Goal: Task Accomplishment & Management: Use online tool/utility

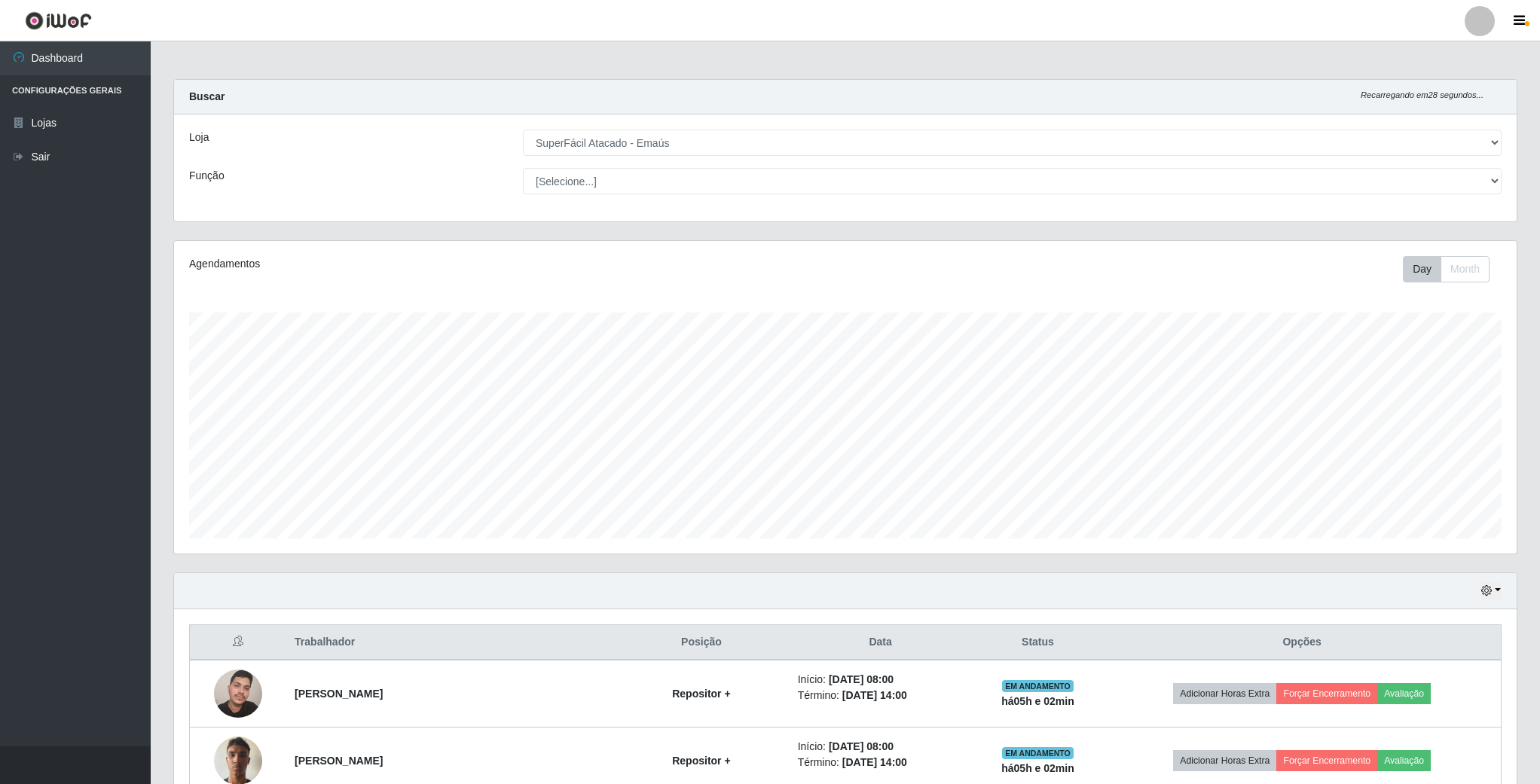
select select "407"
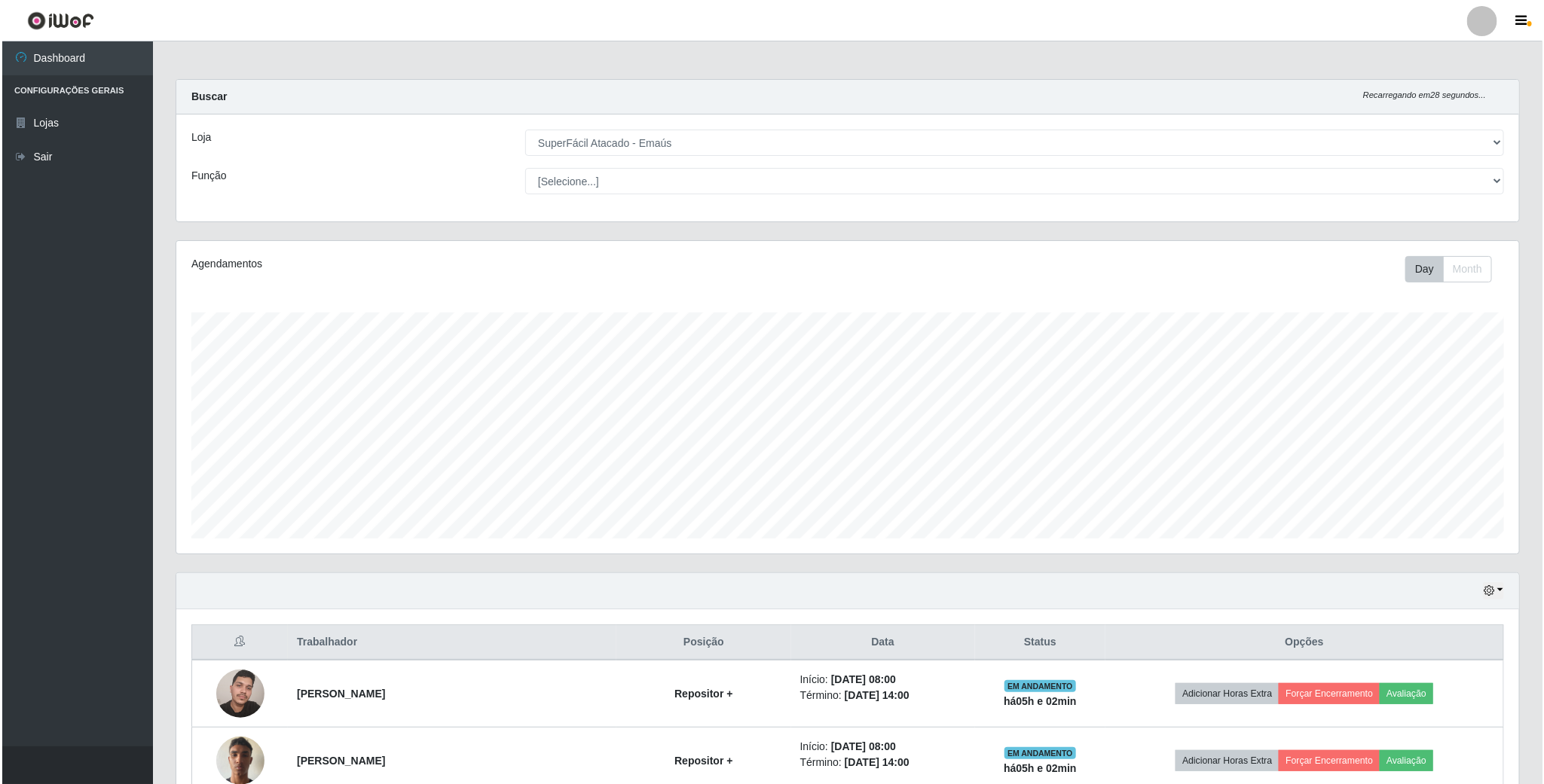
scroll to position [314, 1341]
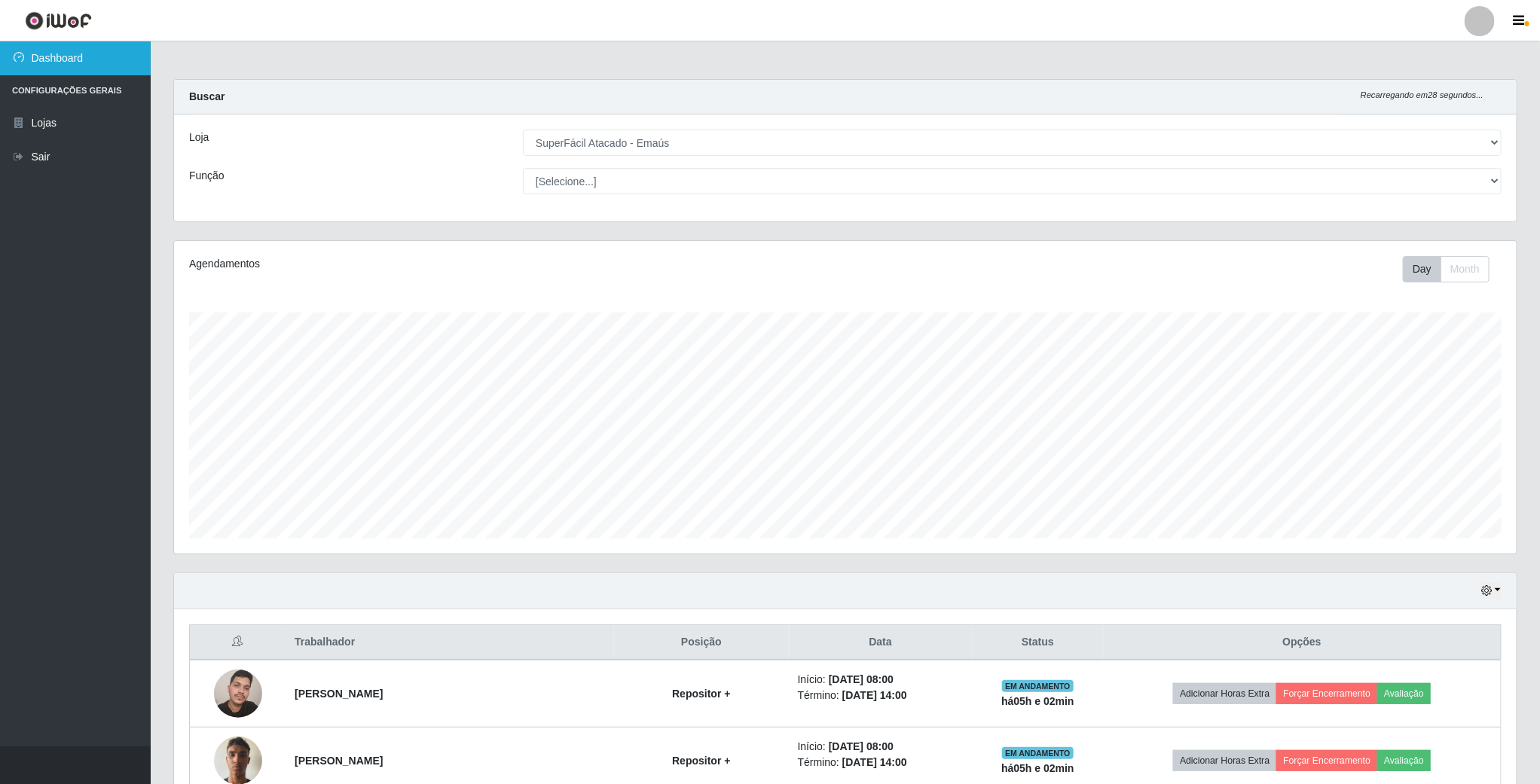
click at [53, 56] on link "Dashboard" at bounding box center [76, 57] width 151 height 33
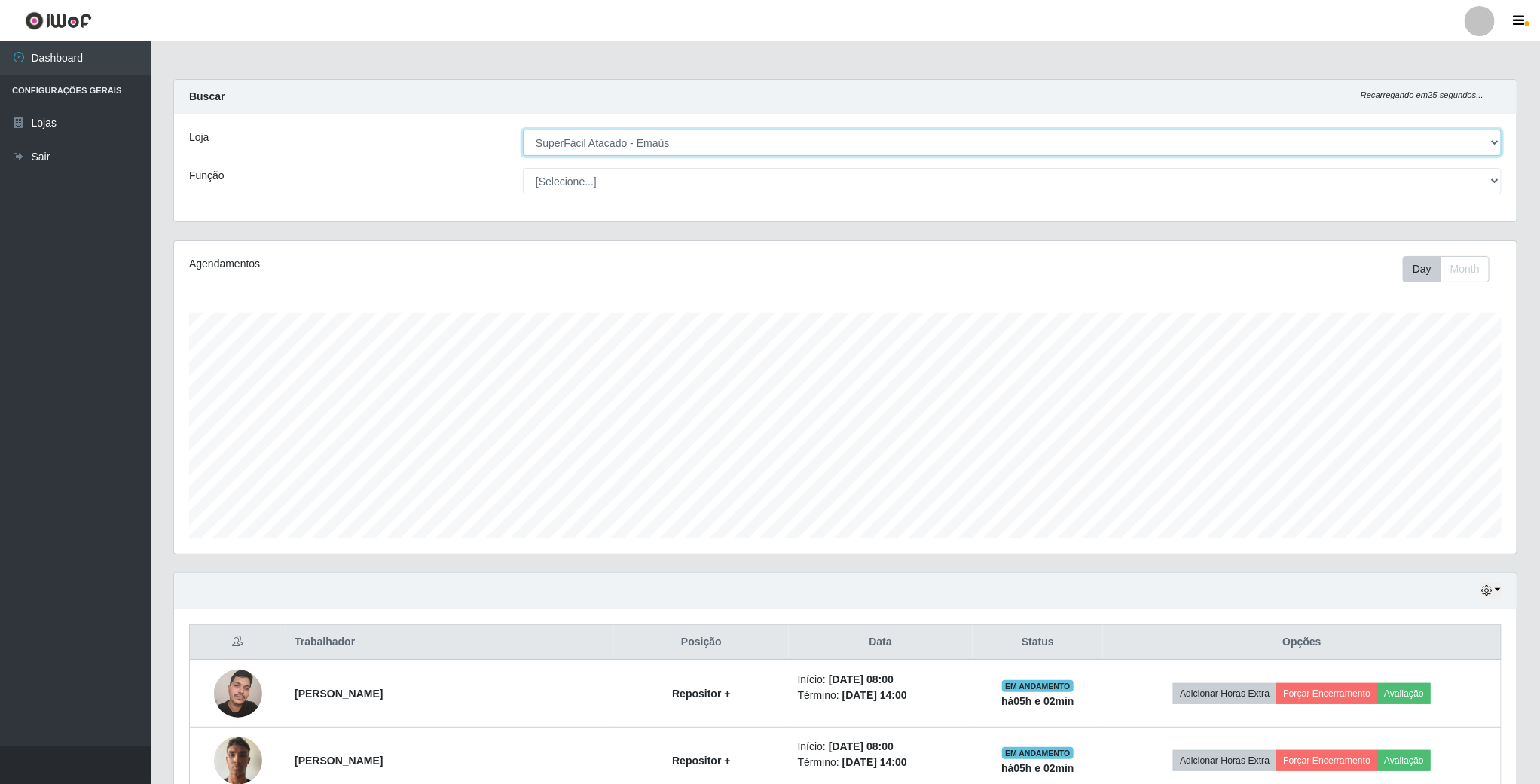
click at [1489, 139] on select "[Selecione...] SuperFácil Atacado - Emaús" at bounding box center [1012, 142] width 979 height 27
click at [523, 129] on select "[Selecione...] SuperFácil Atacado - Emaús" at bounding box center [1012, 142] width 979 height 27
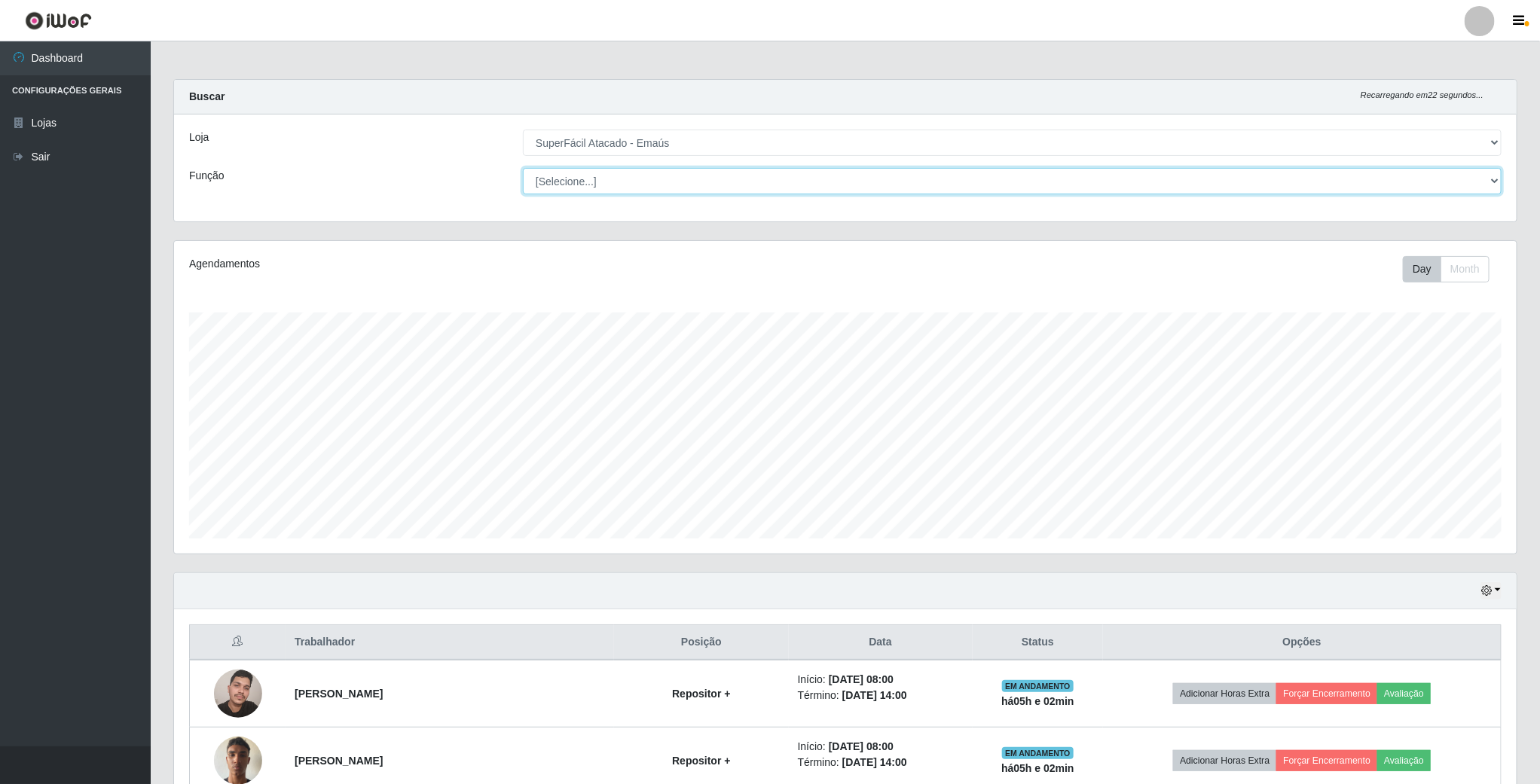
click at [1440, 176] on select "[Selecione...] Auxiliar de Estacionamento Auxiliar de Estacionamento + Auxiliar…" at bounding box center [1012, 182] width 979 height 27
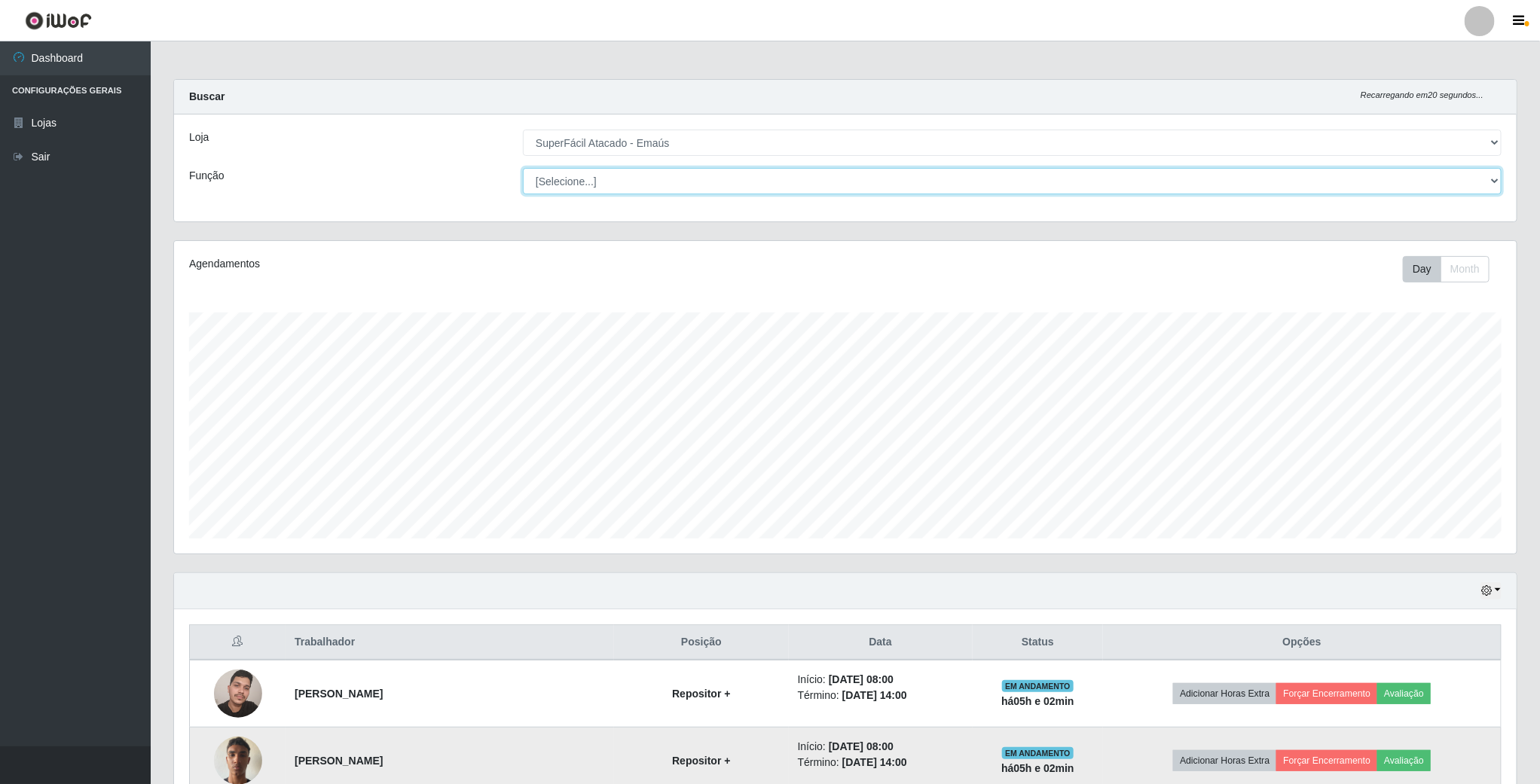
select select "72"
click at [523, 168] on select "[Selecione...] Auxiliar de Estacionamento Auxiliar de Estacionamento + Auxiliar…" at bounding box center [1012, 182] width 979 height 27
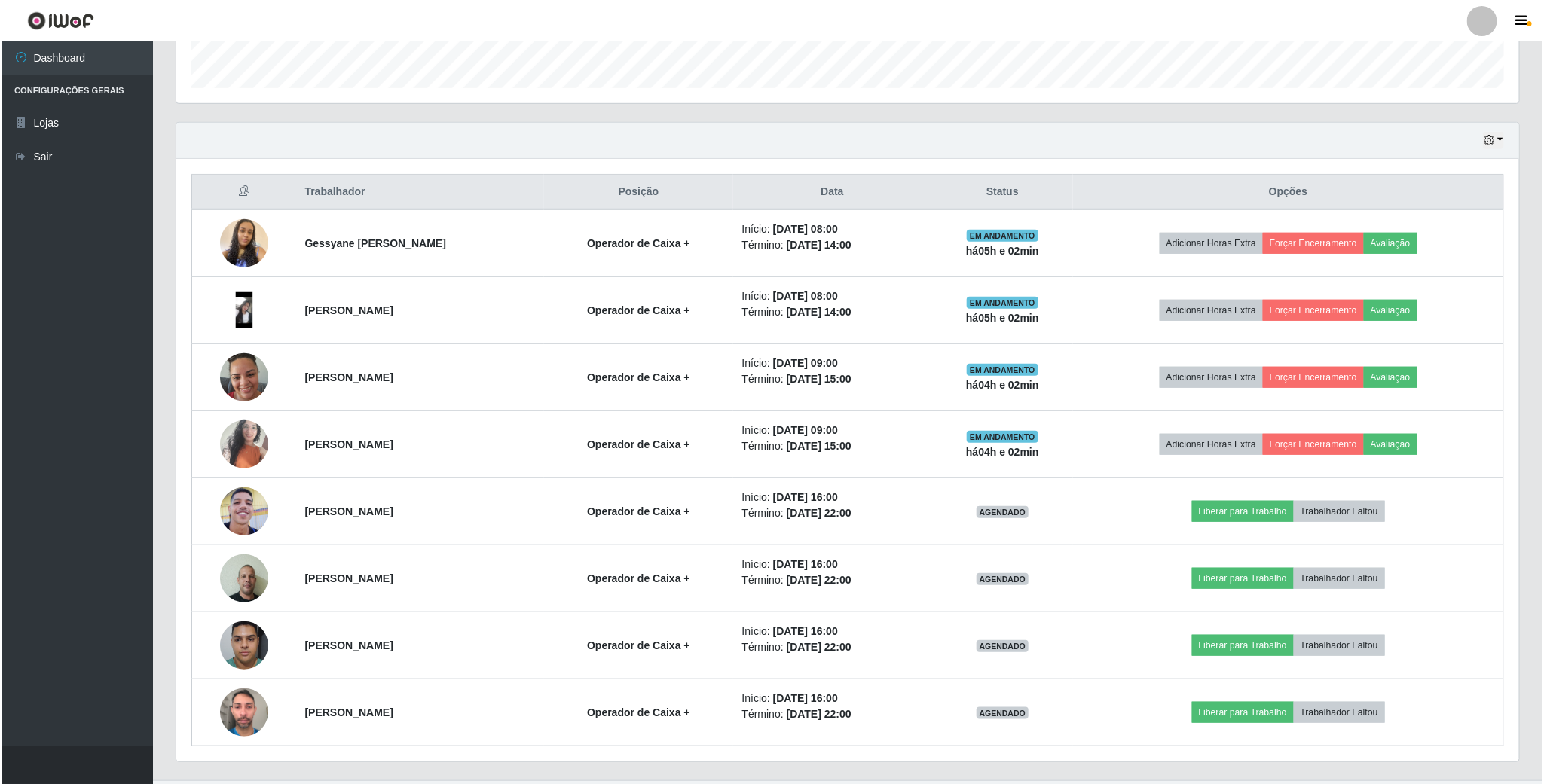
scroll to position [452, 0]
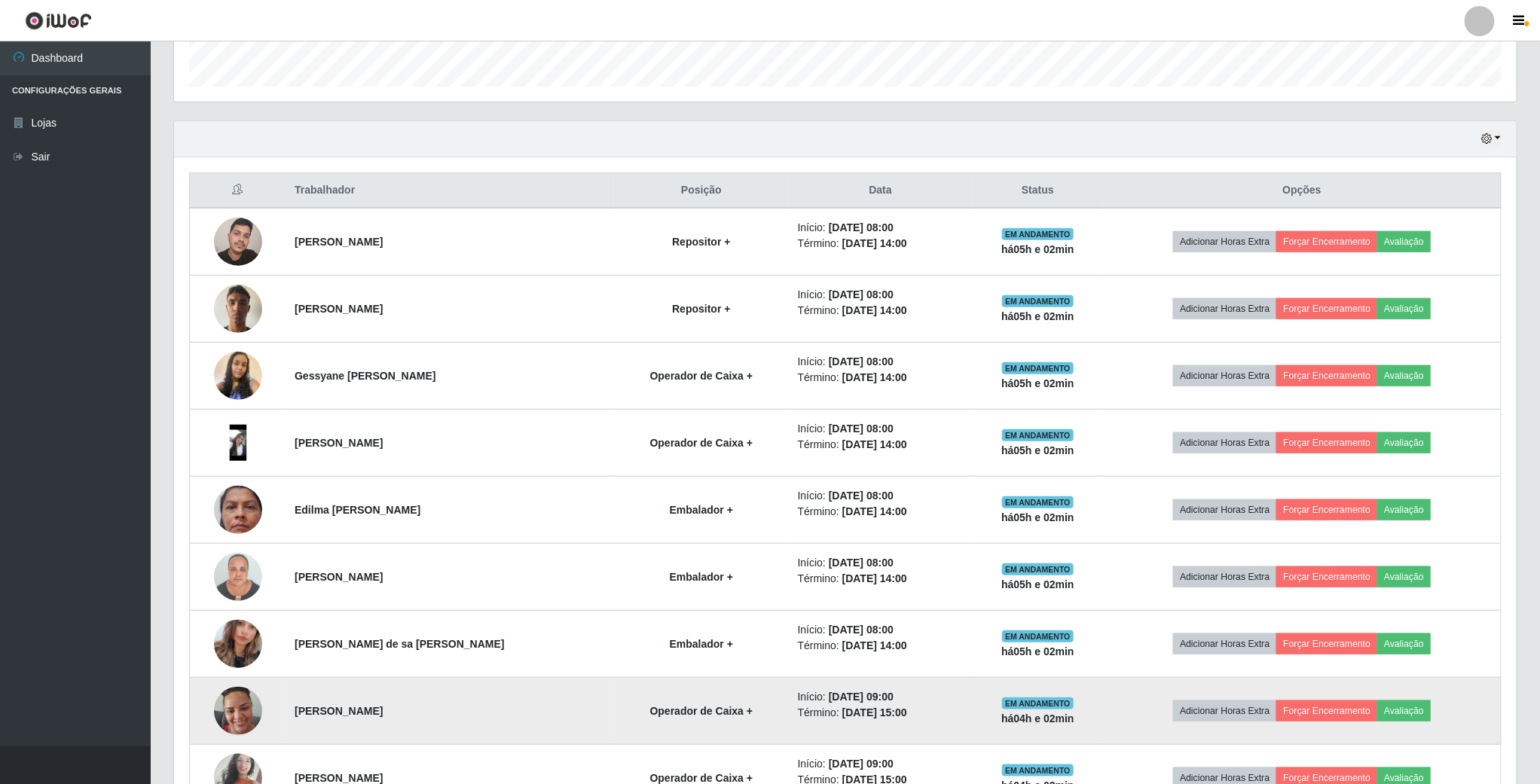
click at [247, 709] on img at bounding box center [238, 710] width 48 height 64
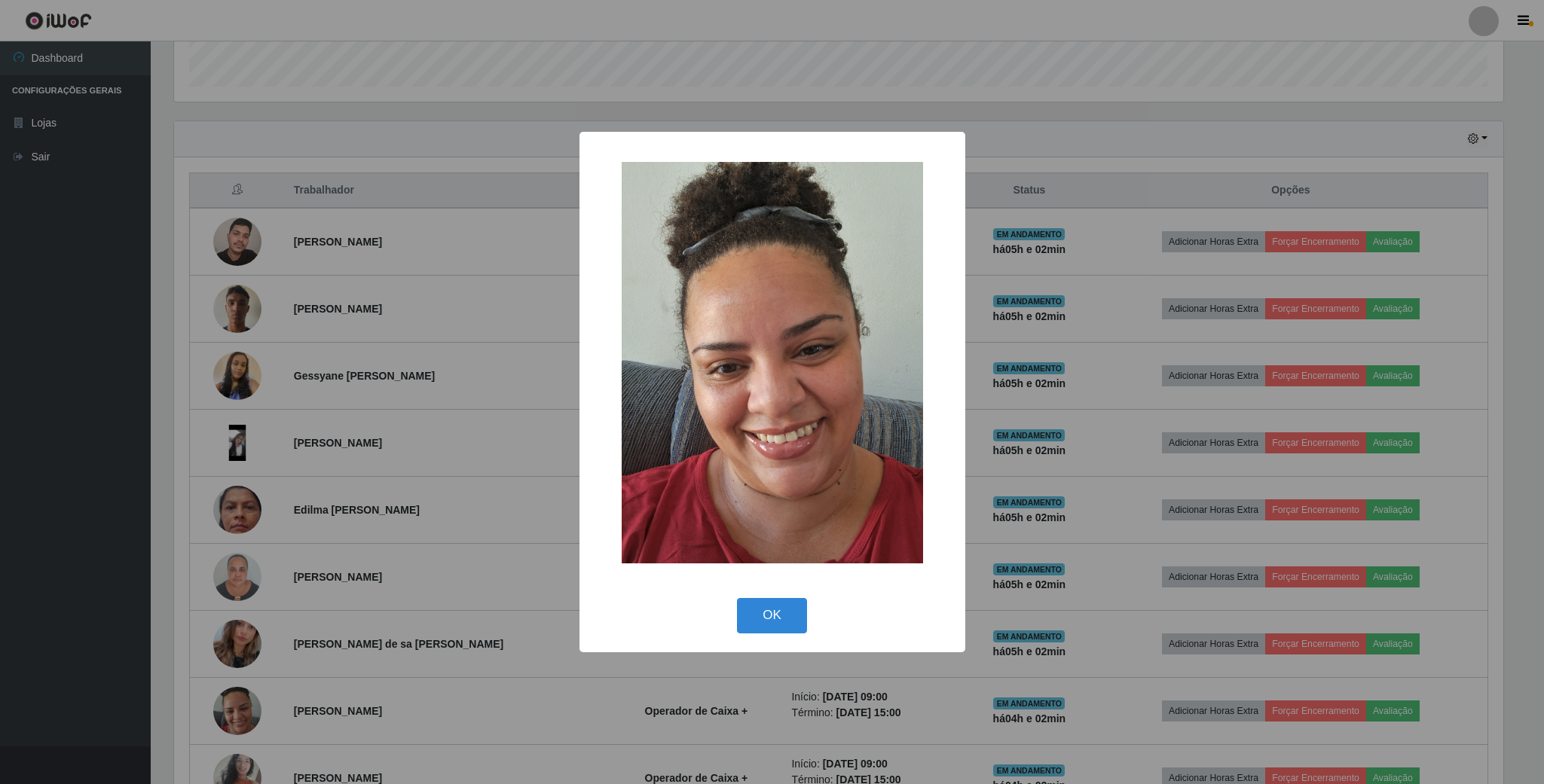
click at [247, 692] on div "× OK Cancel" at bounding box center [772, 392] width 1544 height 784
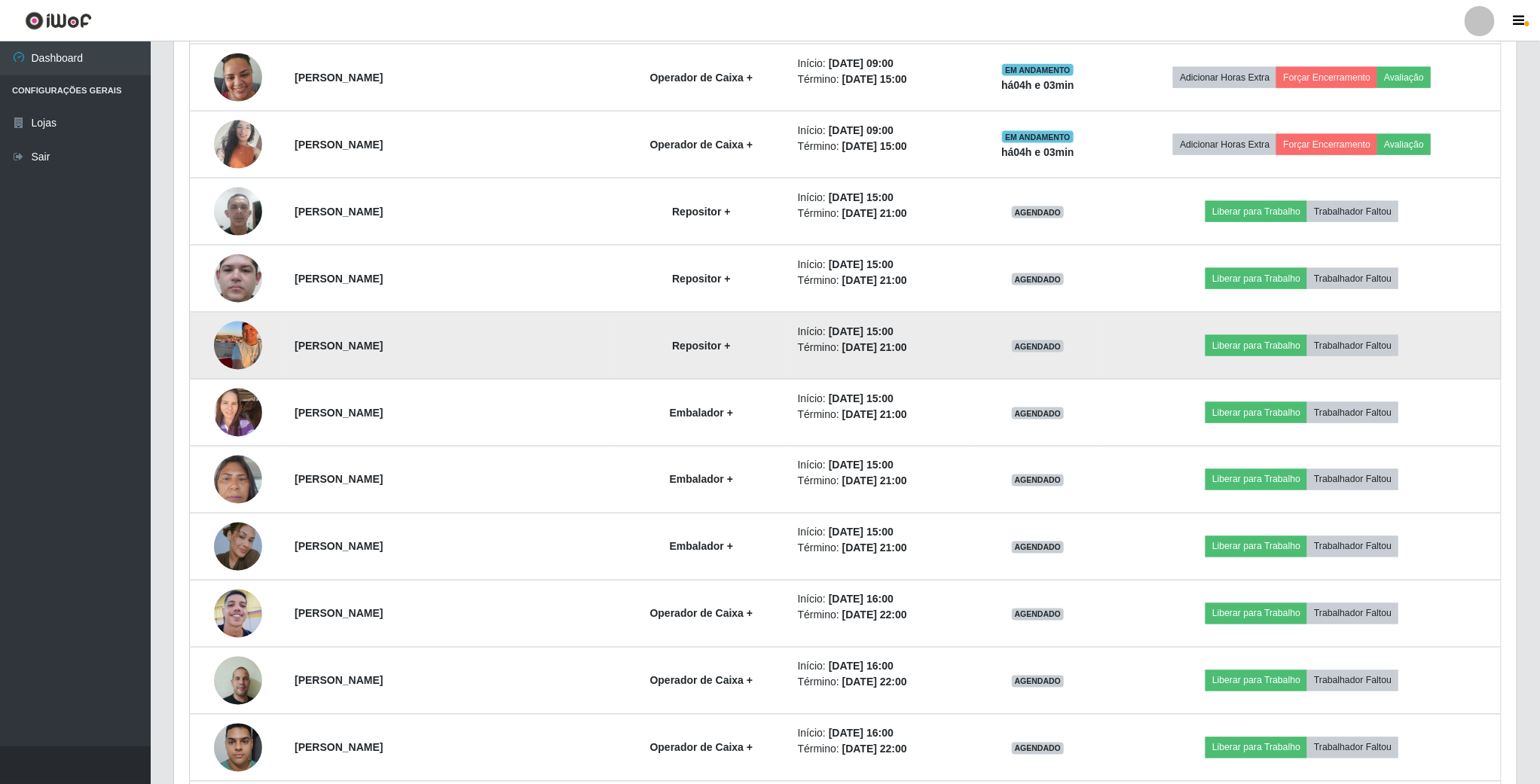
scroll to position [1130, 0]
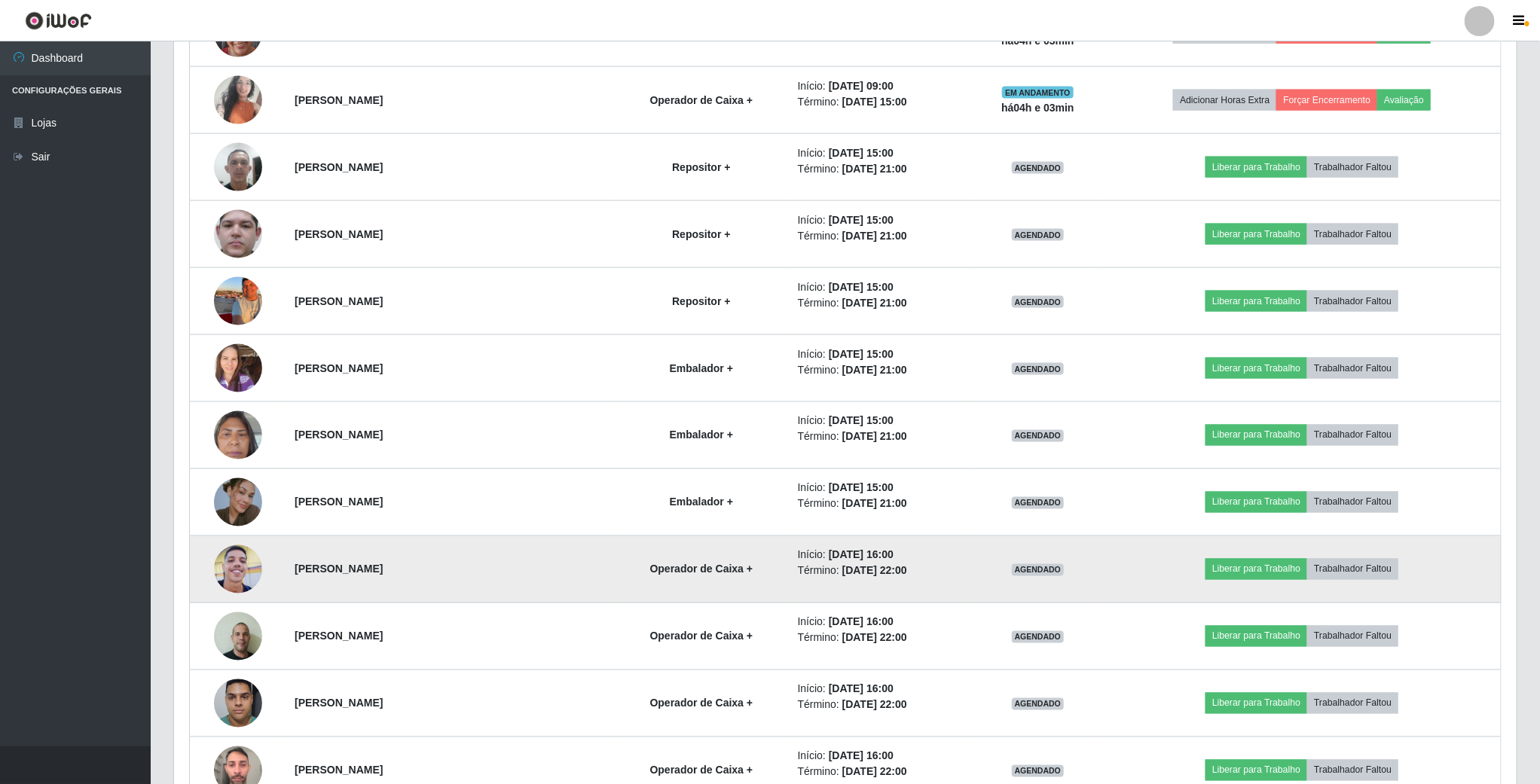
click at [245, 587] on img at bounding box center [238, 570] width 48 height 86
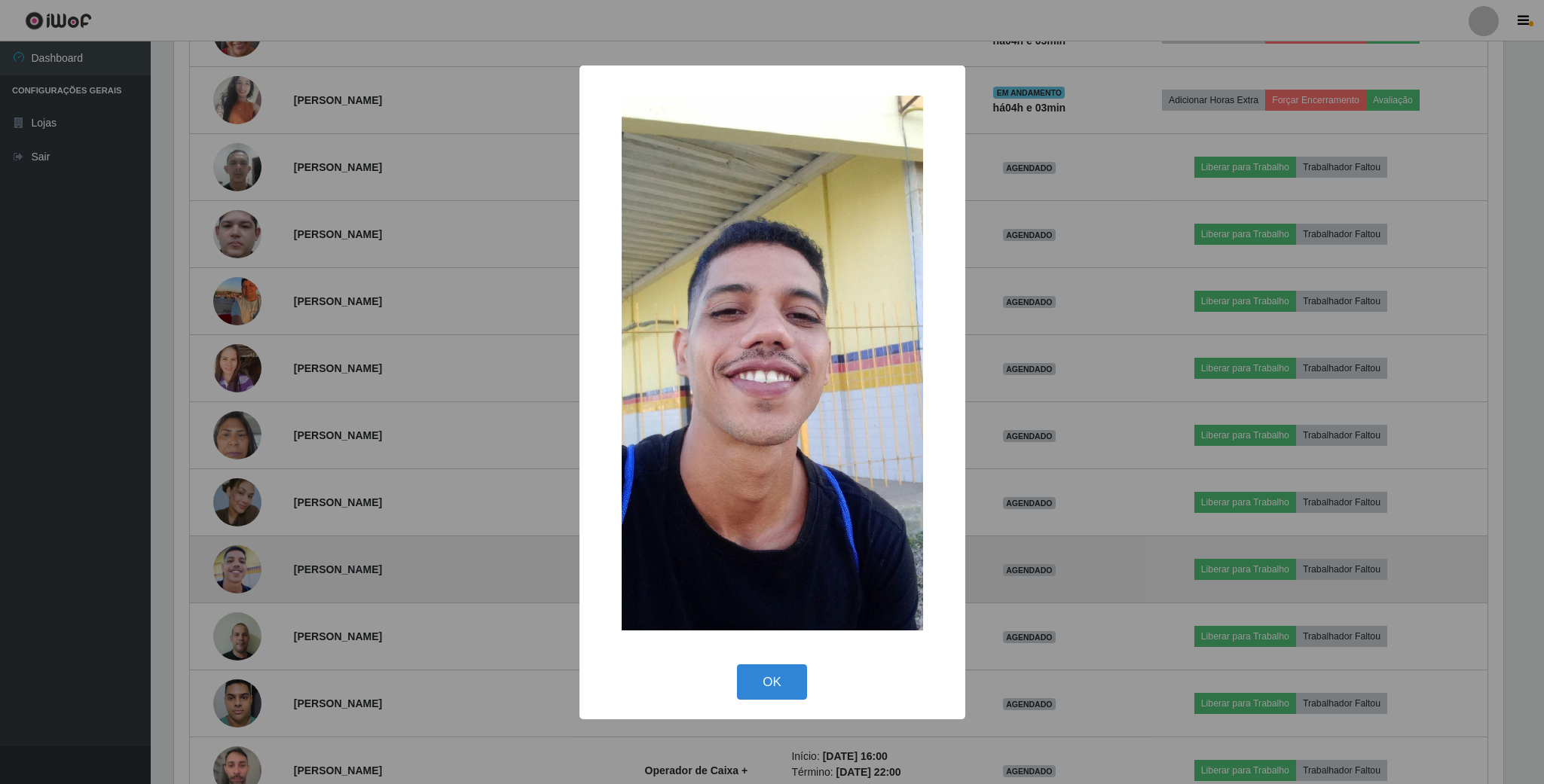
click at [245, 587] on div "× OK Cancel" at bounding box center [772, 392] width 1544 height 784
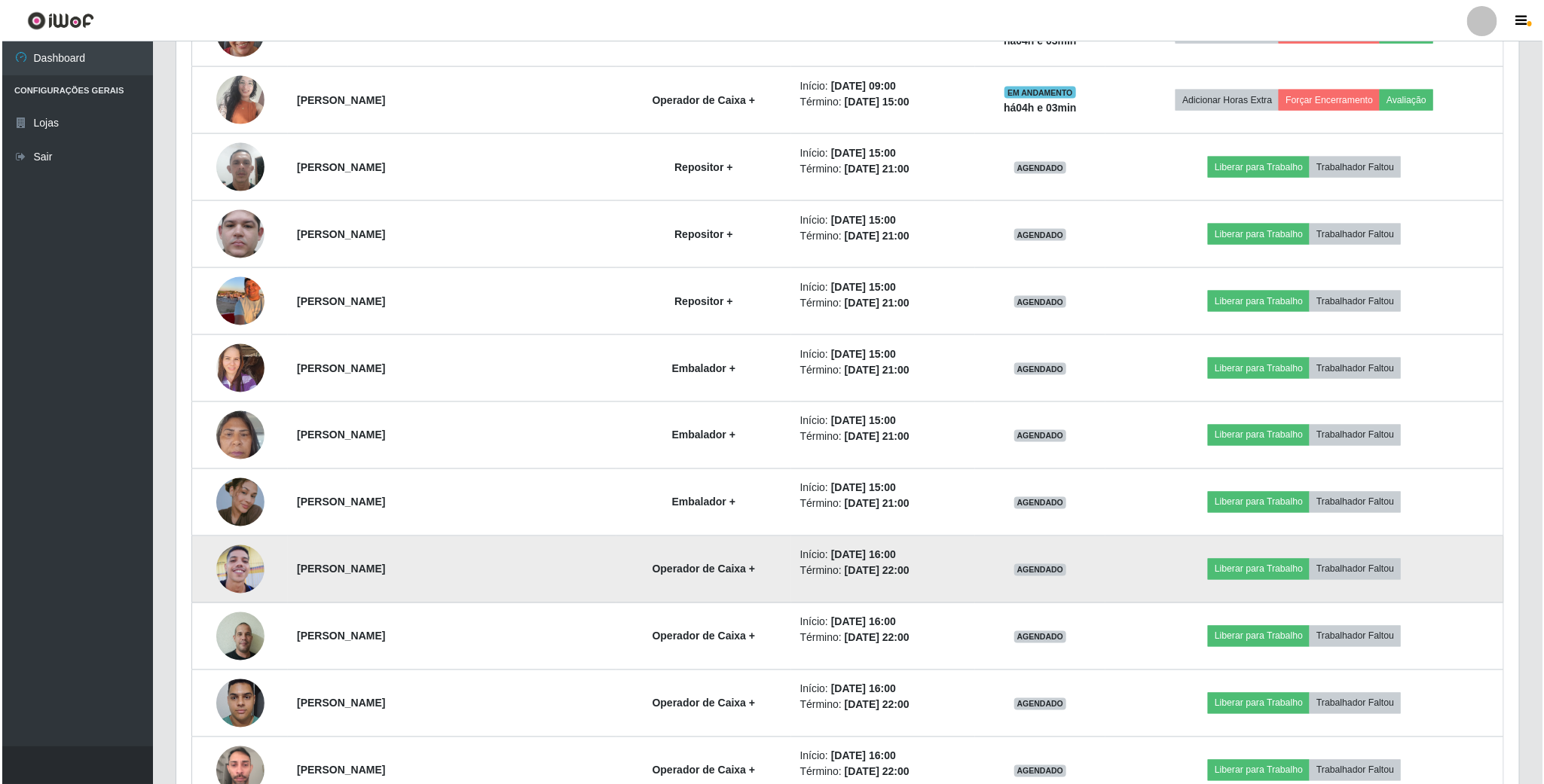
scroll to position [314, 1341]
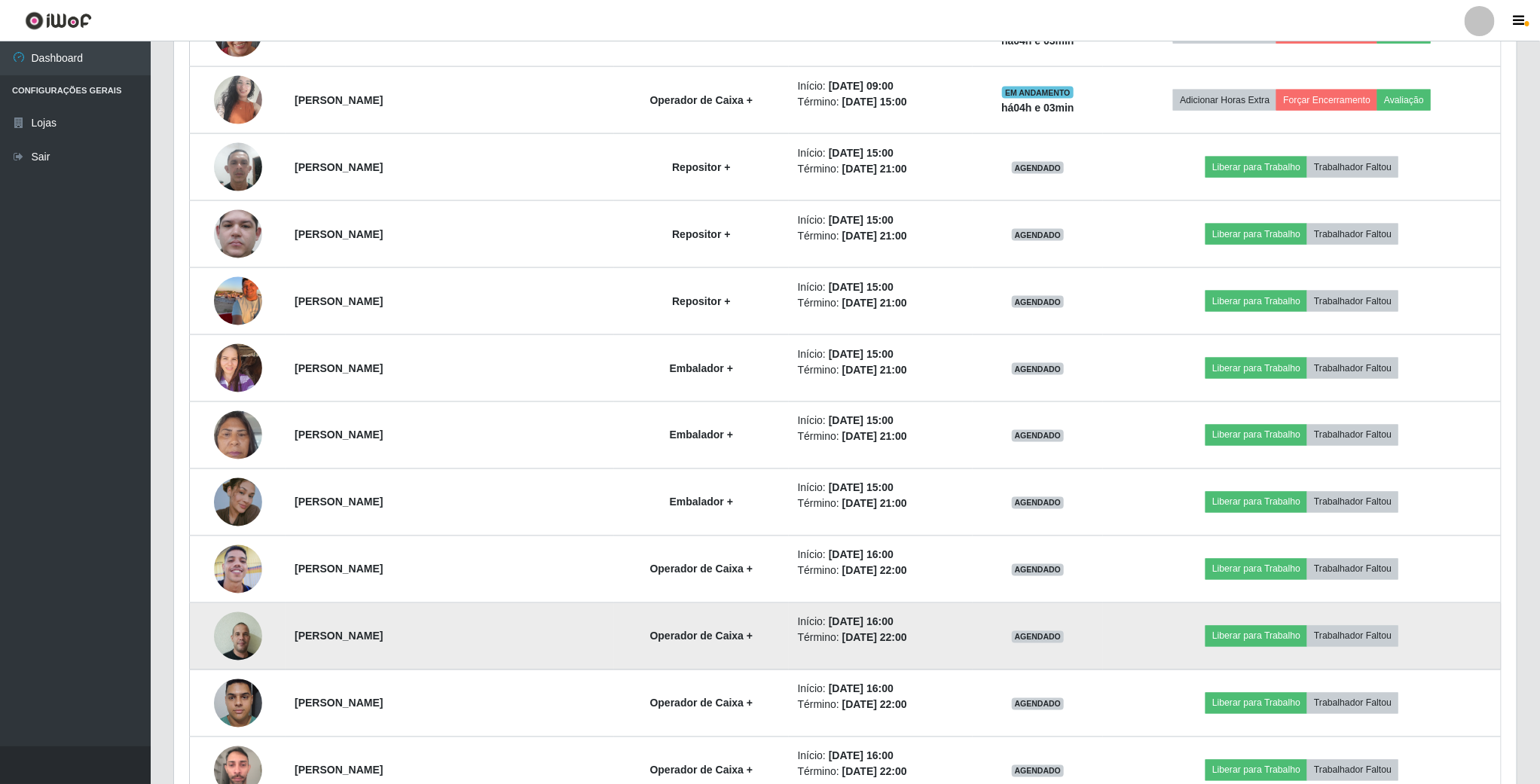
click at [237, 626] on img at bounding box center [238, 636] width 48 height 64
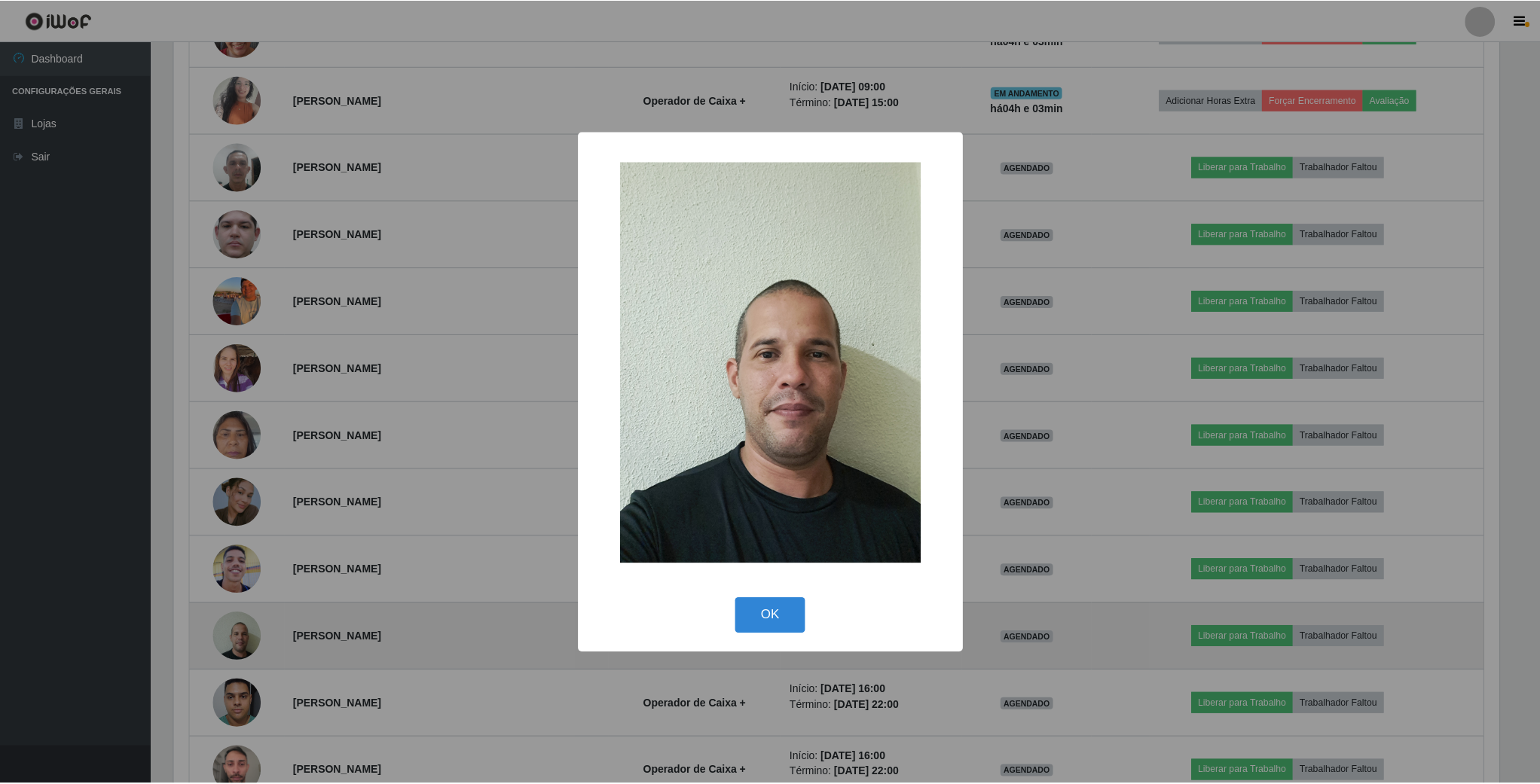
scroll to position [314, 1330]
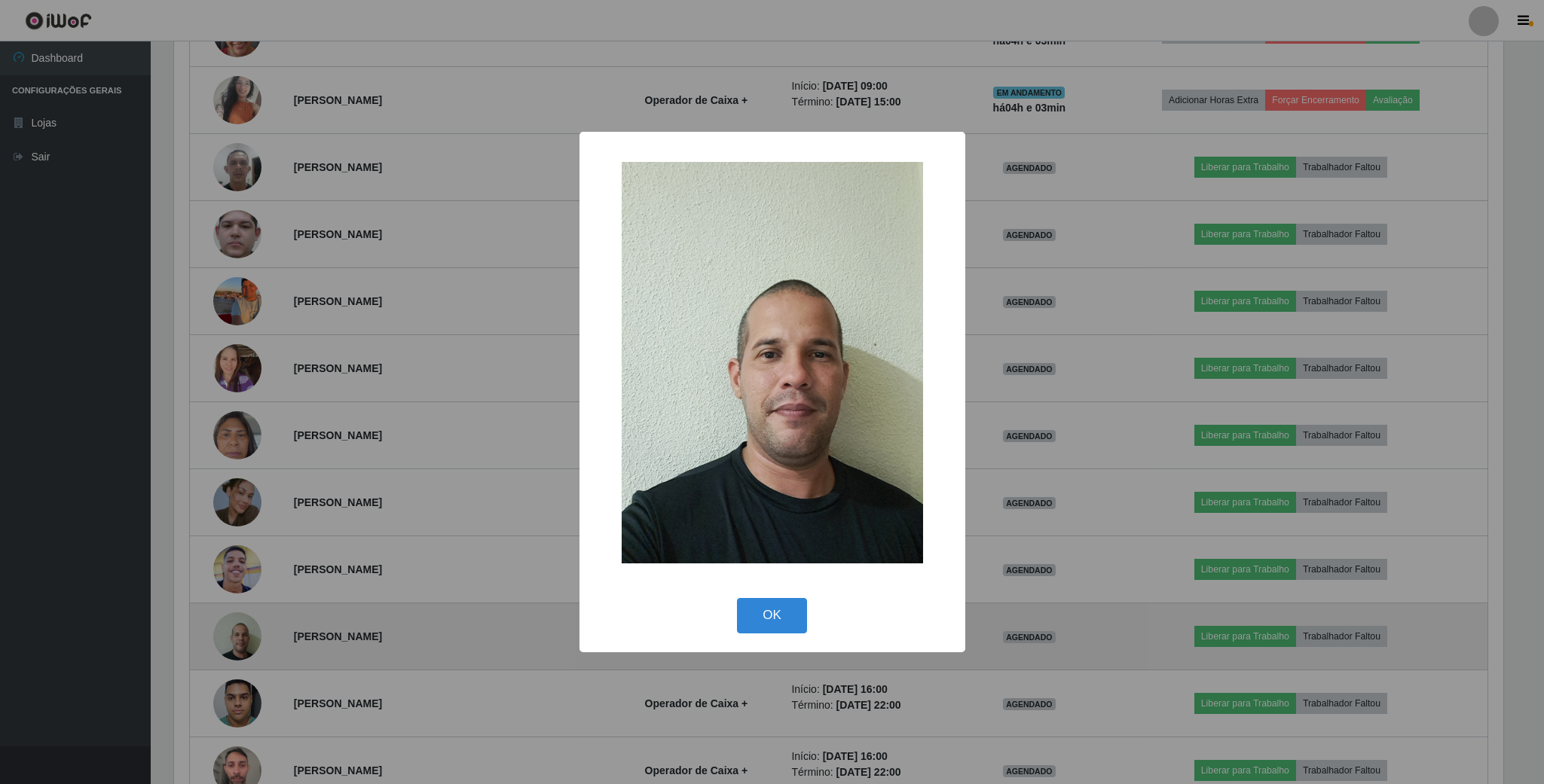
click at [237, 626] on div "× OK Cancel" at bounding box center [772, 392] width 1544 height 784
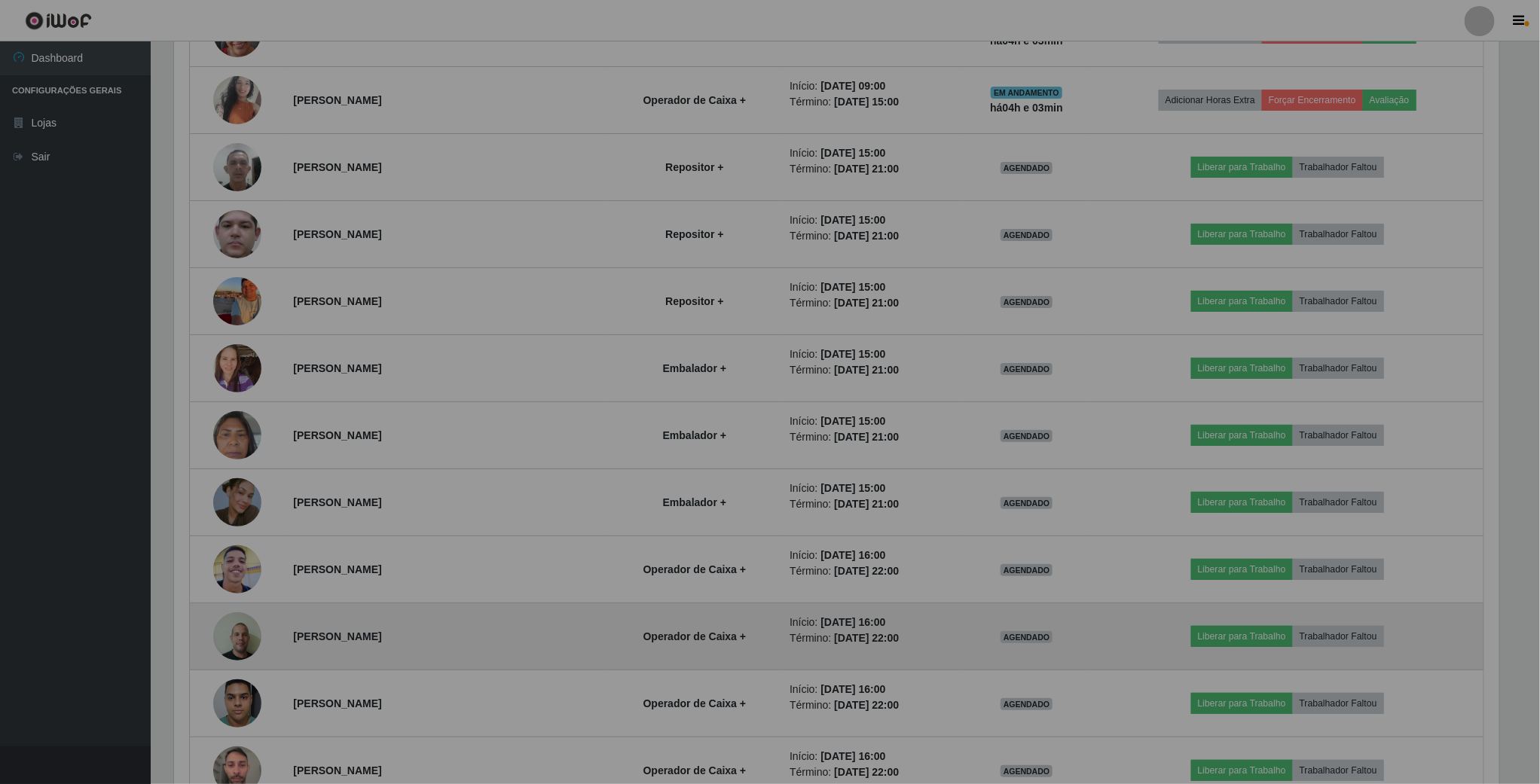
scroll to position [314, 1341]
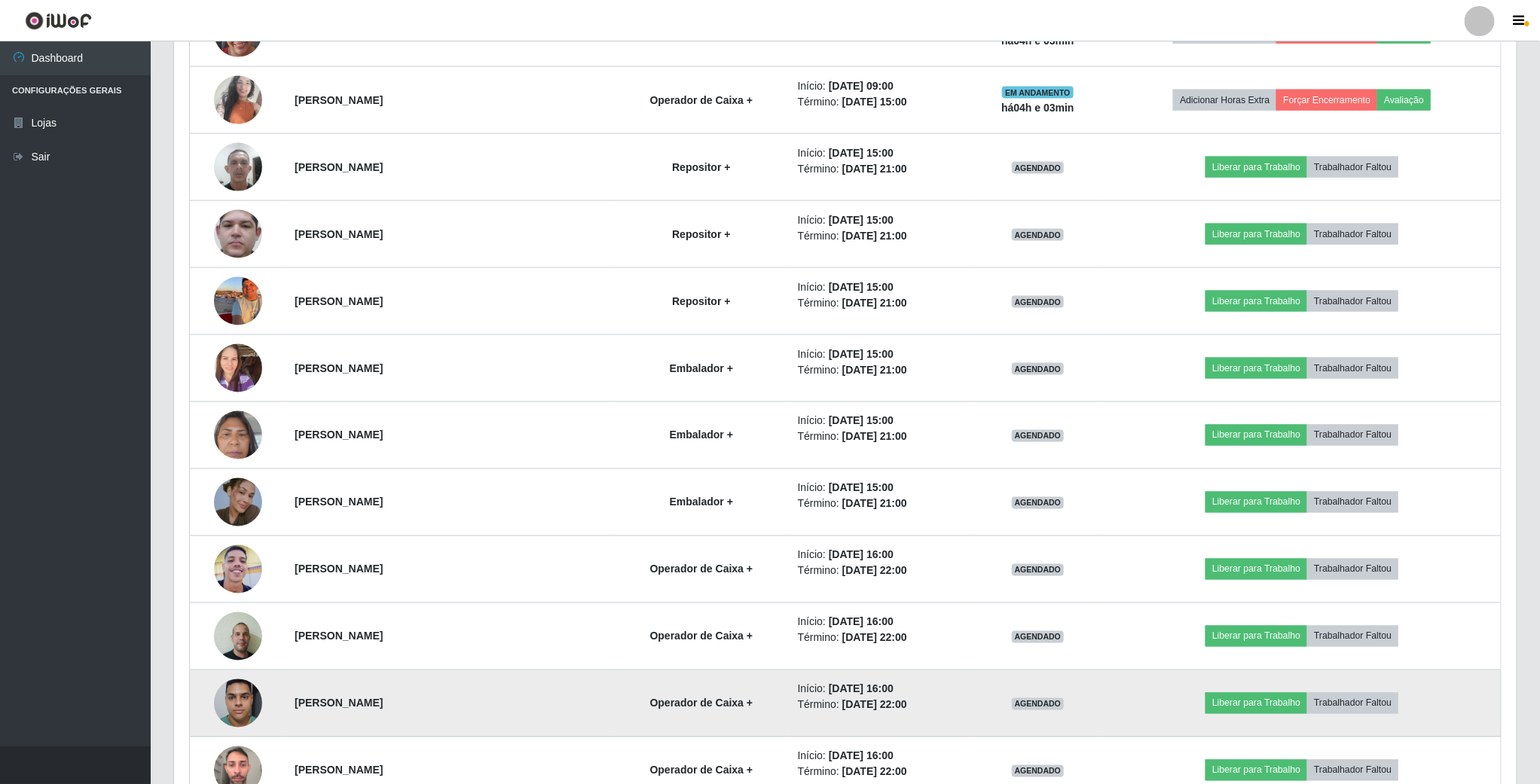
click at [233, 718] on img at bounding box center [238, 703] width 48 height 64
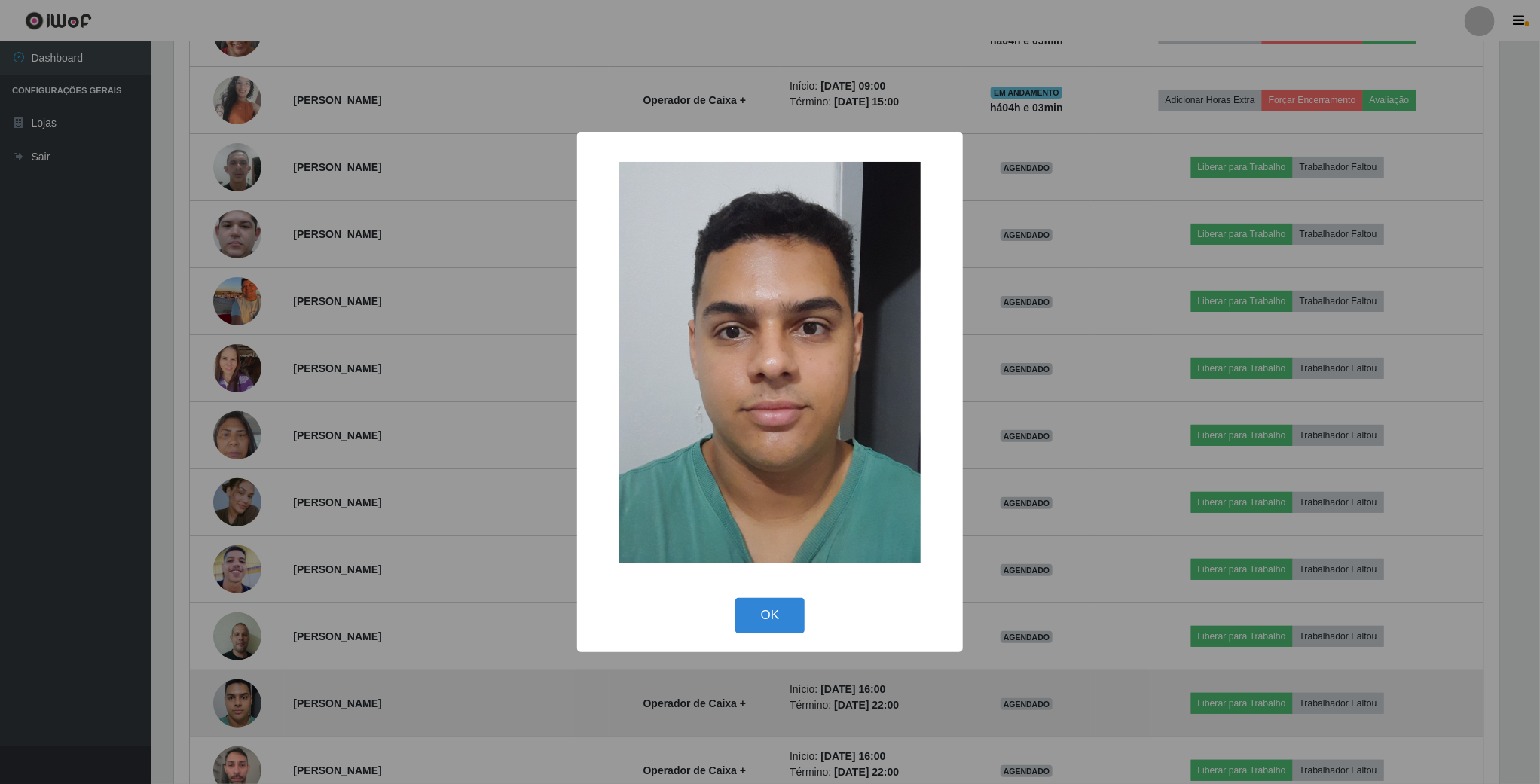
scroll to position [314, 1330]
click at [233, 718] on div "× OK Cancel" at bounding box center [772, 392] width 1544 height 784
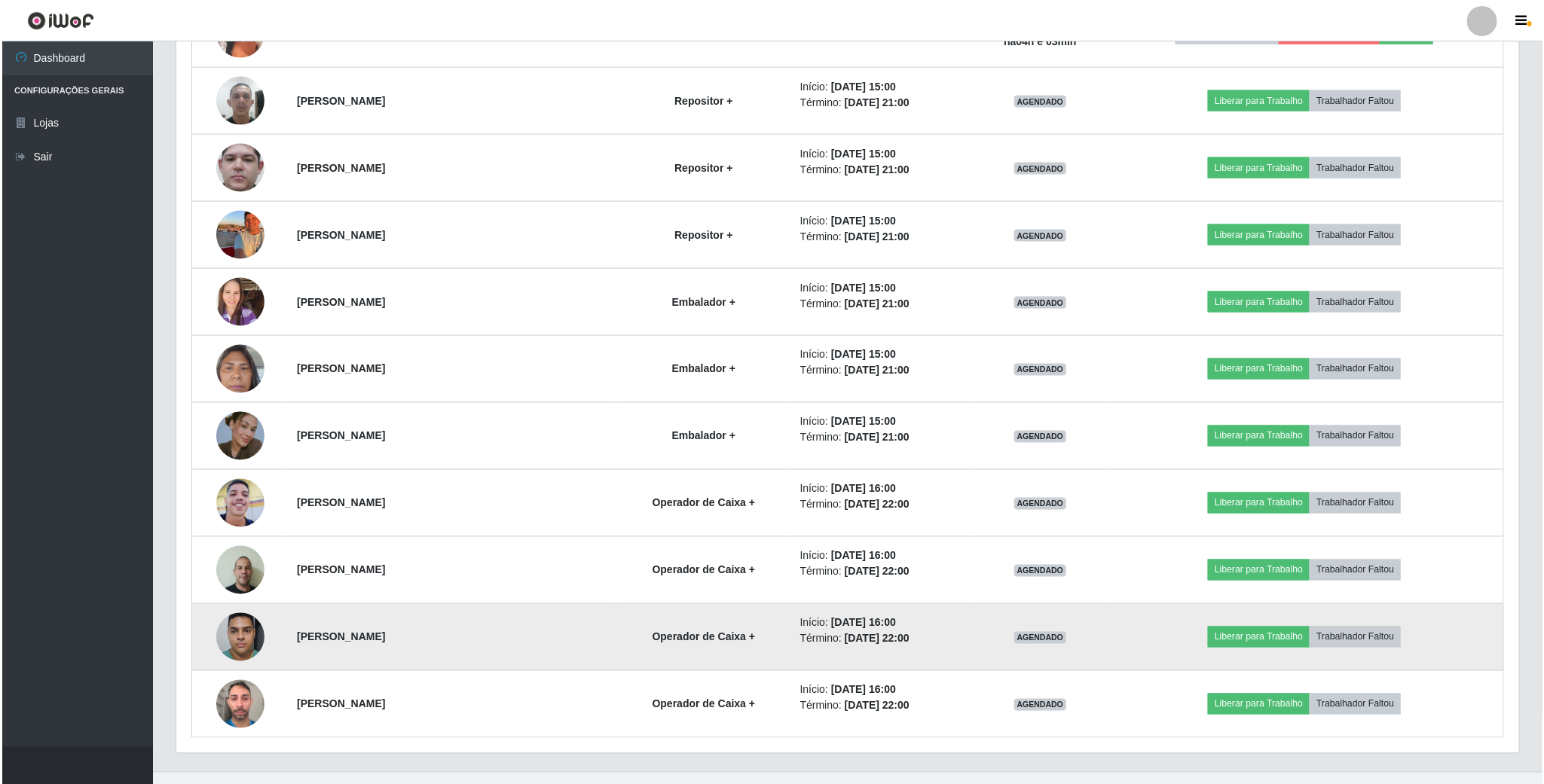
scroll to position [1232, 0]
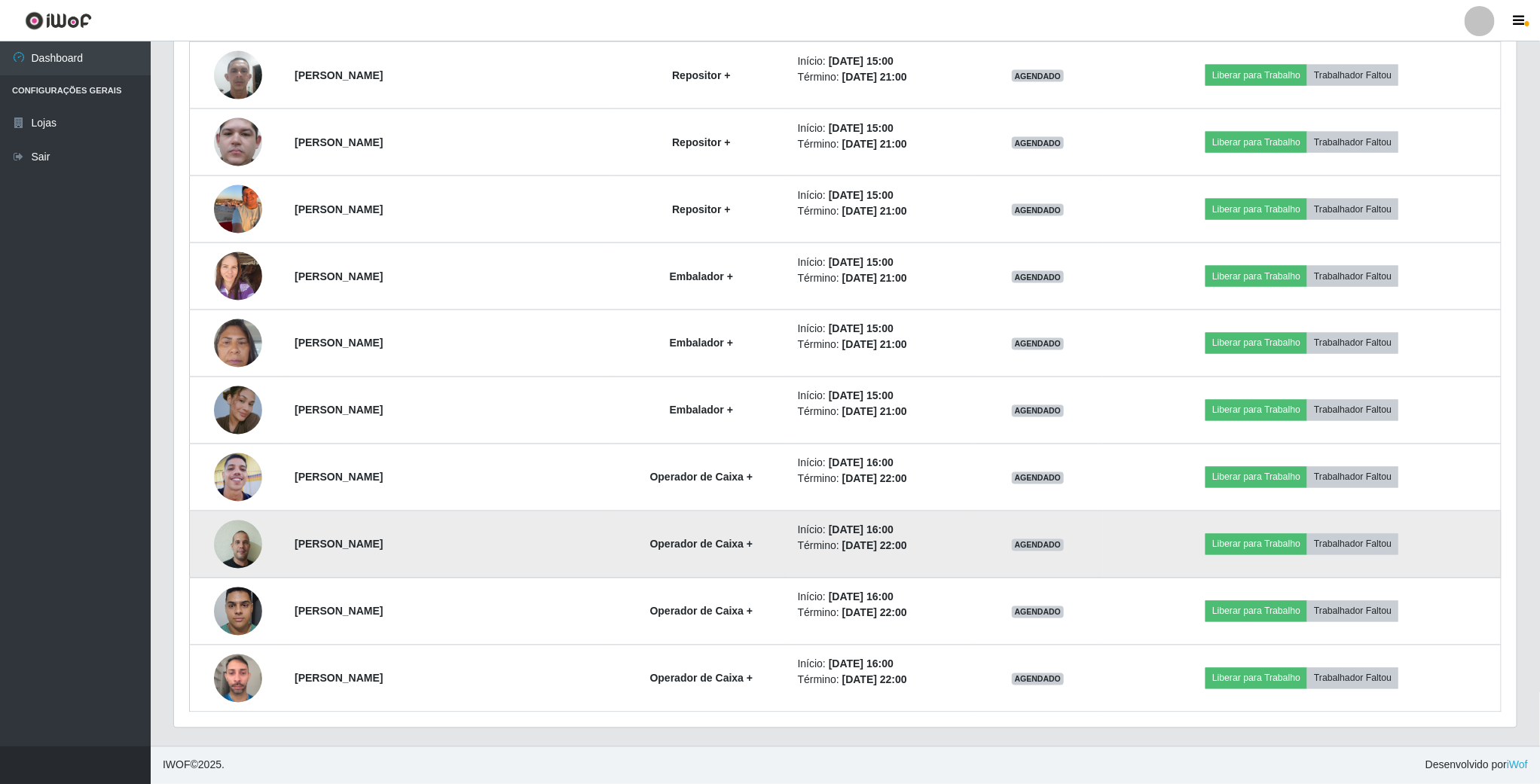
click at [236, 545] on img at bounding box center [238, 544] width 48 height 64
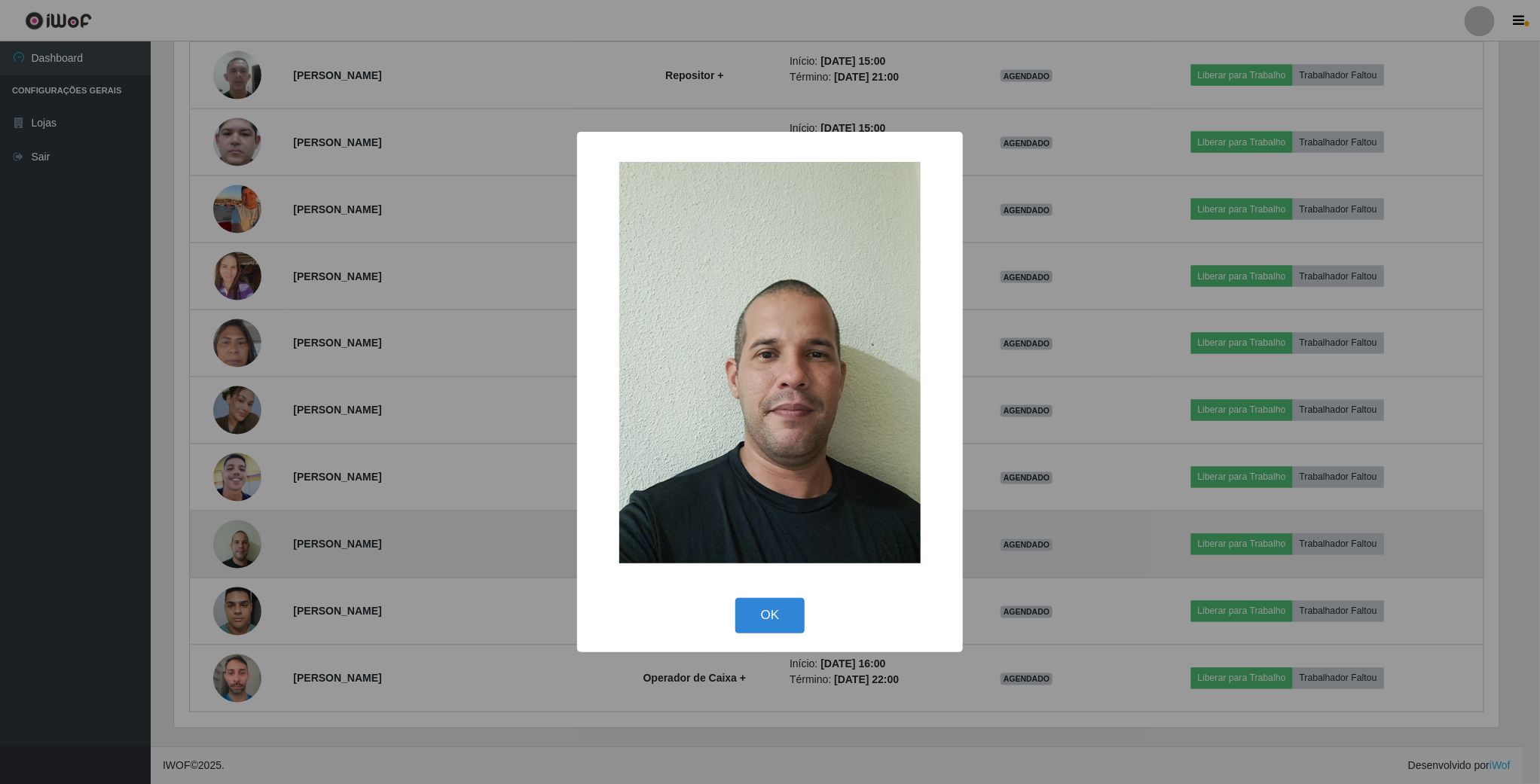
scroll to position [314, 1330]
click at [236, 545] on div "× OK Cancel" at bounding box center [772, 392] width 1544 height 784
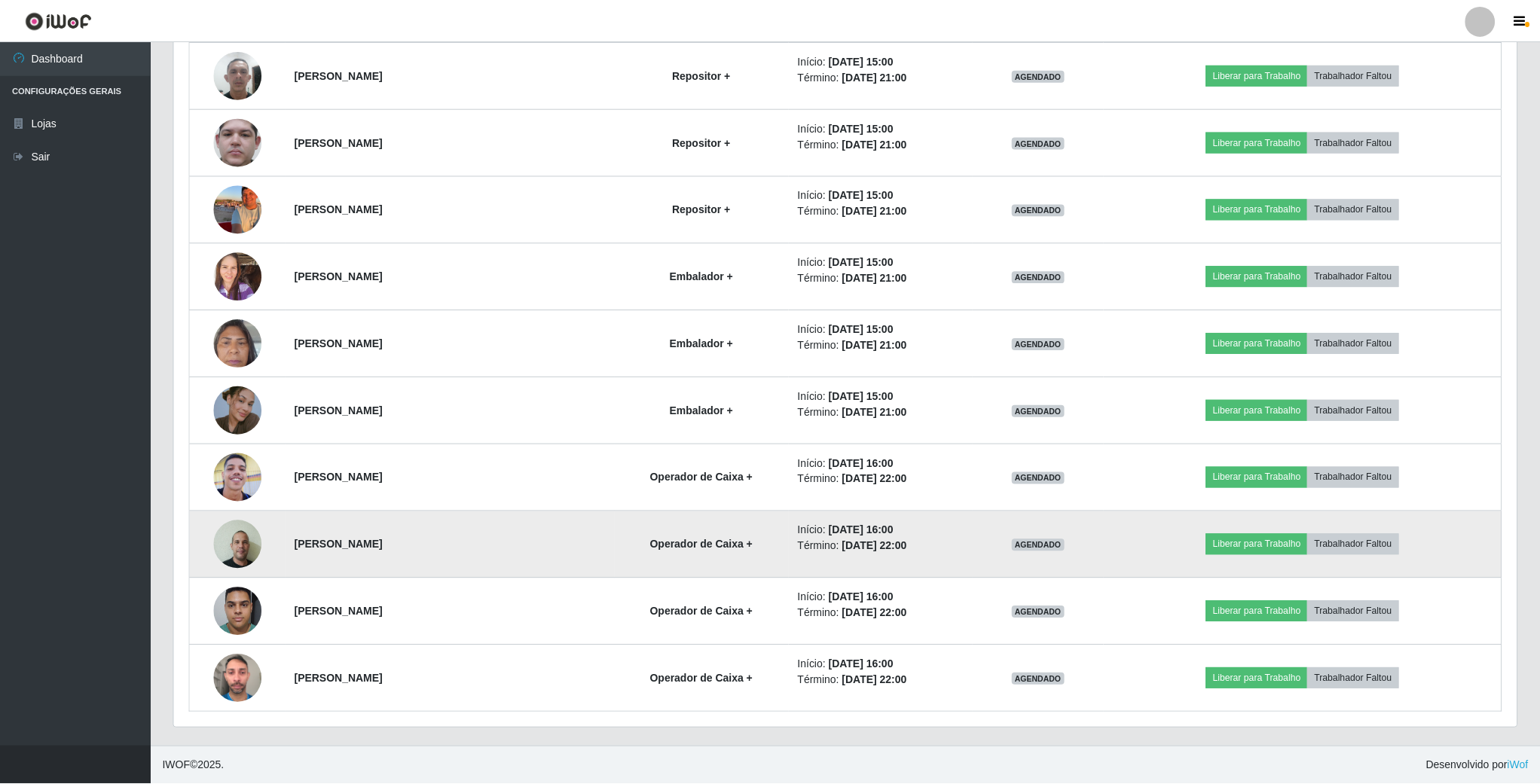
scroll to position [0, 0]
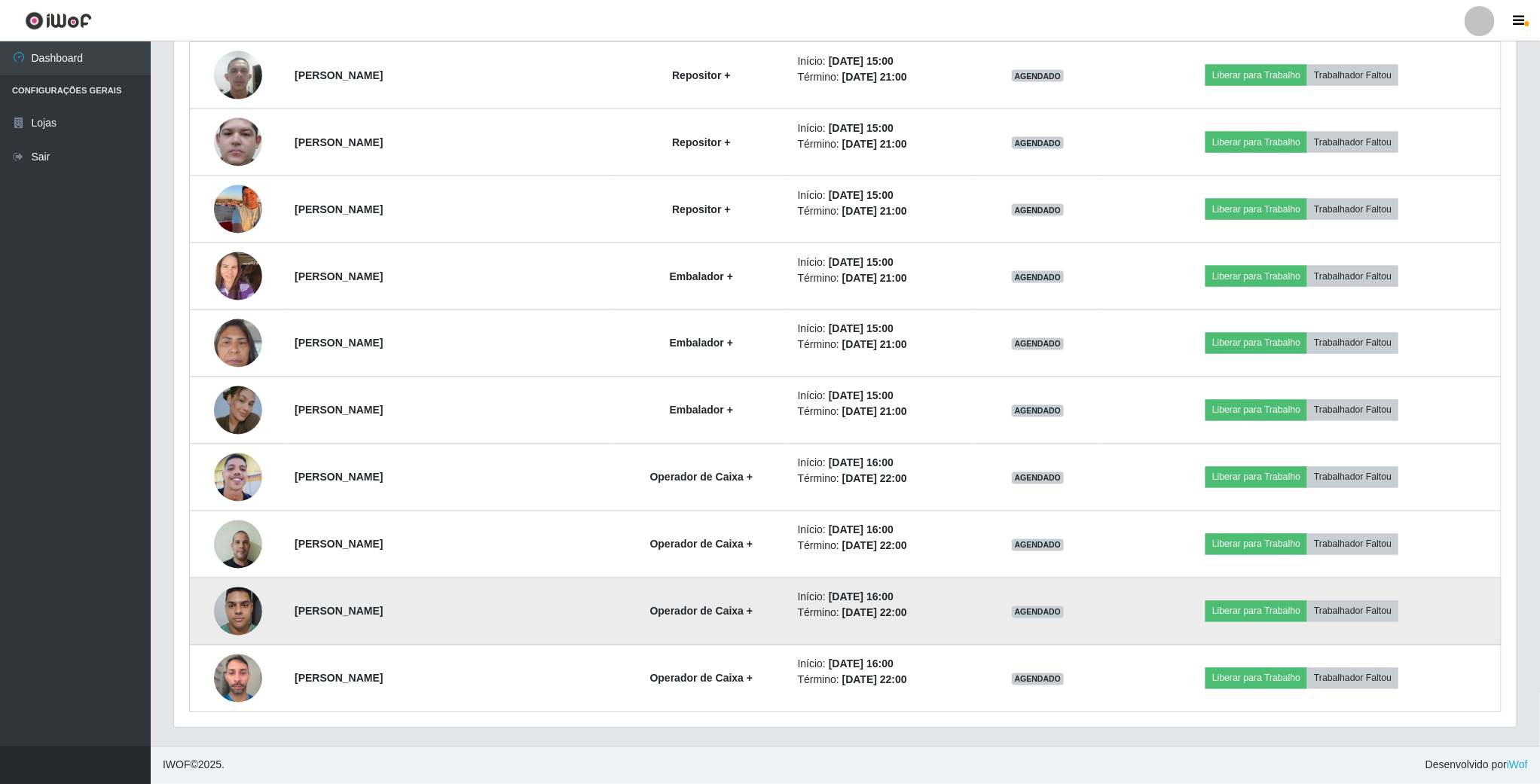
click at [232, 603] on img at bounding box center [238, 611] width 48 height 64
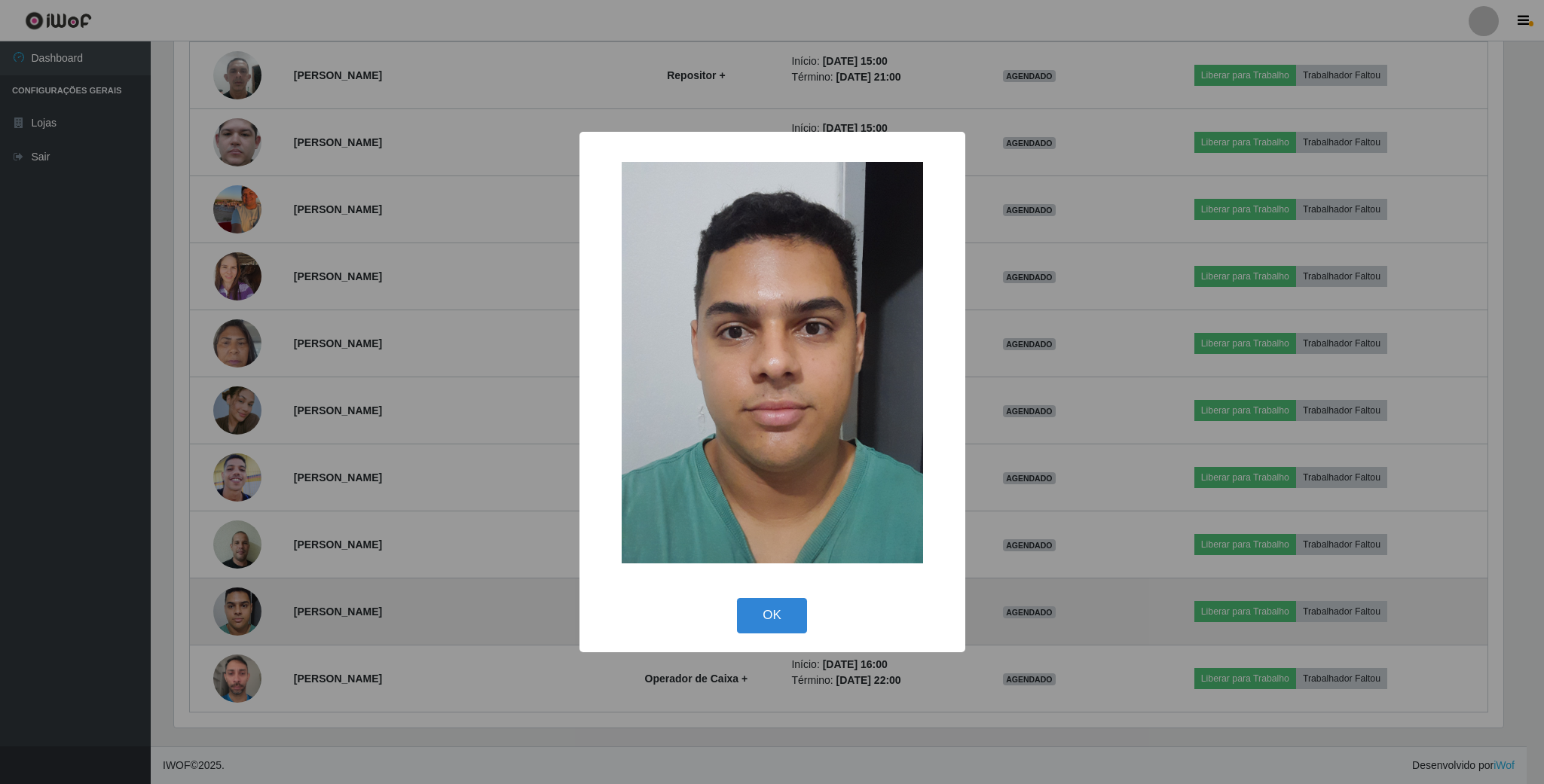
click at [232, 603] on div "× OK Cancel" at bounding box center [772, 392] width 1544 height 784
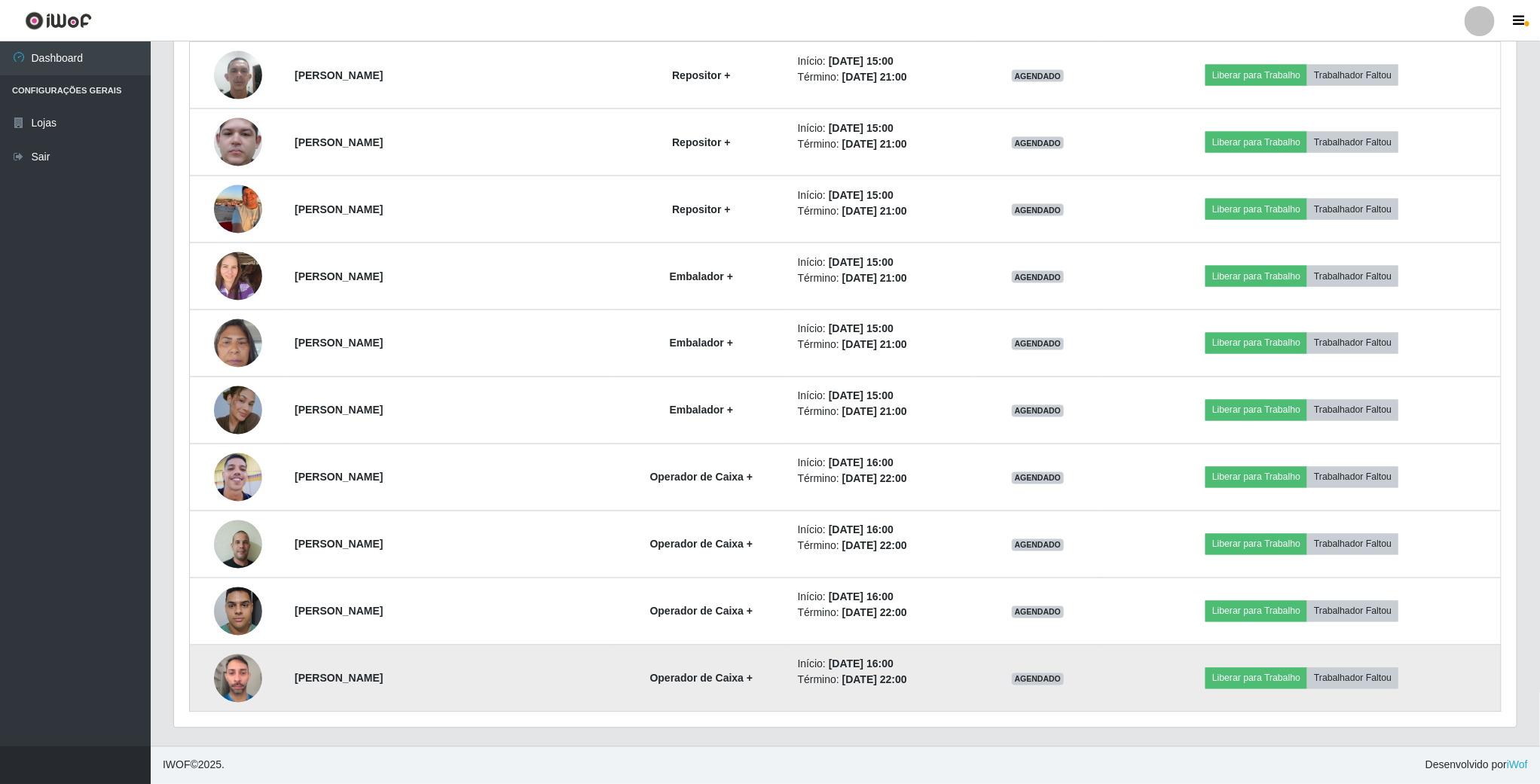
click at [229, 671] on img at bounding box center [238, 678] width 48 height 64
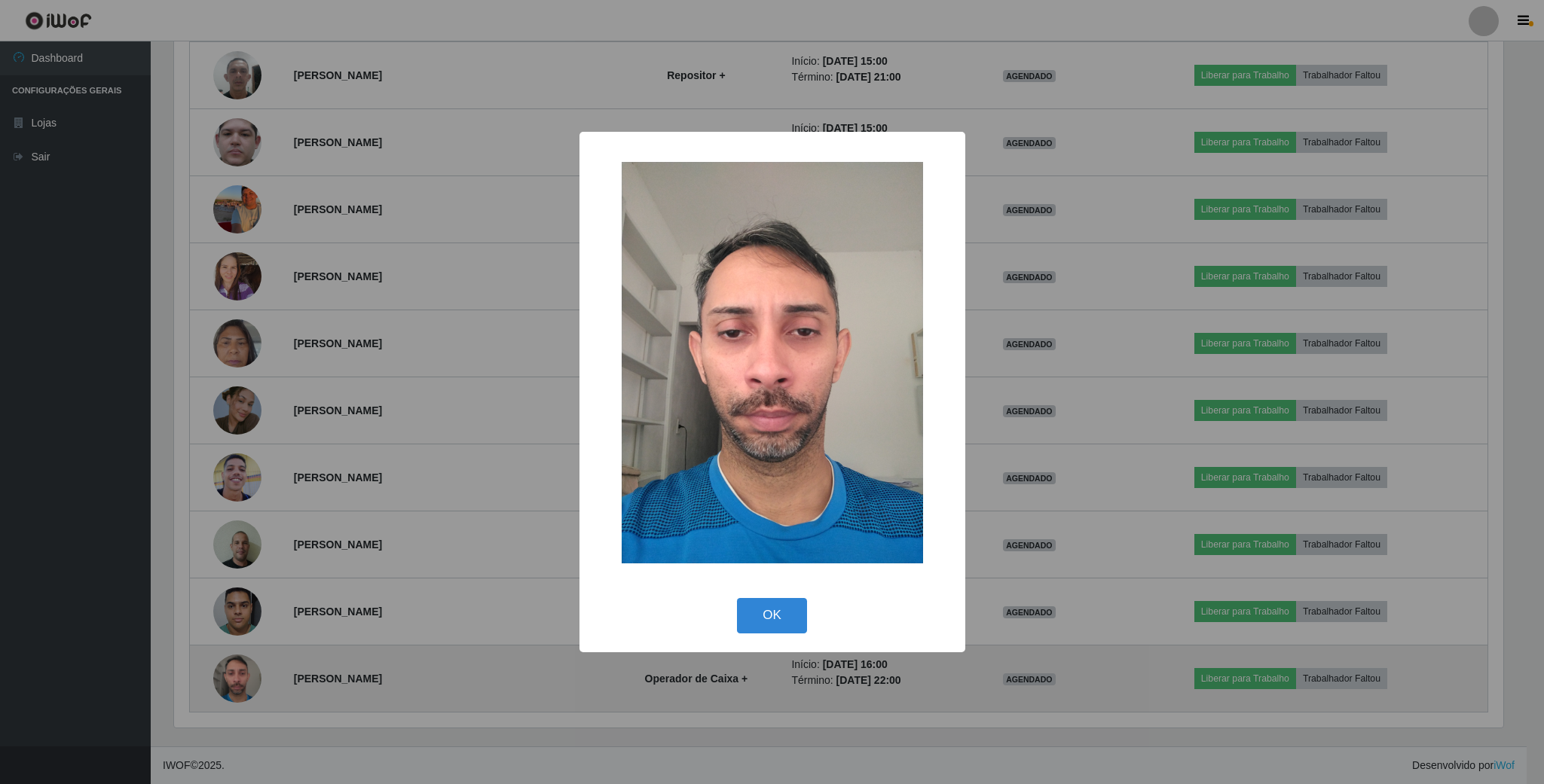
click at [229, 671] on div "× OK Cancel" at bounding box center [772, 392] width 1544 height 784
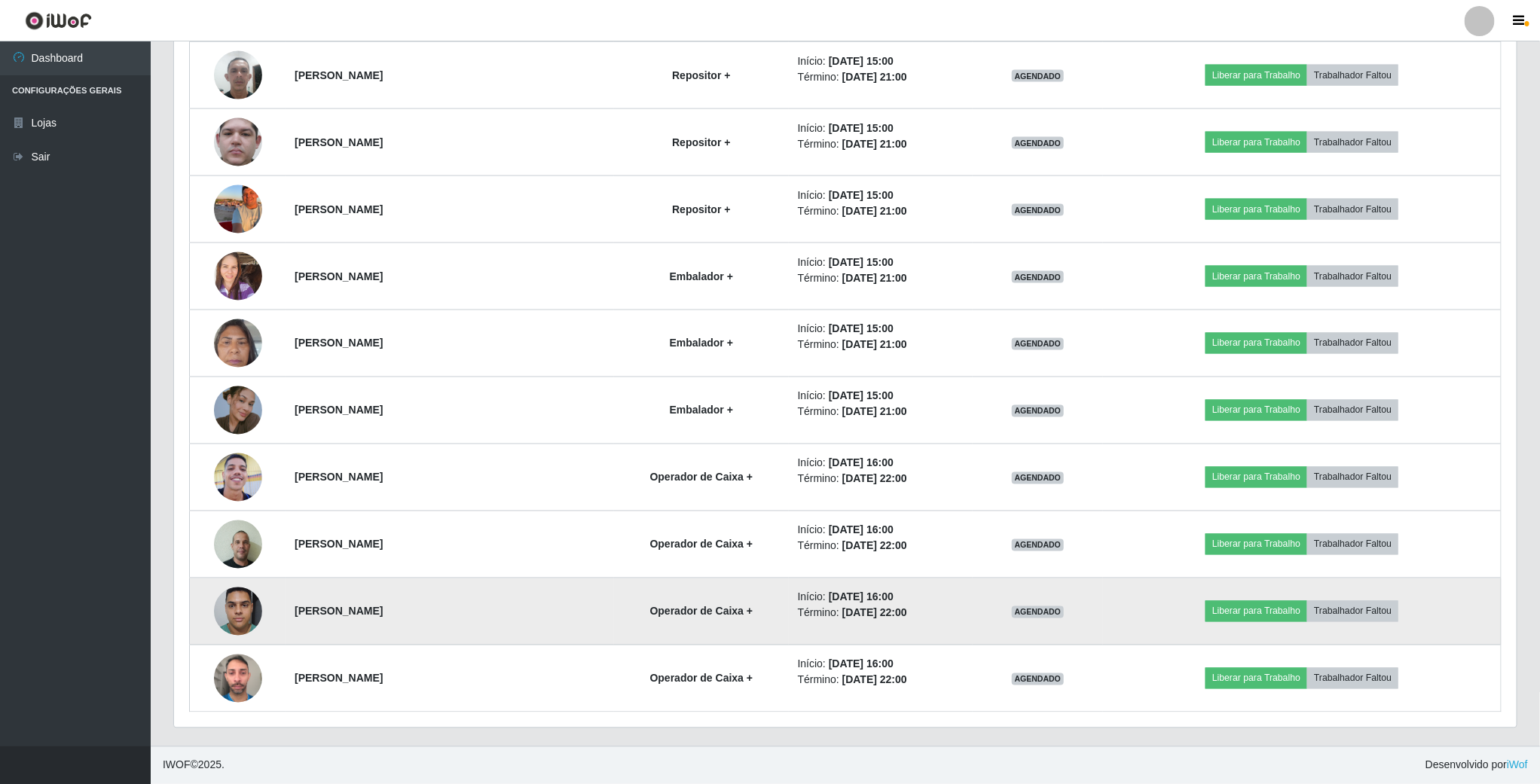
click at [235, 603] on img at bounding box center [238, 611] width 48 height 64
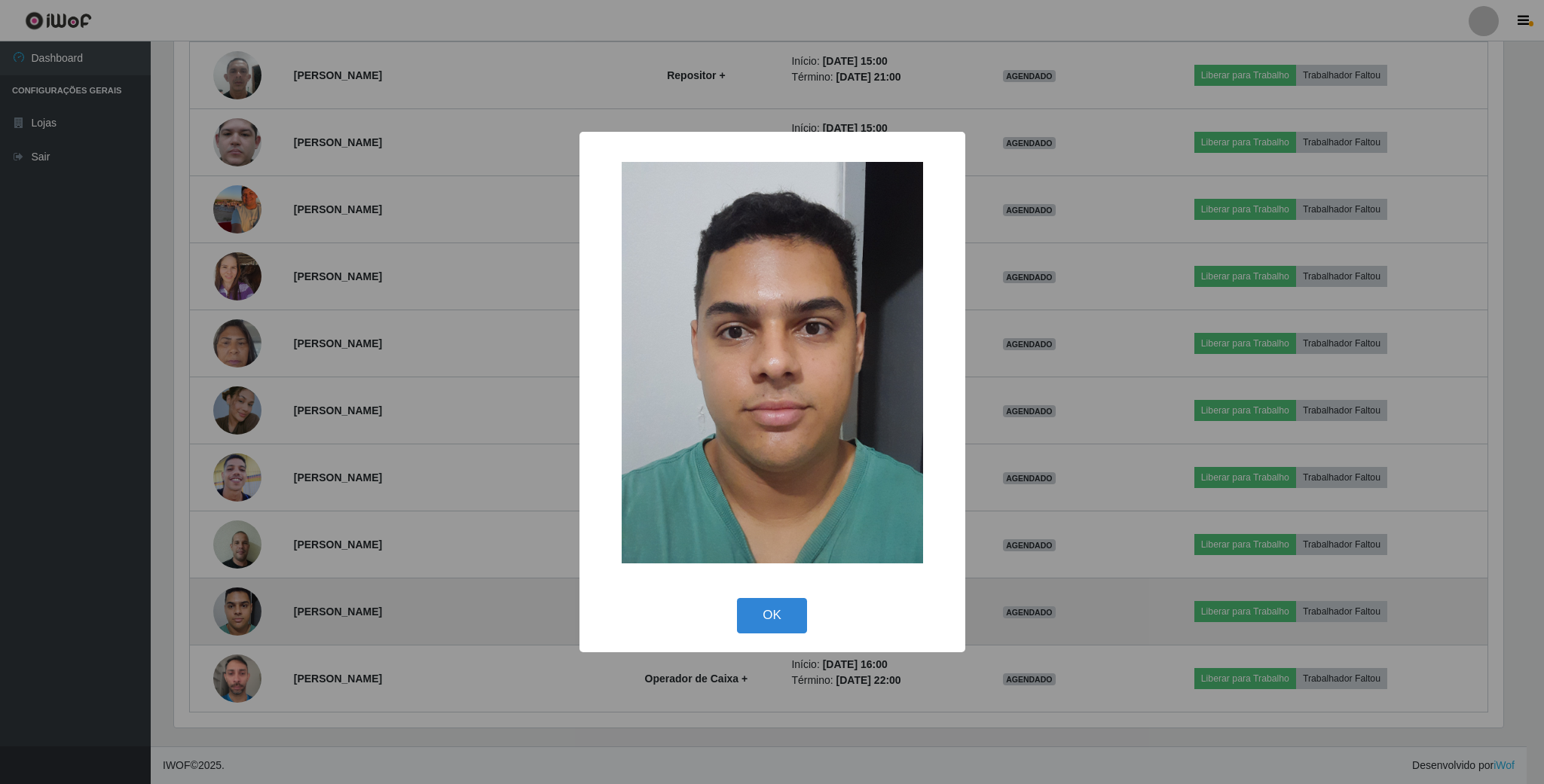
click at [235, 603] on div "× OK Cancel" at bounding box center [772, 392] width 1544 height 784
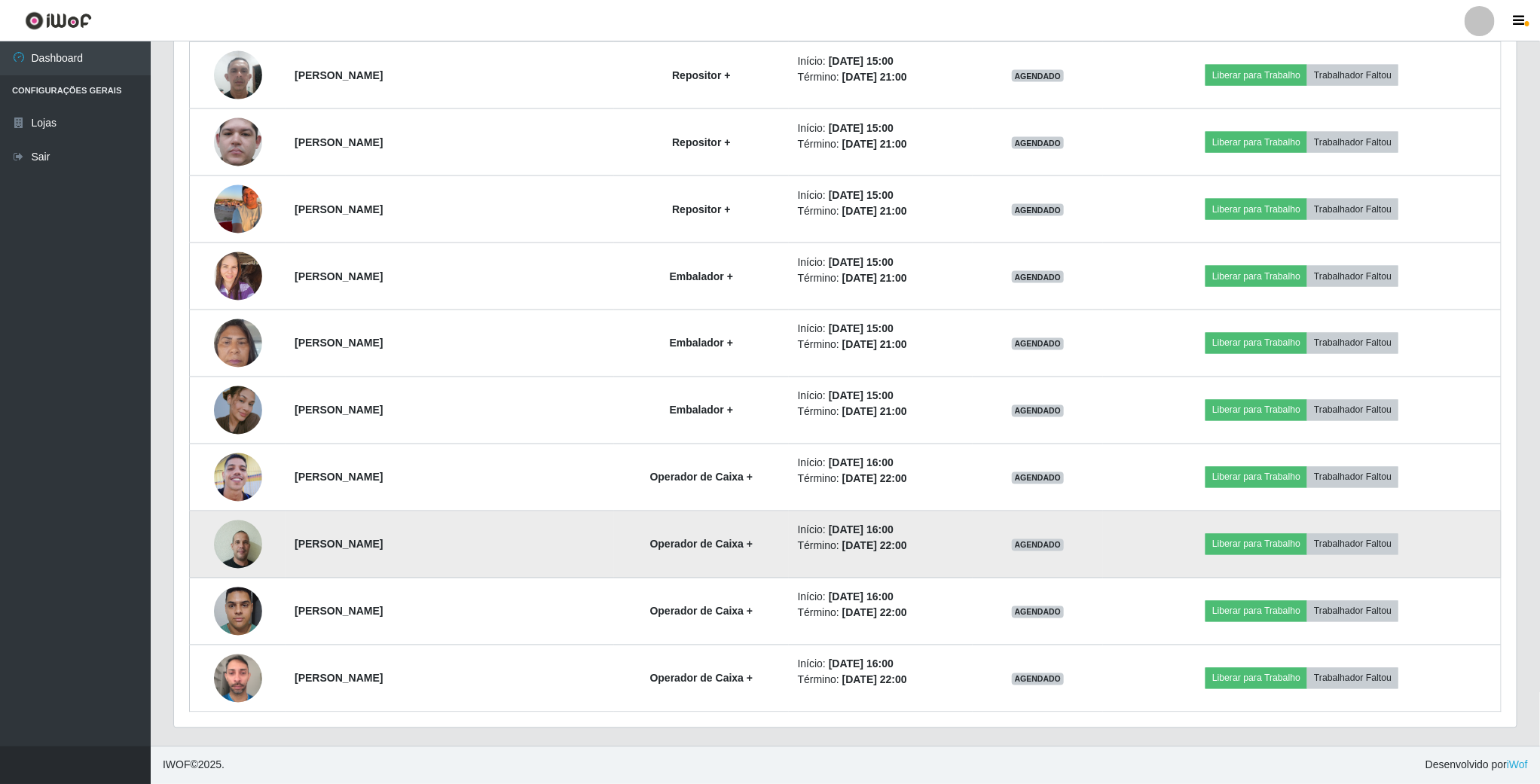
click at [236, 542] on img at bounding box center [238, 544] width 48 height 64
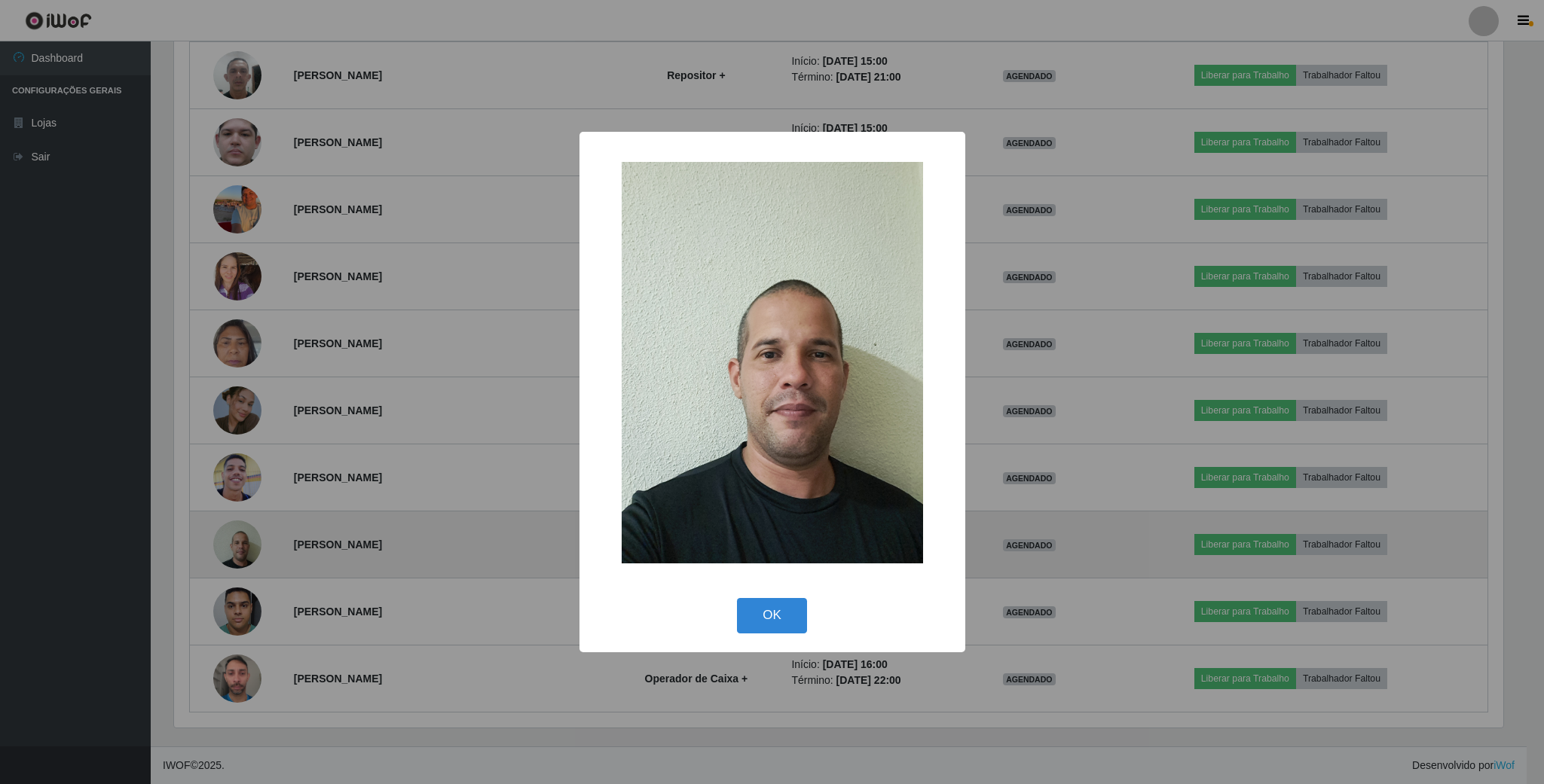
click at [236, 542] on div "× OK Cancel" at bounding box center [772, 392] width 1544 height 784
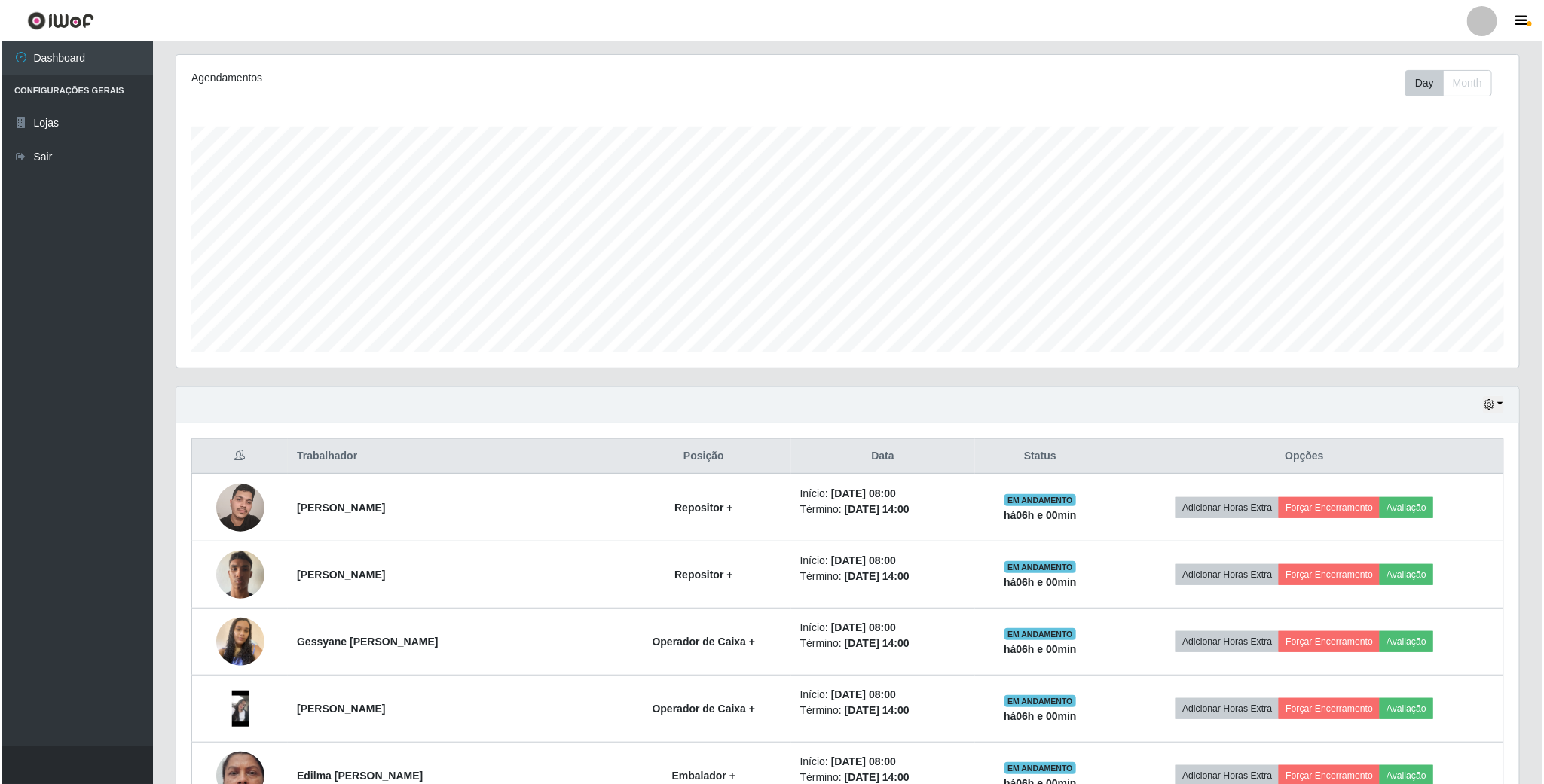
scroll to position [226, 0]
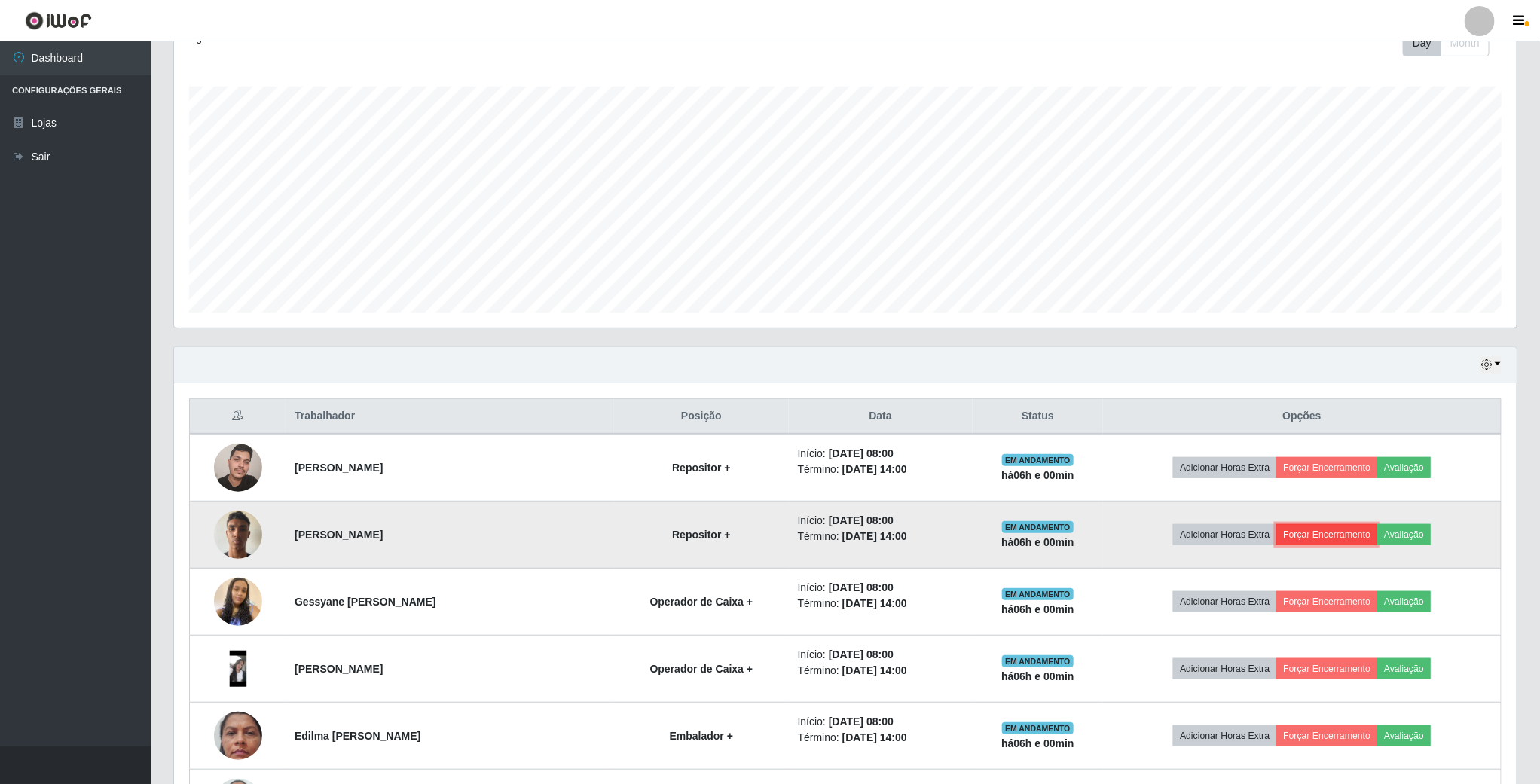
click at [1330, 536] on button "Forçar Encerramento" at bounding box center [1327, 534] width 101 height 21
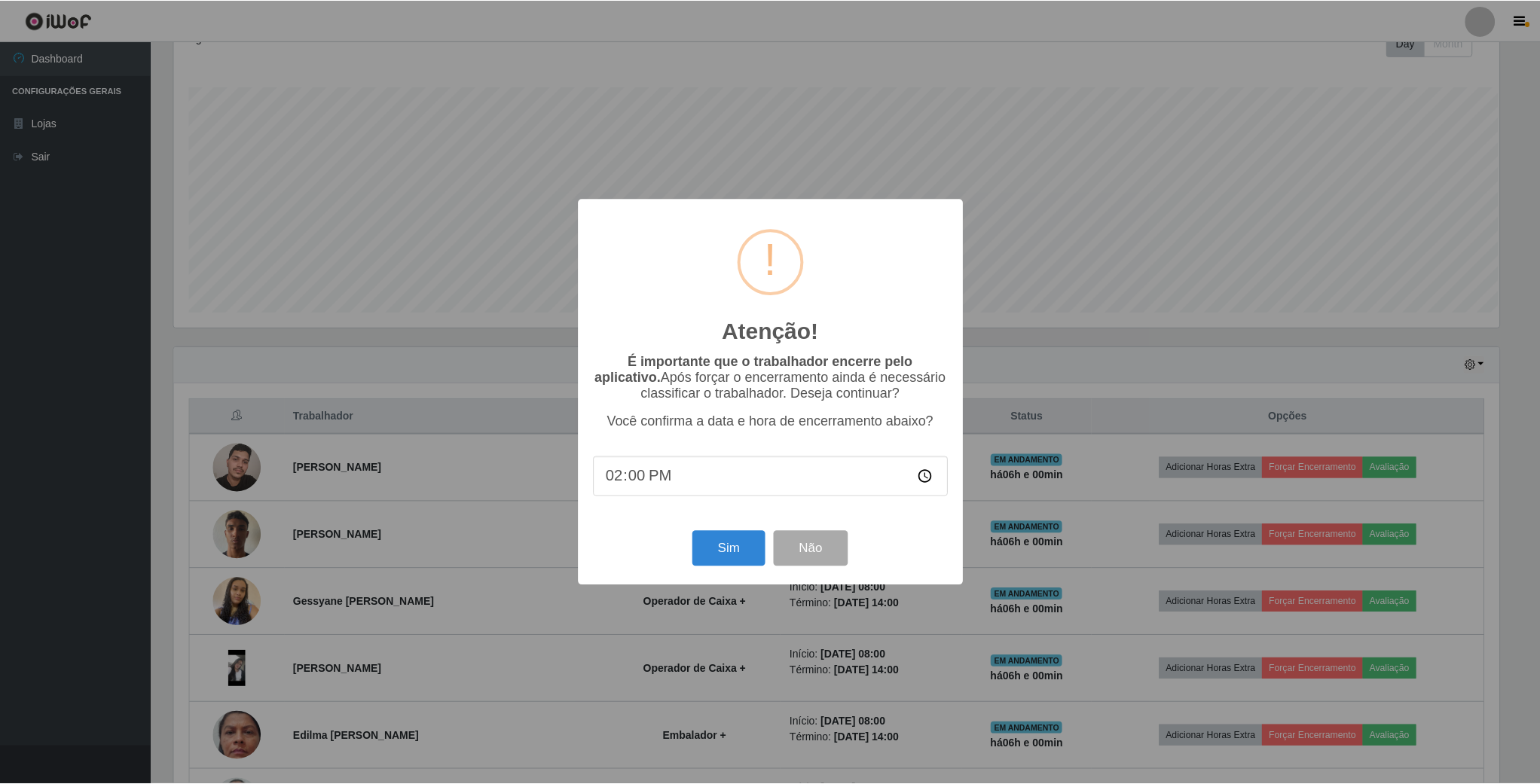
scroll to position [314, 1330]
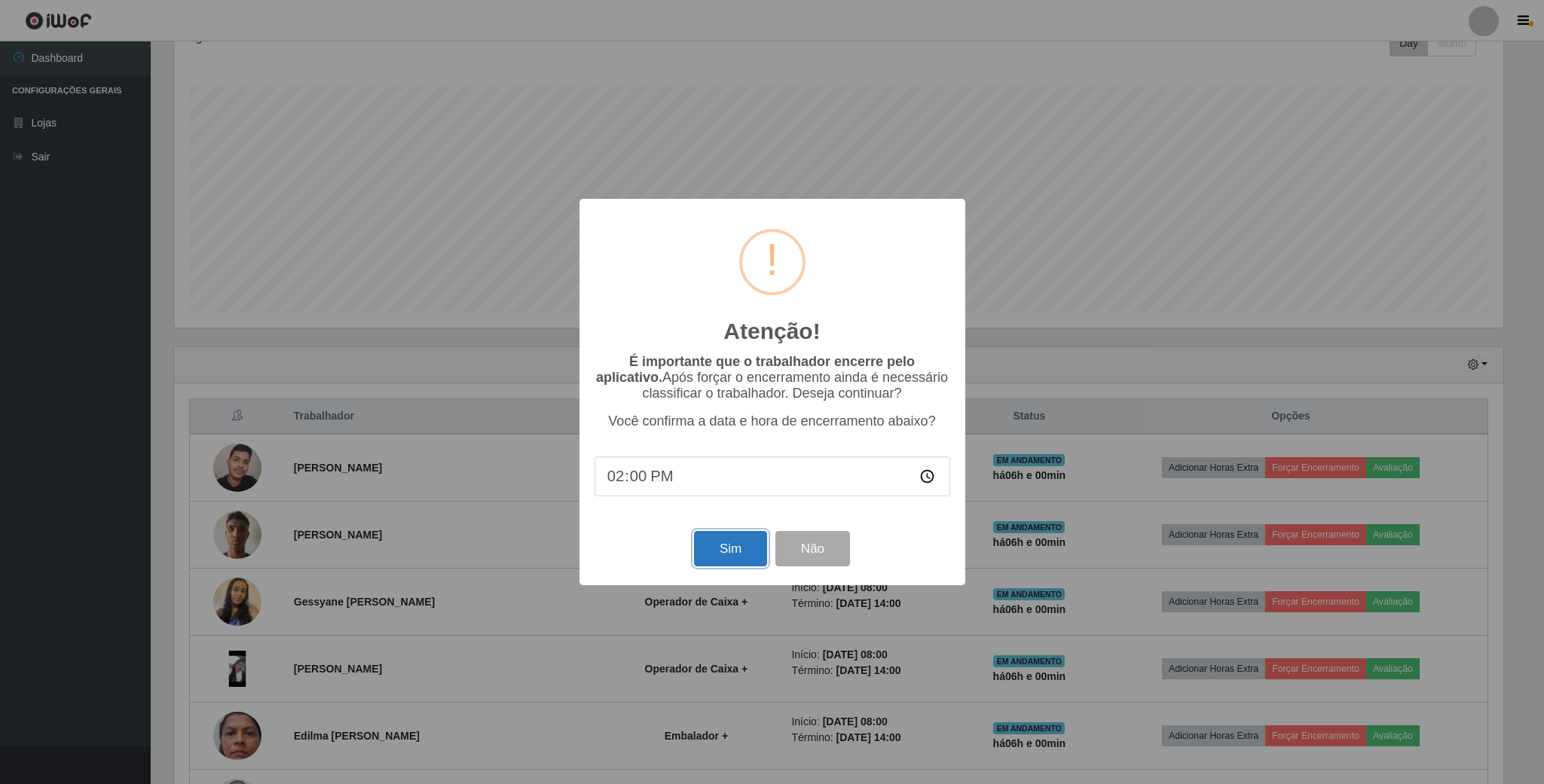
click at [715, 566] on button "Sim" at bounding box center [731, 548] width 73 height 35
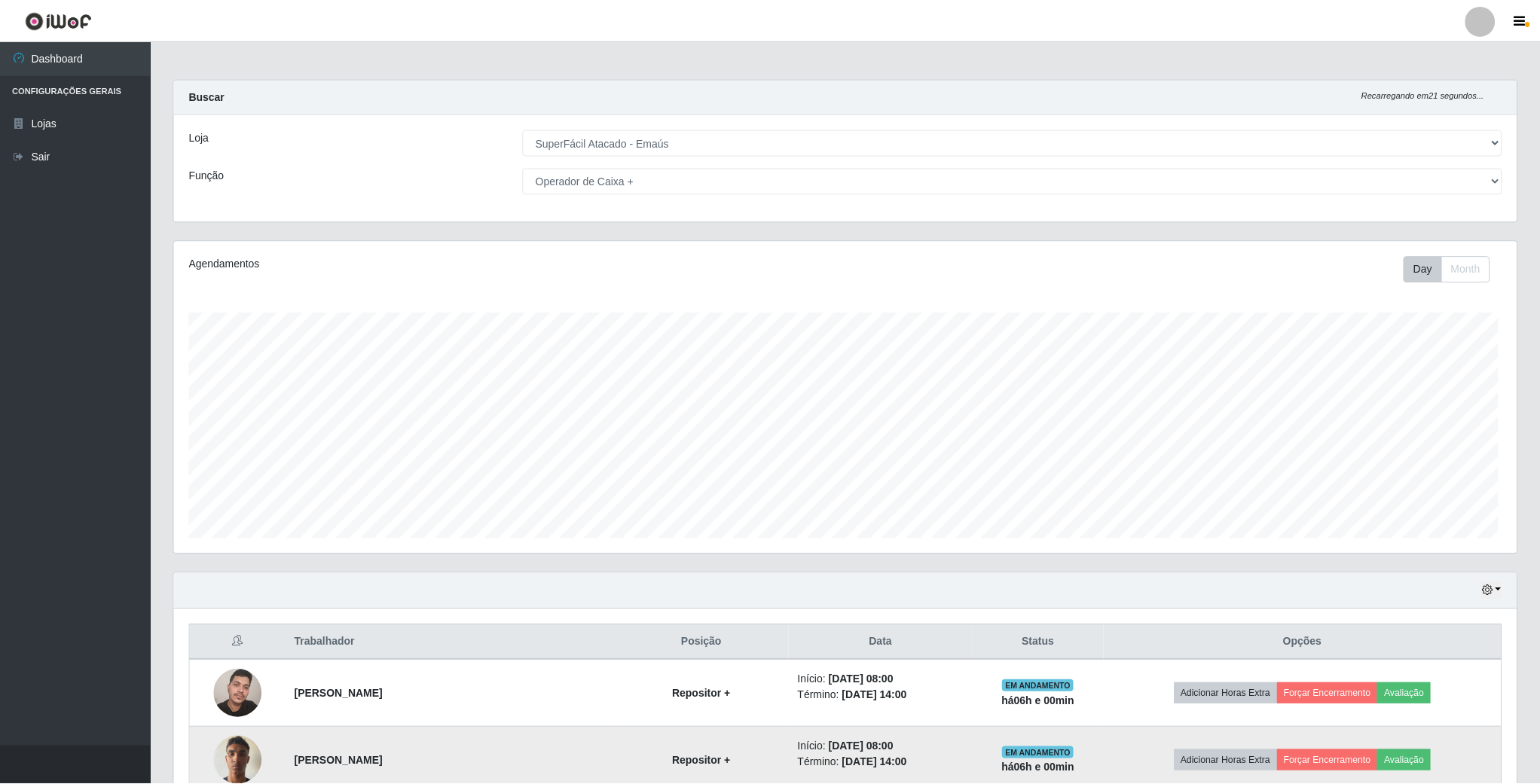
scroll to position [314, 1345]
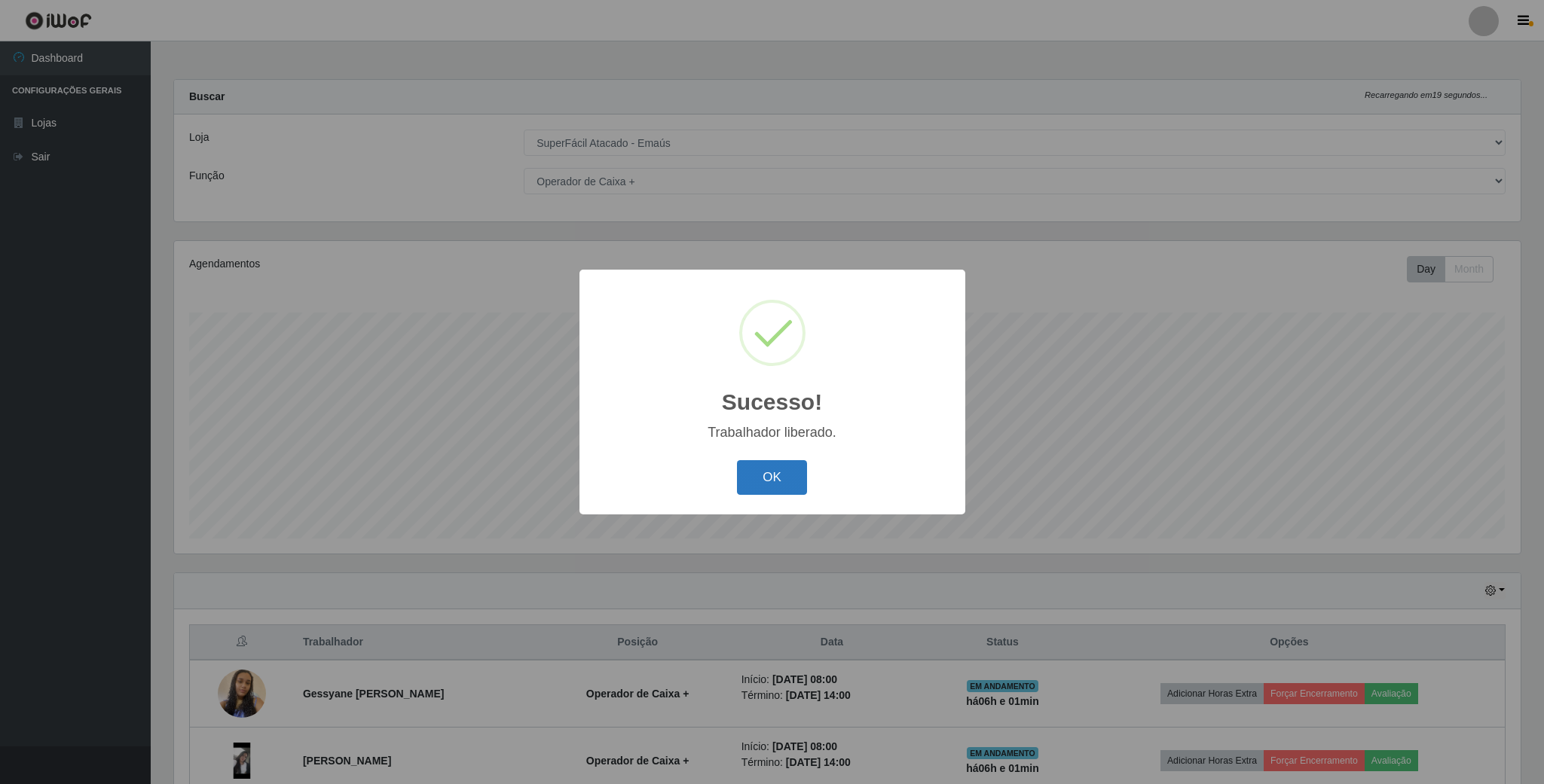
click at [751, 486] on button "OK" at bounding box center [771, 477] width 70 height 35
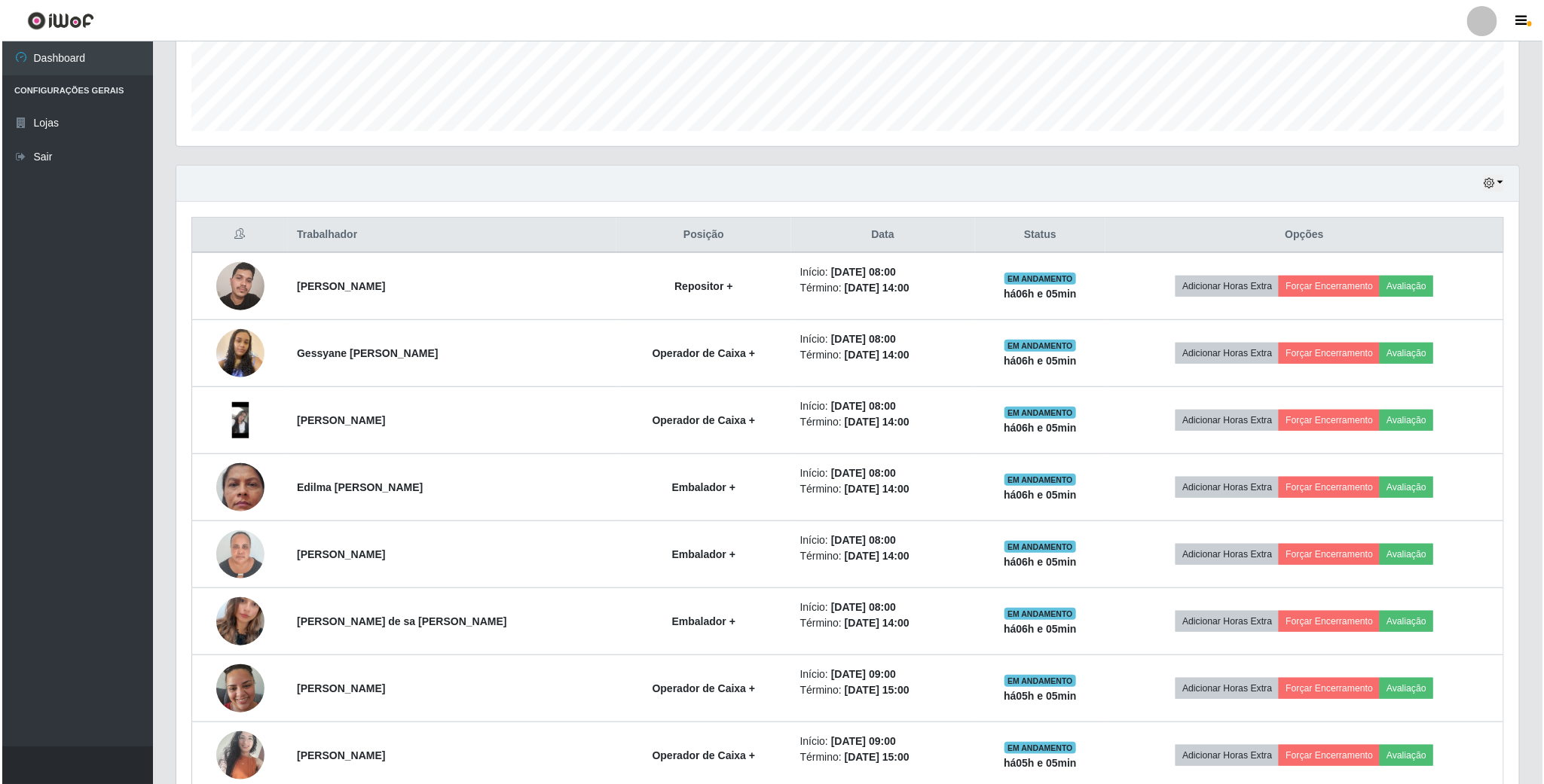
scroll to position [378, 0]
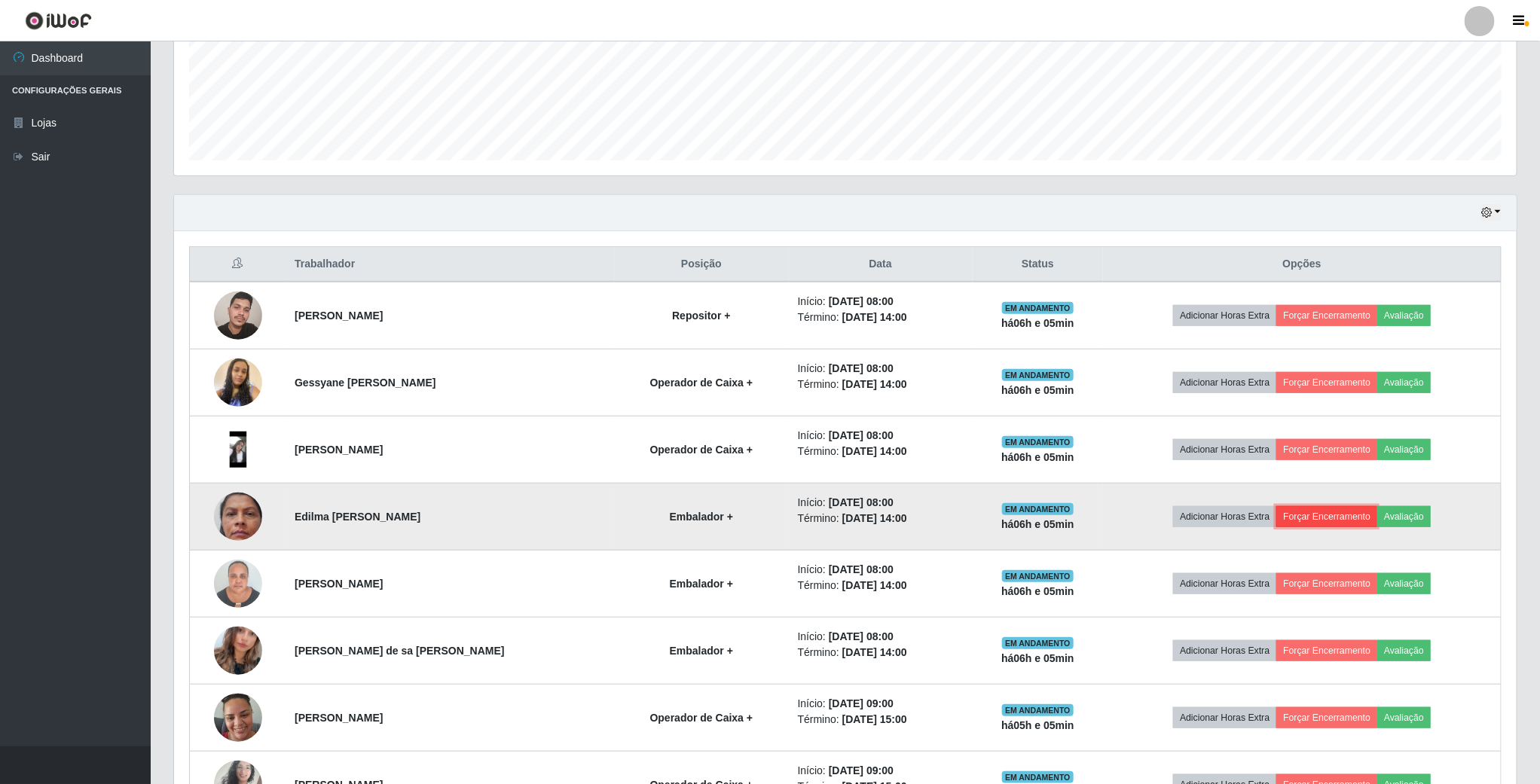
click at [1319, 518] on button "Forçar Encerramento" at bounding box center [1327, 516] width 101 height 21
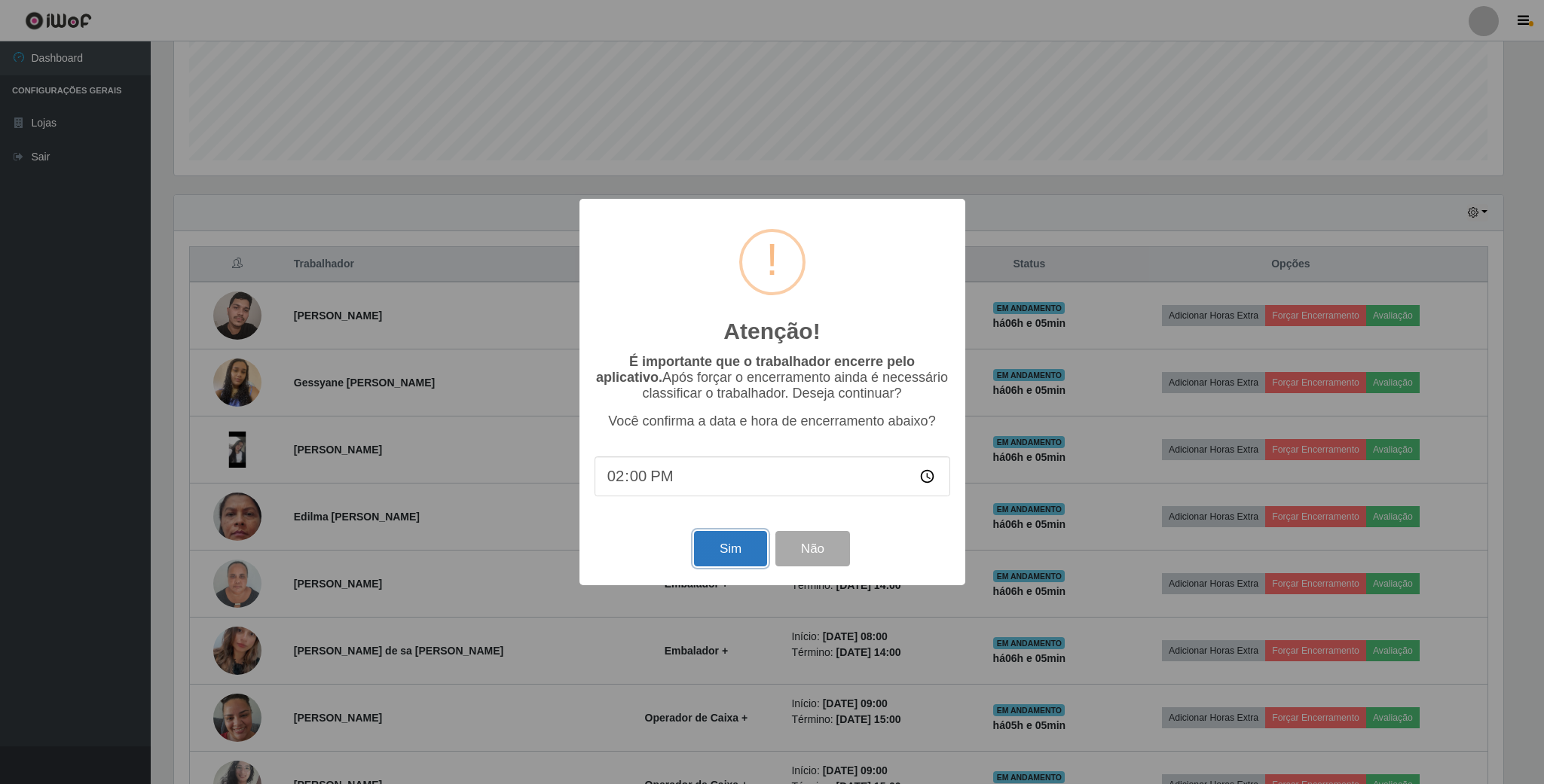
click at [717, 558] on button "Sim" at bounding box center [731, 548] width 73 height 35
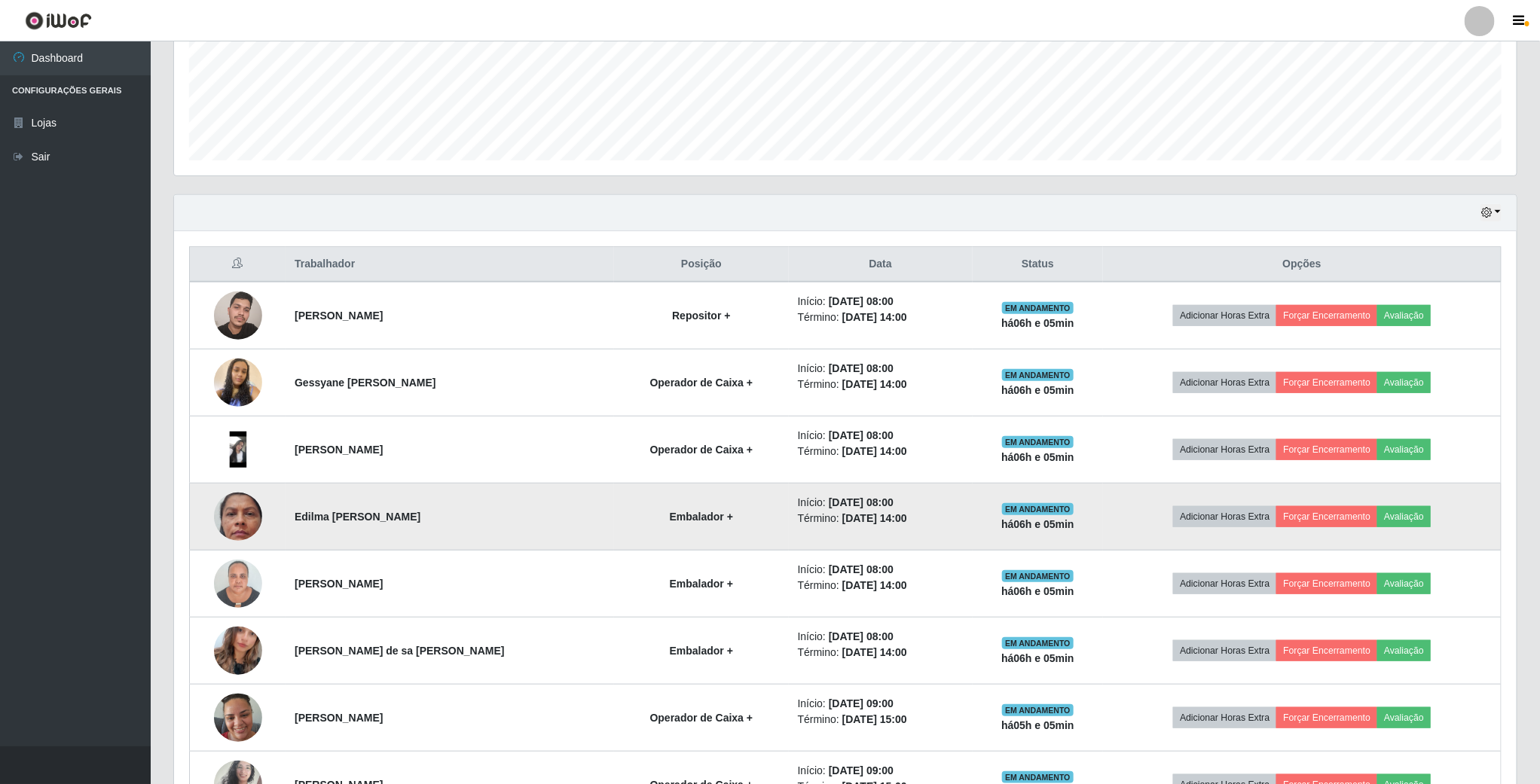
scroll to position [314, 1345]
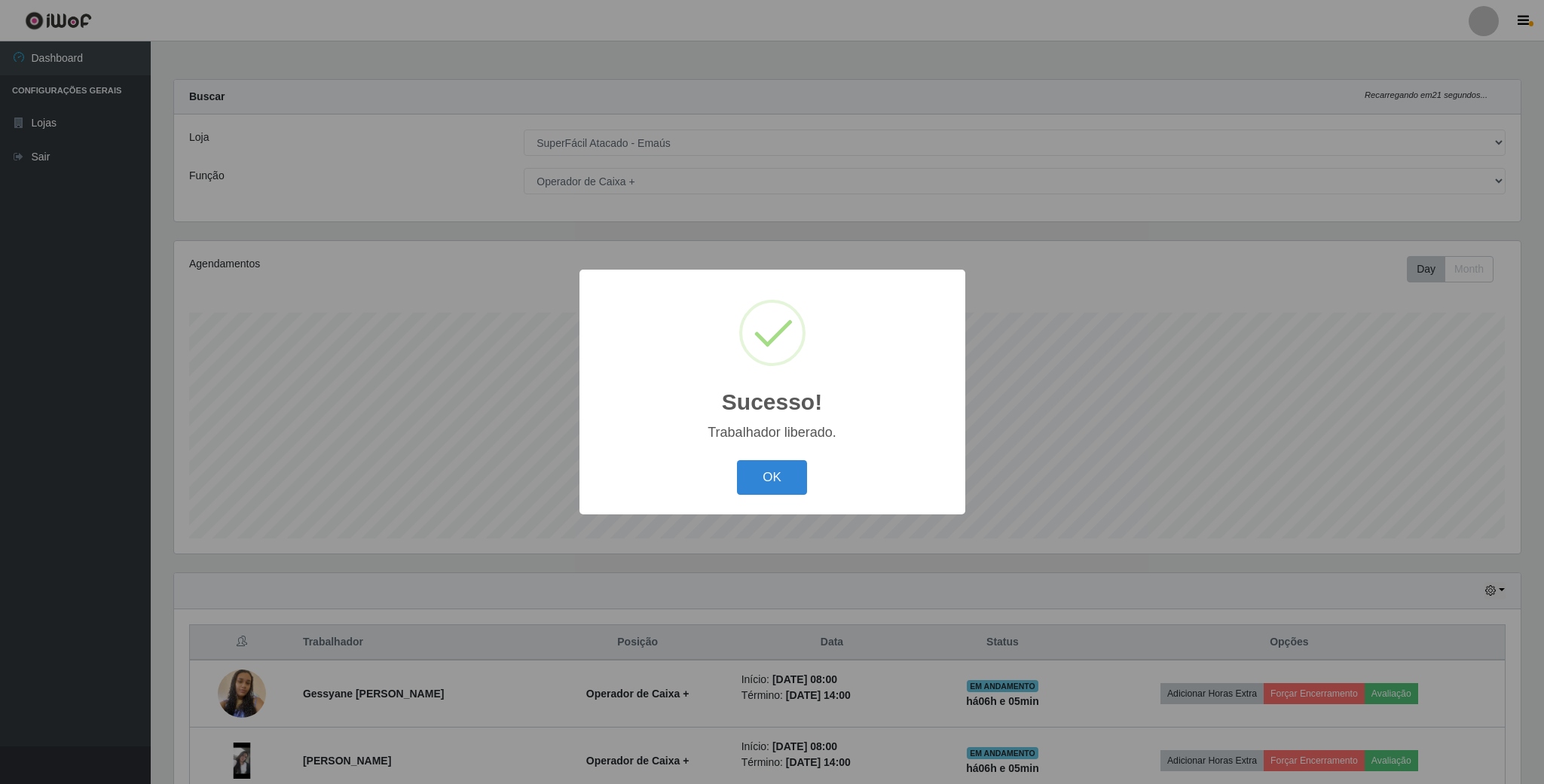
click at [758, 439] on div "Trabalhador liberado." at bounding box center [773, 432] width 356 height 16
click at [742, 460] on button "OK" at bounding box center [771, 477] width 70 height 35
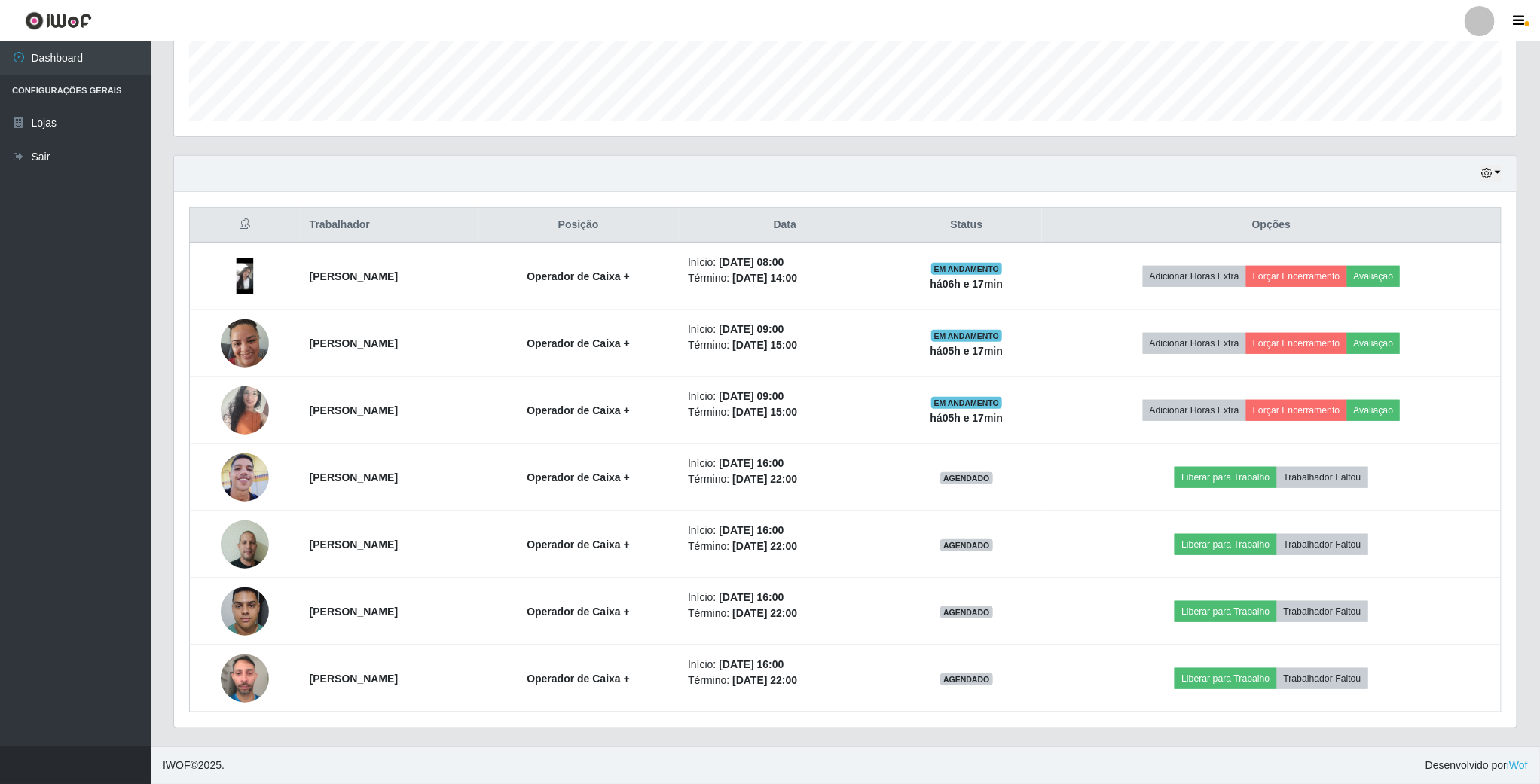
scroll to position [491, 0]
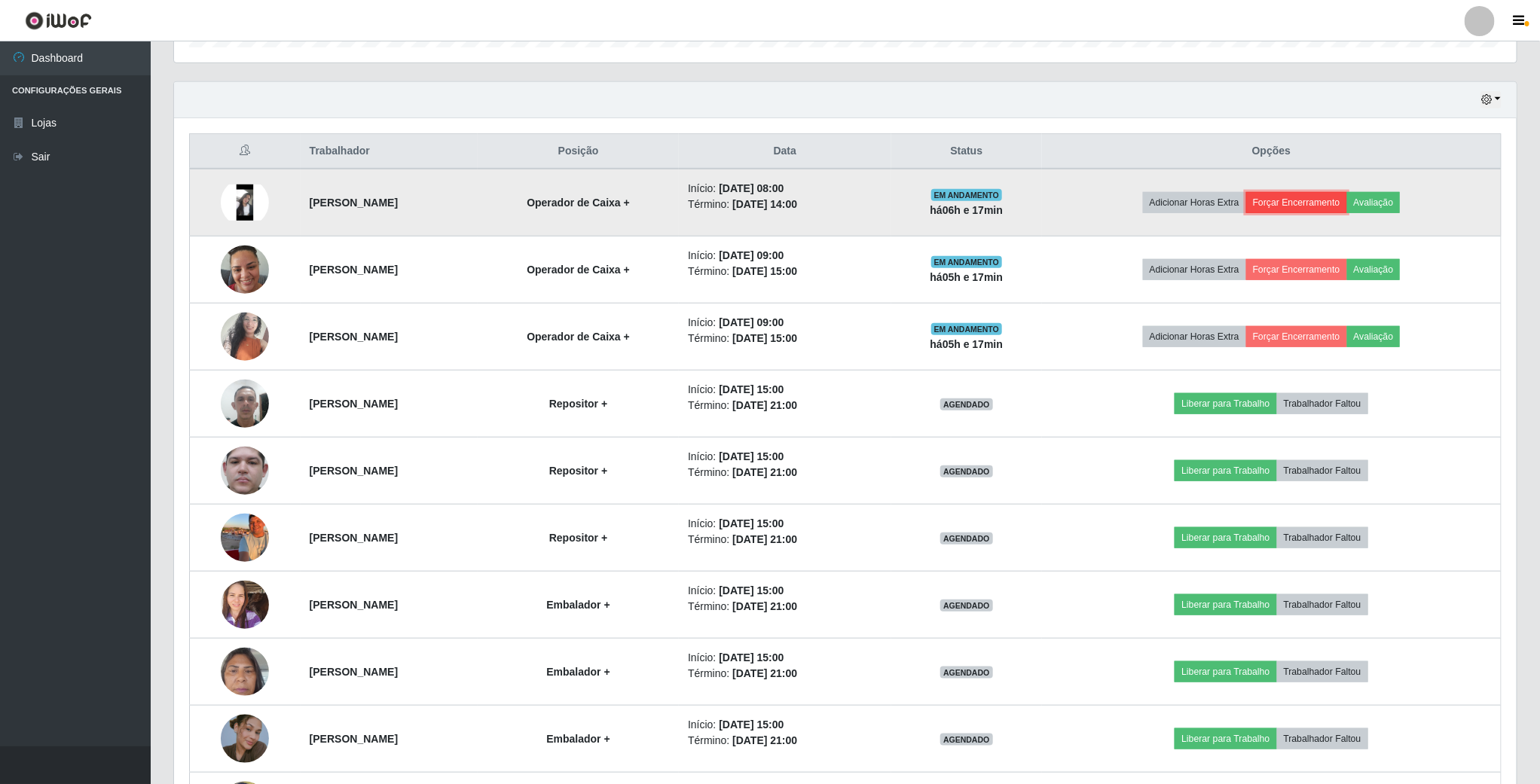
click at [1309, 204] on button "Forçar Encerramento" at bounding box center [1297, 203] width 101 height 21
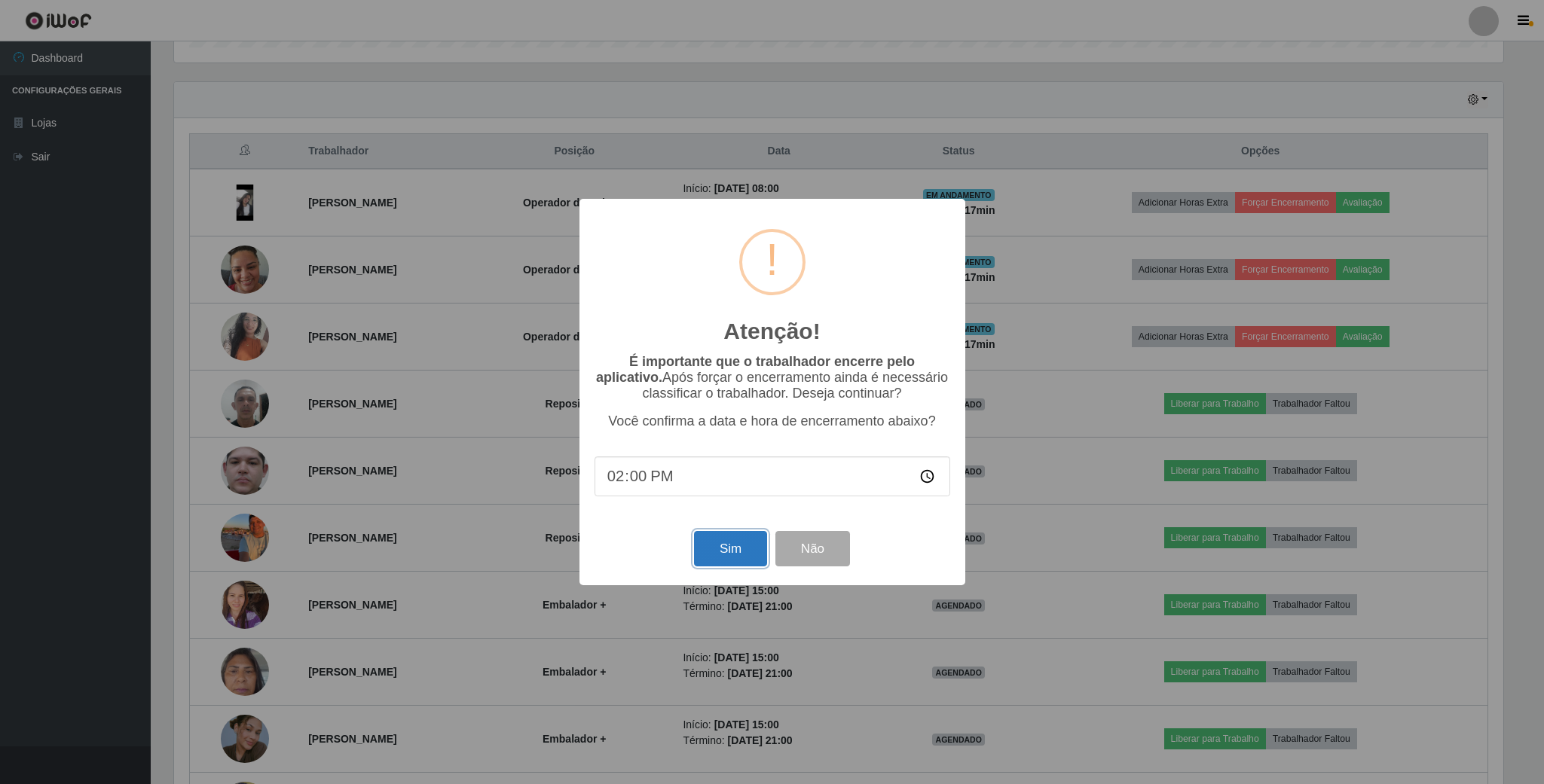
click at [710, 561] on button "Sim" at bounding box center [731, 548] width 73 height 35
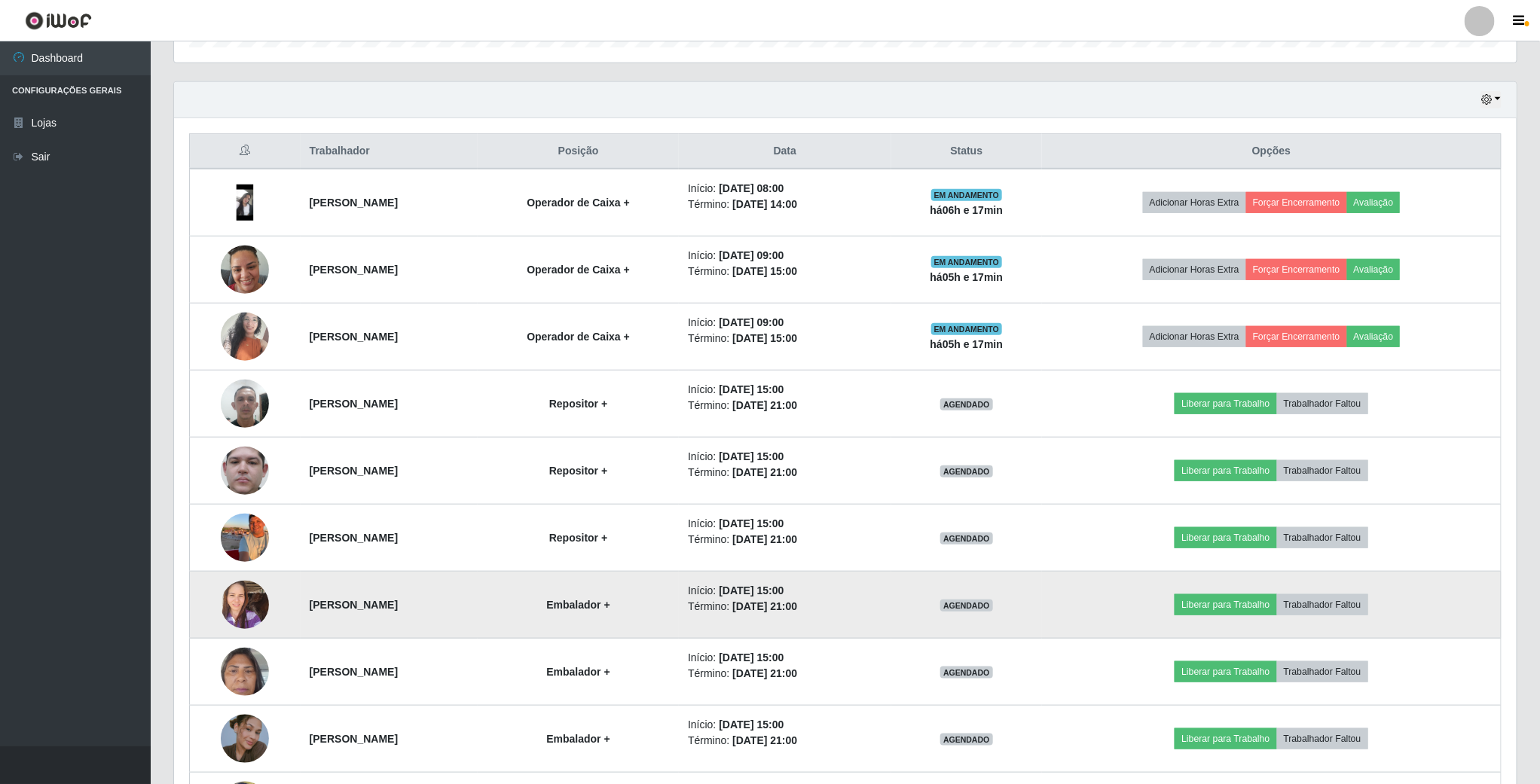
scroll to position [314, 1345]
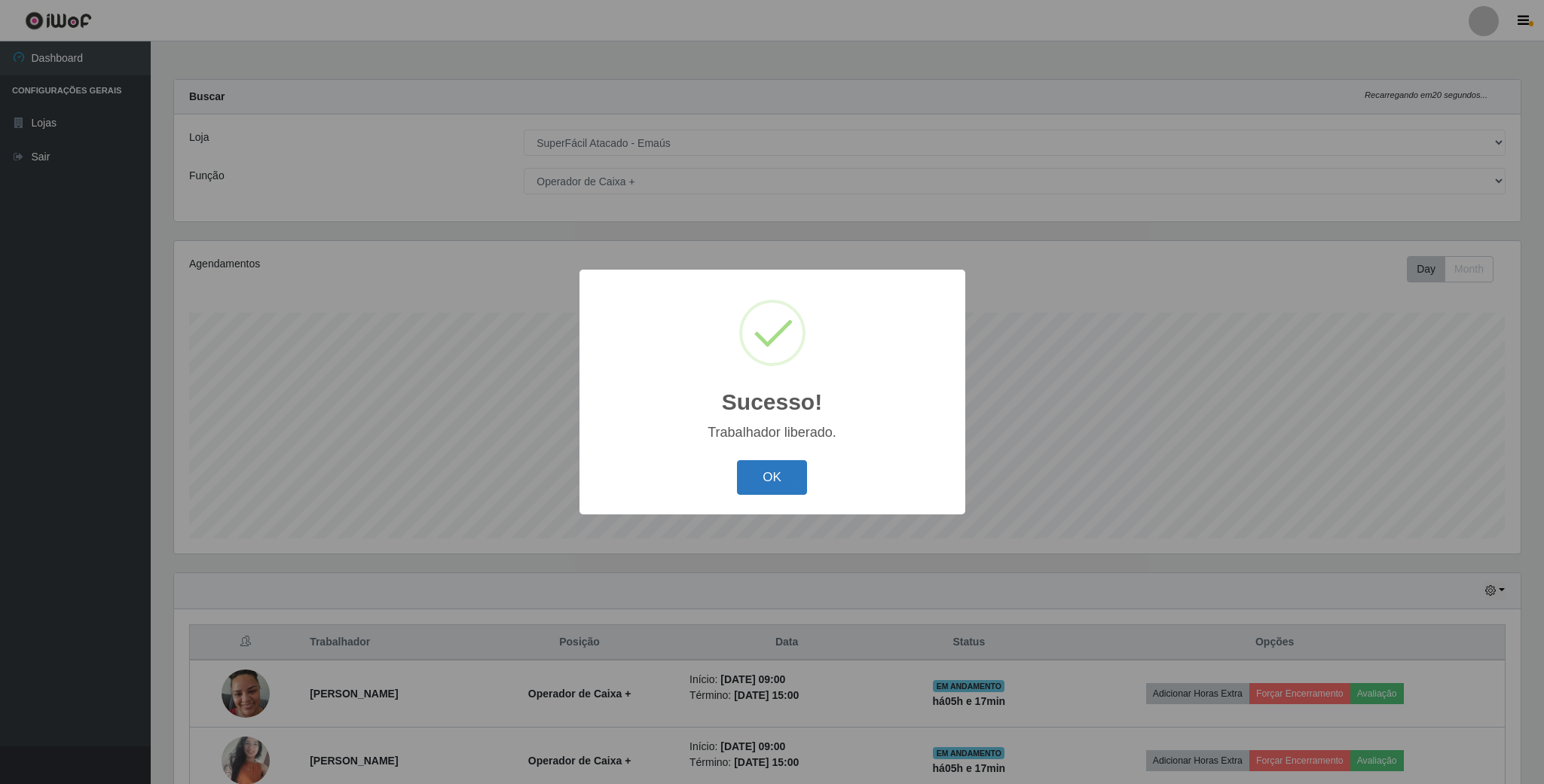
click at [764, 492] on button "OK" at bounding box center [771, 477] width 70 height 35
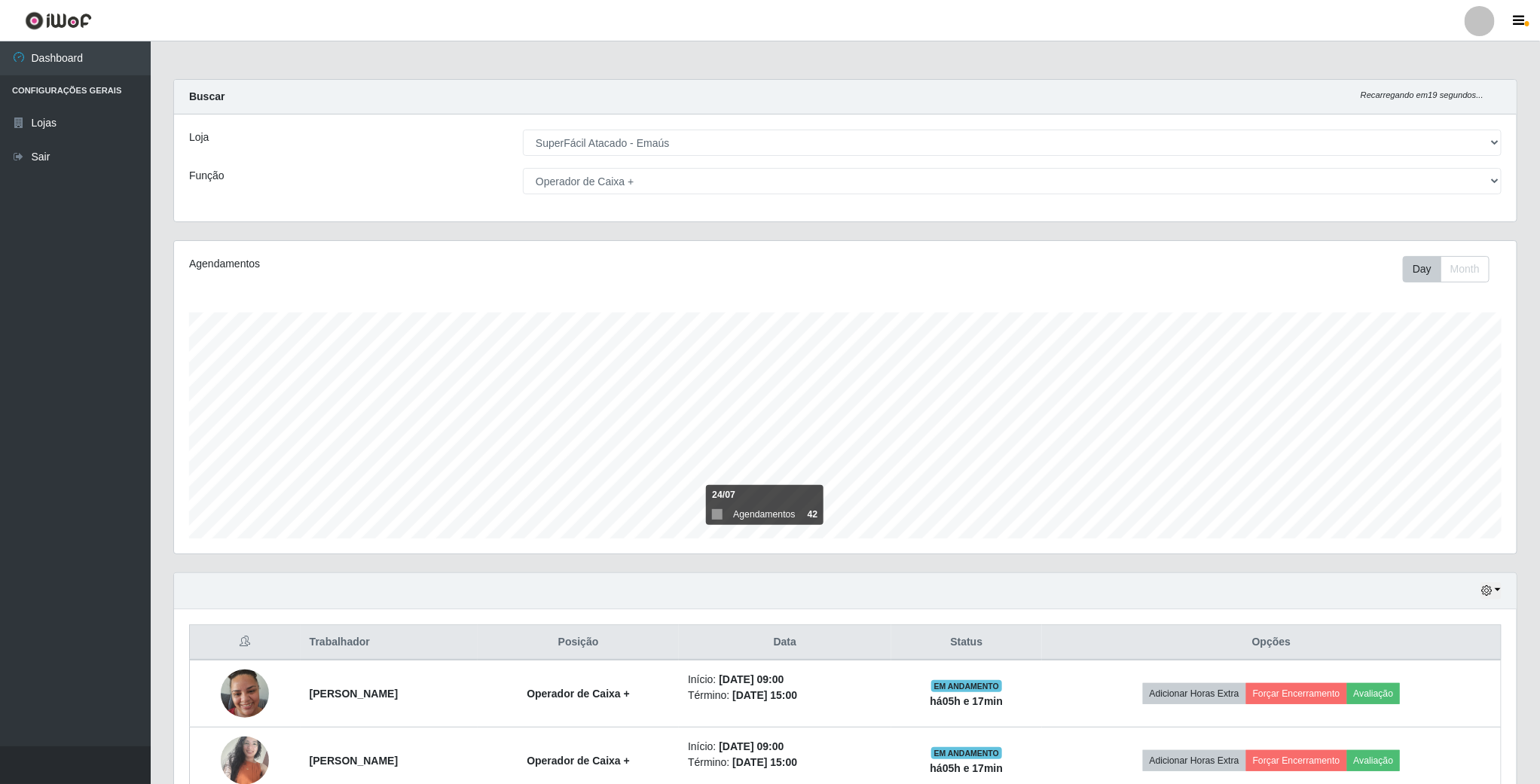
scroll to position [752840, 752144]
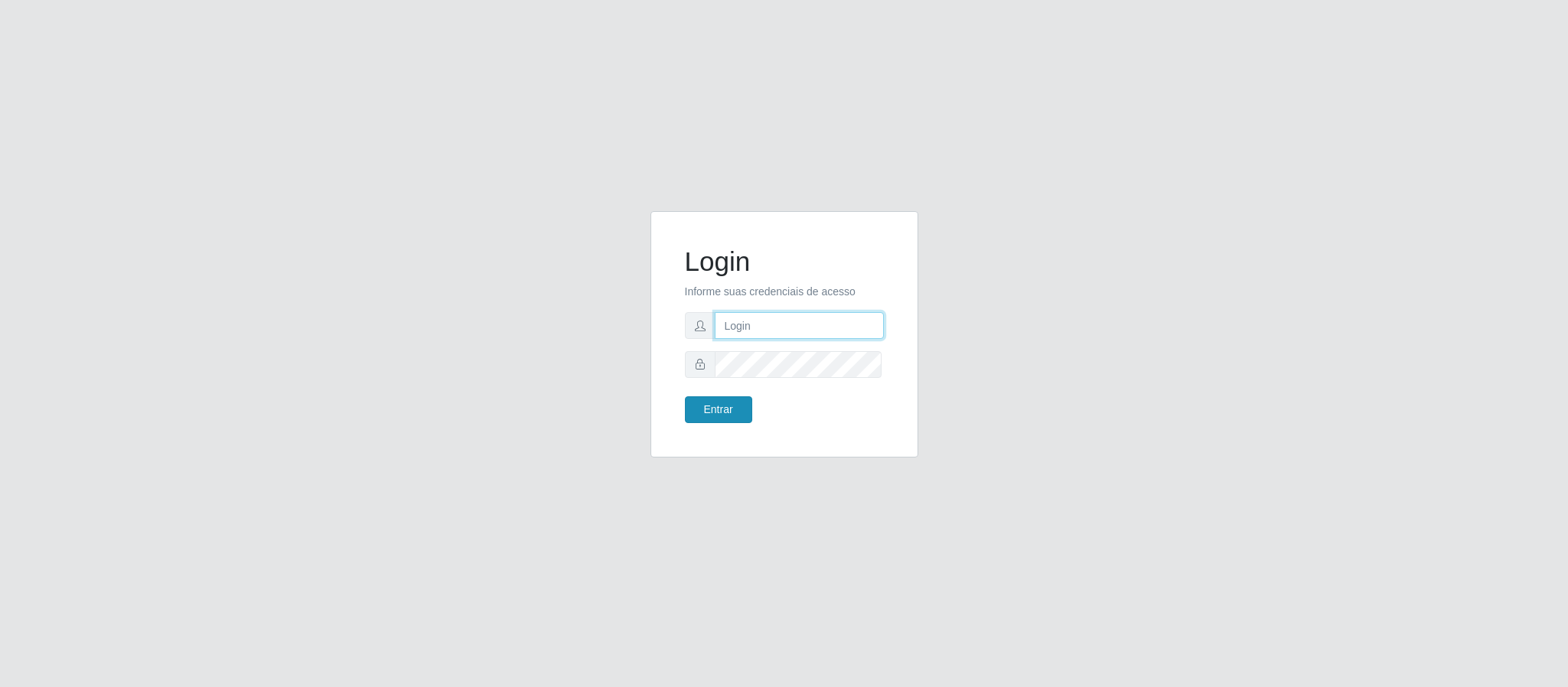
type input "geovanamatias2015@gmail.com"
click at [737, 404] on button "Entrar" at bounding box center [718, 410] width 67 height 27
type input "[EMAIL_ADDRESS][DOMAIN_NAME]"
drag, startPoint x: 731, startPoint y: 416, endPoint x: 731, endPoint y: 391, distance: 25.0
click at [731, 414] on button "Entrar" at bounding box center [718, 410] width 67 height 27
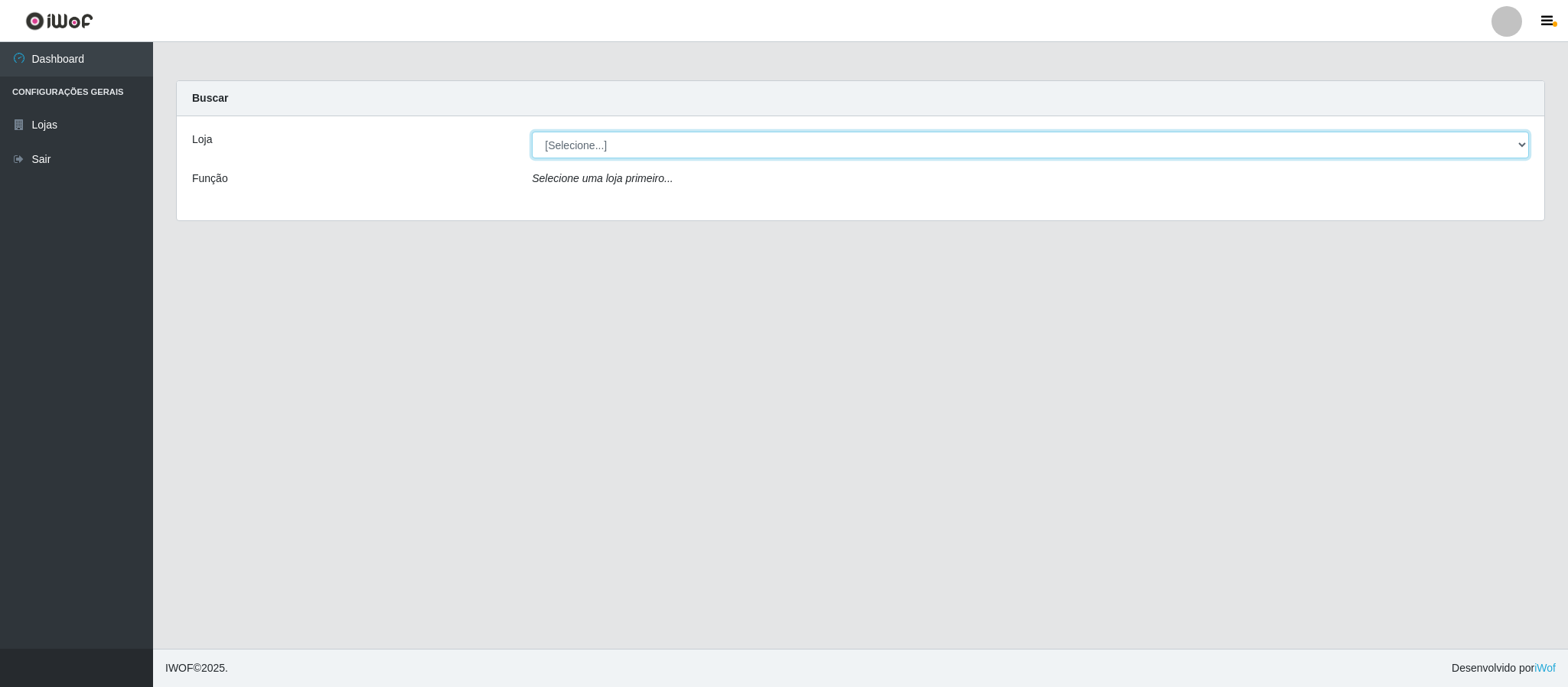
click at [641, 153] on select "[Selecione...] SuperFácil Atacado - Emaús" at bounding box center [1030, 145] width 997 height 27
select select "407"
click at [531, 131] on select "[Selecione...] SuperFácil Atacado - Emaús" at bounding box center [1030, 145] width 997 height 27
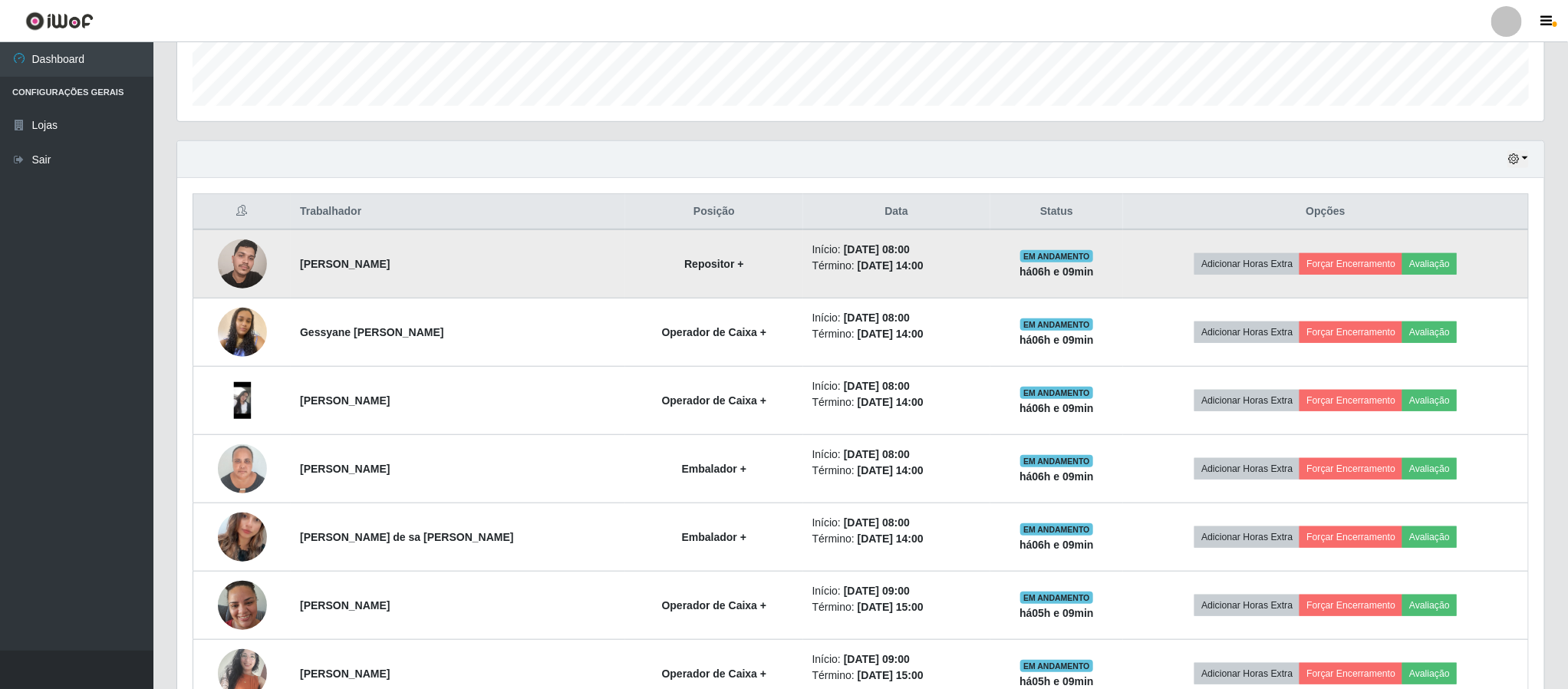
scroll to position [461, 0]
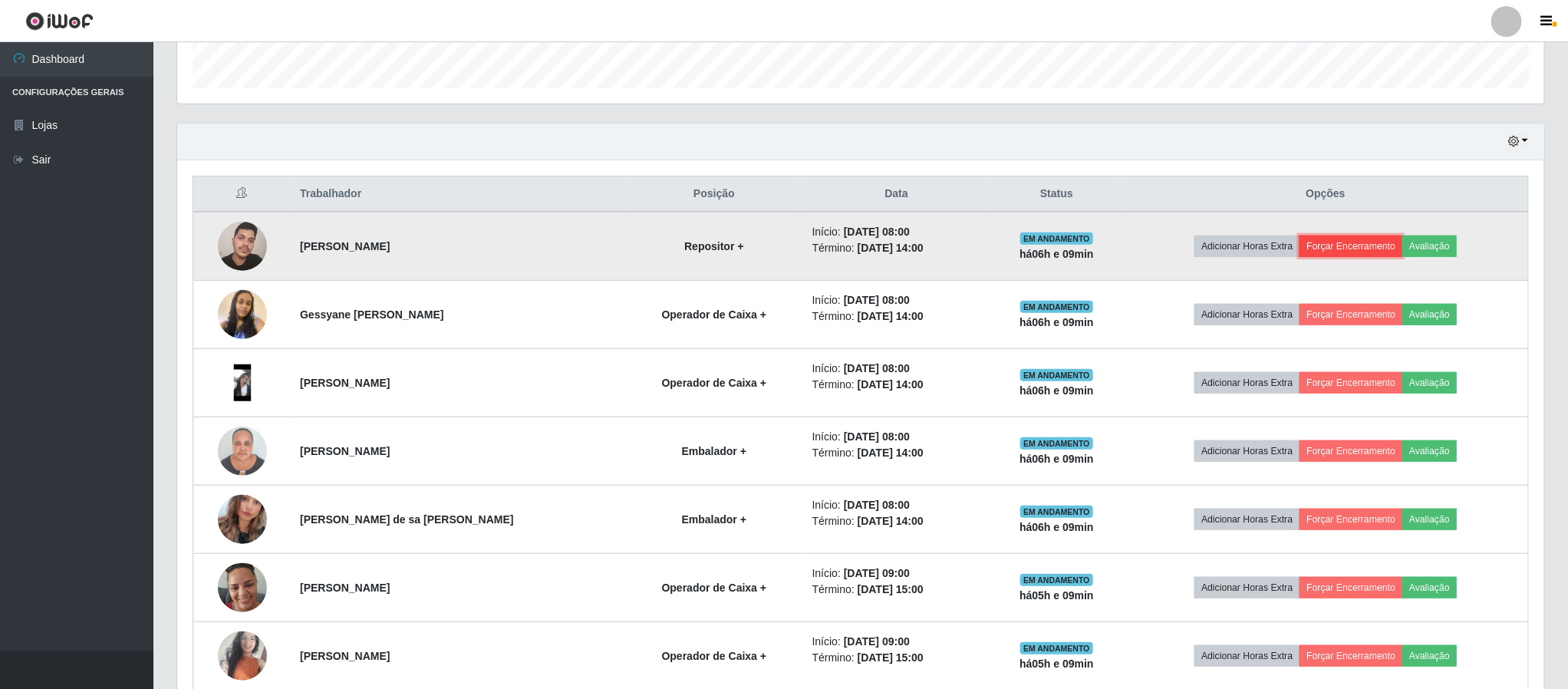
click at [1331, 249] on button "Forçar Encerramento" at bounding box center [1351, 247] width 103 height 21
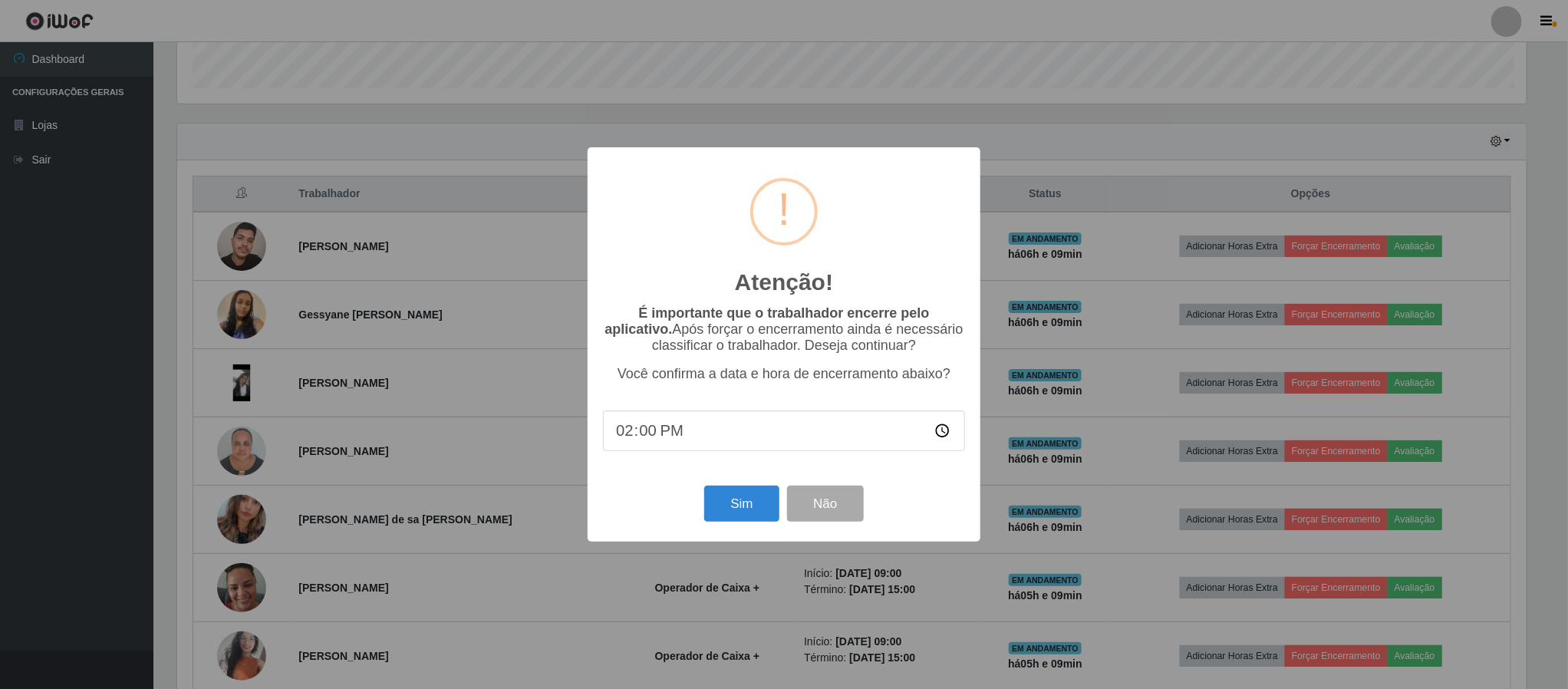
scroll to position [320, 1354]
click at [765, 503] on button "Sim" at bounding box center [744, 504] width 74 height 36
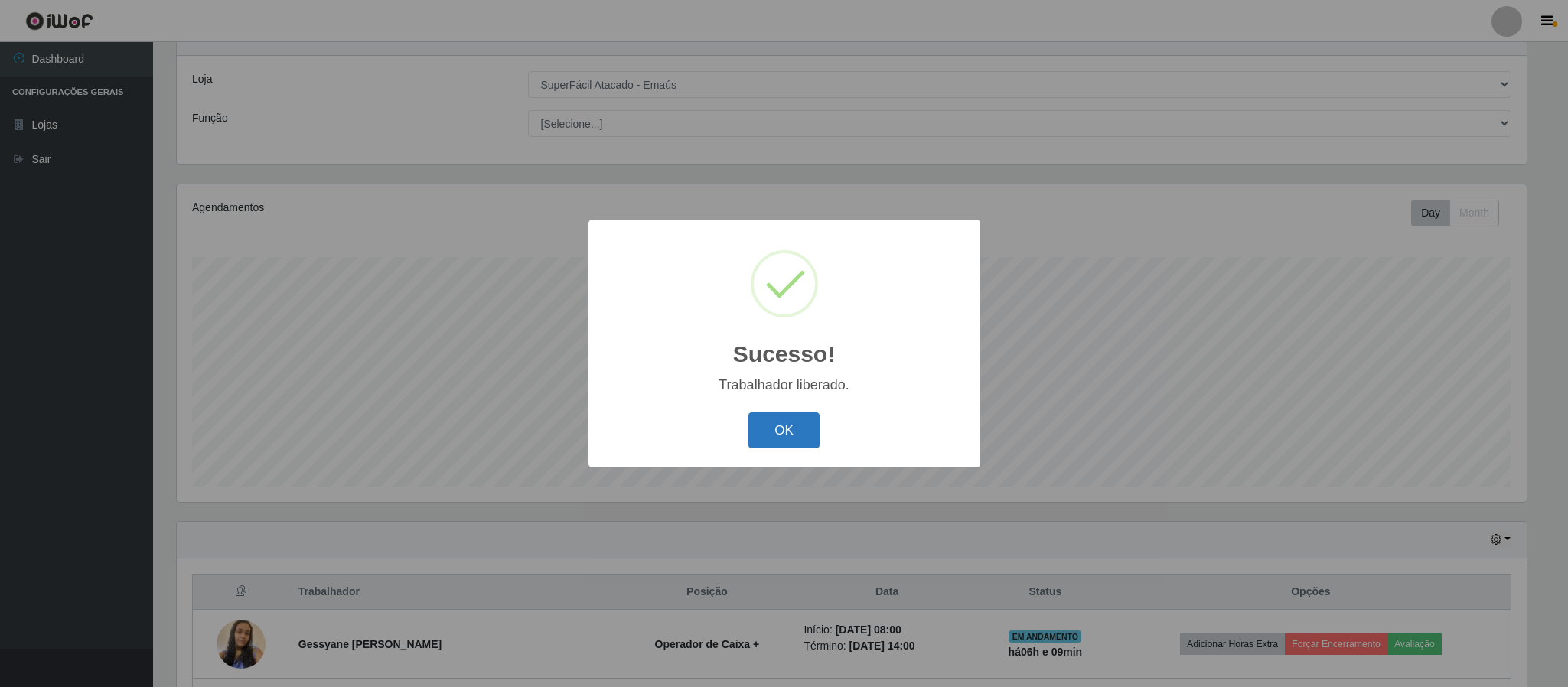
click at [779, 426] on button "OK" at bounding box center [783, 430] width 71 height 36
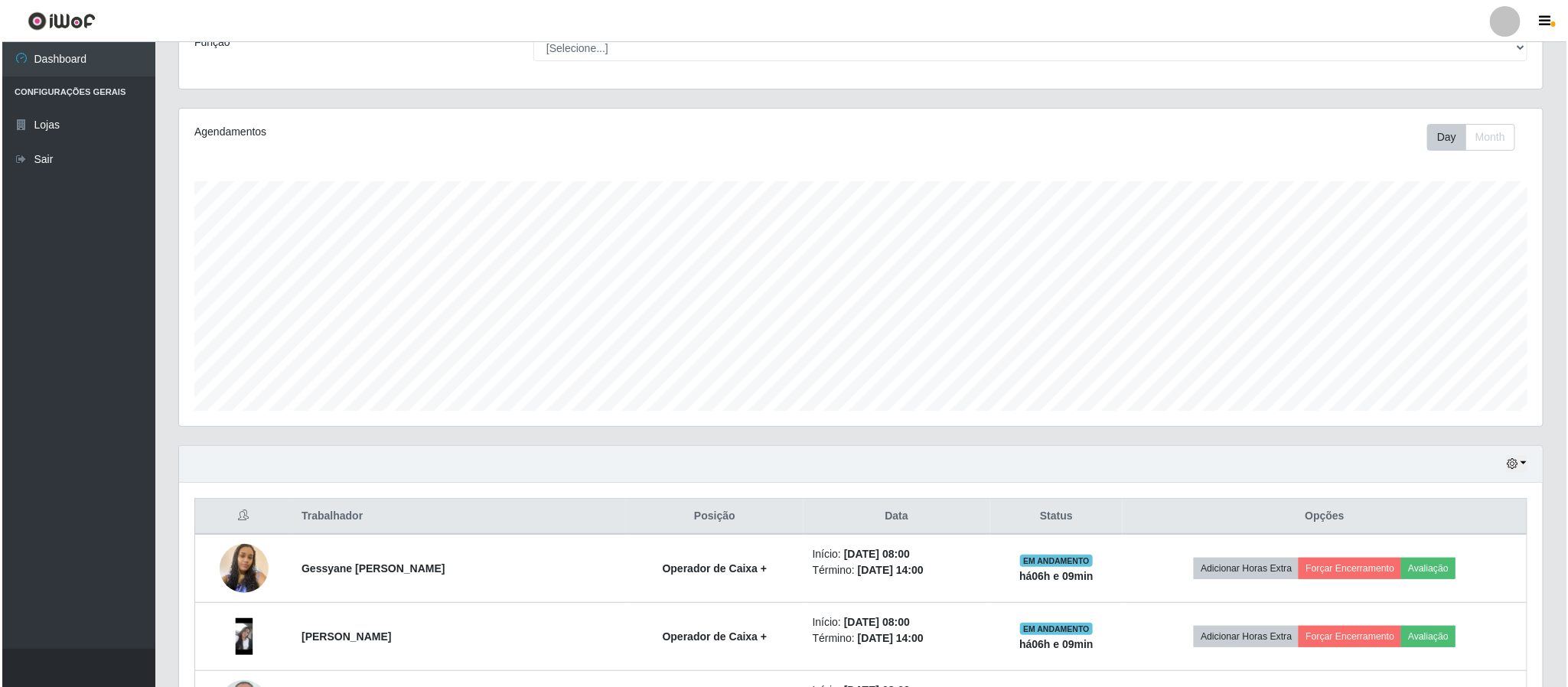
scroll to position [175, 0]
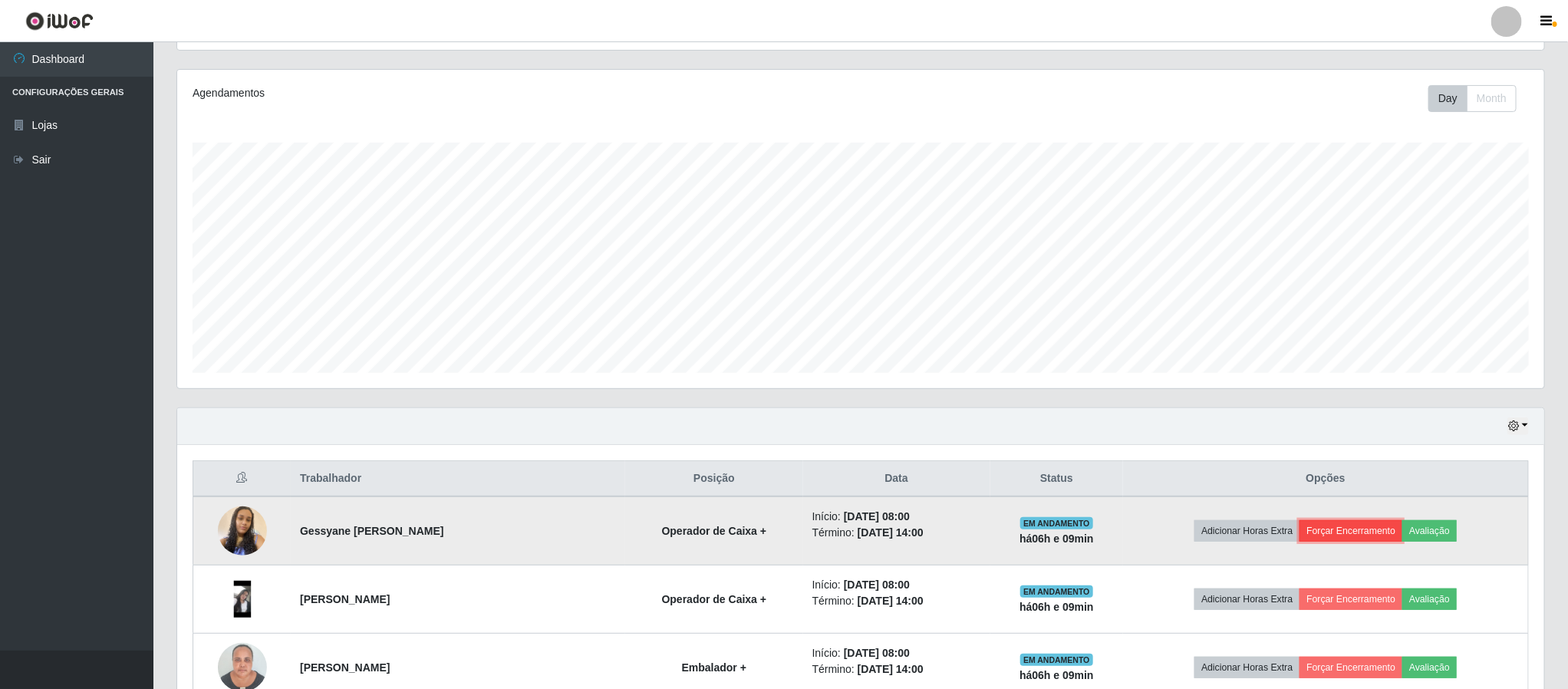
click at [1326, 532] on button "Forçar Encerramento" at bounding box center [1351, 531] width 103 height 21
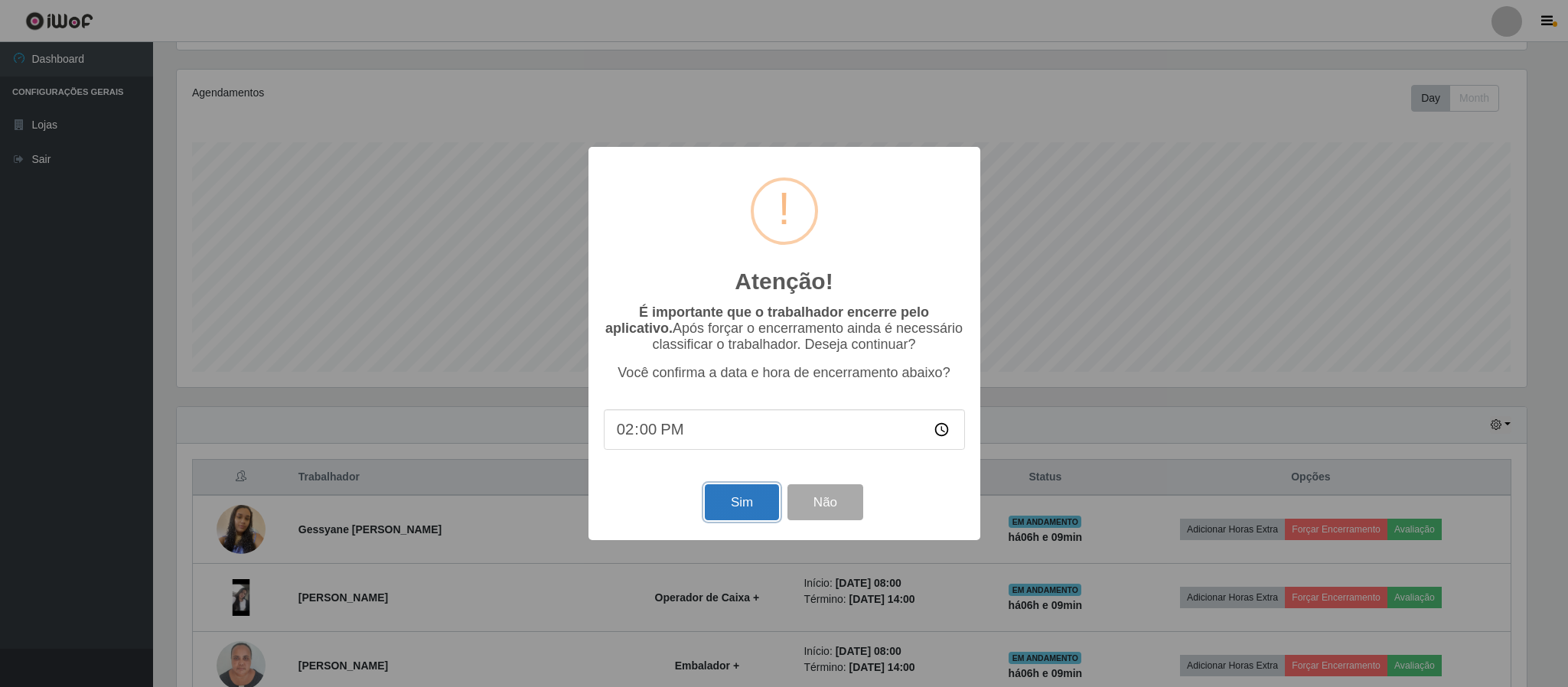
click at [748, 503] on button "Sim" at bounding box center [742, 502] width 74 height 36
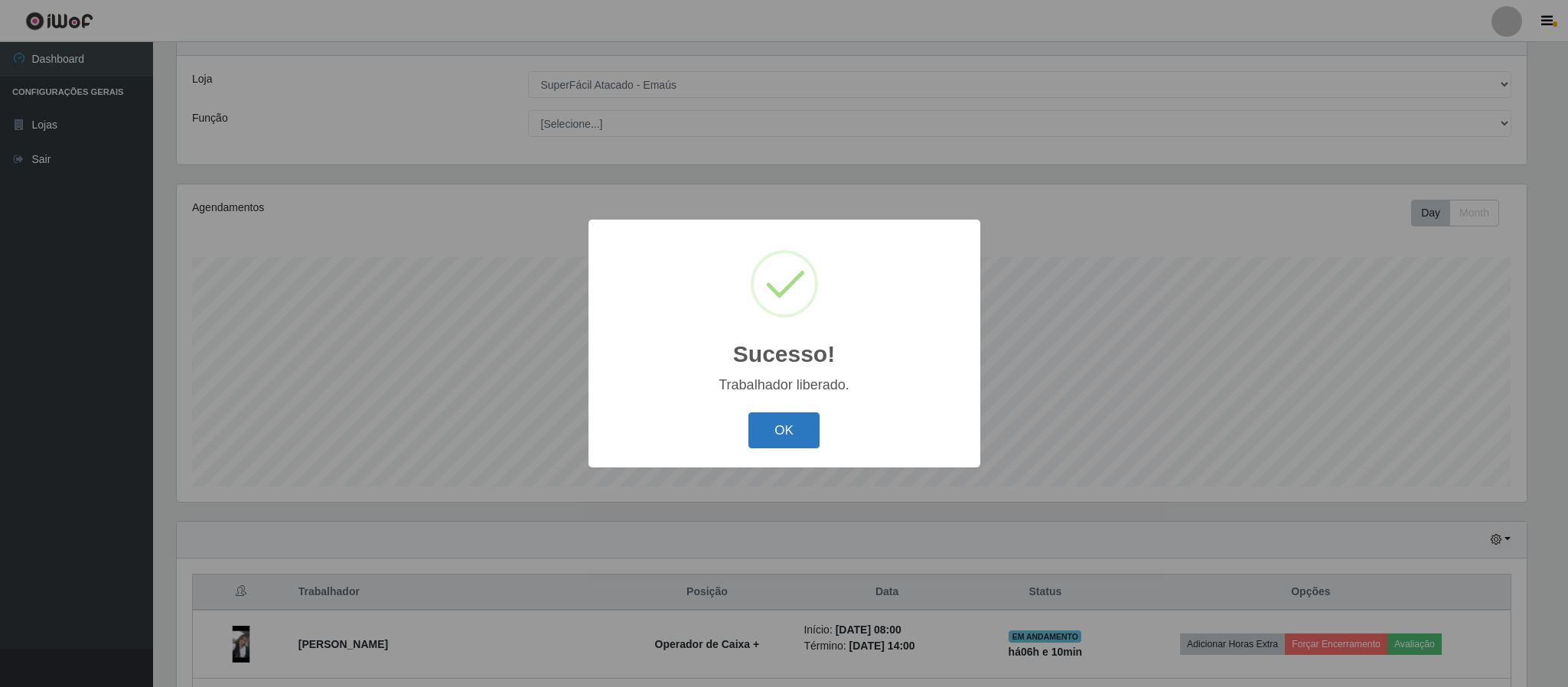
click at [779, 436] on button "OK" at bounding box center [783, 430] width 71 height 36
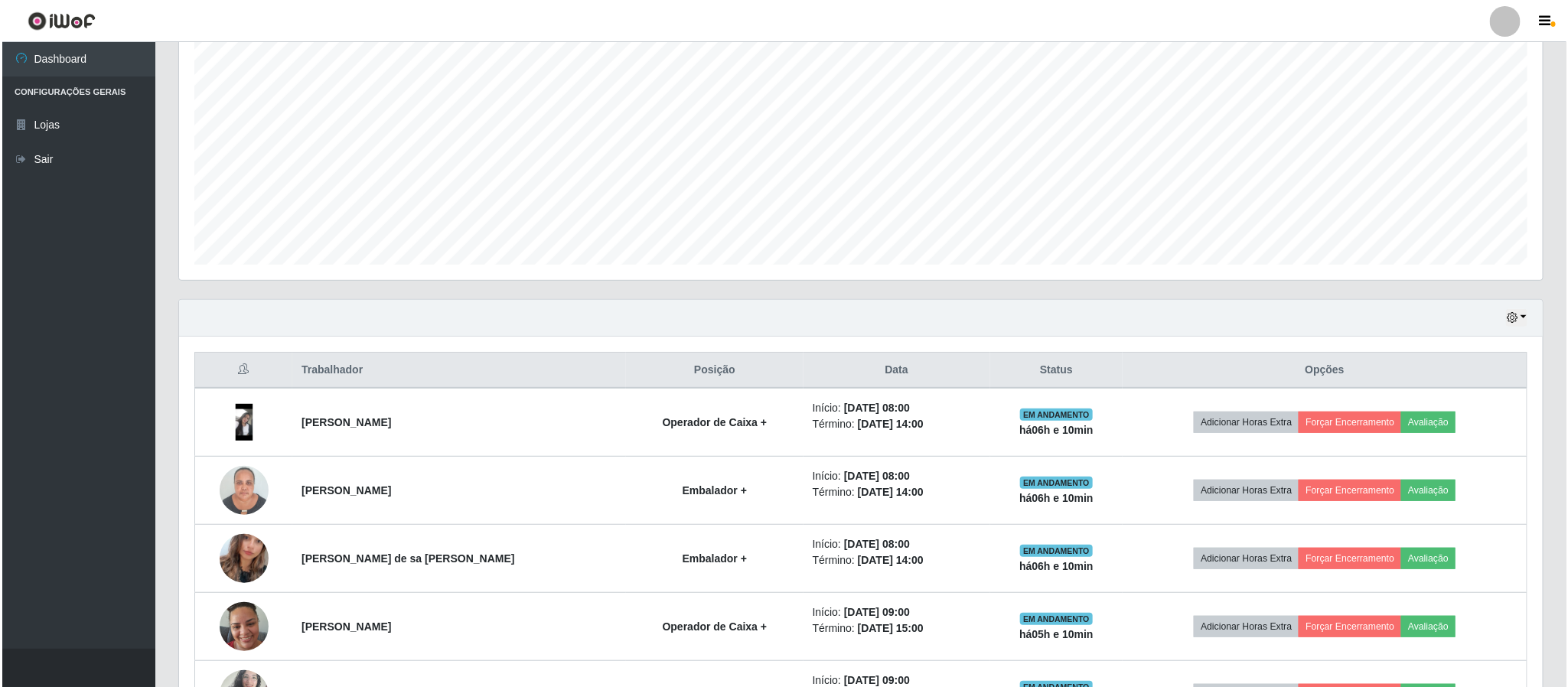
scroll to position [291, 0]
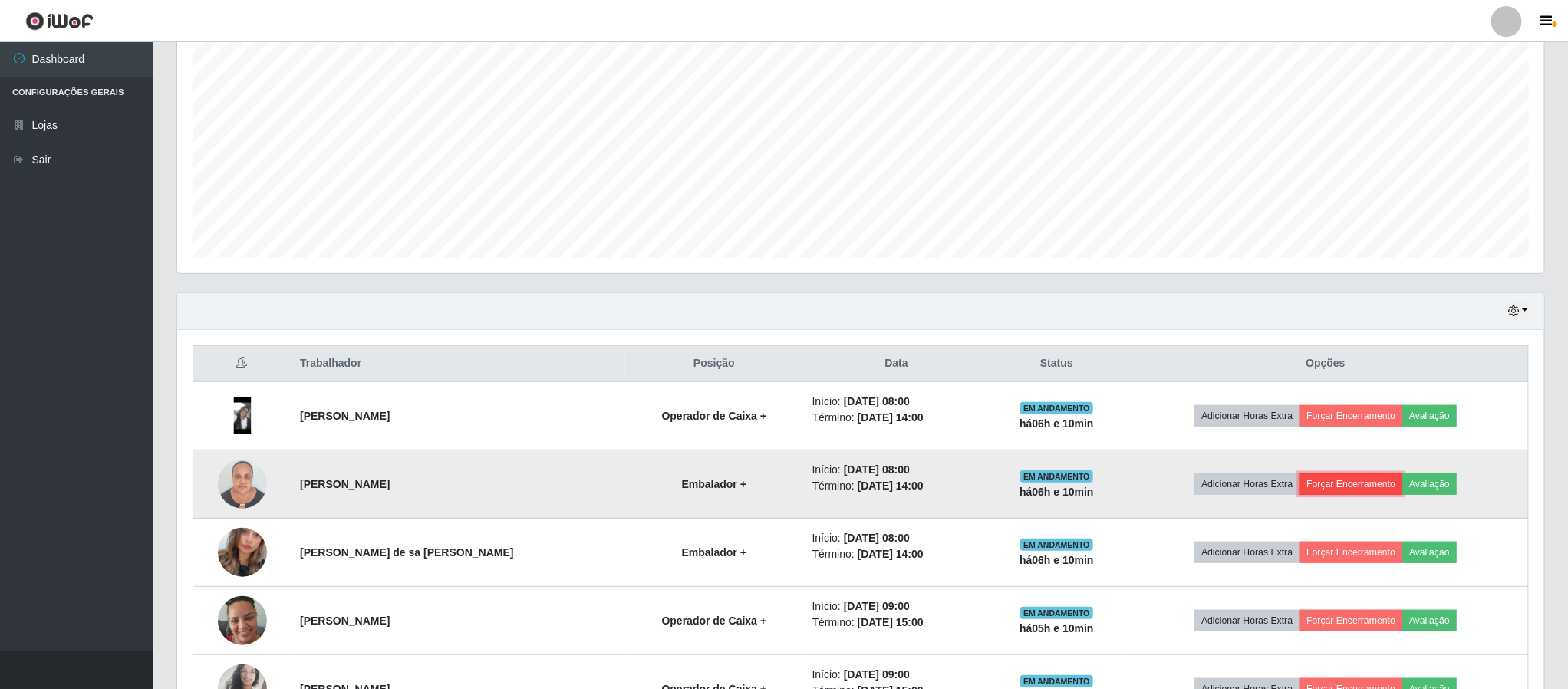
click at [1350, 486] on button "Forçar Encerramento" at bounding box center [1351, 484] width 103 height 21
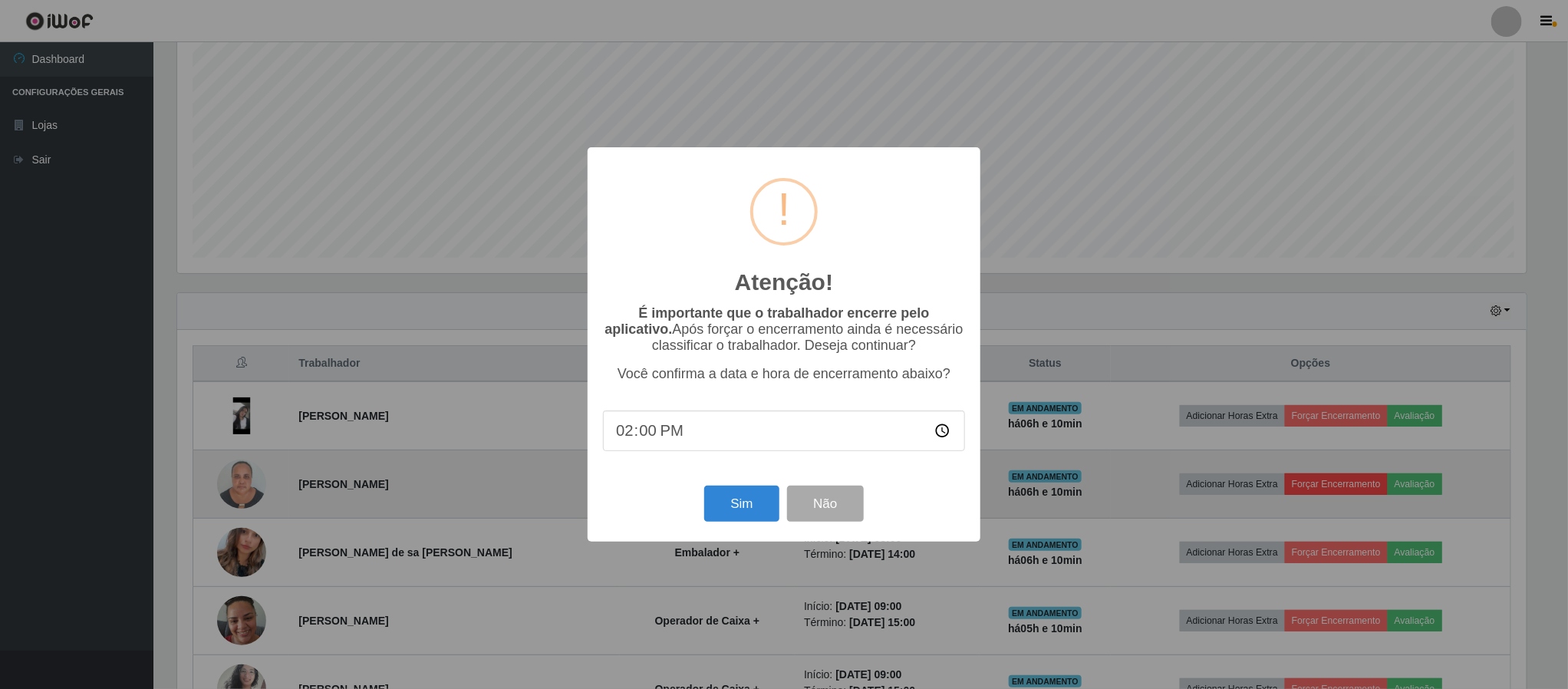
scroll to position [320, 1354]
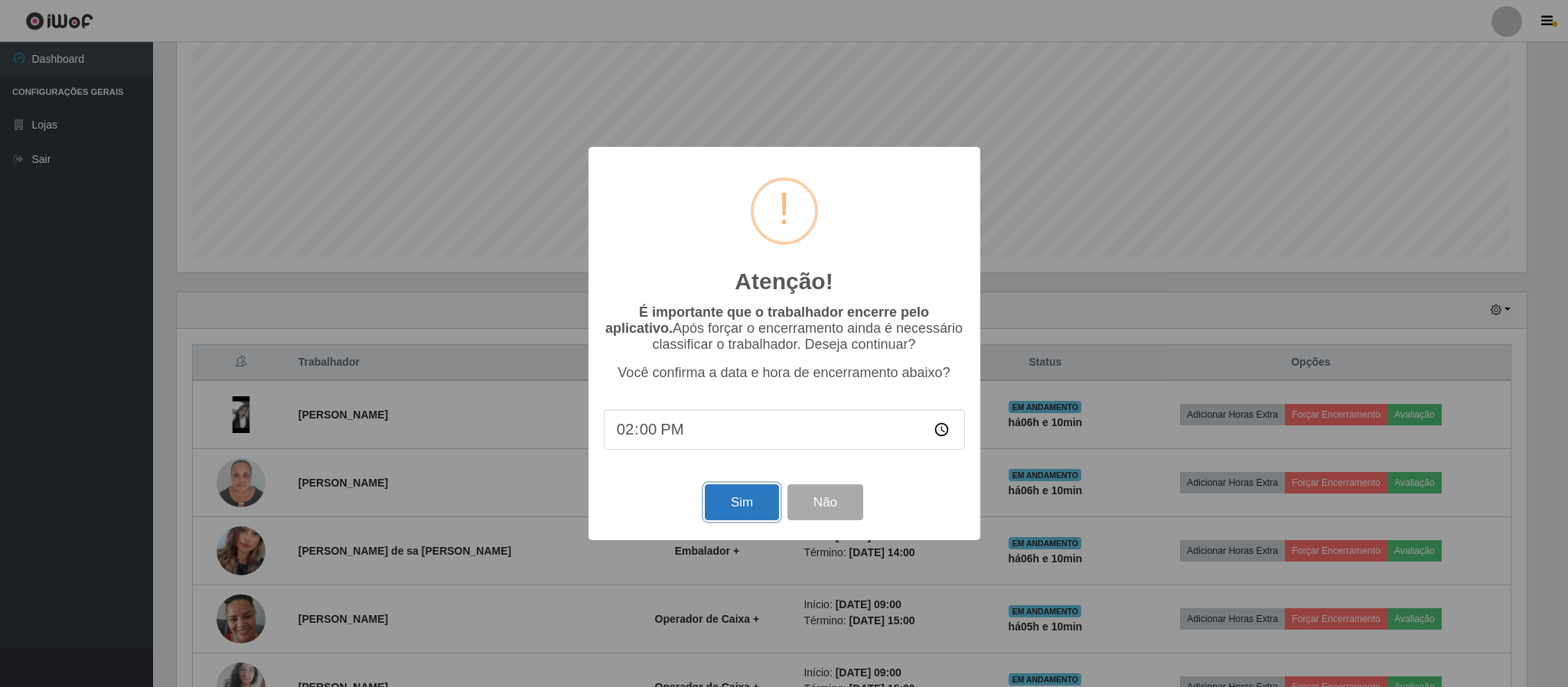
click at [751, 507] on button "Sim" at bounding box center [742, 502] width 74 height 36
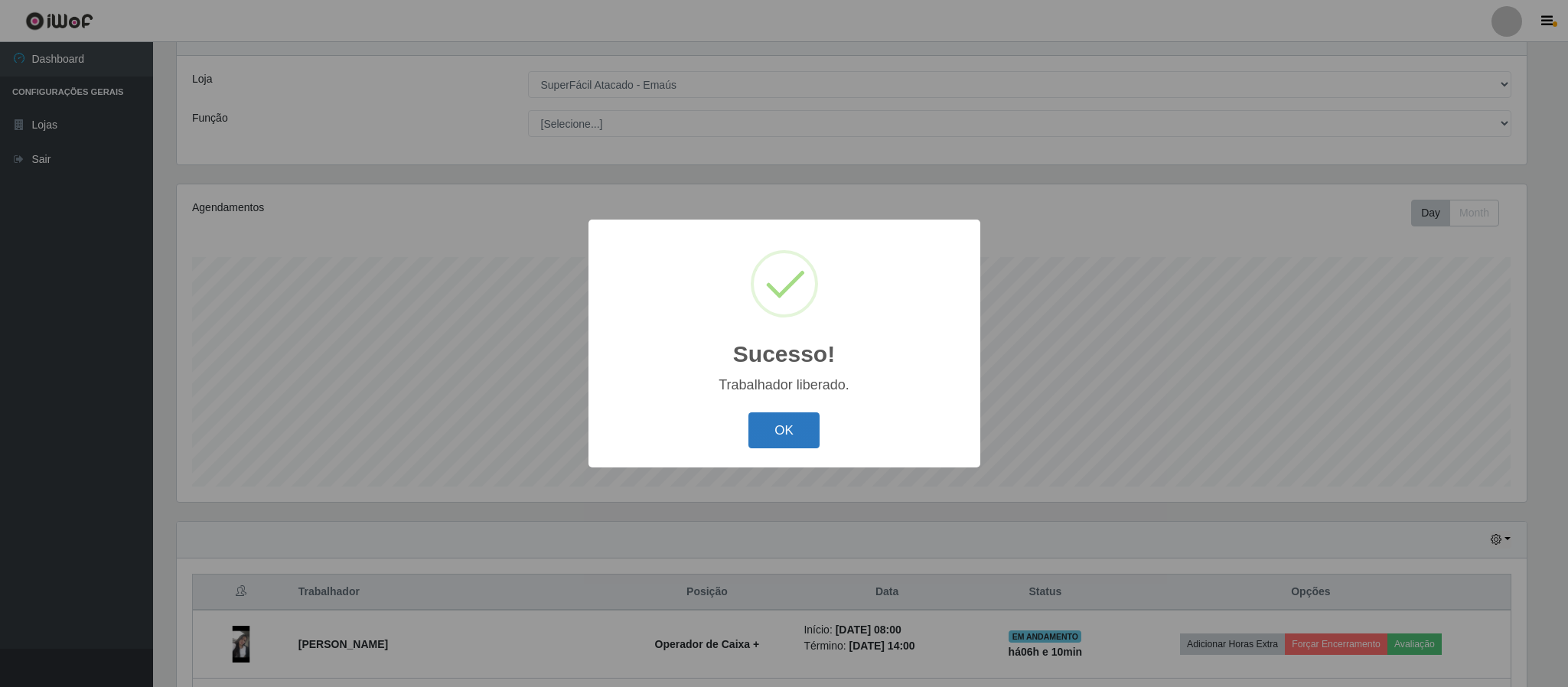
click at [781, 431] on button "OK" at bounding box center [783, 430] width 71 height 36
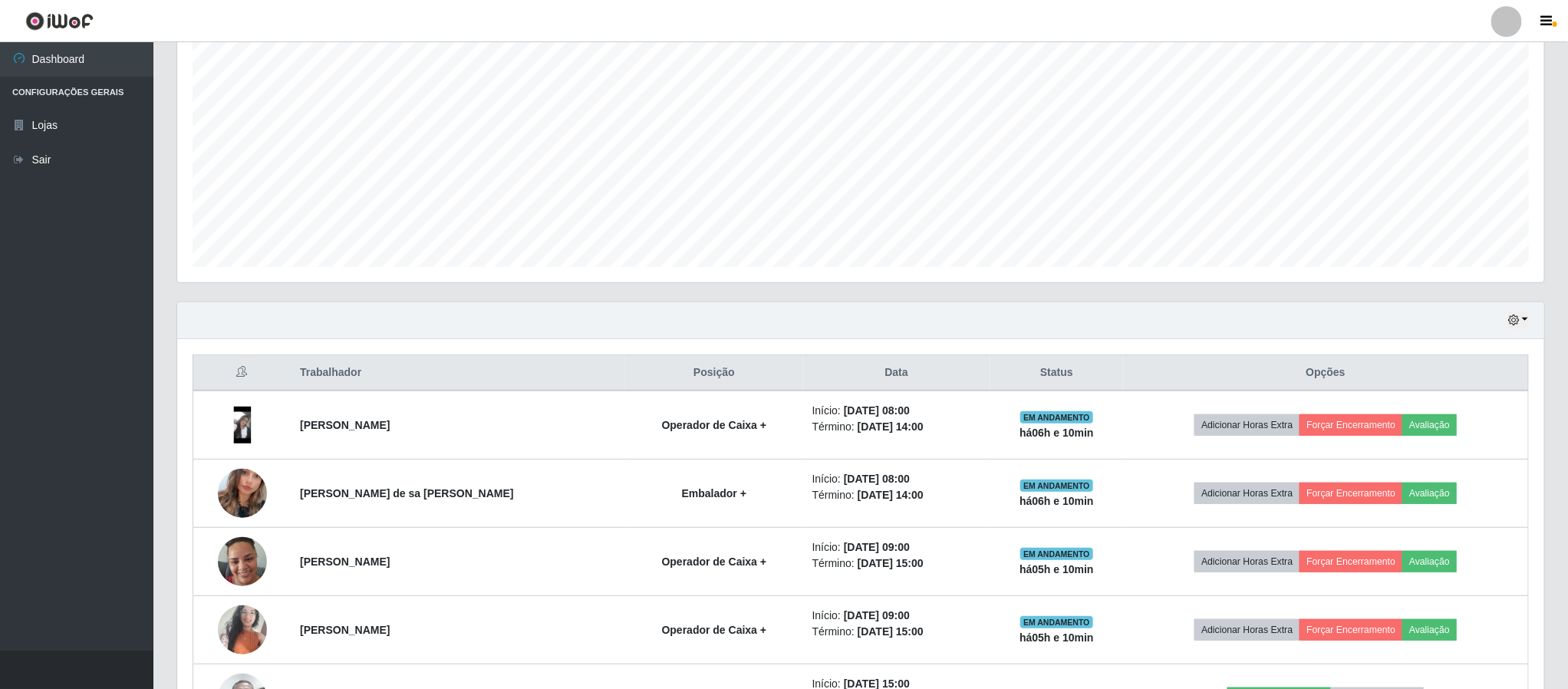
scroll to position [291, 0]
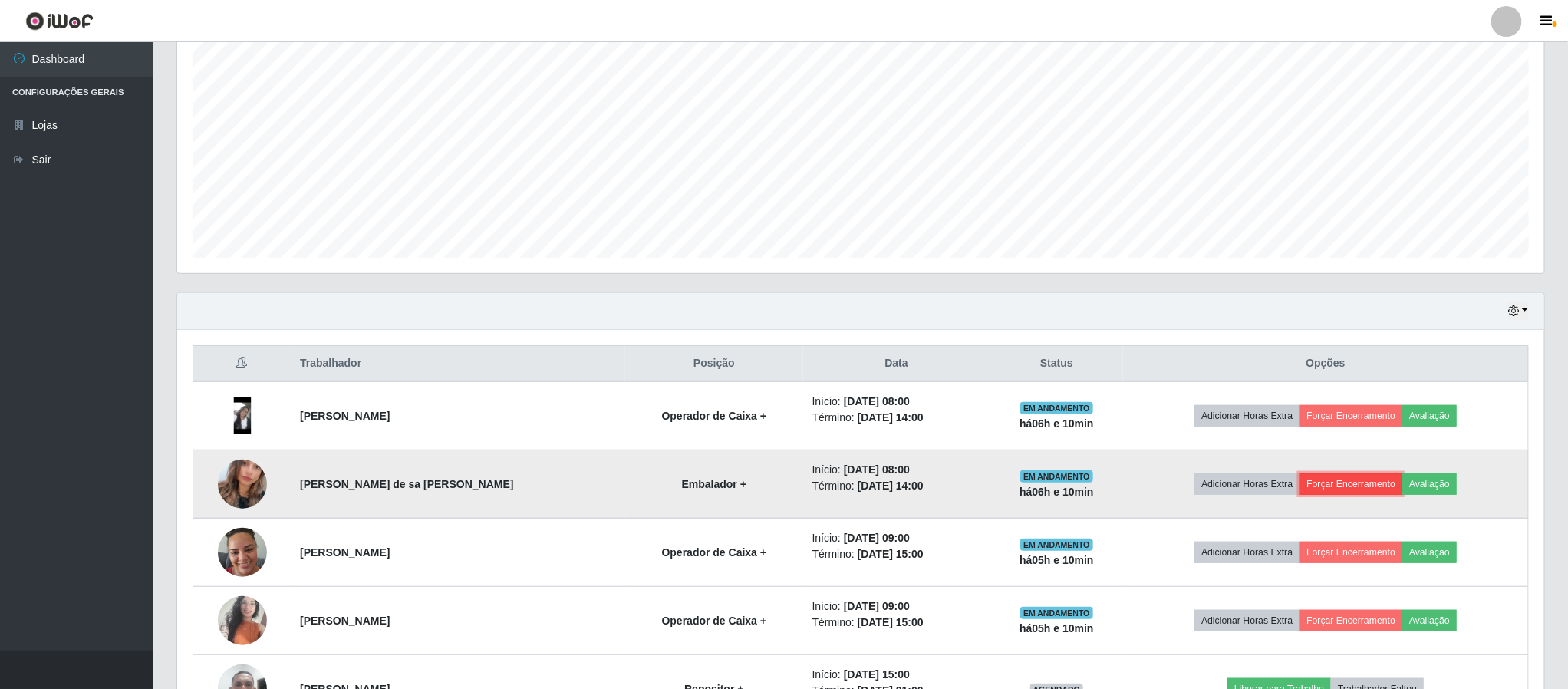
click at [1330, 483] on button "Forçar Encerramento" at bounding box center [1351, 484] width 103 height 21
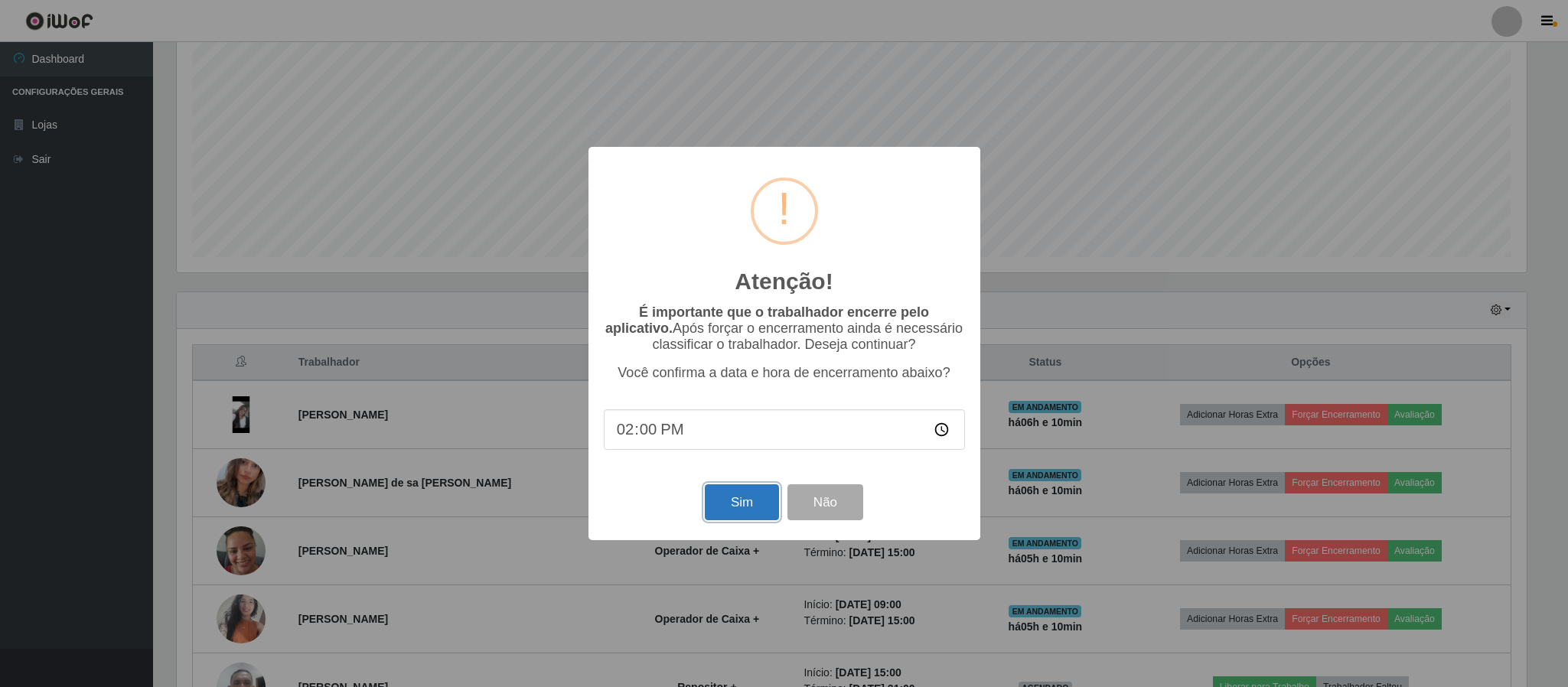
click at [737, 506] on button "Sim" at bounding box center [742, 502] width 74 height 36
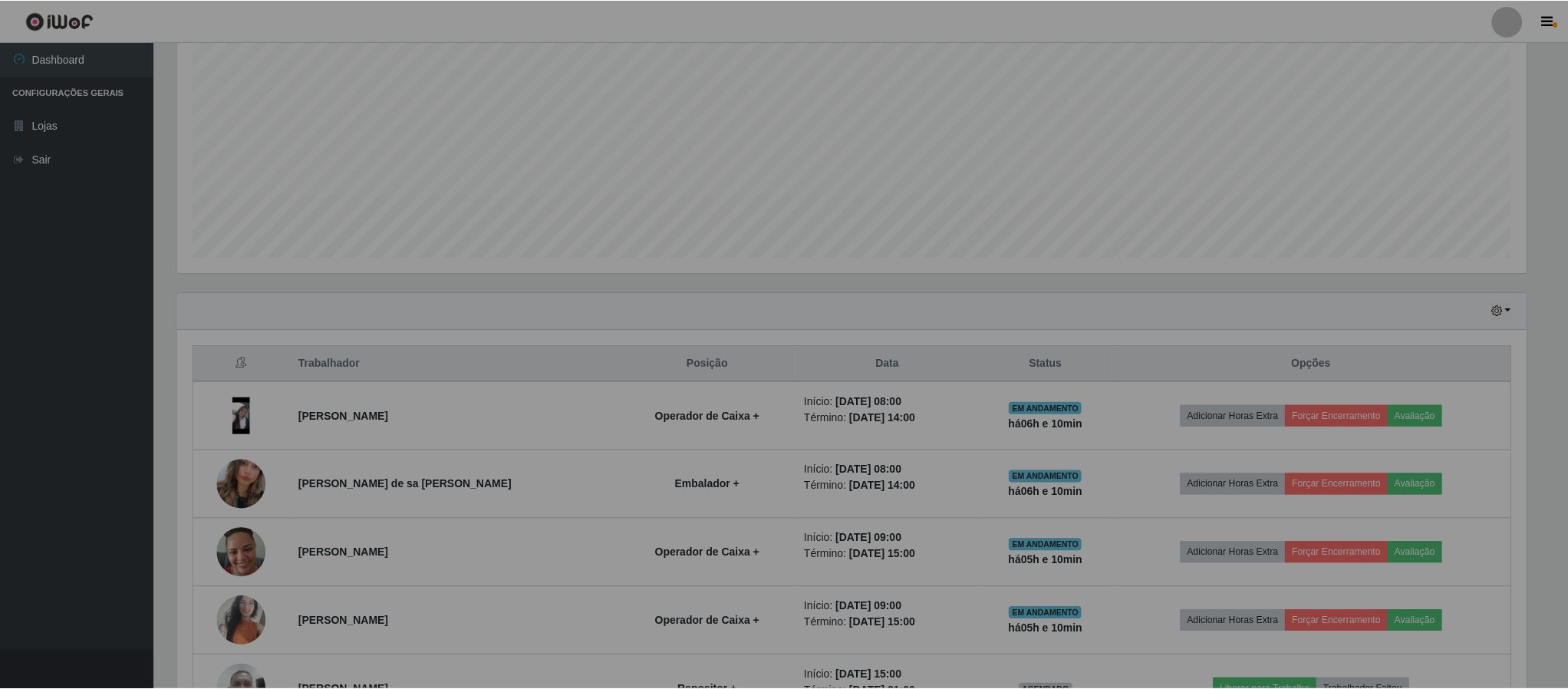
scroll to position [0, 0]
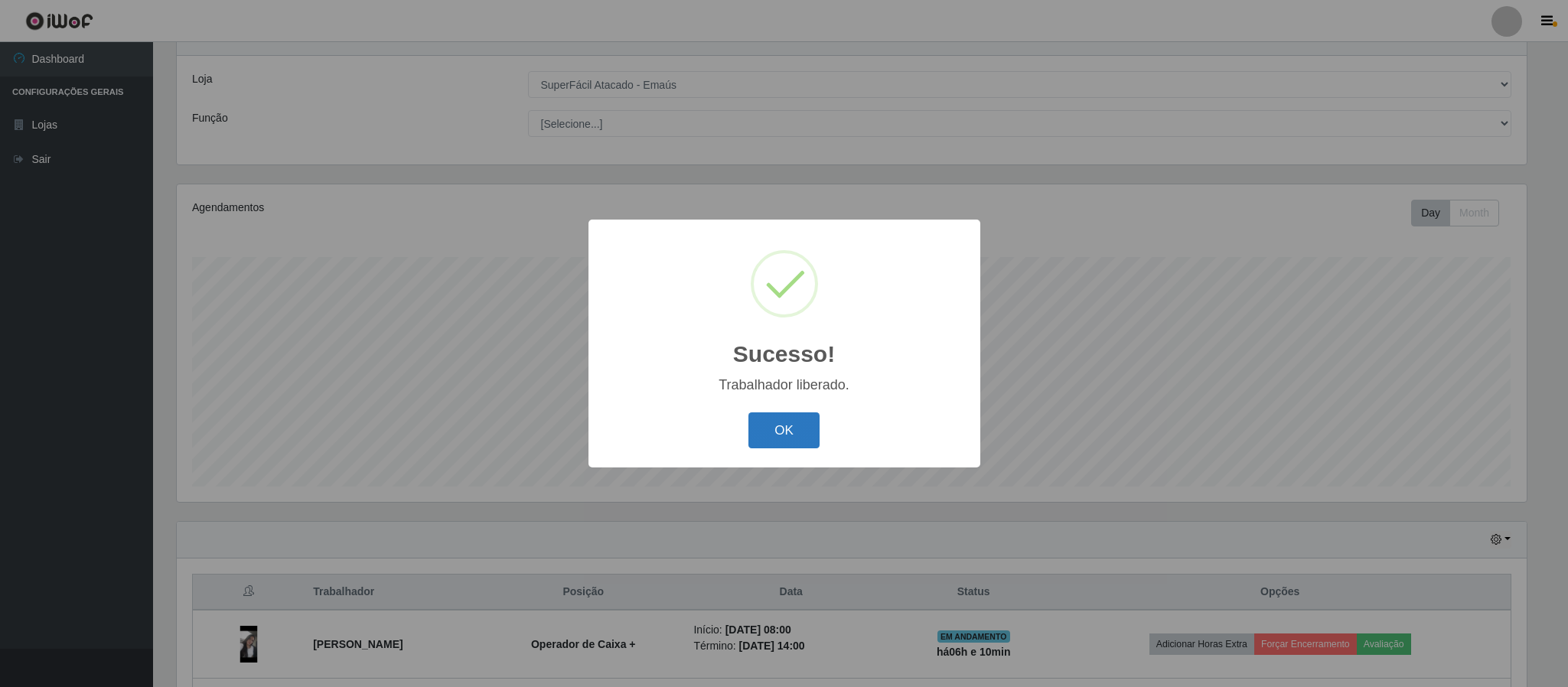
click at [784, 428] on button "OK" at bounding box center [783, 430] width 71 height 36
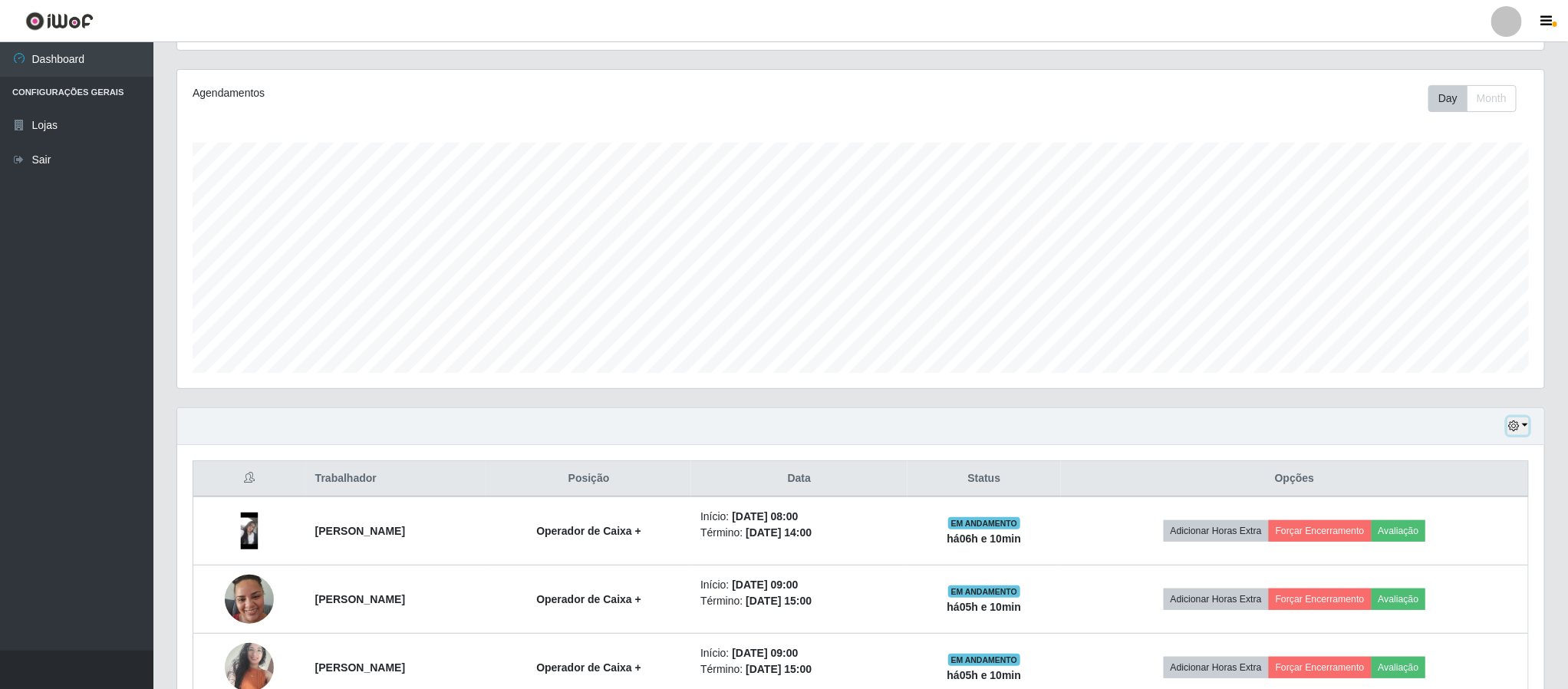
click at [1512, 425] on icon "button" at bounding box center [1513, 426] width 11 height 11
click at [1471, 520] on button "3 dias" at bounding box center [1467, 518] width 121 height 32
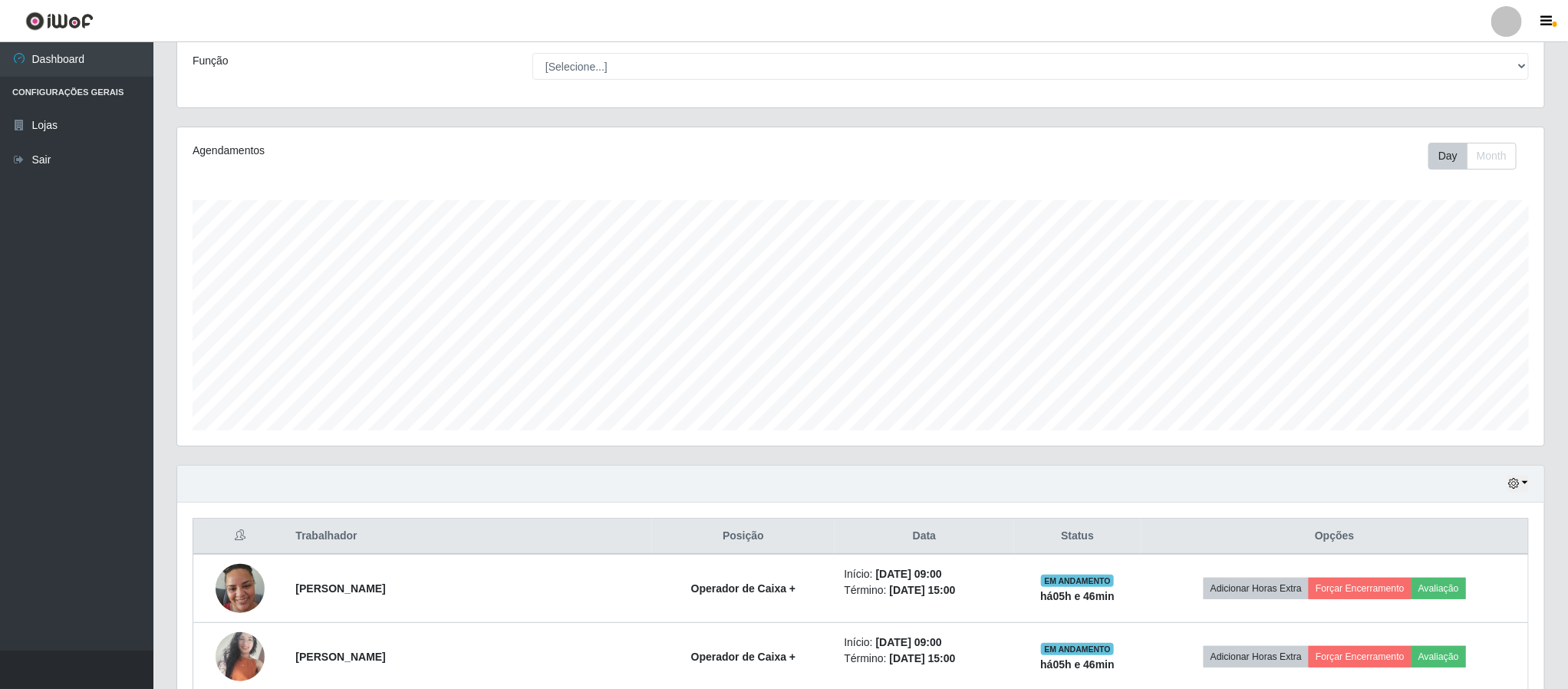
scroll to position [230, 0]
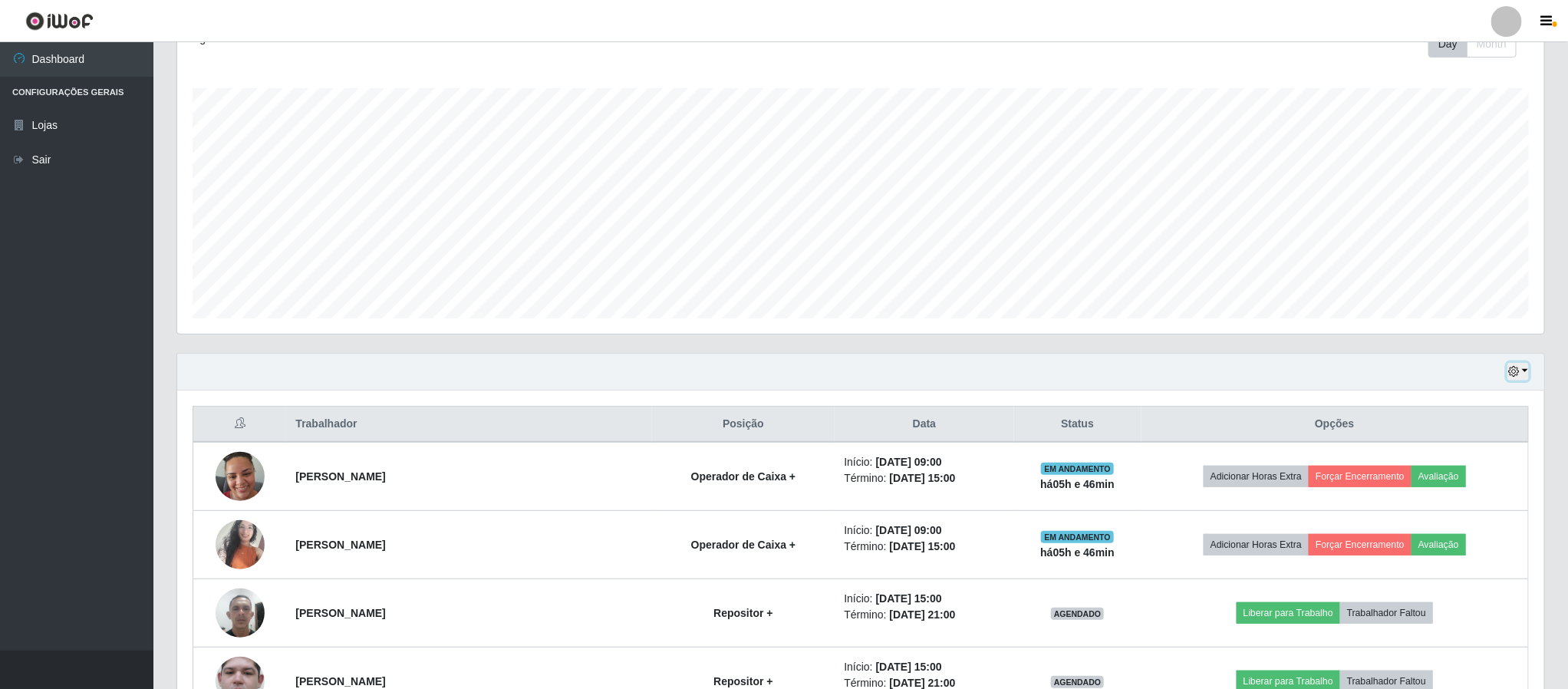
click at [1512, 371] on icon "button" at bounding box center [1513, 371] width 11 height 11
click at [1455, 405] on button "Hoje" at bounding box center [1467, 400] width 121 height 32
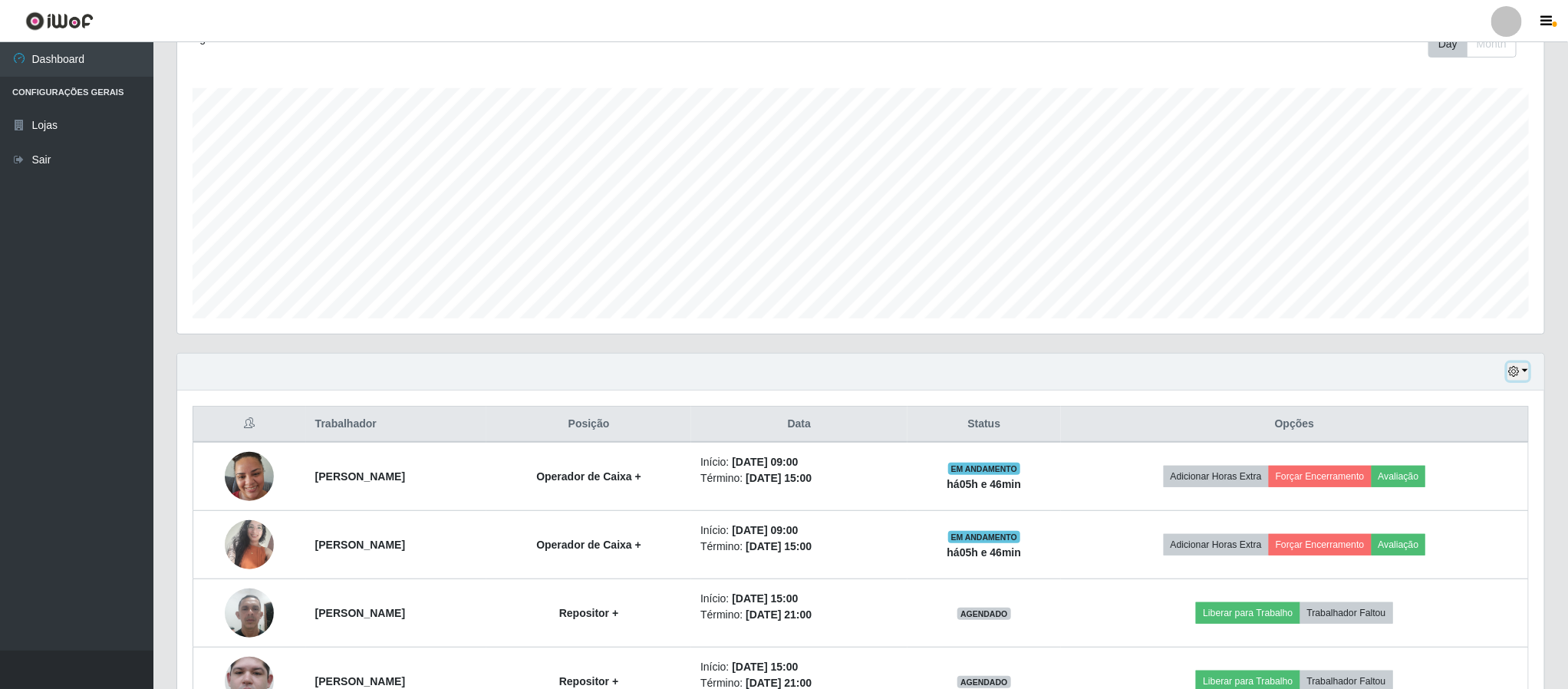
click at [1519, 375] on icon "button" at bounding box center [1513, 371] width 11 height 11
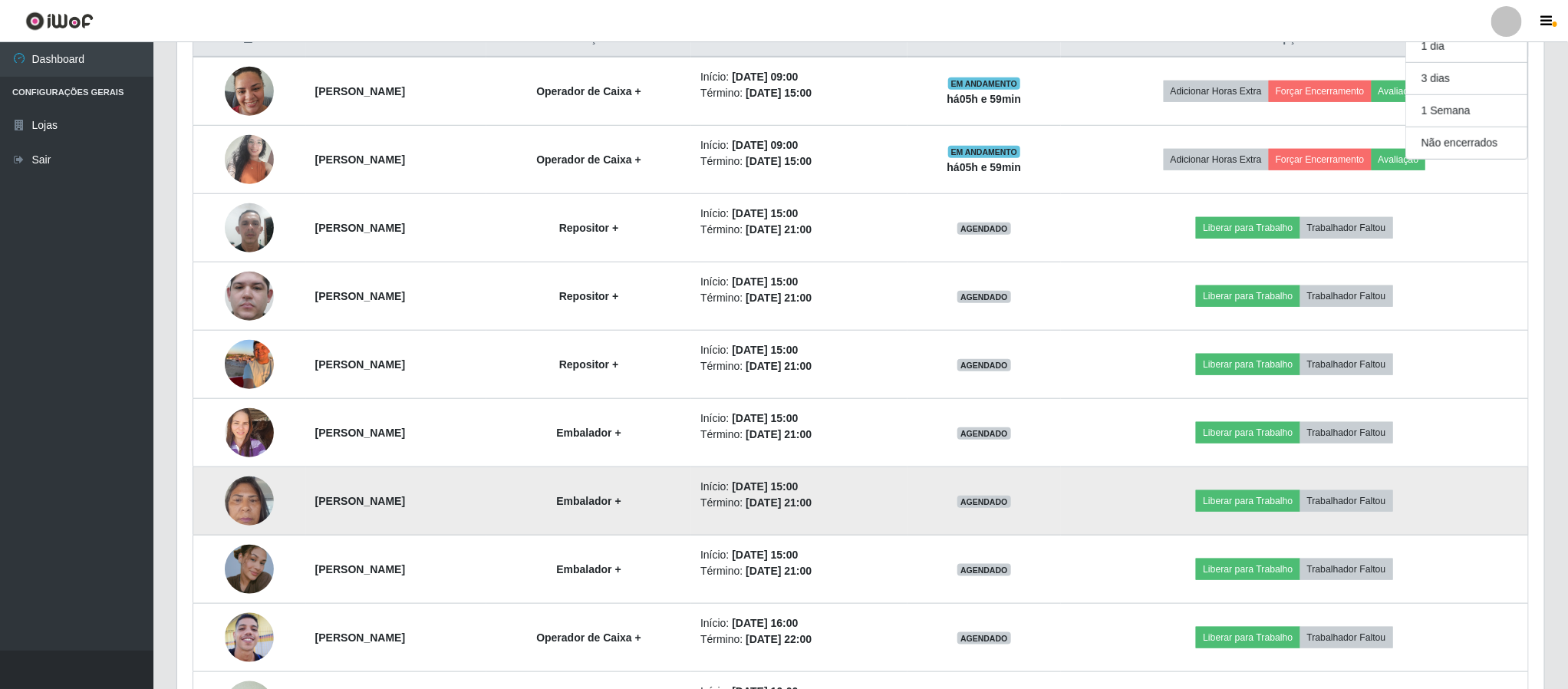
scroll to position [540, 0]
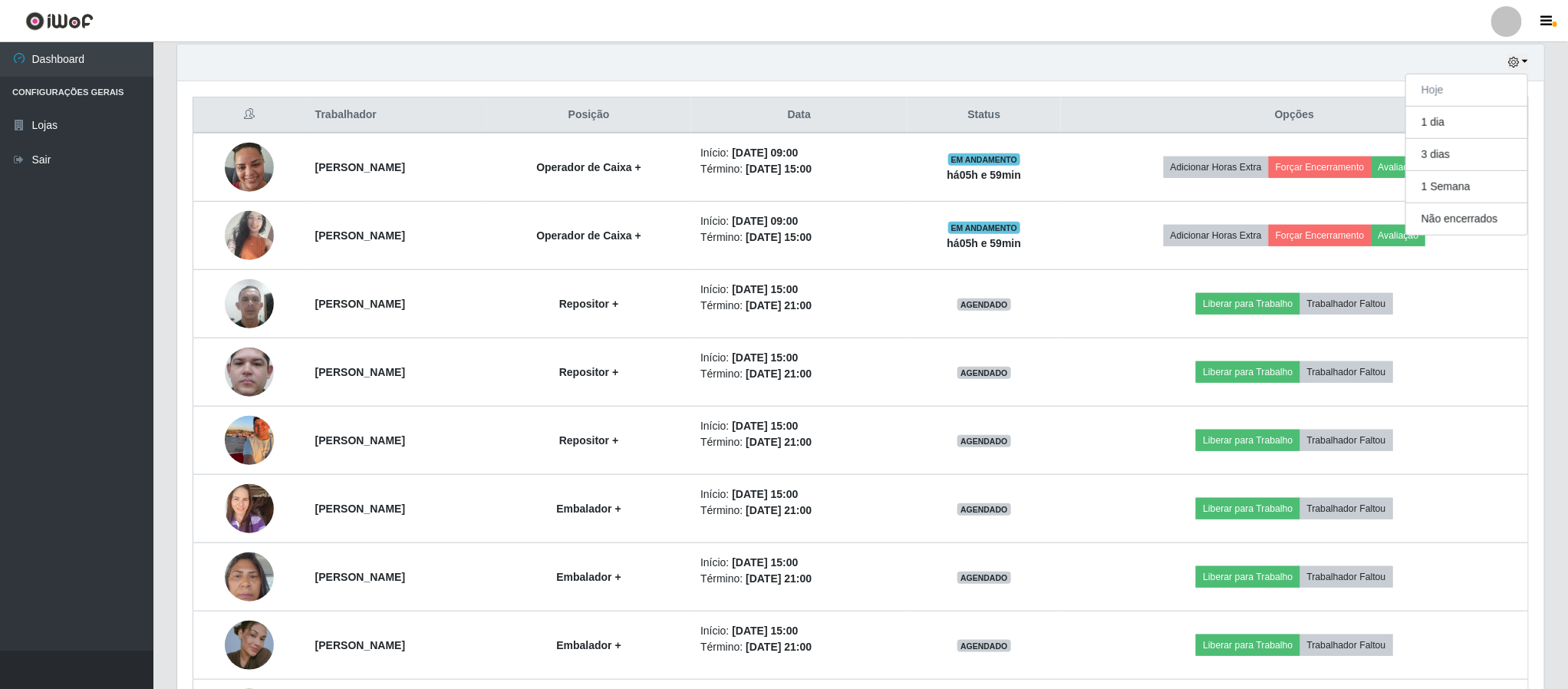
click at [868, 67] on div "Hoje 1 dia 3 dias 1 Semana Não encerrados" at bounding box center [861, 63] width 1367 height 37
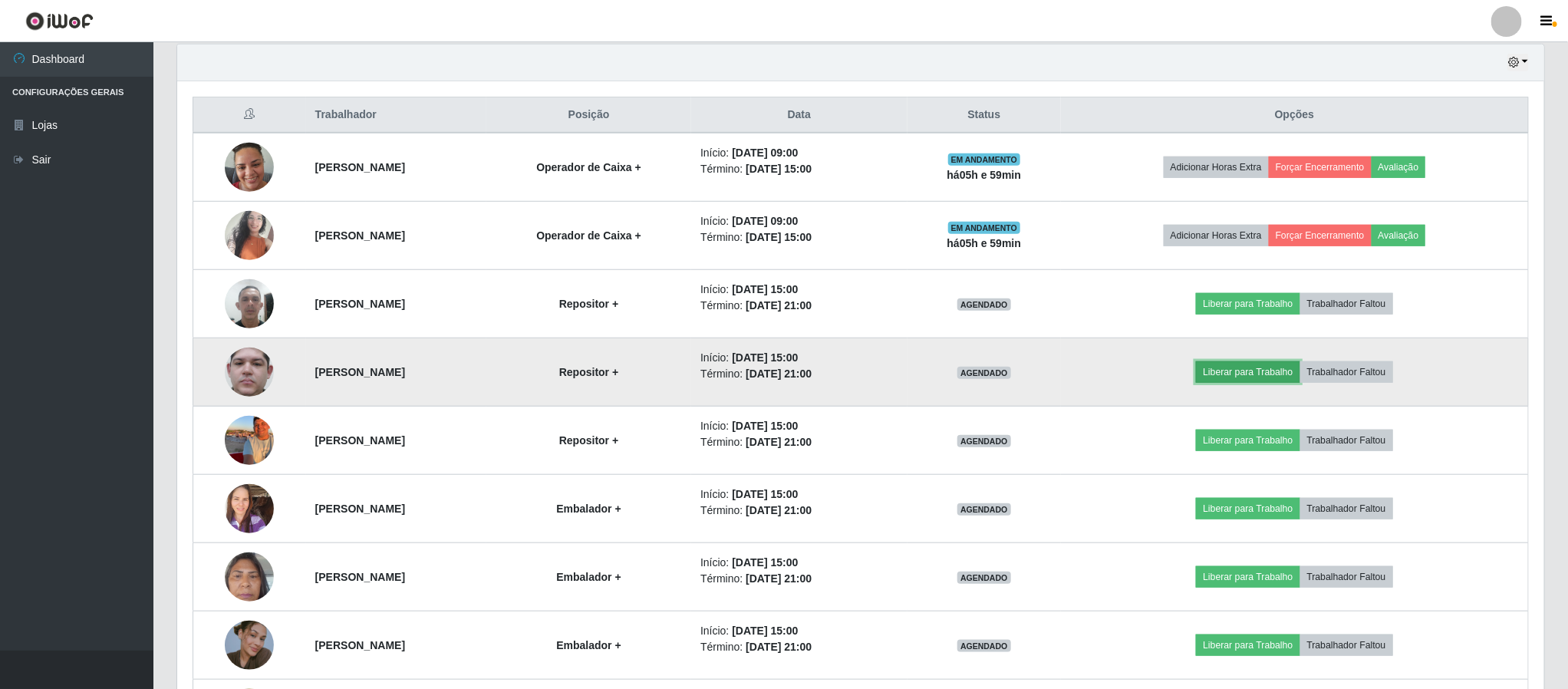
click at [1256, 374] on button "Liberar para Trabalho" at bounding box center [1248, 372] width 103 height 21
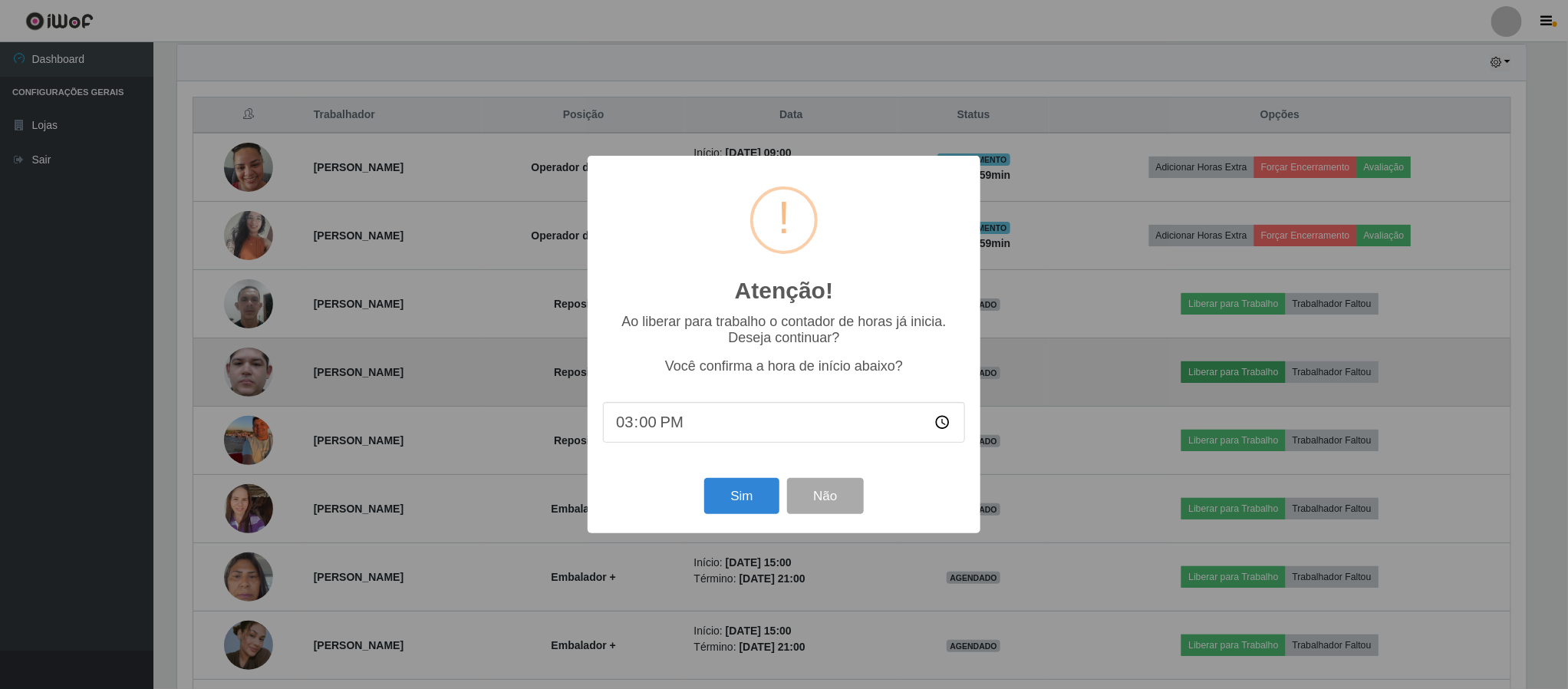
scroll to position [320, 1354]
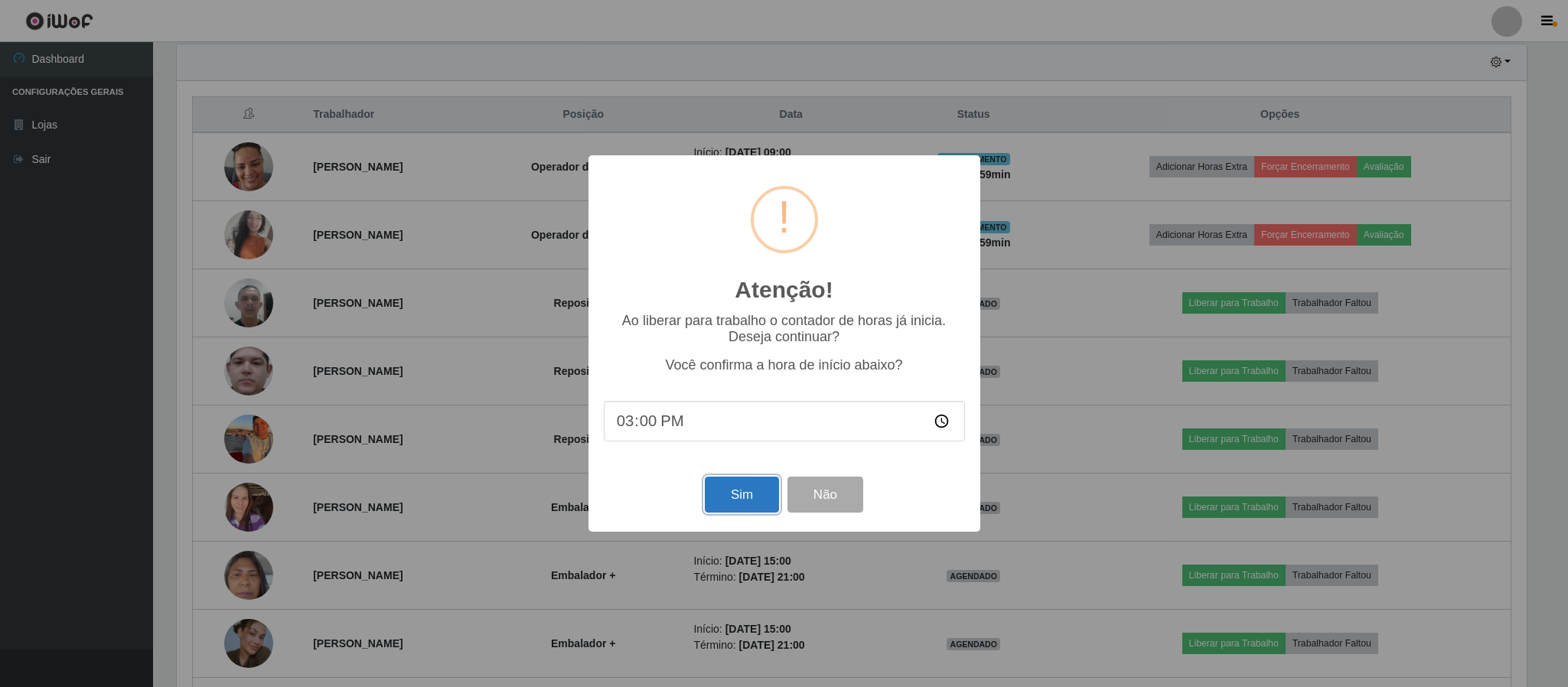
click at [716, 498] on button "Sim" at bounding box center [742, 495] width 74 height 36
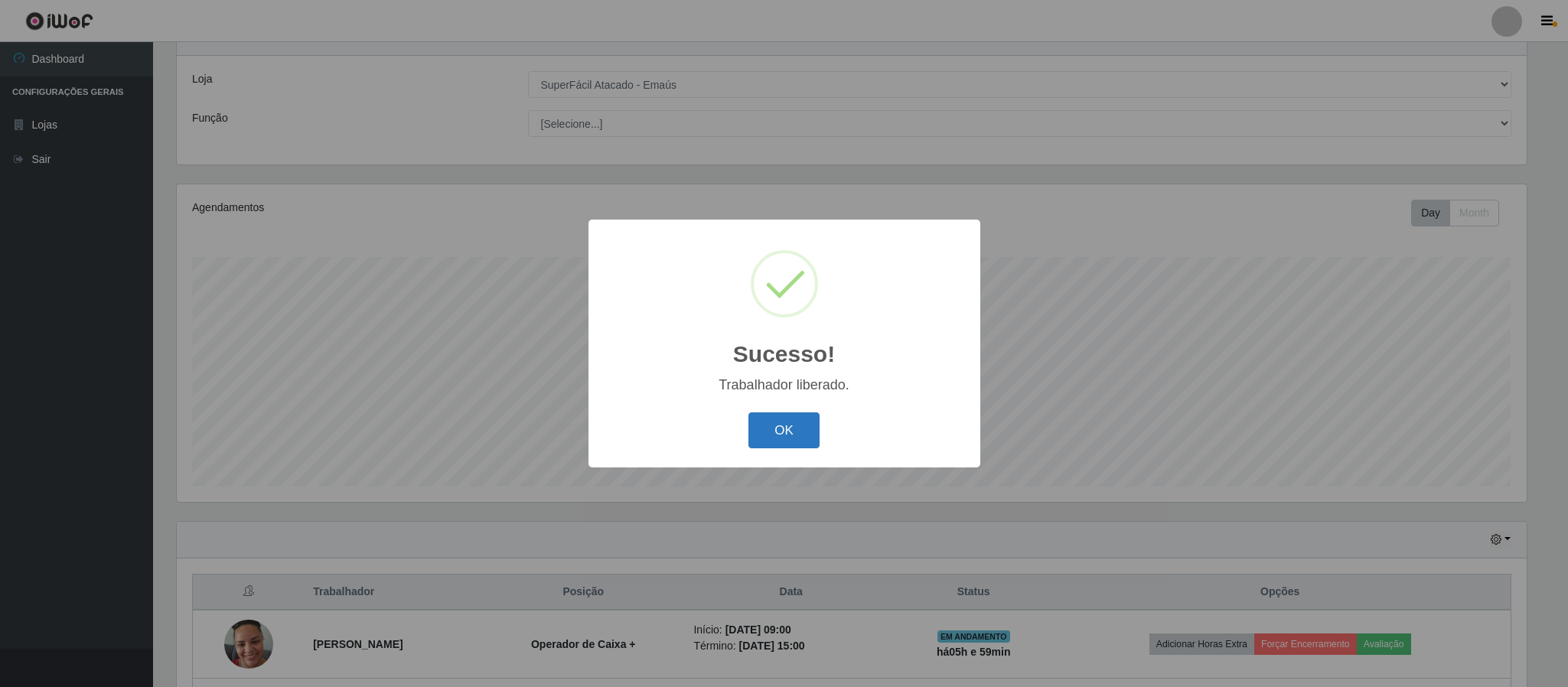
drag, startPoint x: 808, startPoint y: 429, endPoint x: 798, endPoint y: 421, distance: 12.8
click at [801, 425] on button "OK" at bounding box center [783, 430] width 71 height 36
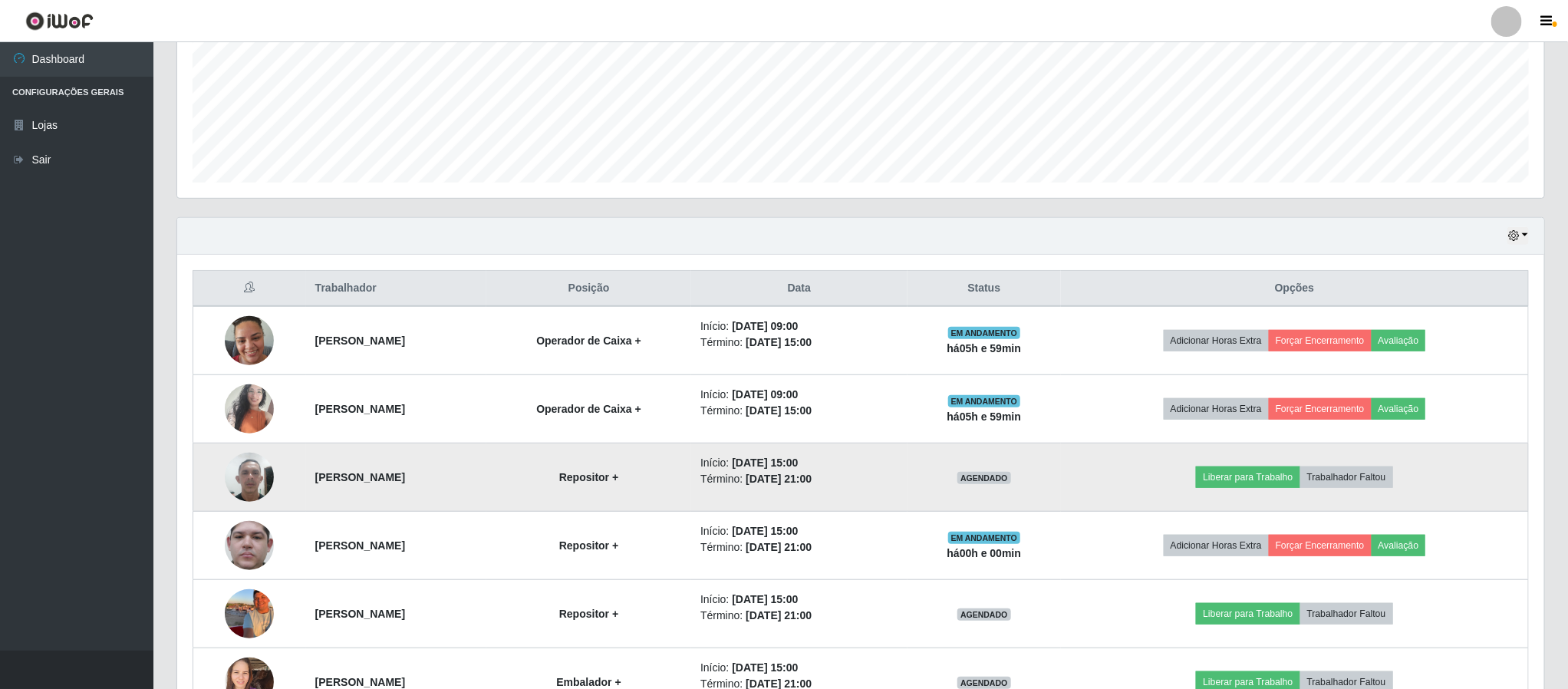
scroll to position [406, 0]
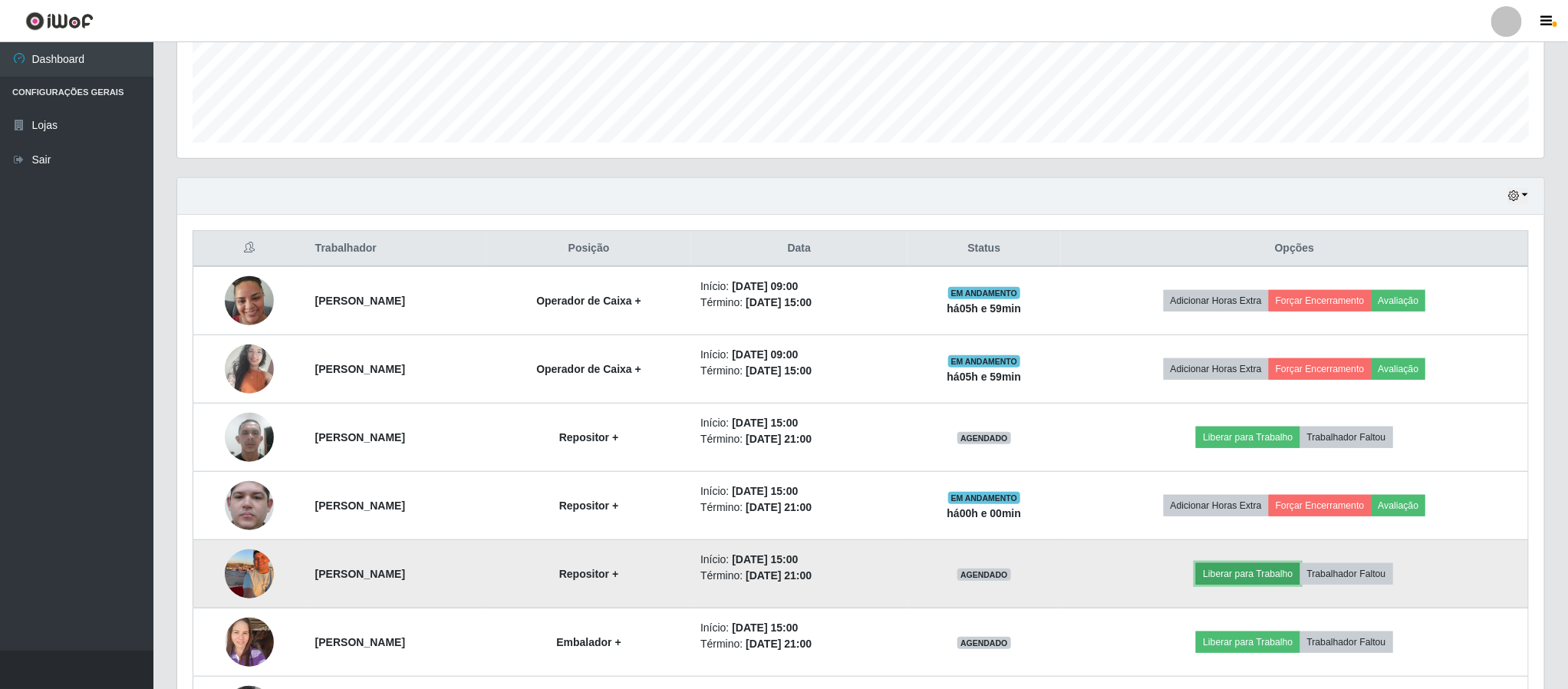
click at [1245, 571] on button "Liberar para Trabalho" at bounding box center [1248, 574] width 103 height 21
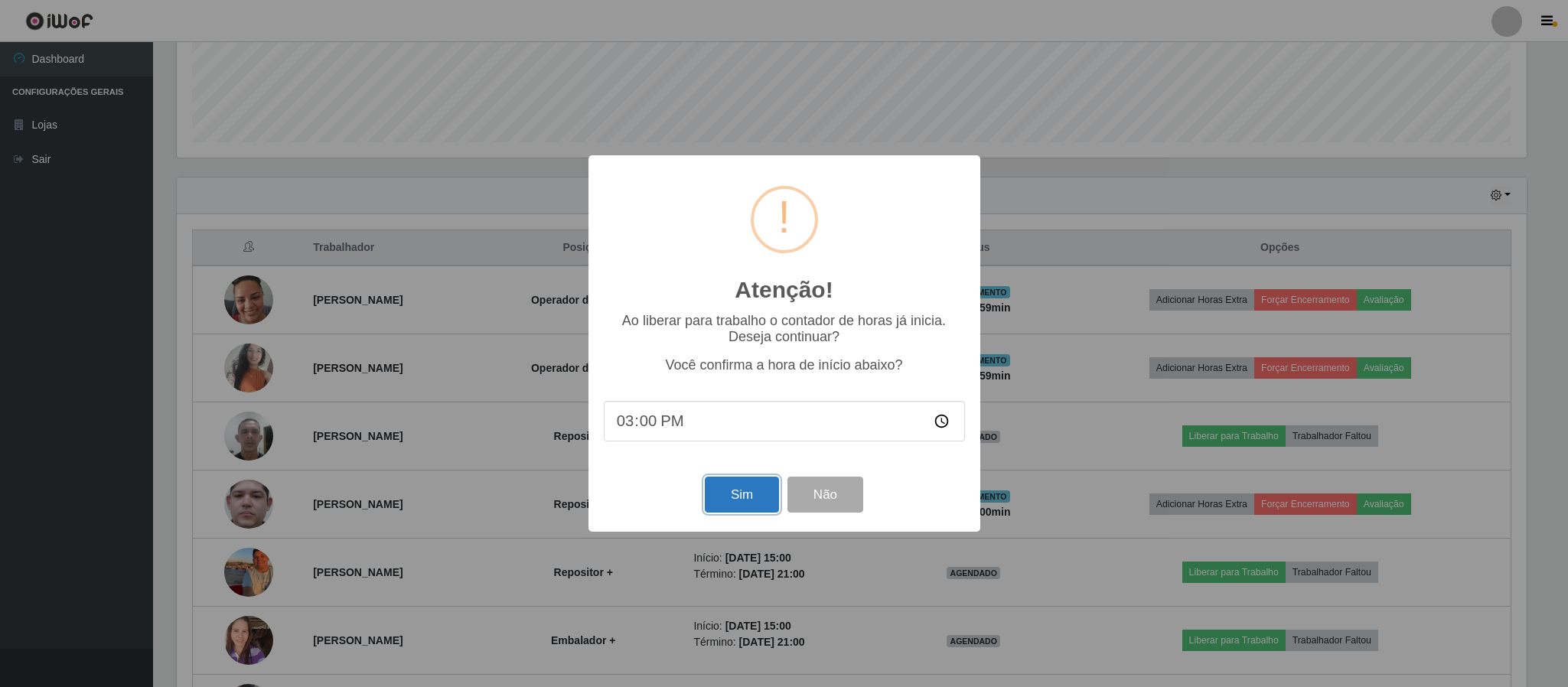
click at [710, 499] on button "Sim" at bounding box center [742, 495] width 74 height 36
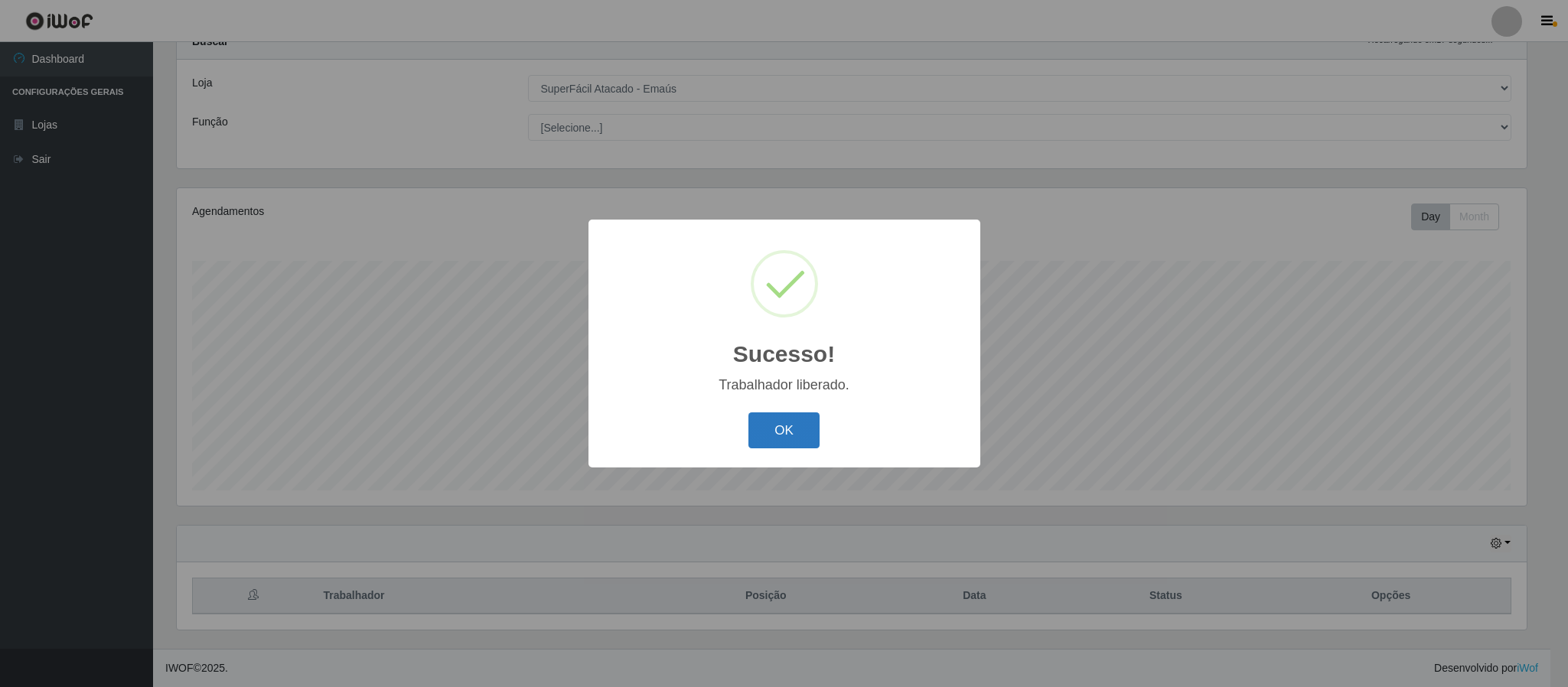
click at [761, 434] on button "OK" at bounding box center [783, 430] width 71 height 36
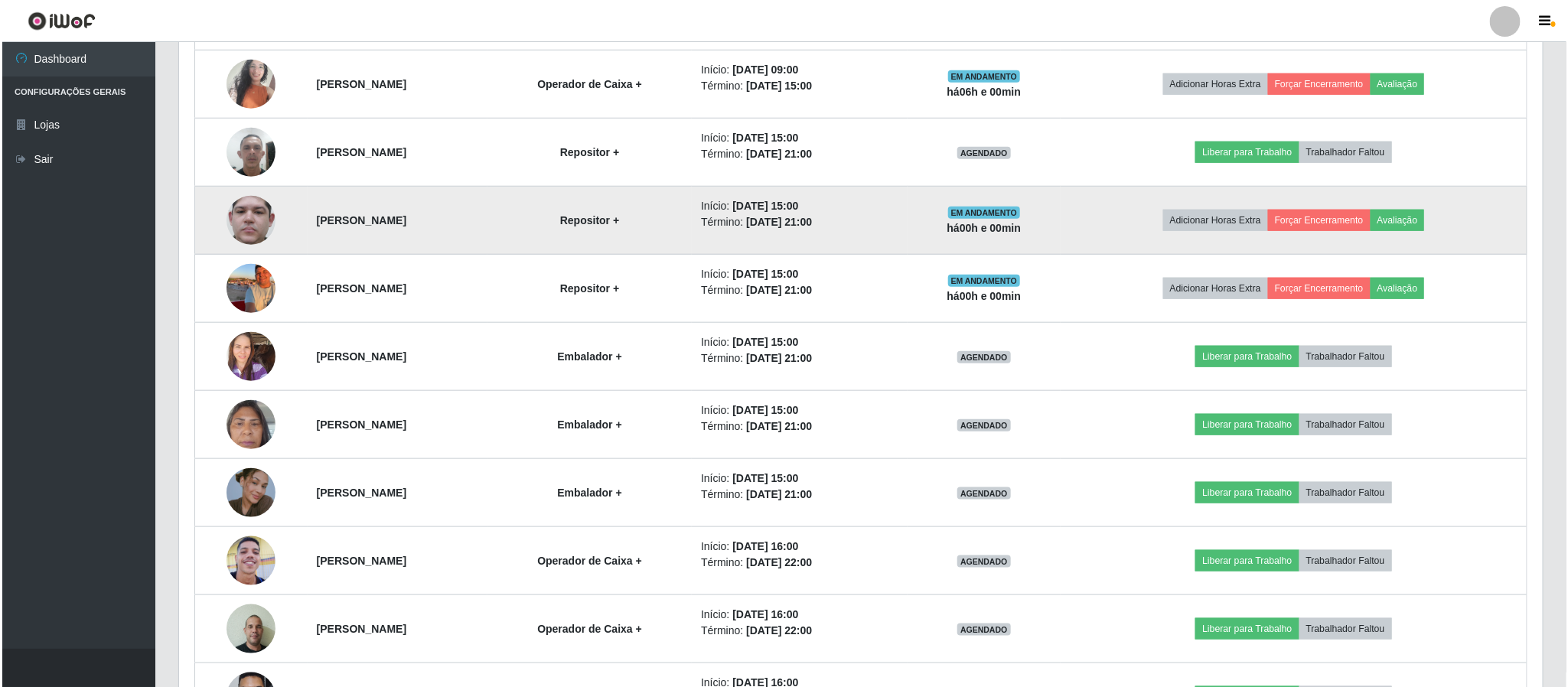
scroll to position [749, 0]
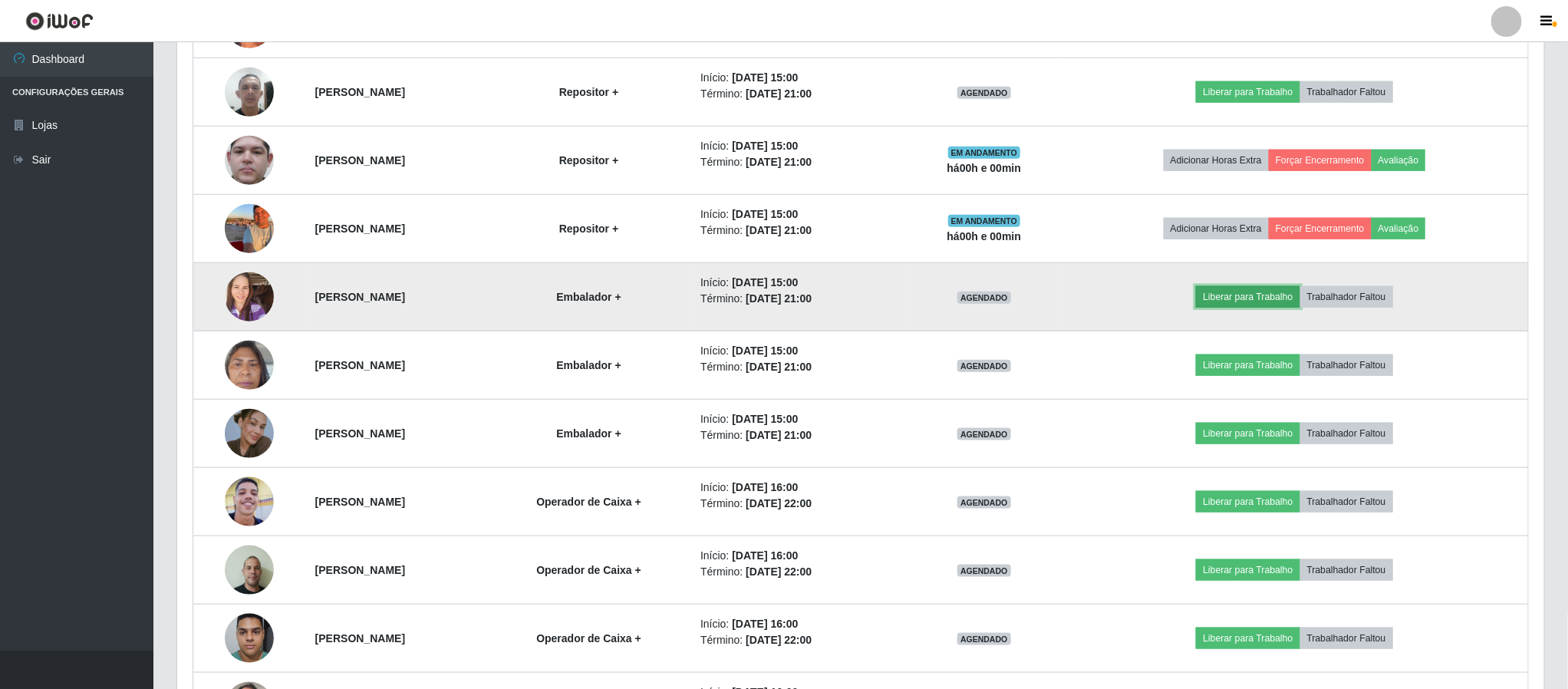
click at [1246, 302] on button "Liberar para Trabalho" at bounding box center [1248, 297] width 103 height 21
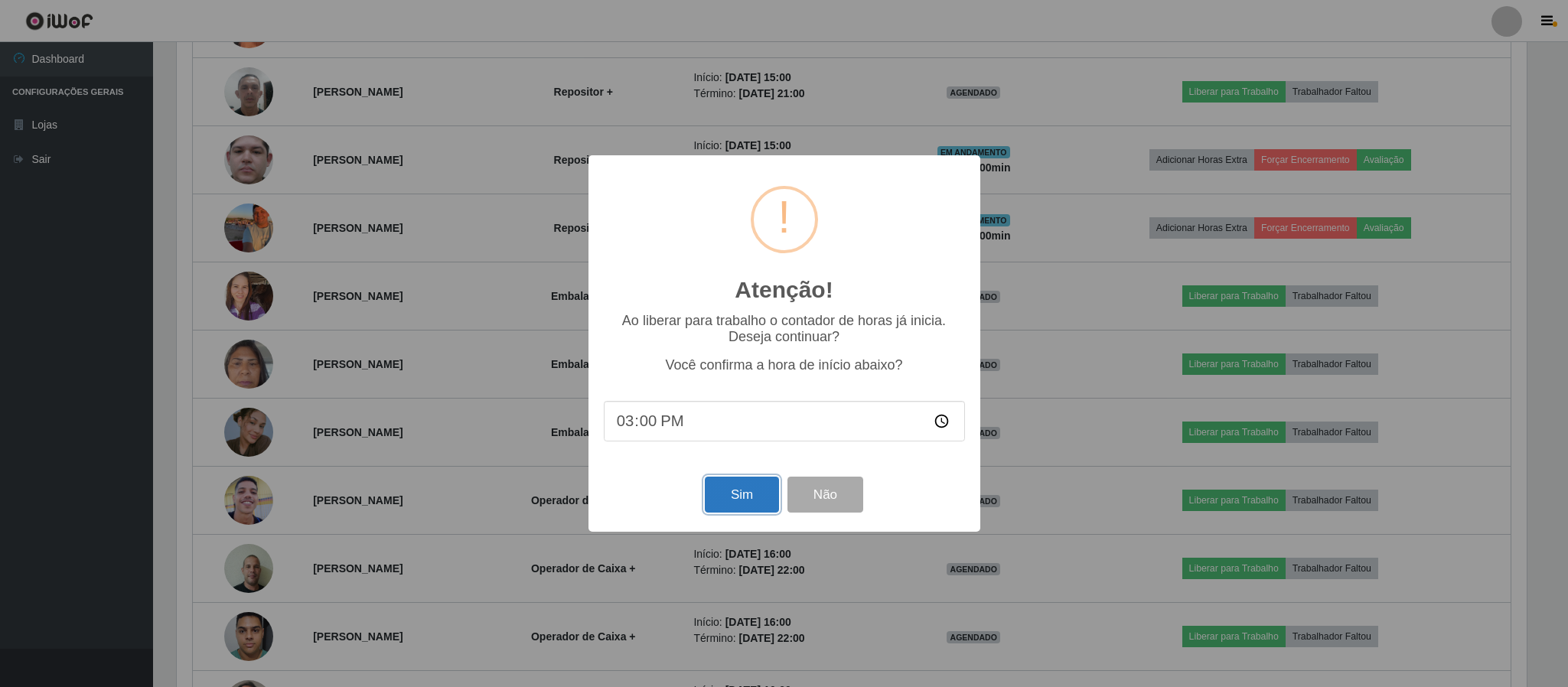
click at [740, 498] on button "Sim" at bounding box center [742, 495] width 74 height 36
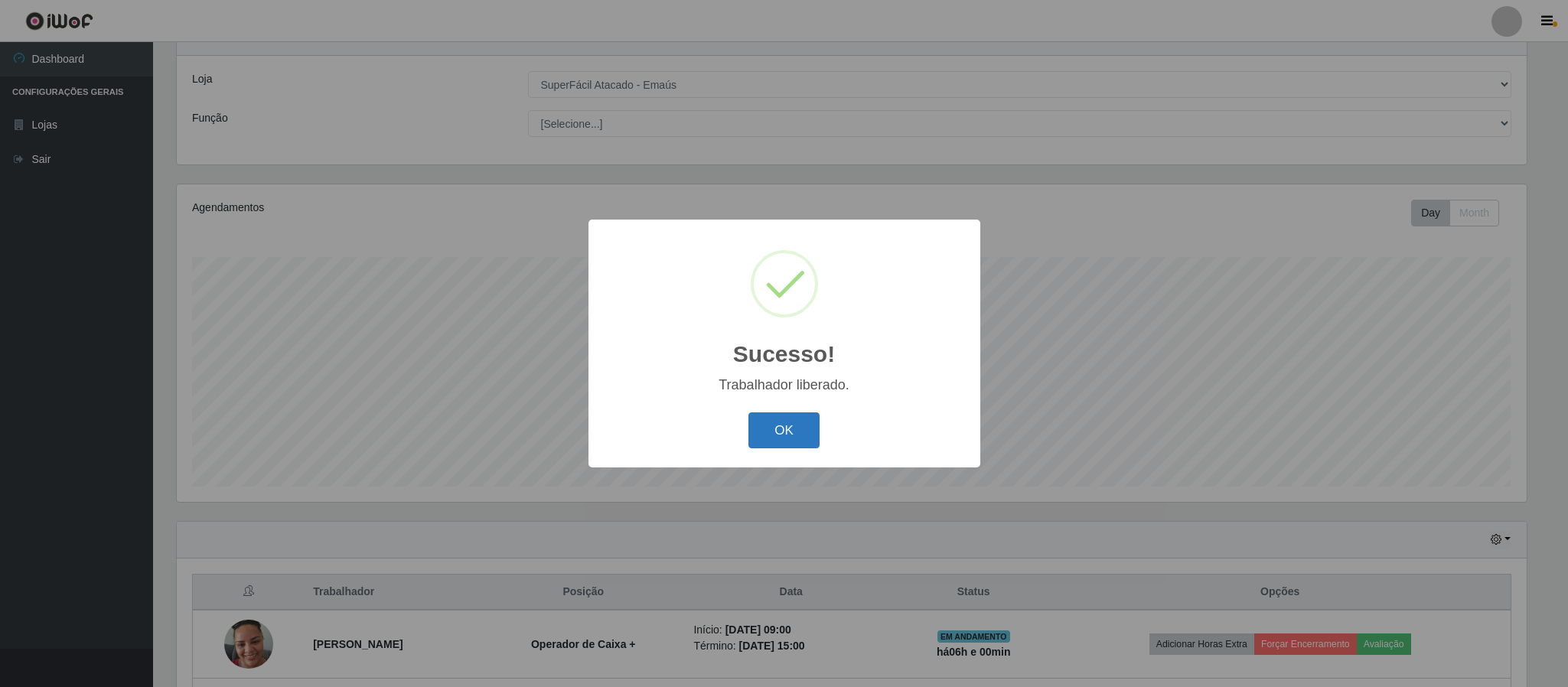
click at [795, 437] on button "OK" at bounding box center [783, 430] width 71 height 36
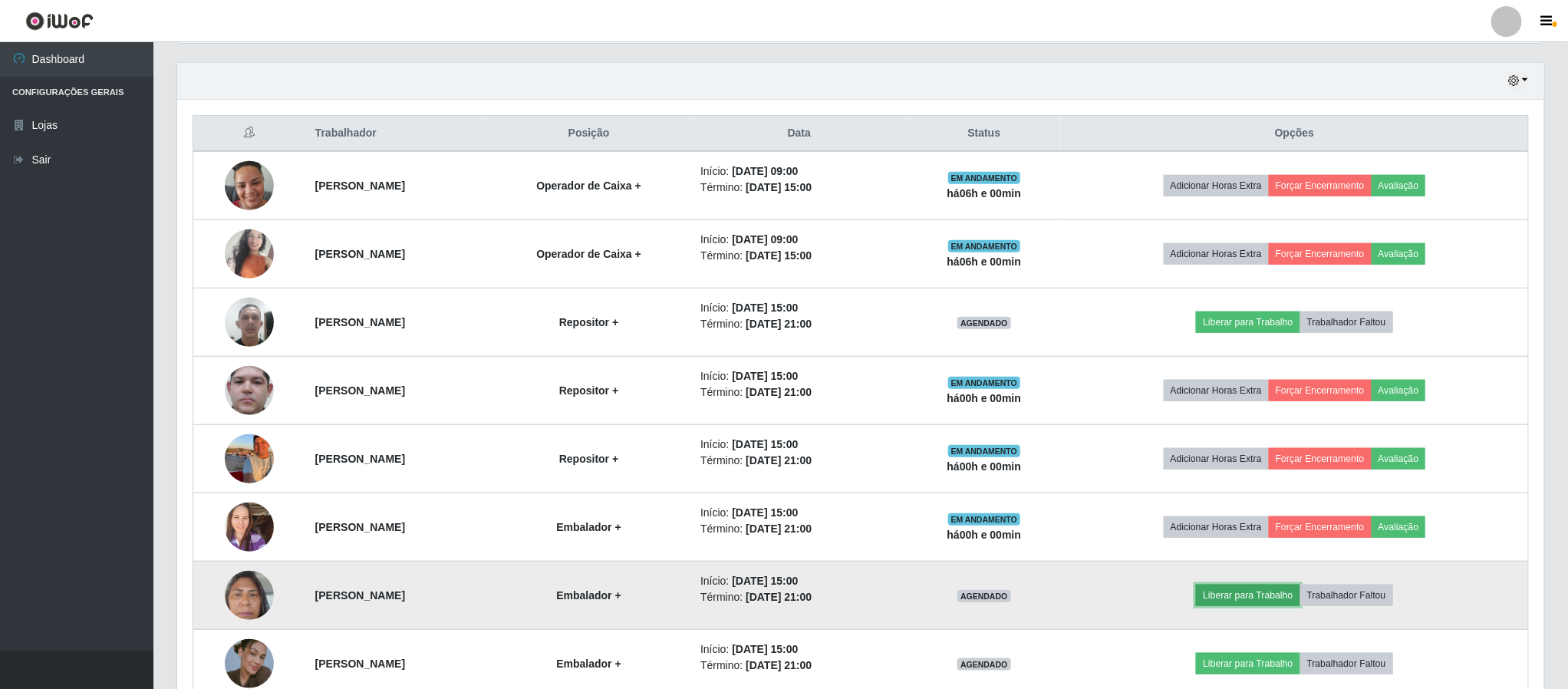
click at [1251, 594] on button "Liberar para Trabalho" at bounding box center [1248, 595] width 103 height 21
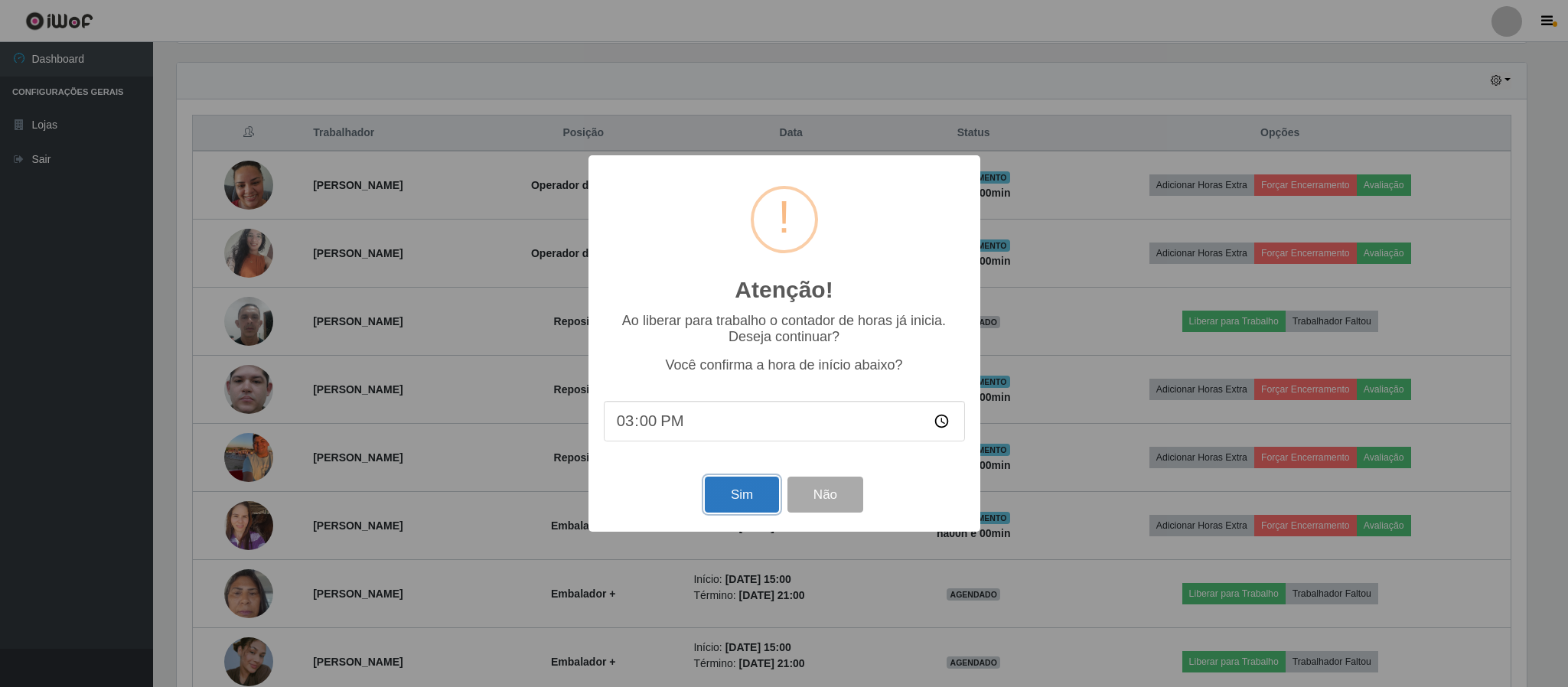
click at [741, 499] on button "Sim" at bounding box center [742, 495] width 74 height 36
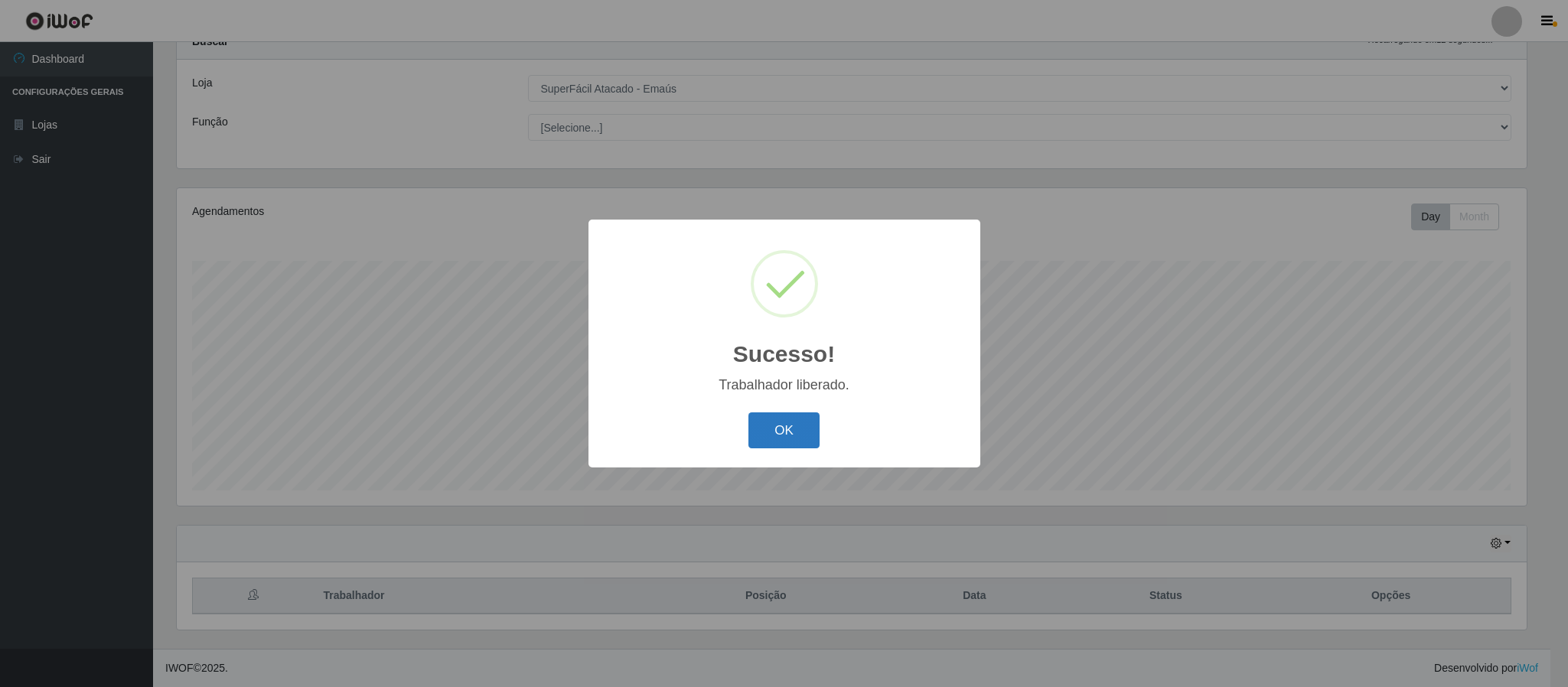
click at [763, 442] on button "OK" at bounding box center [783, 430] width 71 height 36
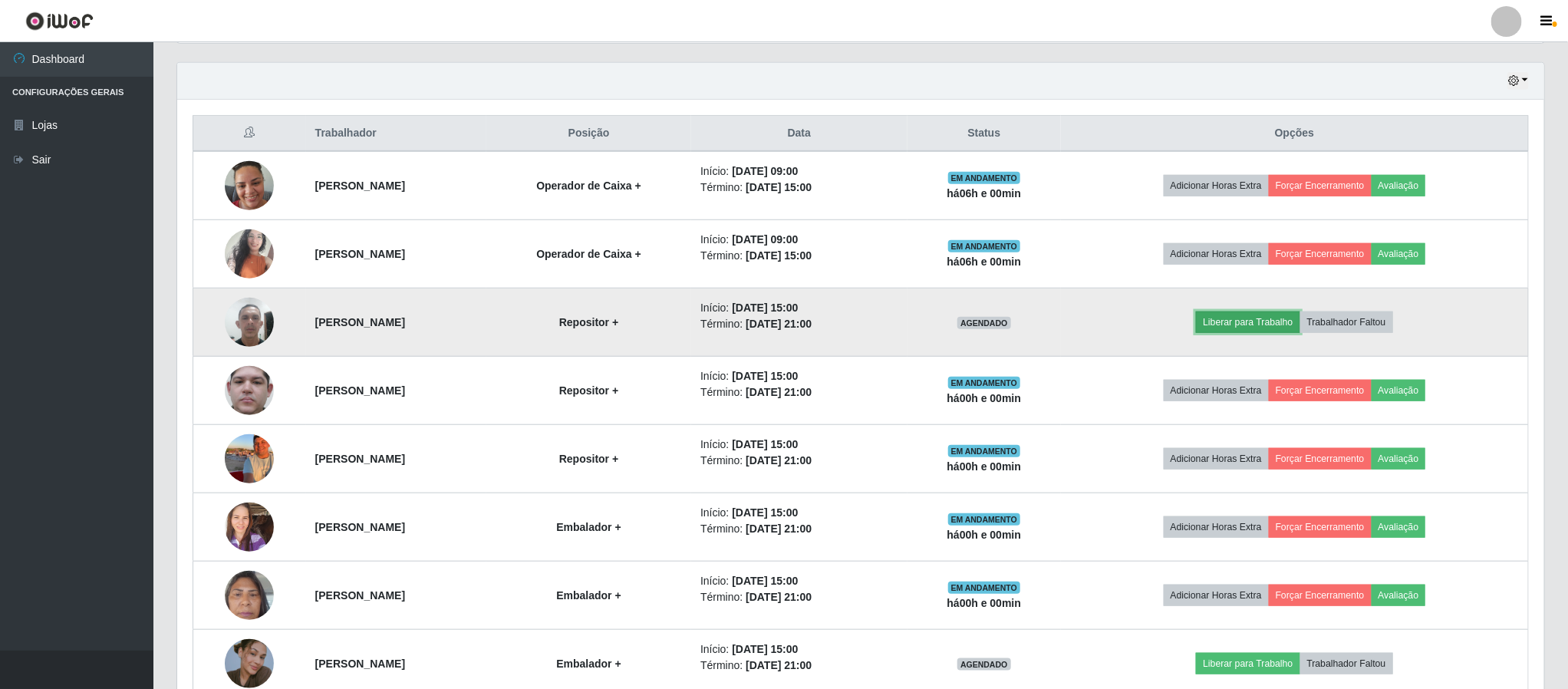
click at [1259, 331] on button "Liberar para Trabalho" at bounding box center [1248, 323] width 103 height 21
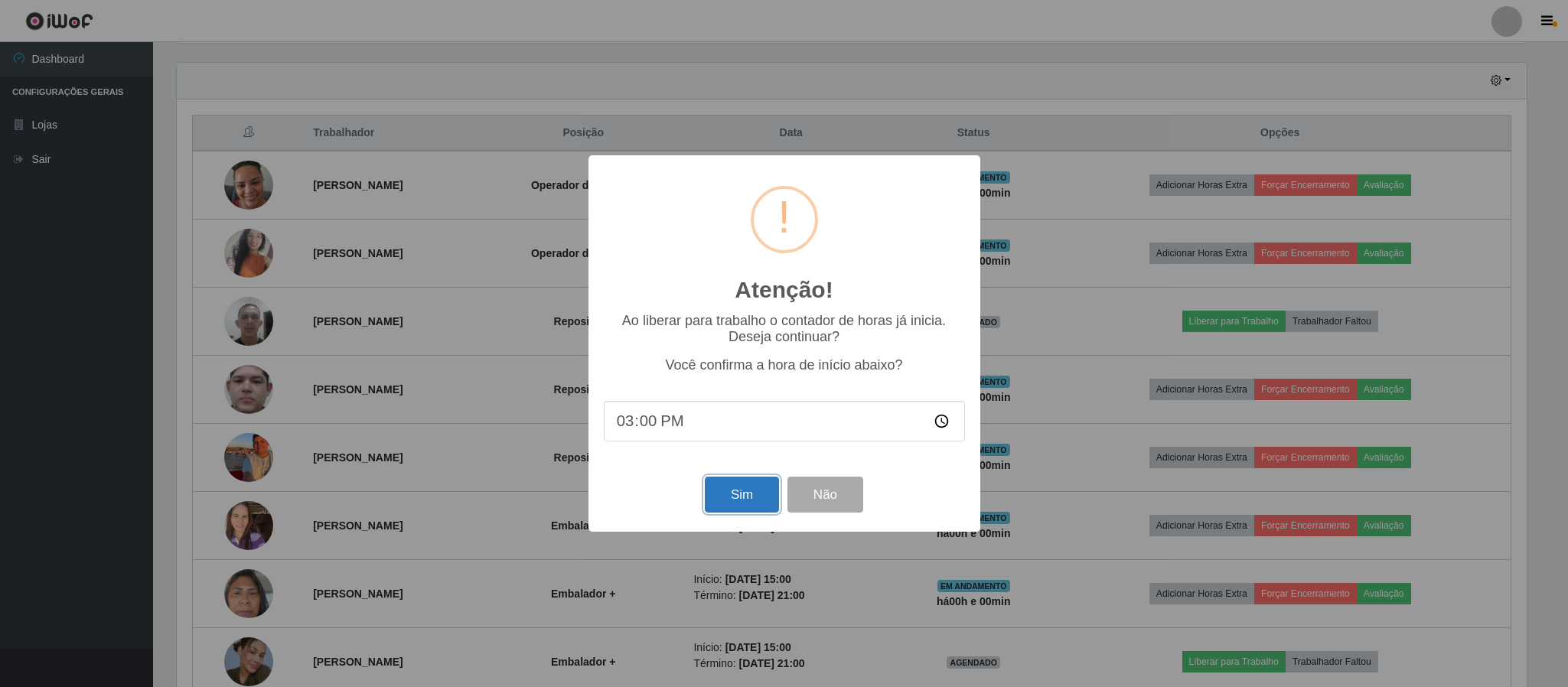
click at [729, 507] on button "Sim" at bounding box center [742, 495] width 74 height 36
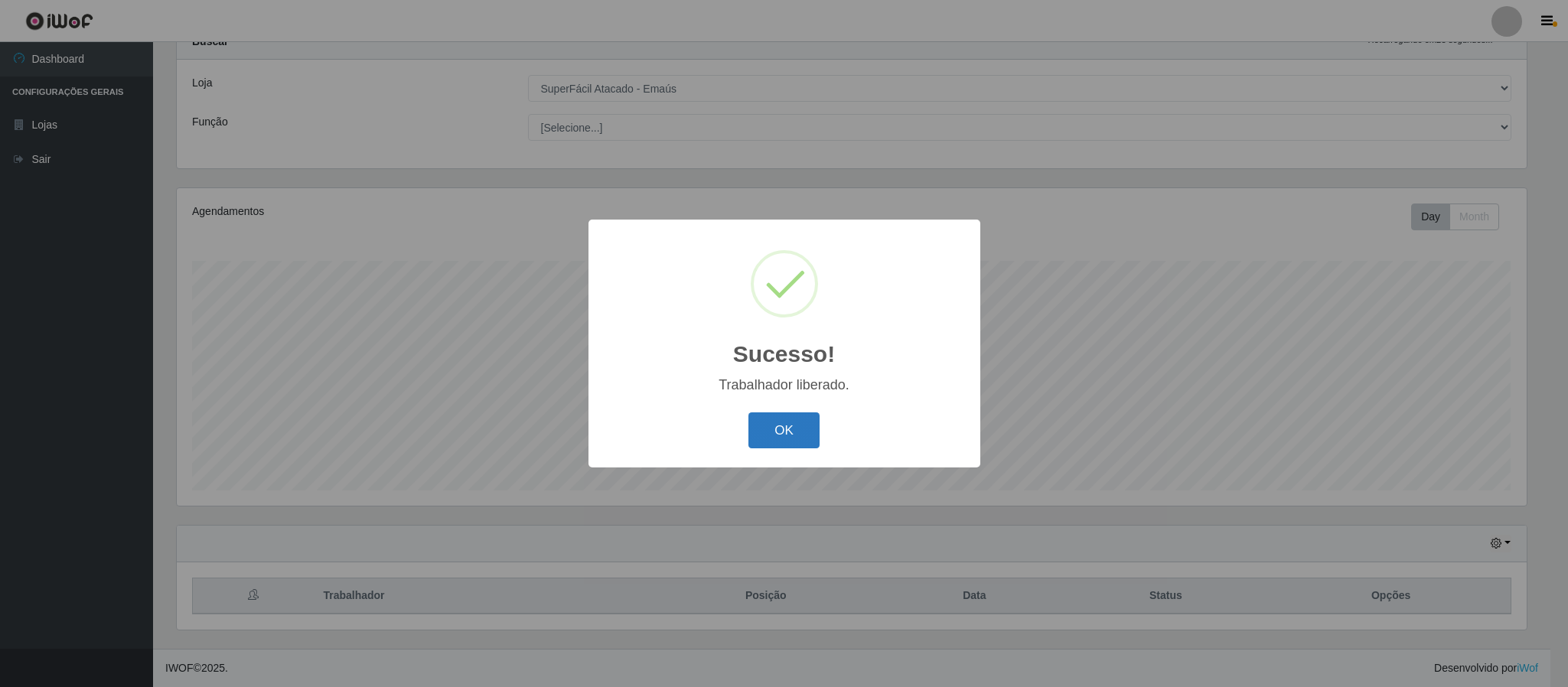
click at [786, 416] on button "OK" at bounding box center [783, 430] width 71 height 36
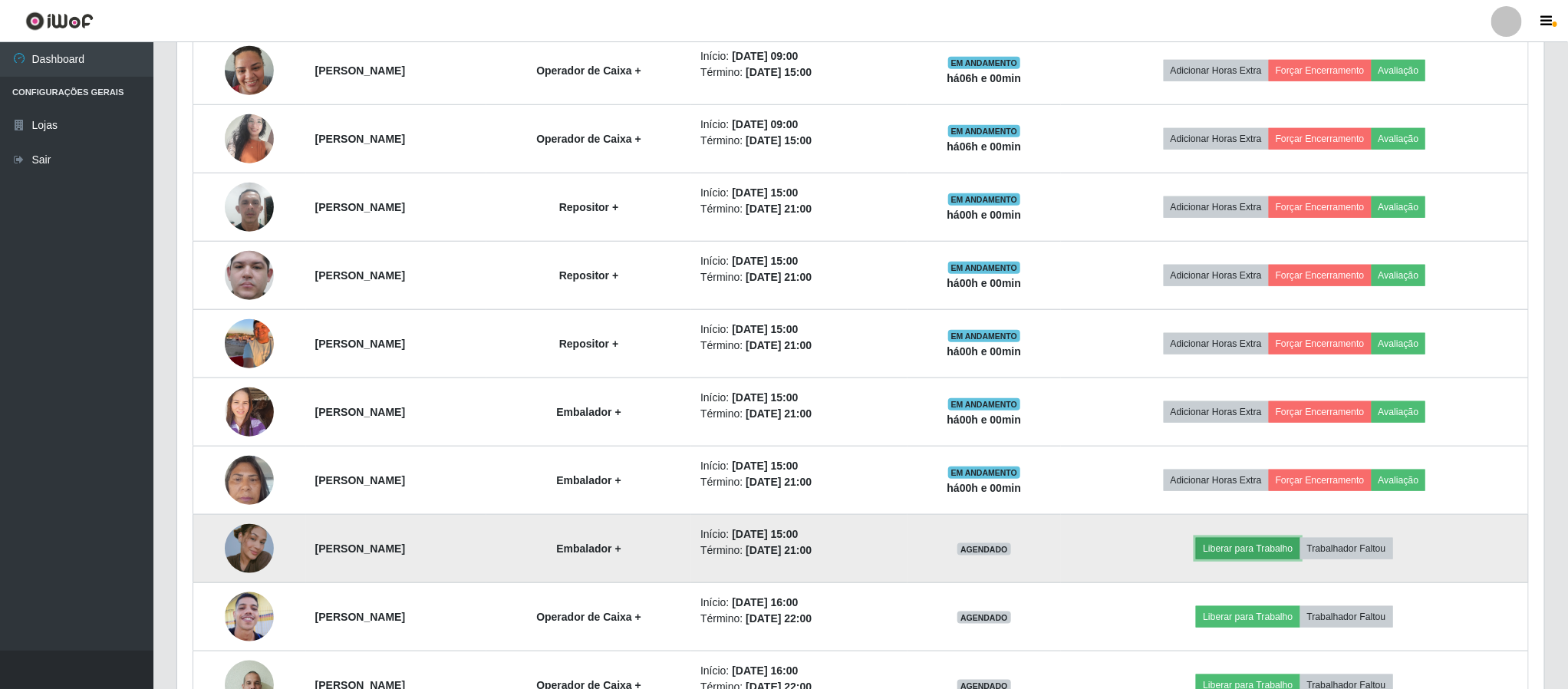
click at [1252, 559] on button "Liberar para Trabalho" at bounding box center [1248, 549] width 103 height 21
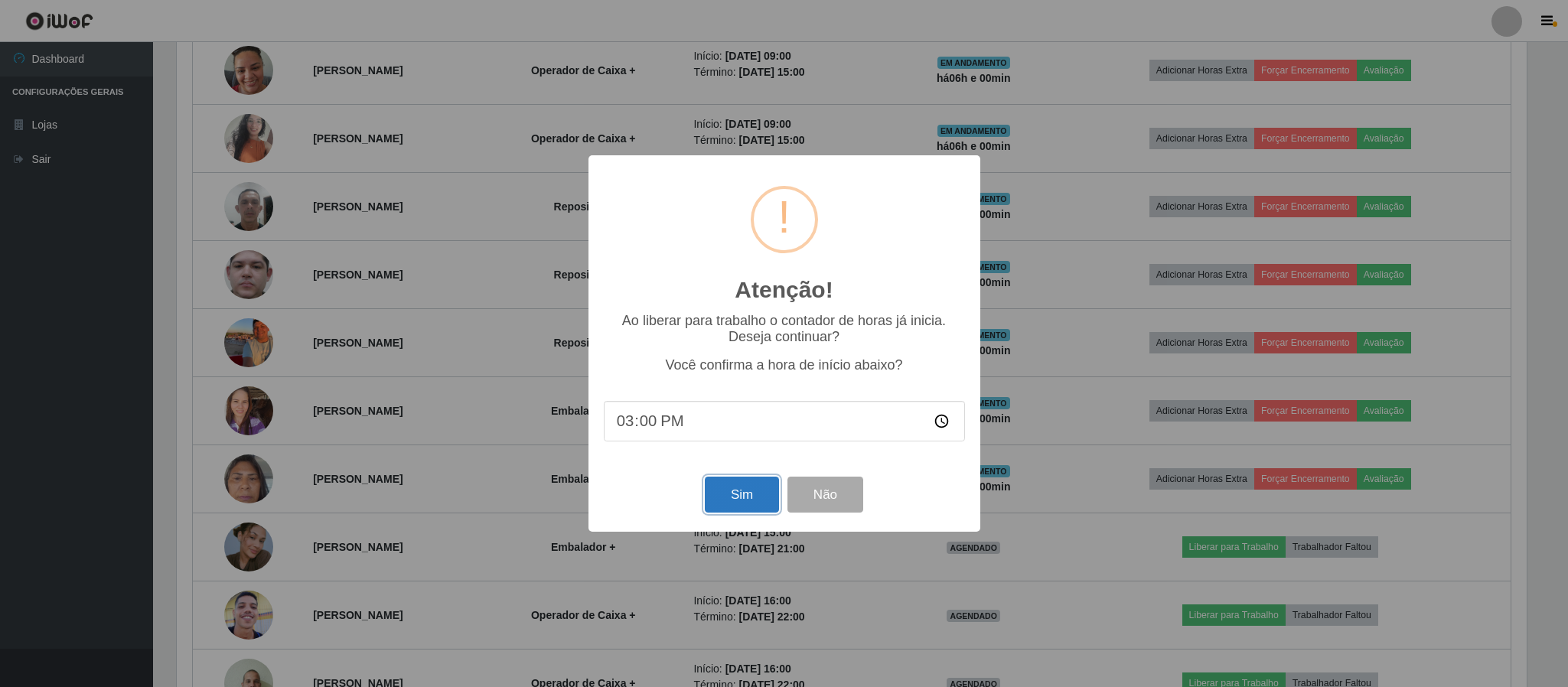
click at [758, 488] on button "Sim" at bounding box center [742, 495] width 74 height 36
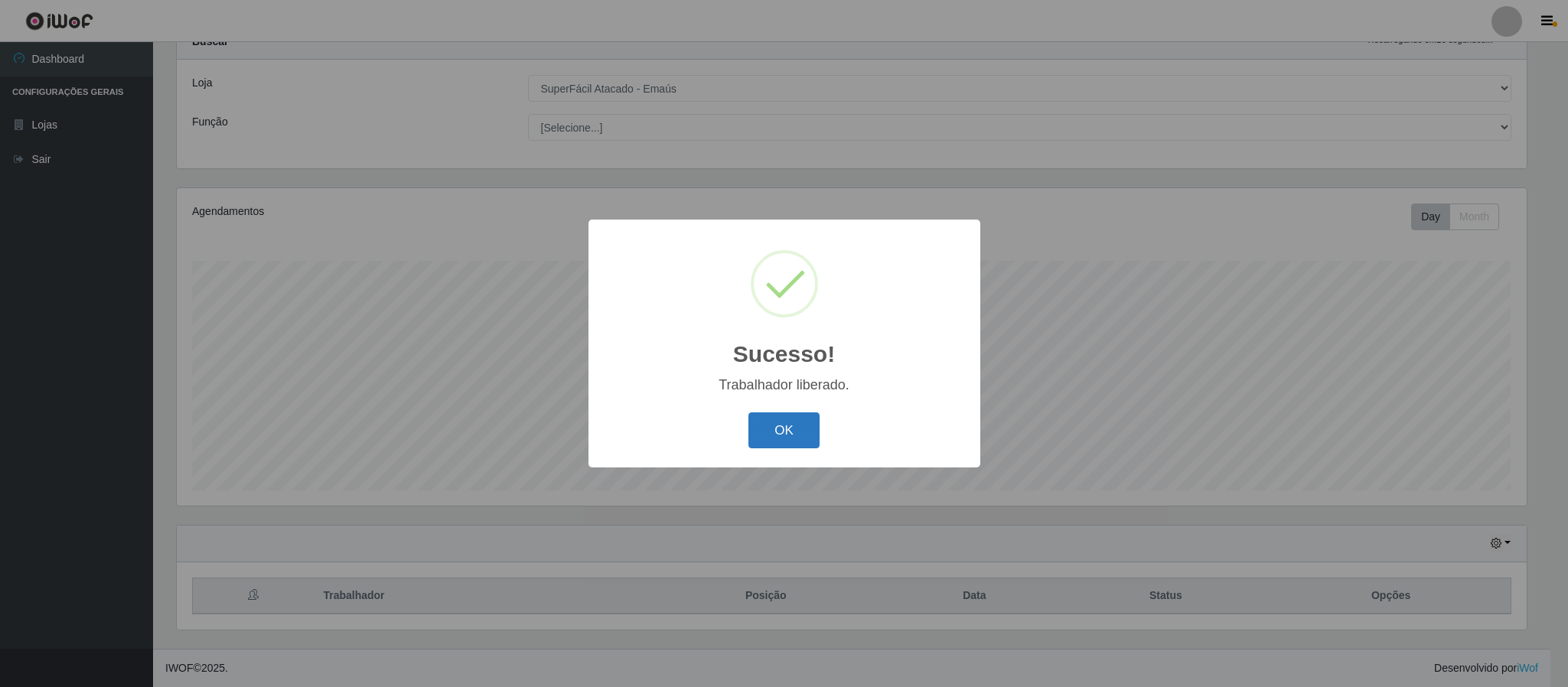
click at [778, 436] on button "OK" at bounding box center [783, 430] width 71 height 36
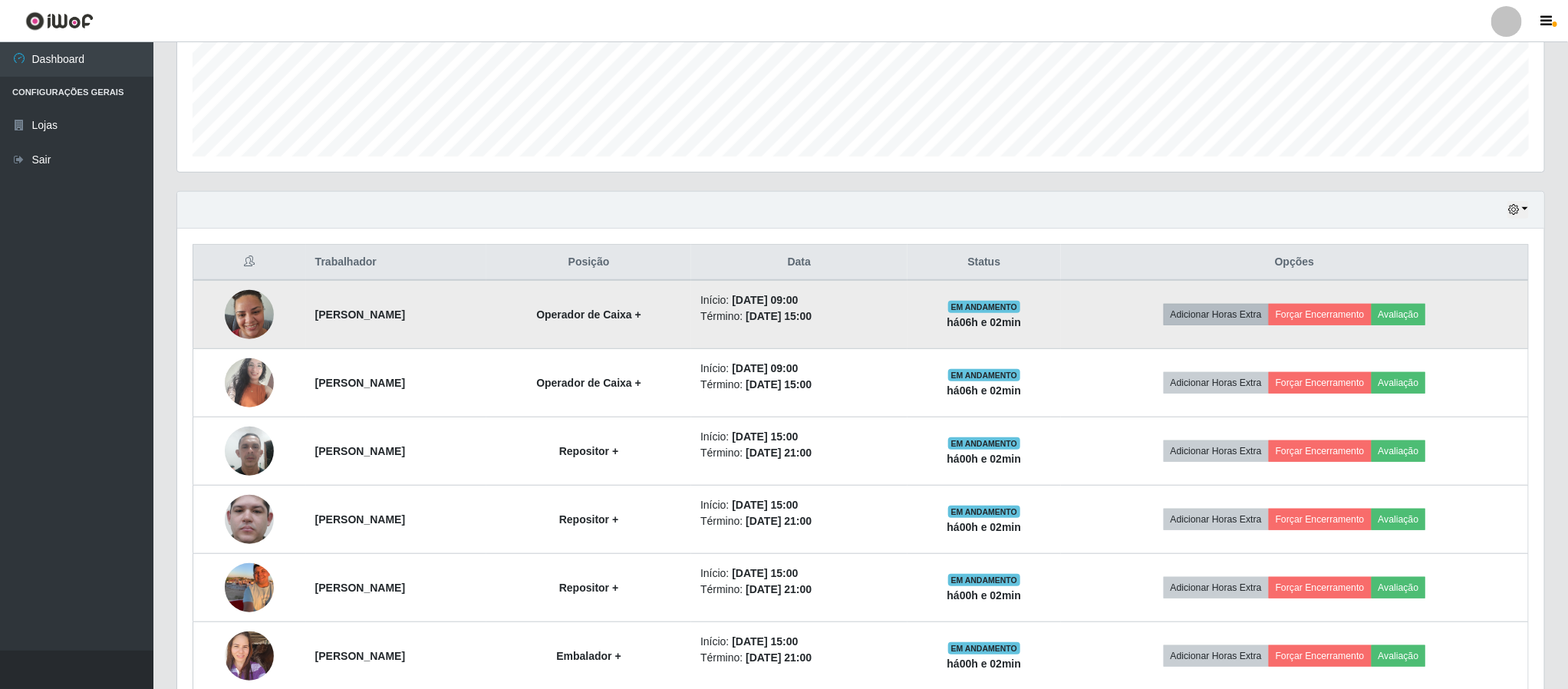
scroll to position [406, 0]
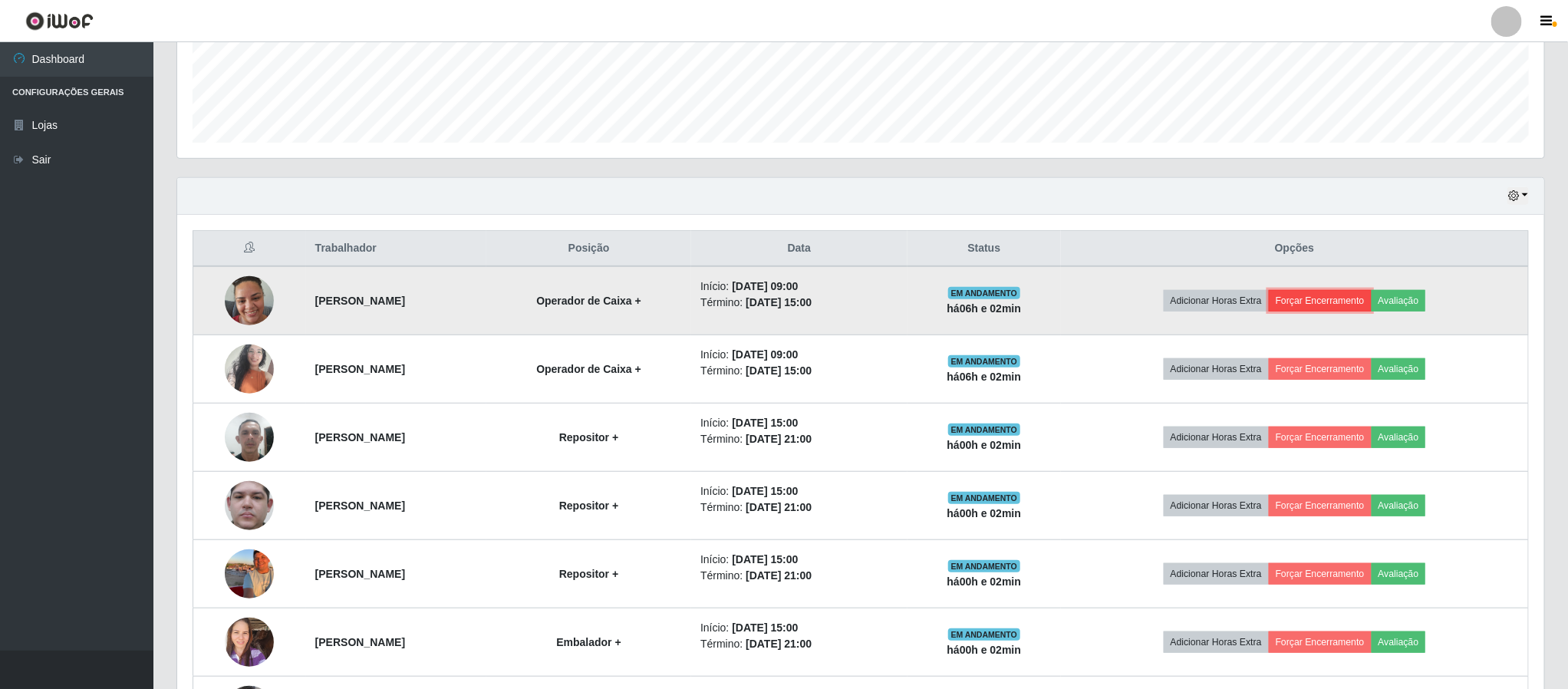
click at [1351, 299] on button "Forçar Encerramento" at bounding box center [1321, 301] width 103 height 21
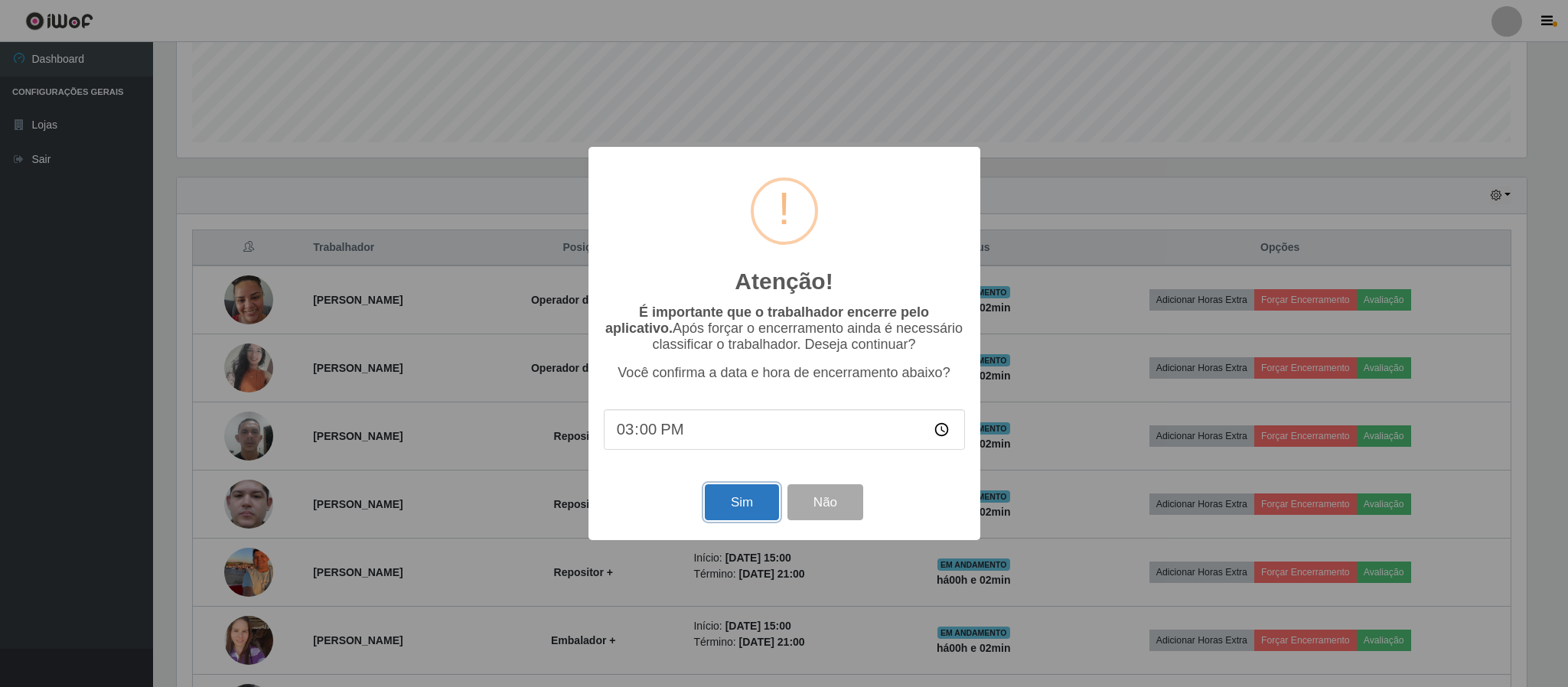
click at [726, 505] on button "Sim" at bounding box center [742, 502] width 74 height 36
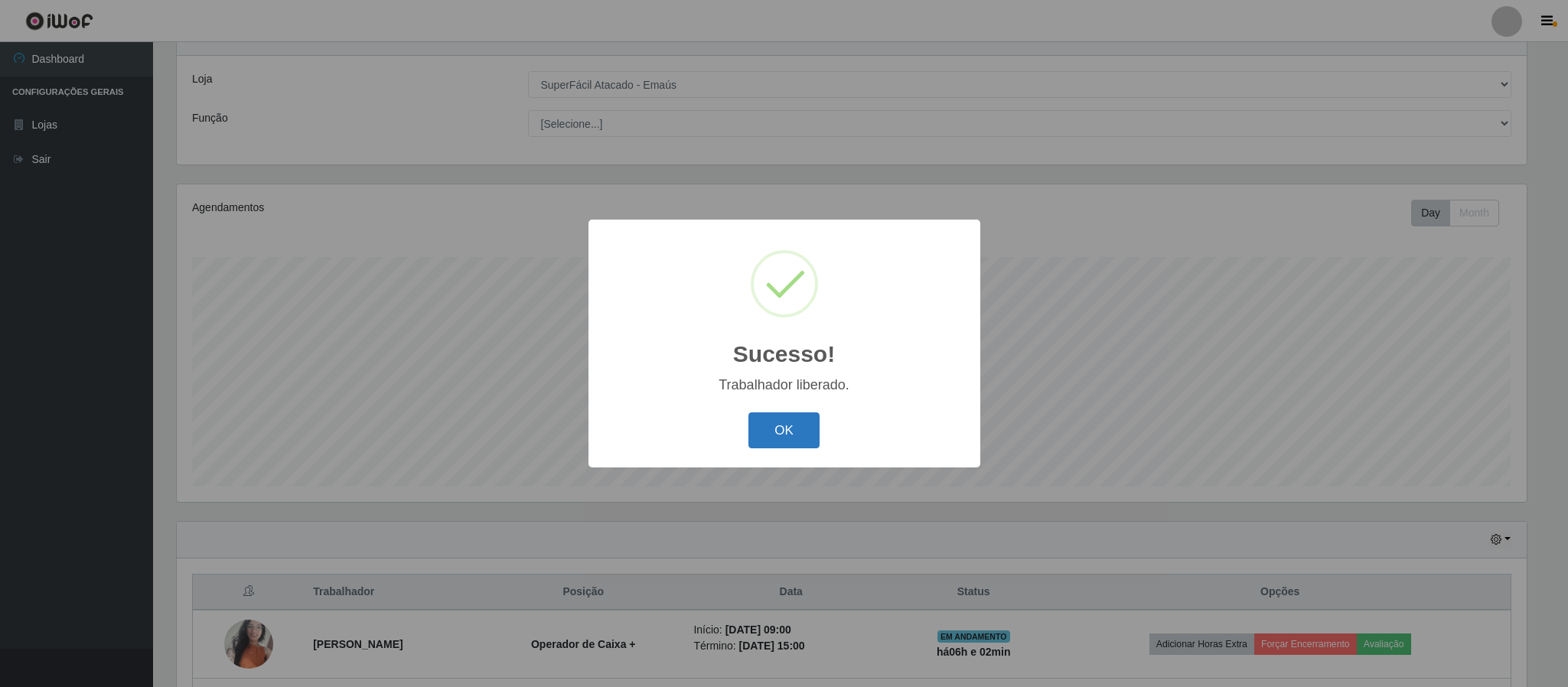
click at [783, 432] on button "OK" at bounding box center [783, 430] width 71 height 36
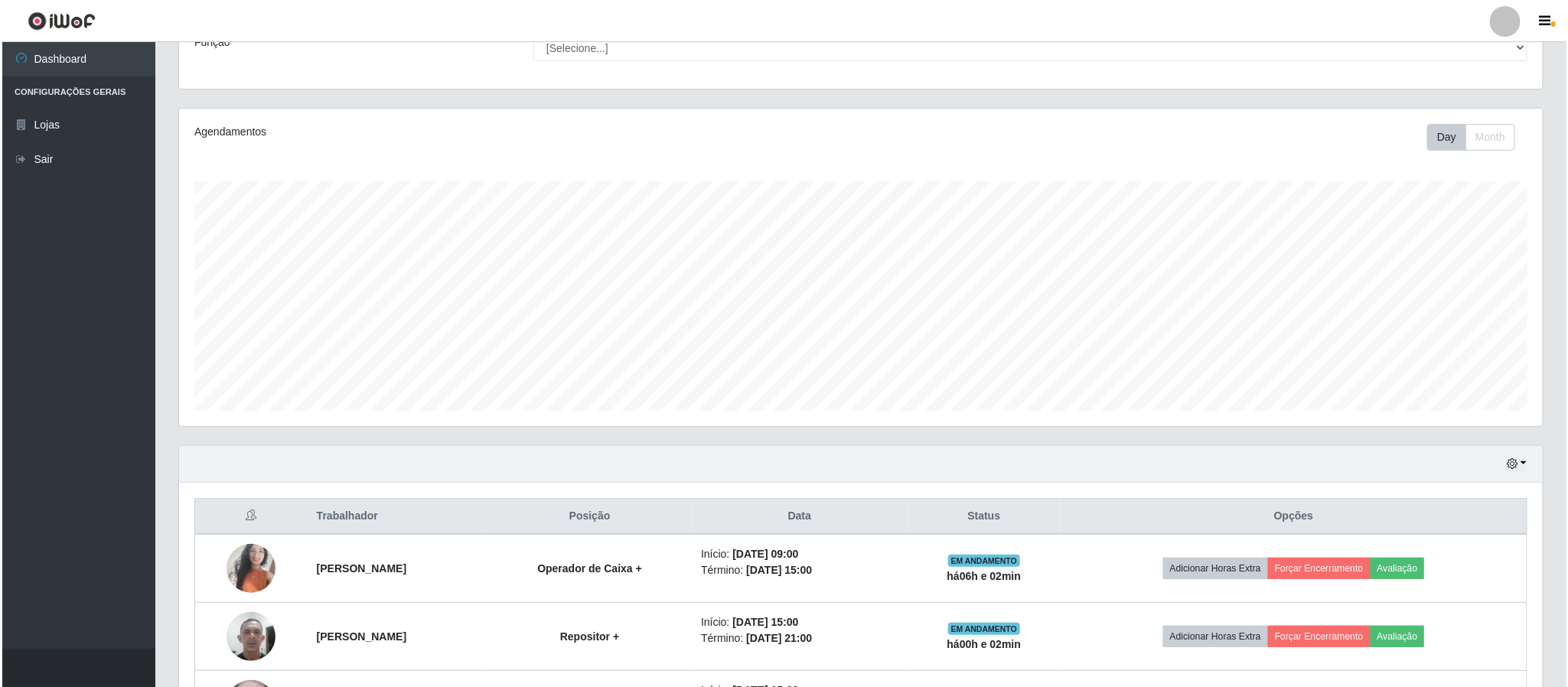
scroll to position [175, 0]
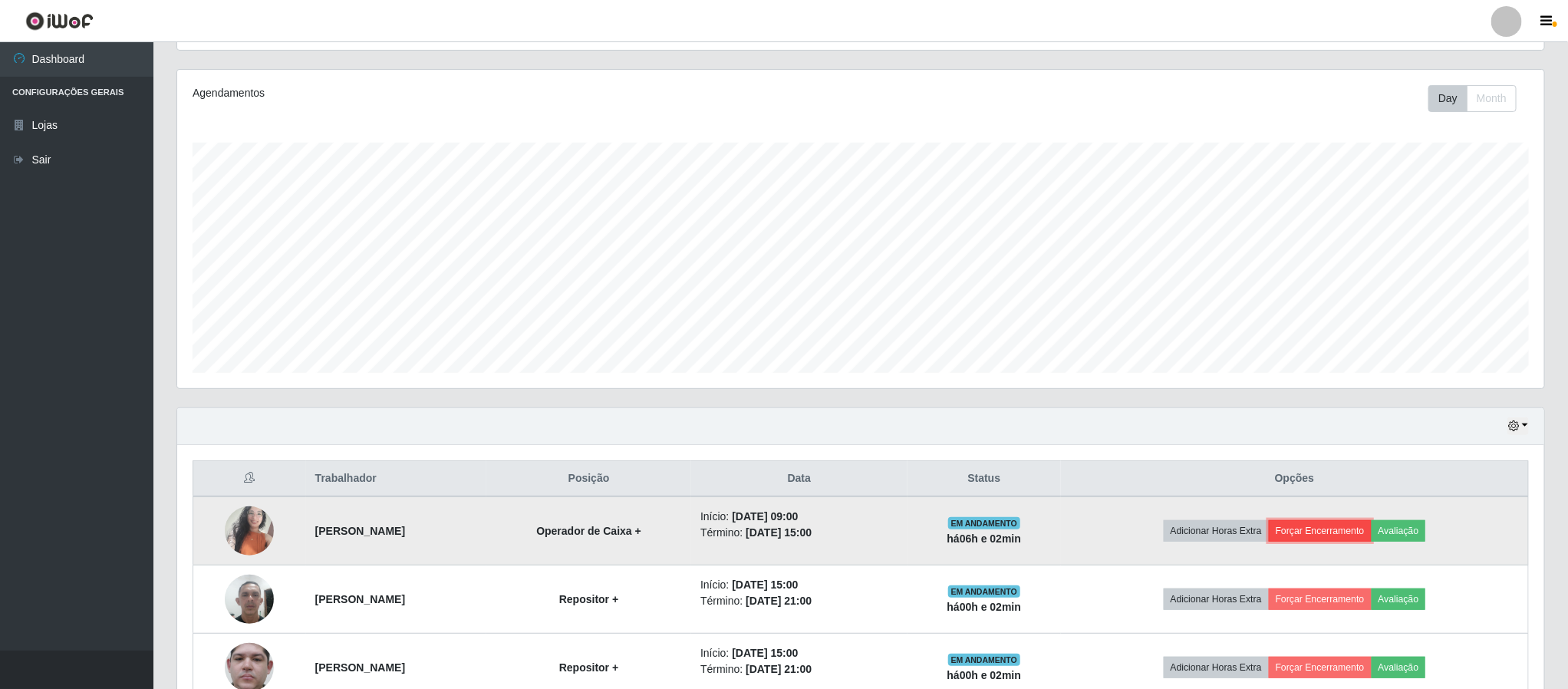
click at [1354, 530] on button "Forçar Encerramento" at bounding box center [1321, 531] width 103 height 21
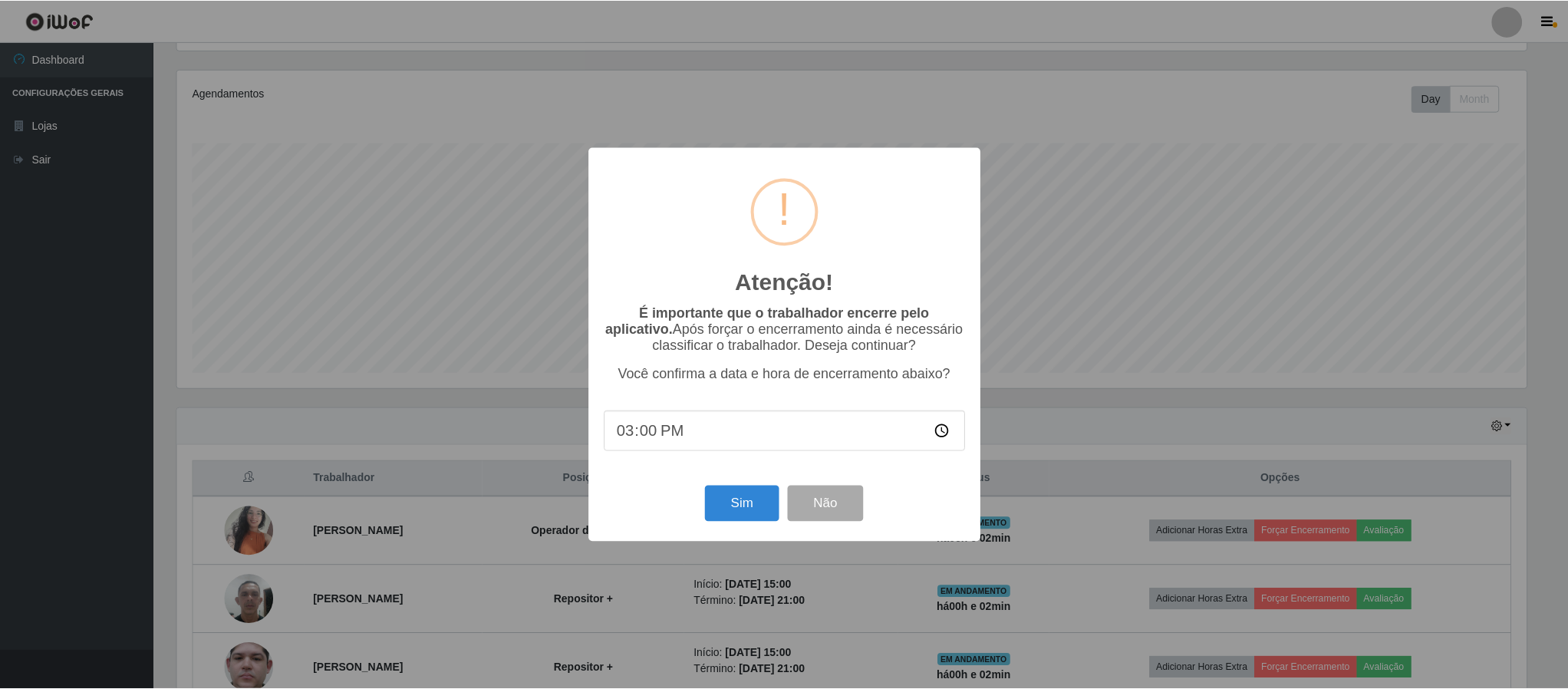
scroll to position [320, 1354]
click at [725, 503] on button "Sim" at bounding box center [744, 504] width 74 height 36
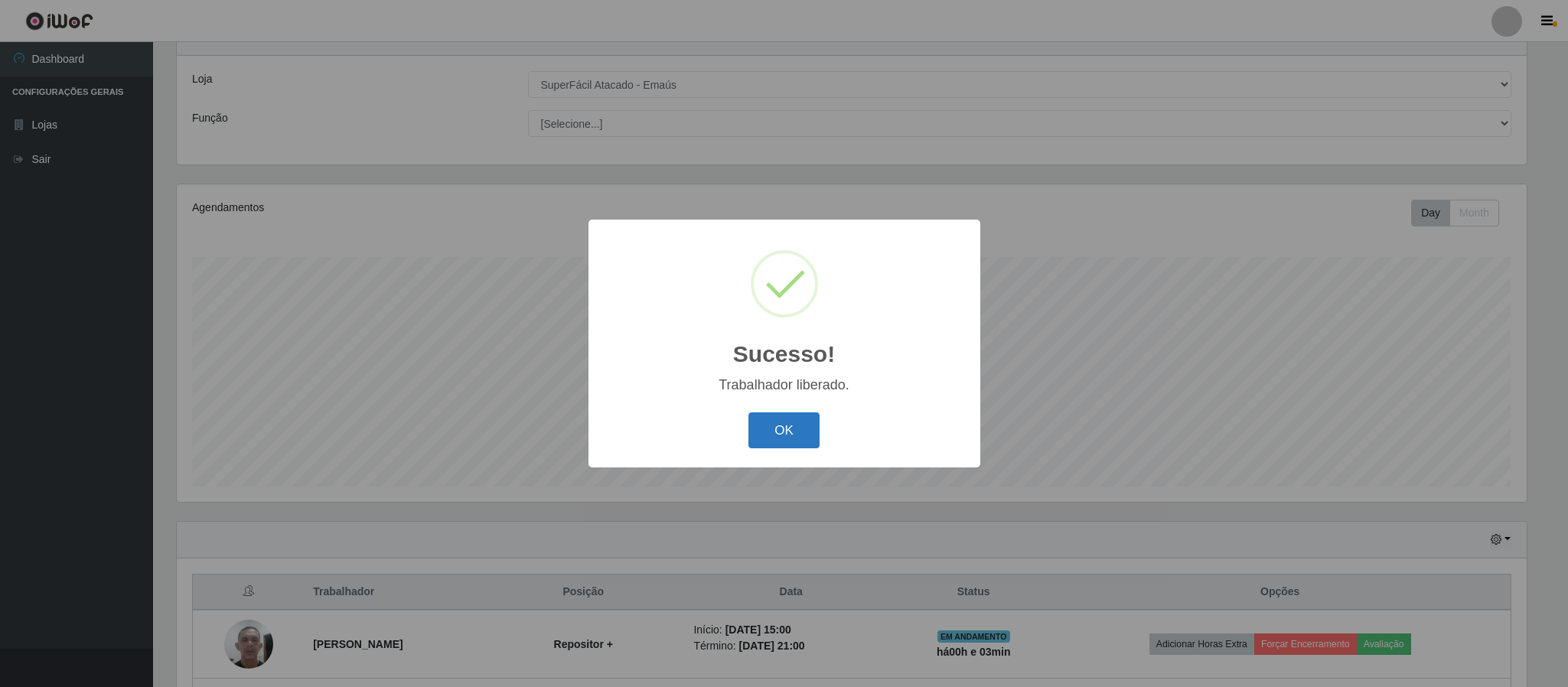
click at [788, 420] on button "OK" at bounding box center [783, 430] width 71 height 36
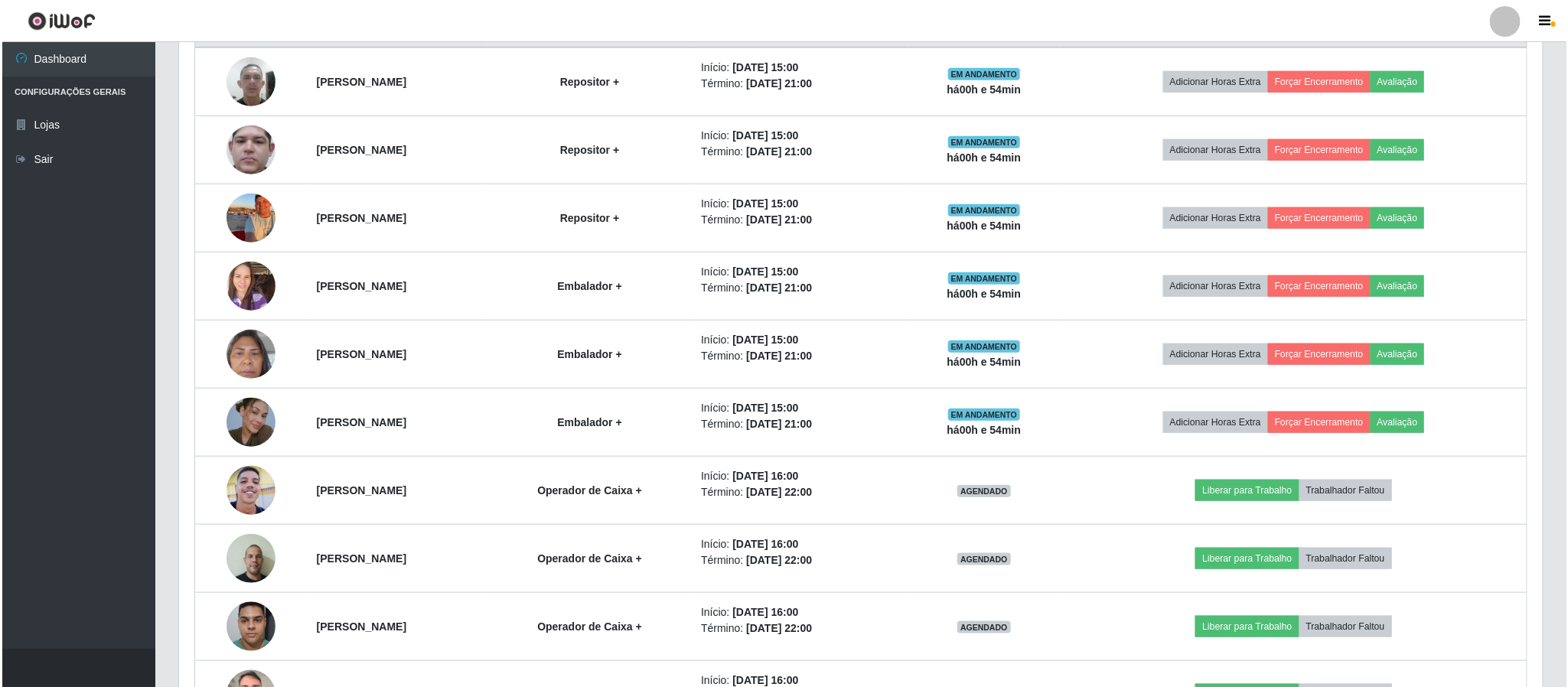
scroll to position [744, 0]
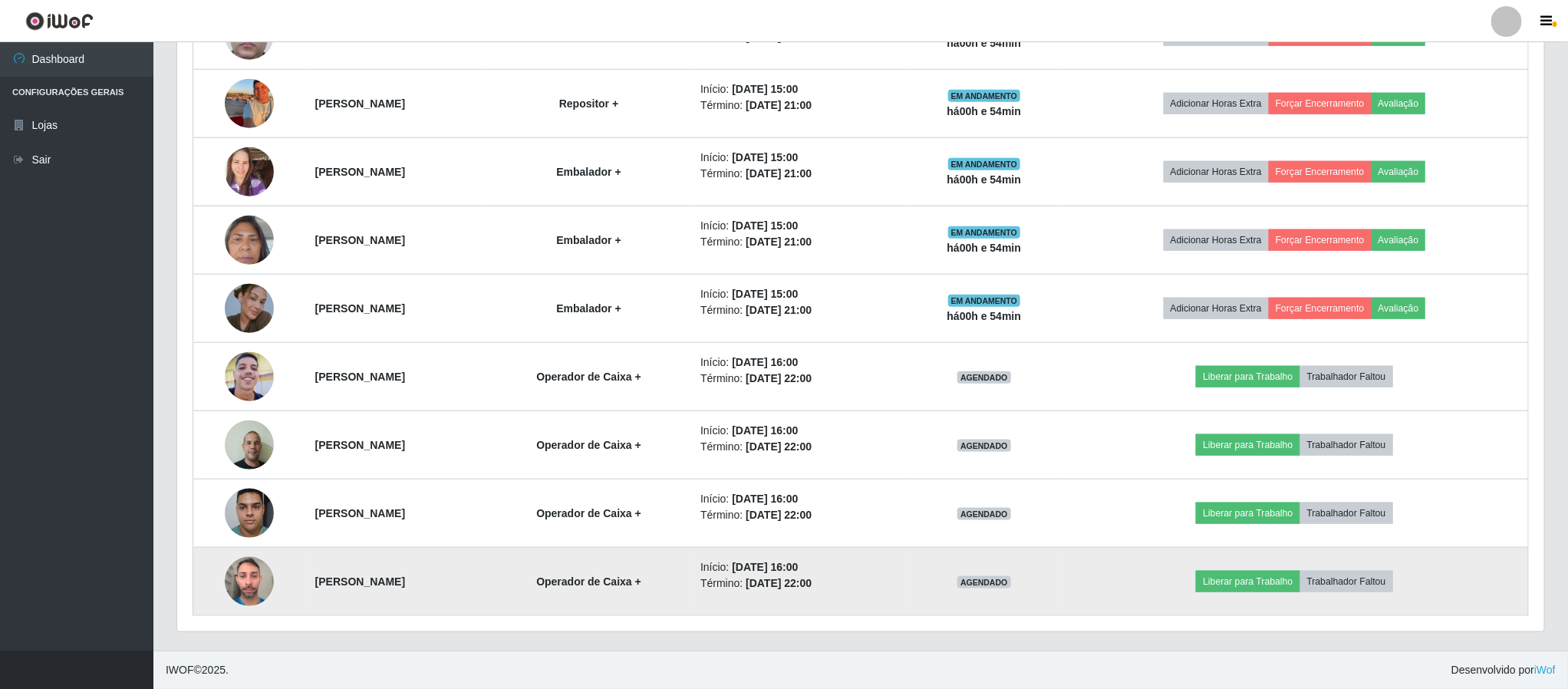
click at [896, 592] on li "Término: 31/08/2025, 22:00" at bounding box center [799, 584] width 197 height 17
click at [1278, 585] on button "Liberar para Trabalho" at bounding box center [1248, 582] width 103 height 21
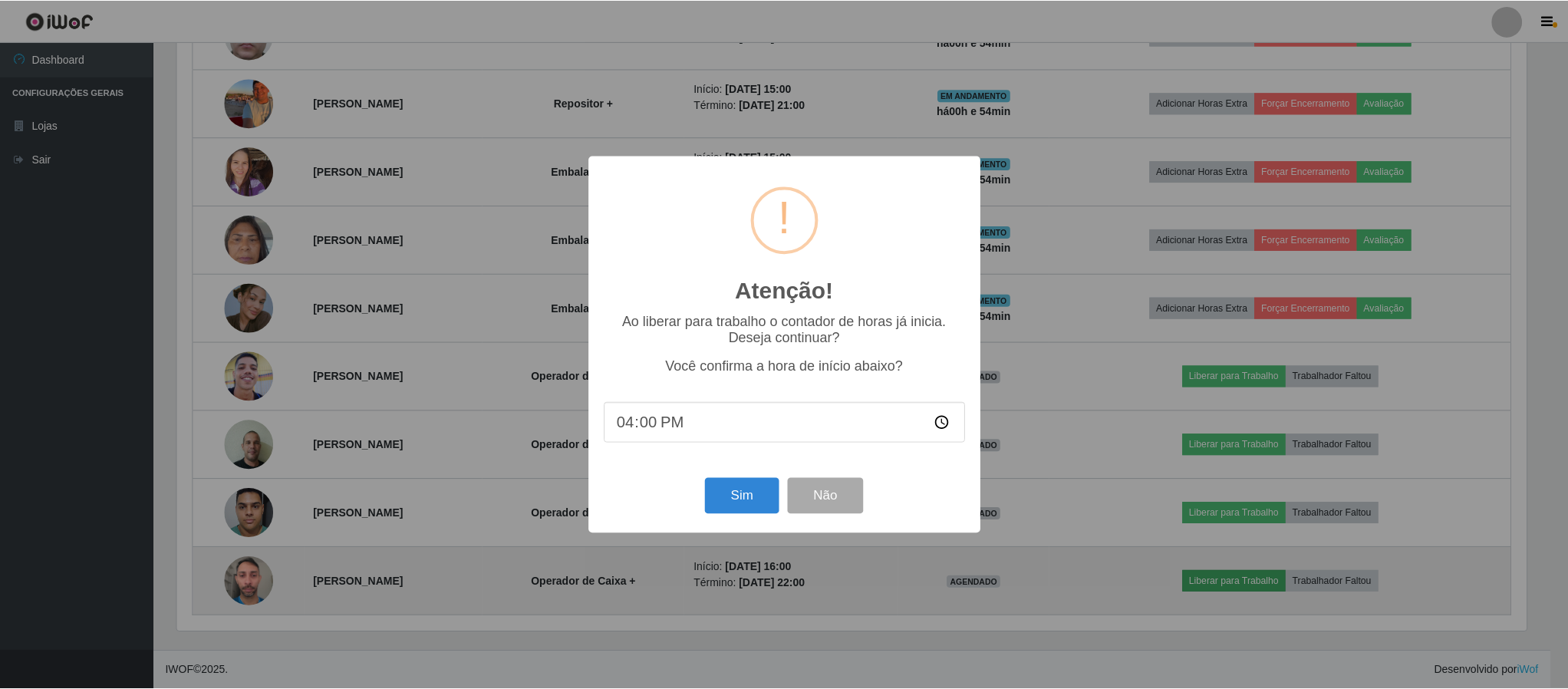
scroll to position [320, 1354]
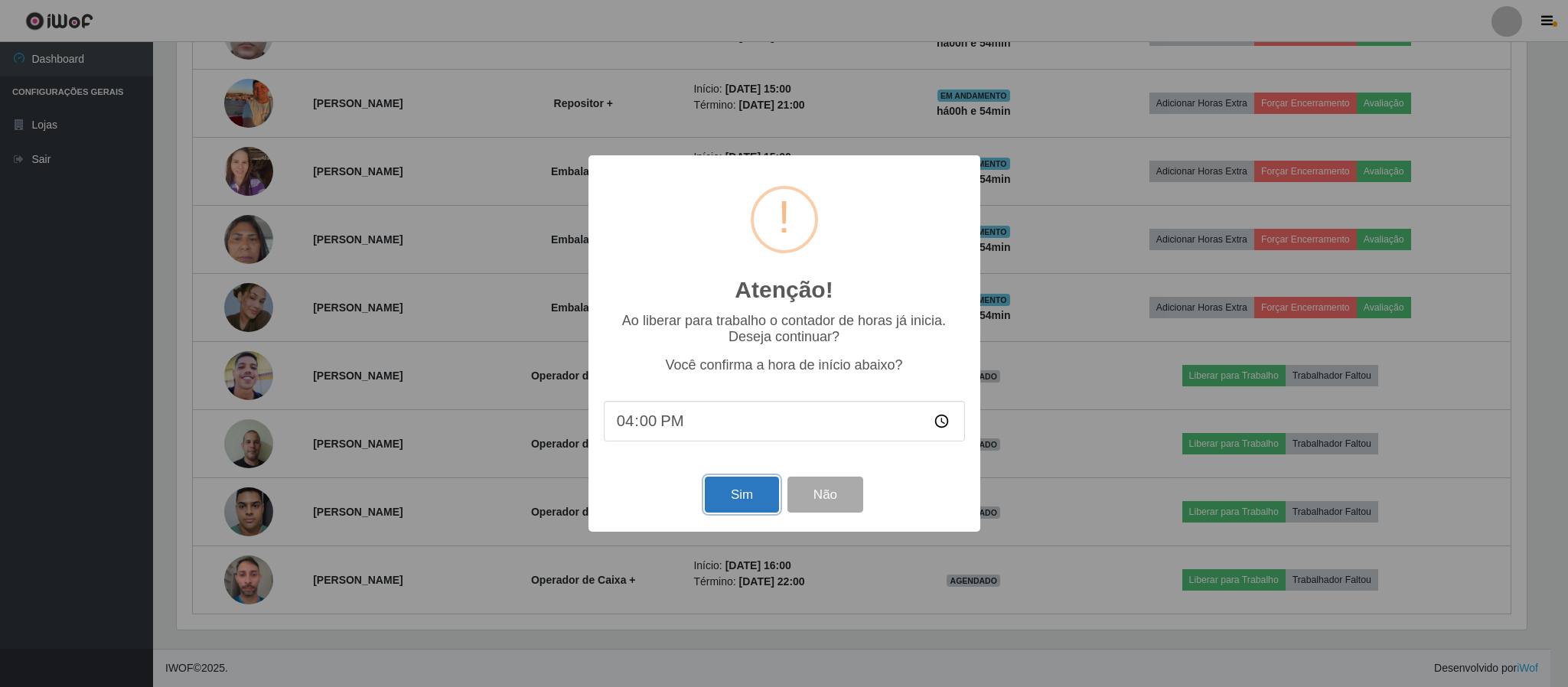
click at [759, 499] on button "Sim" at bounding box center [742, 495] width 74 height 36
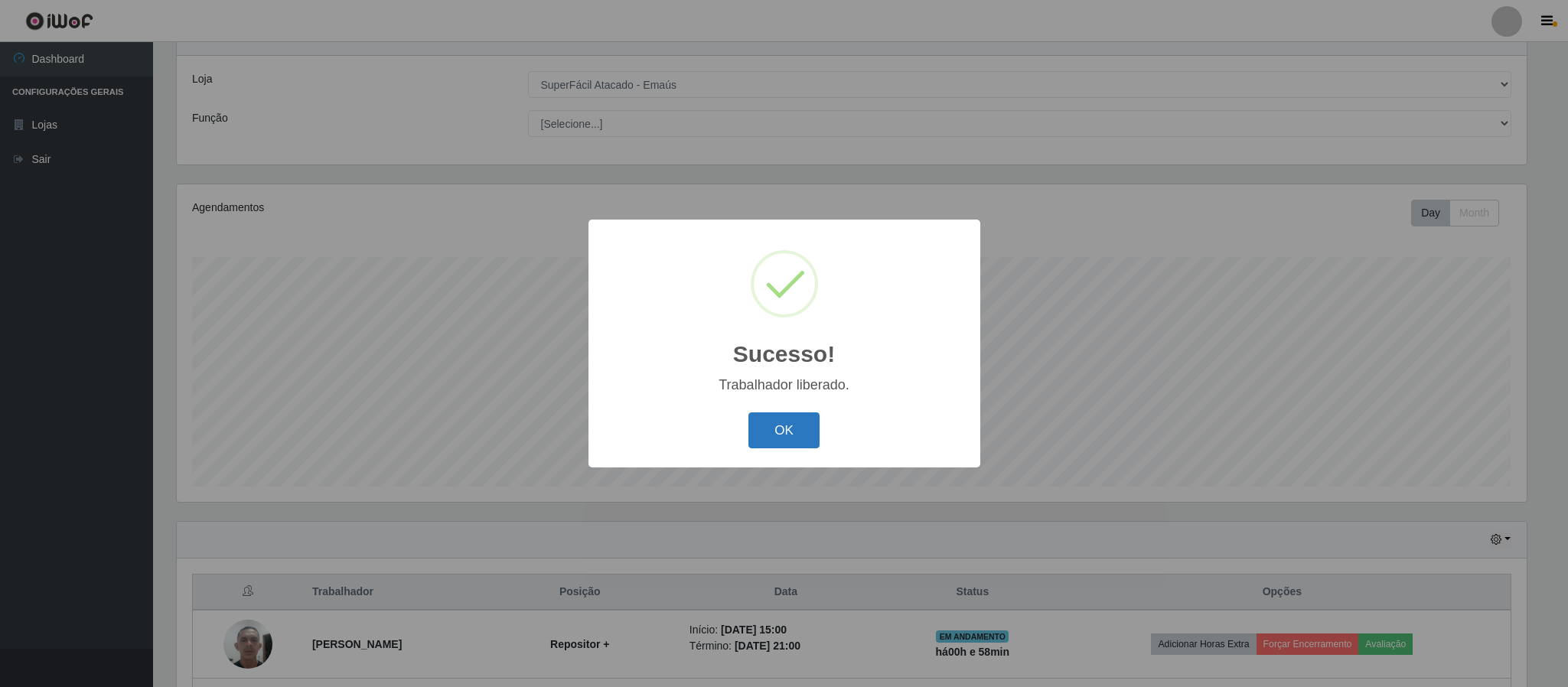
click at [772, 438] on button "OK" at bounding box center [783, 430] width 71 height 36
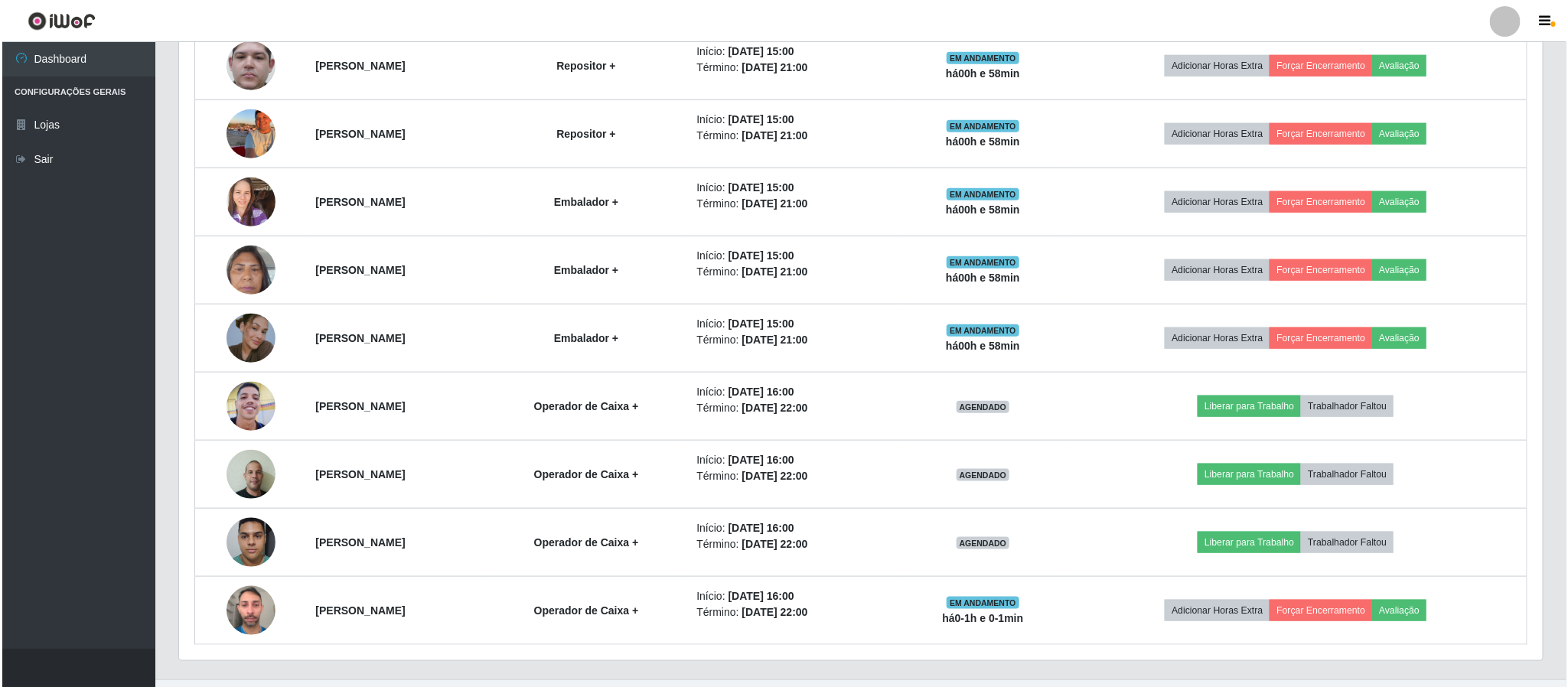
scroll to position [744, 0]
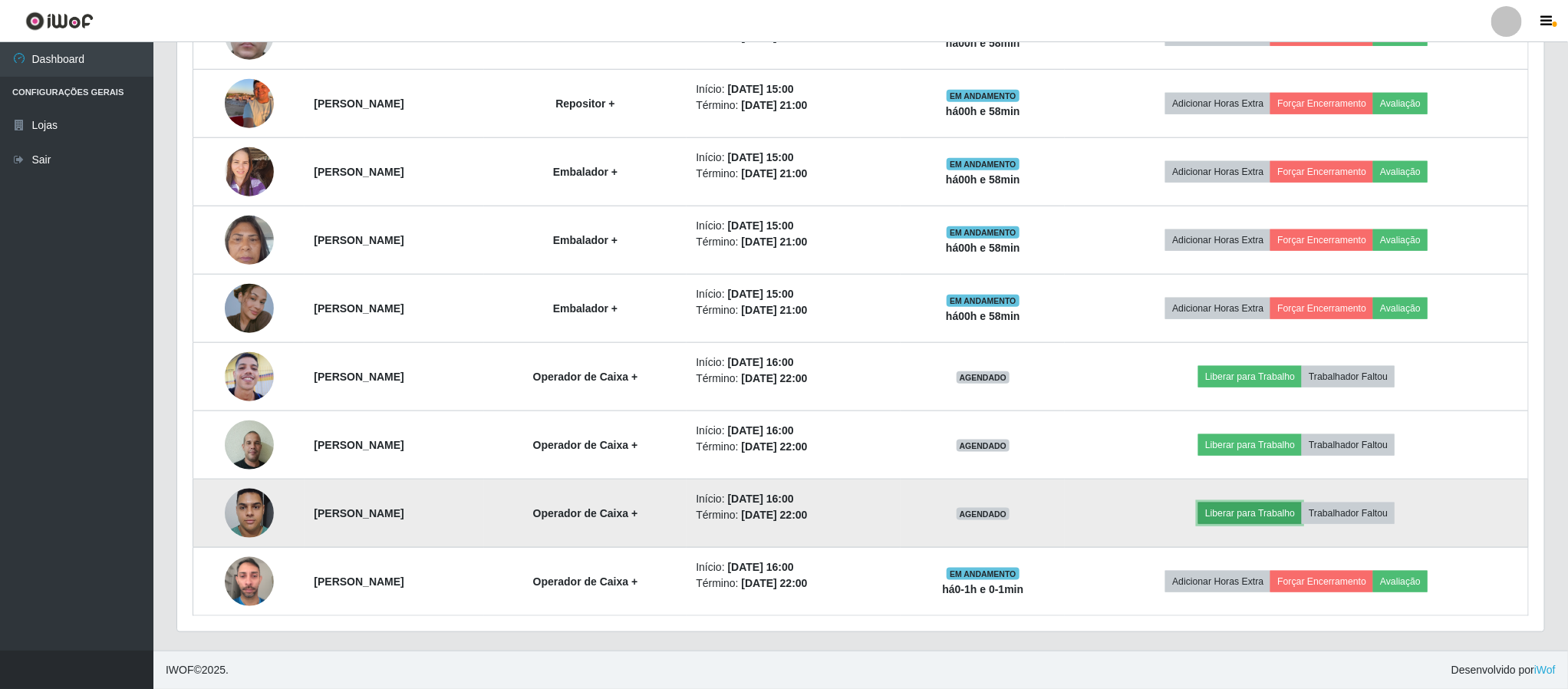
click at [1245, 514] on button "Liberar para Trabalho" at bounding box center [1250, 514] width 103 height 21
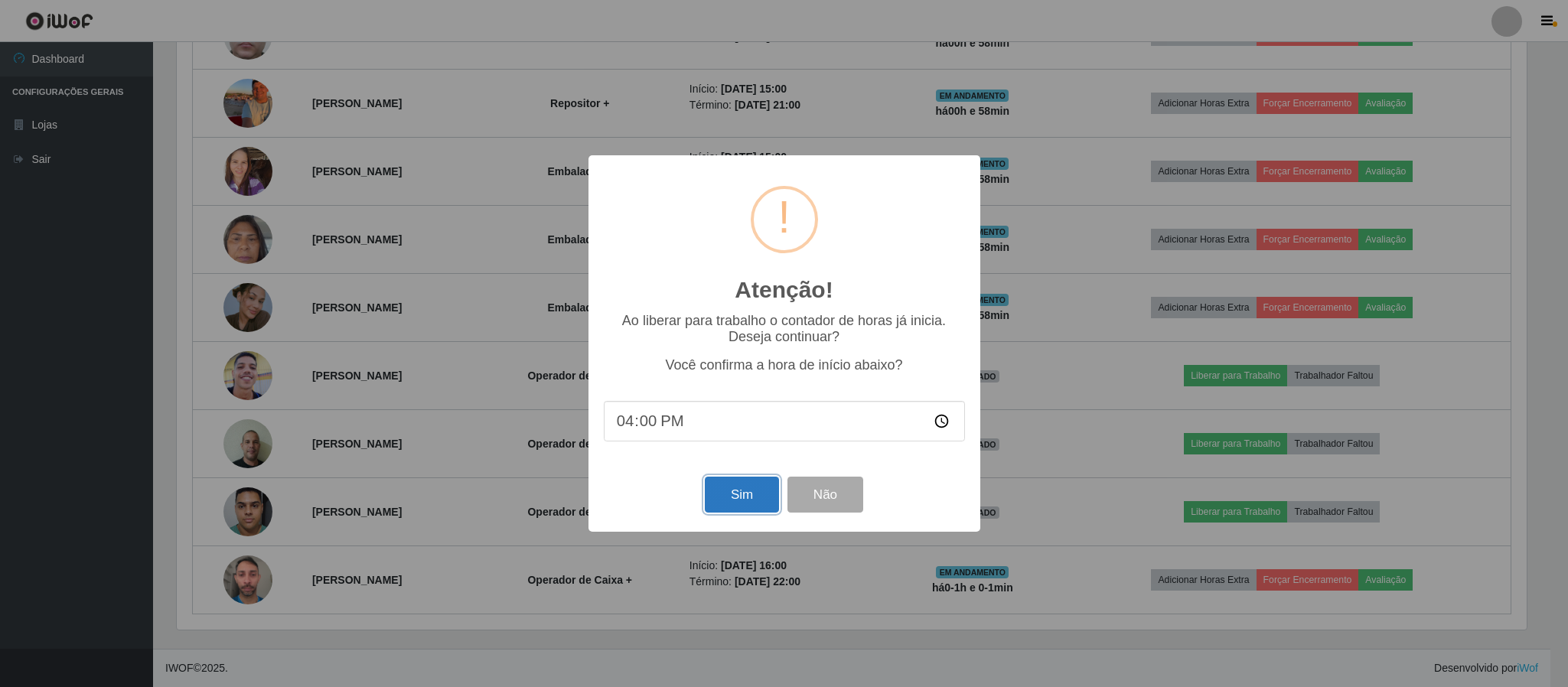
click at [747, 498] on button "Sim" at bounding box center [742, 495] width 74 height 36
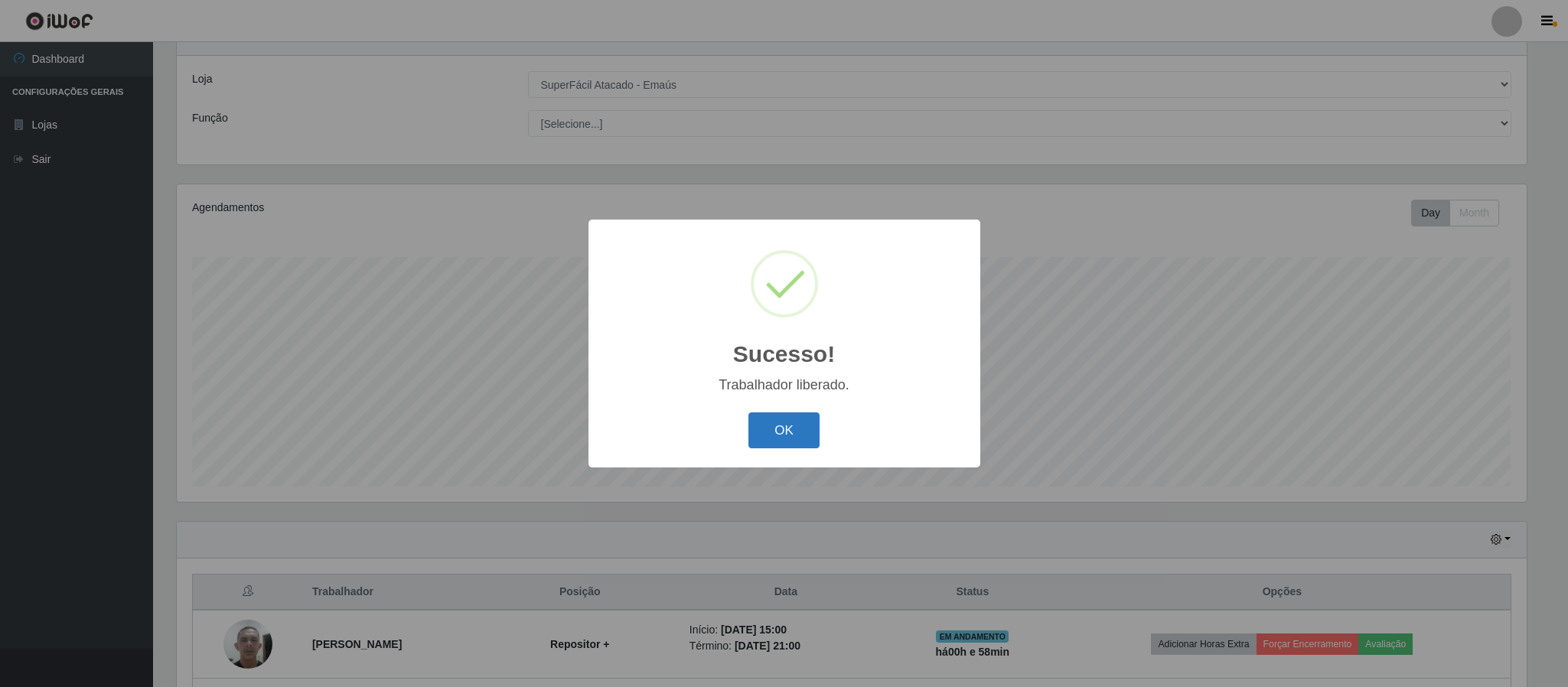
click at [776, 428] on button "OK" at bounding box center [783, 430] width 71 height 36
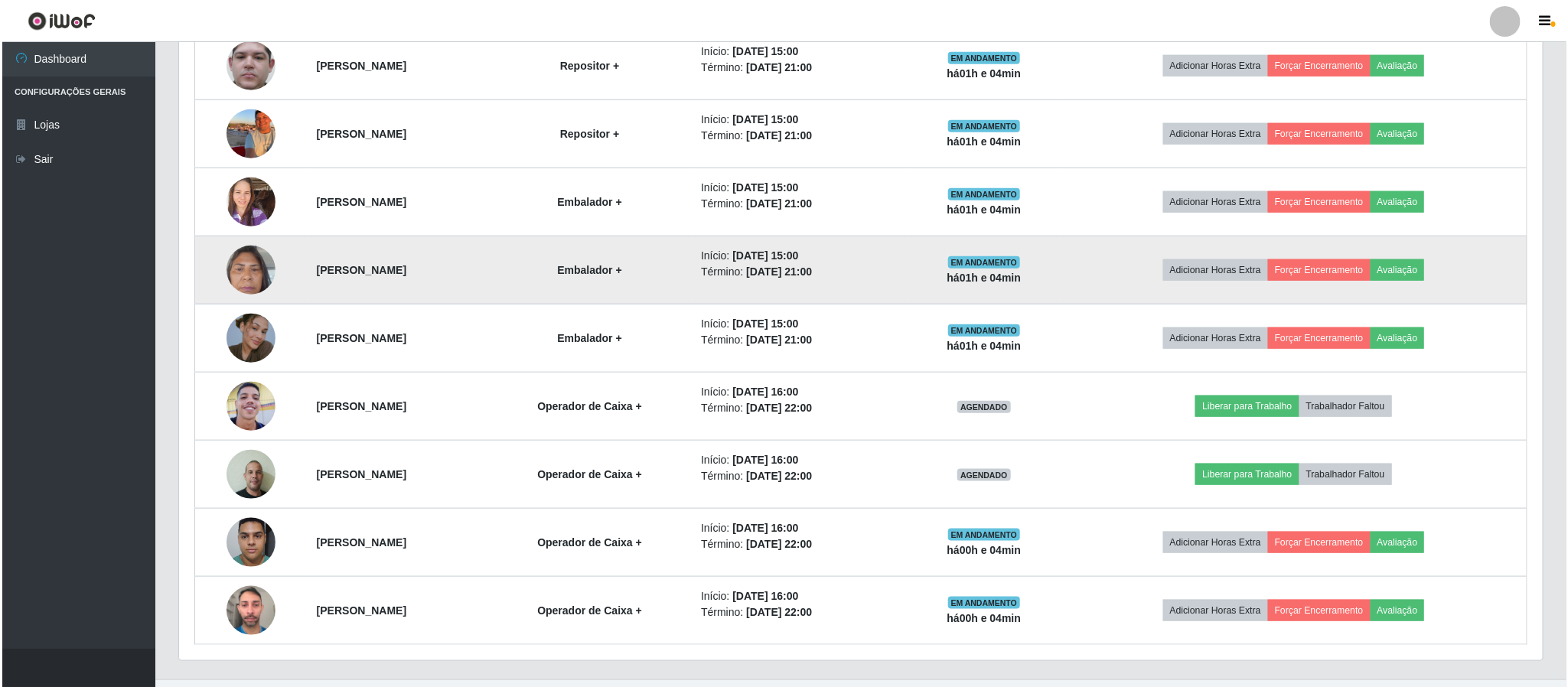
scroll to position [744, 0]
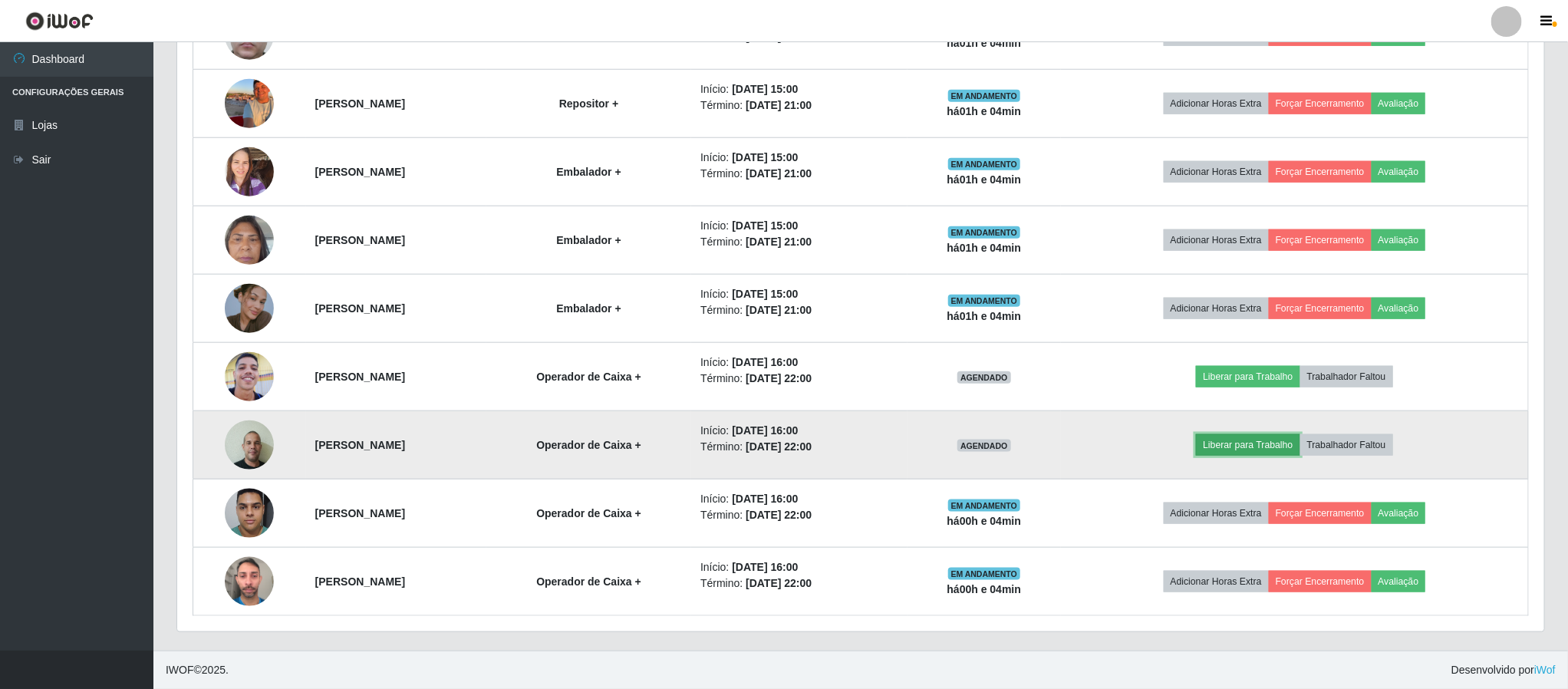
click at [1283, 450] on button "Liberar para Trabalho" at bounding box center [1248, 445] width 103 height 21
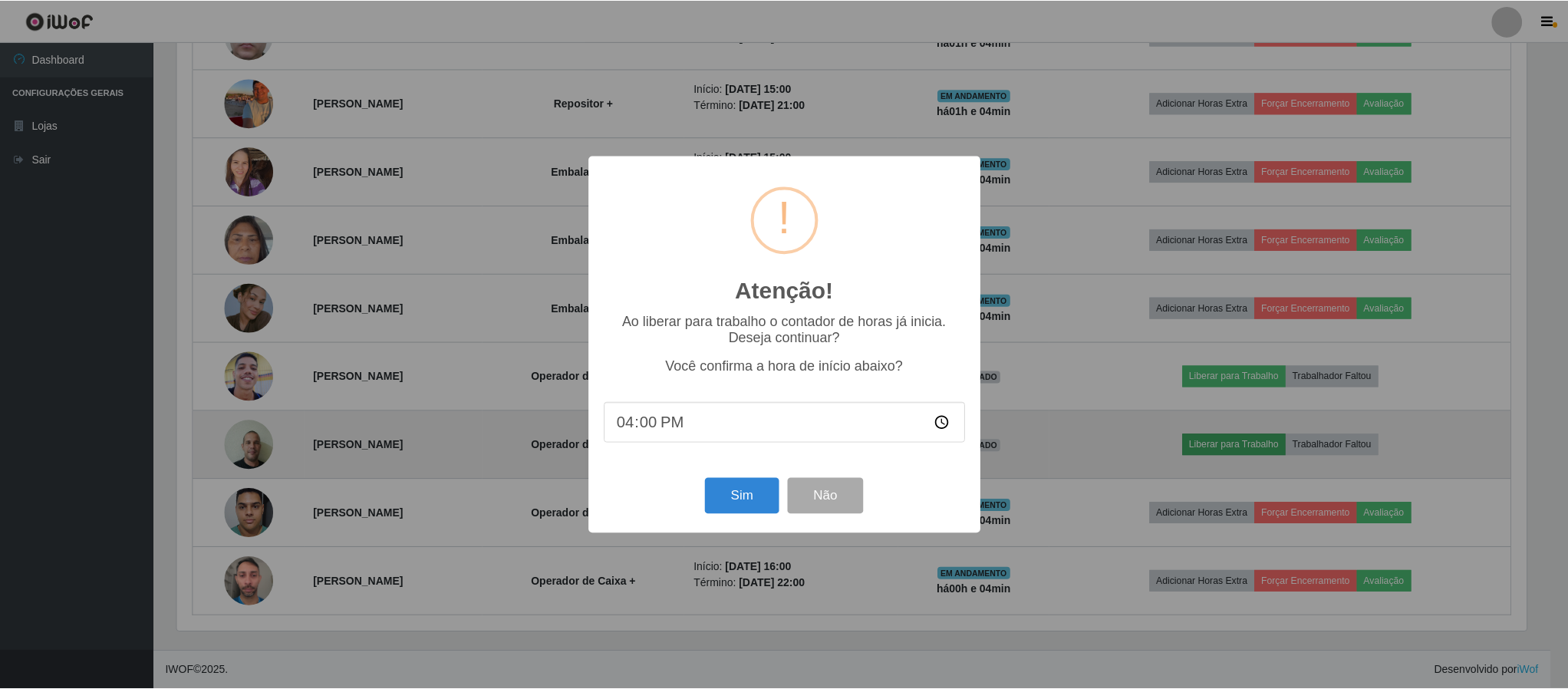
scroll to position [320, 1354]
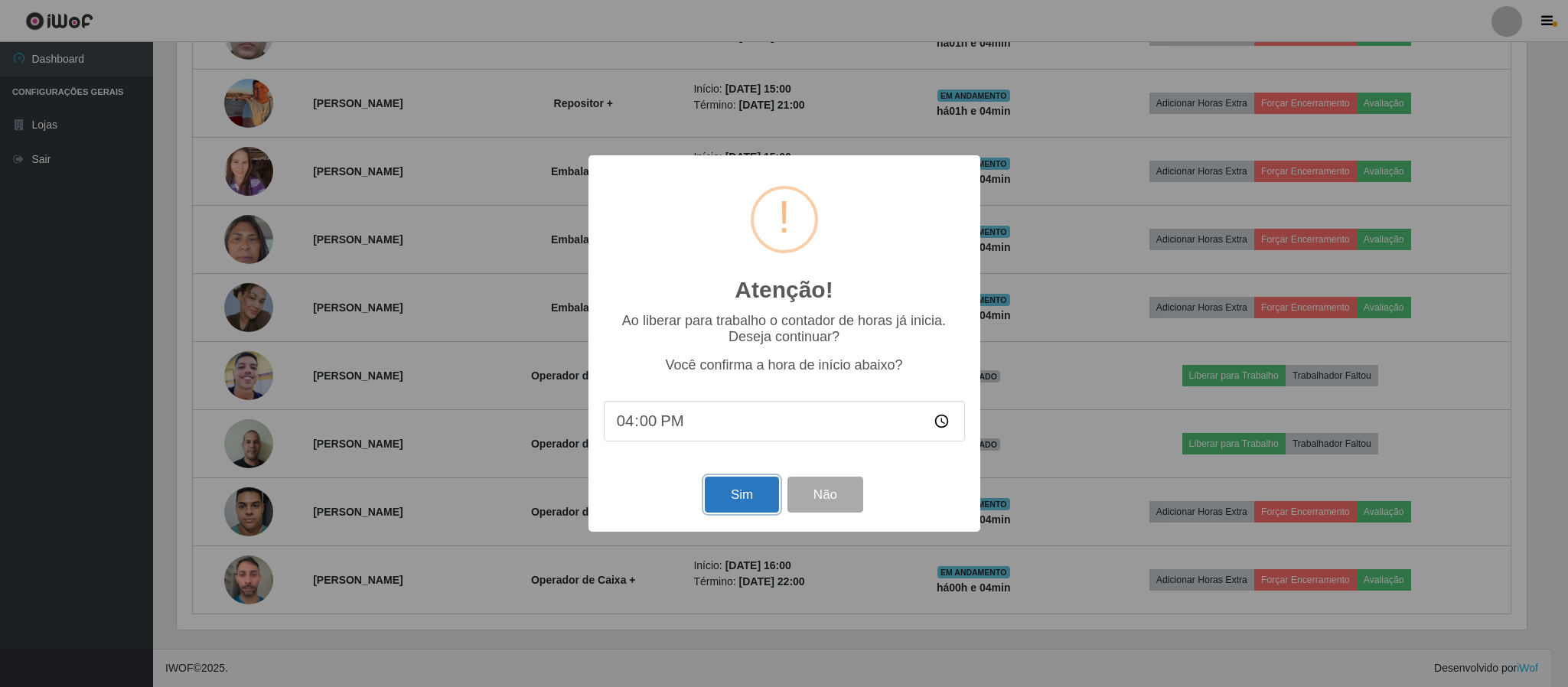
click at [761, 492] on button "Sim" at bounding box center [742, 495] width 74 height 36
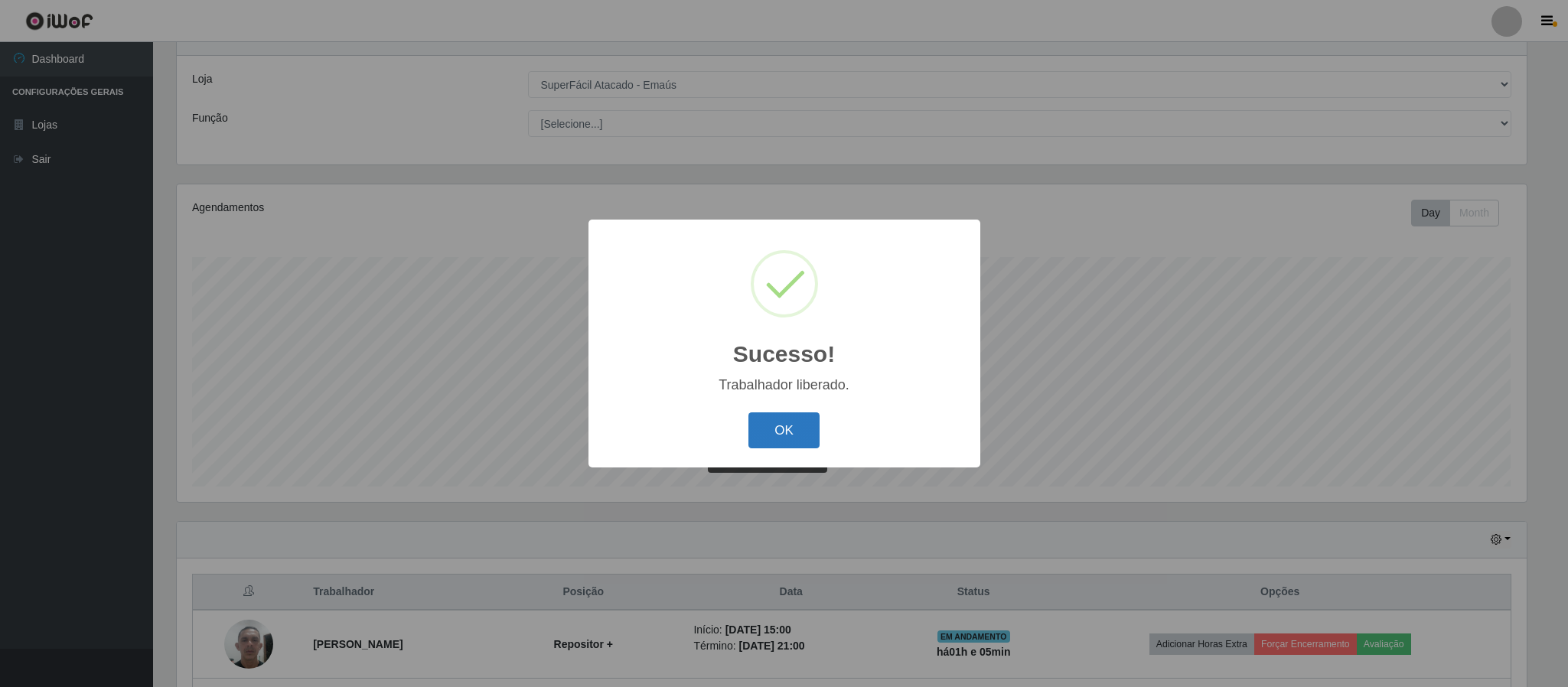
click at [788, 438] on button "OK" at bounding box center [783, 430] width 71 height 36
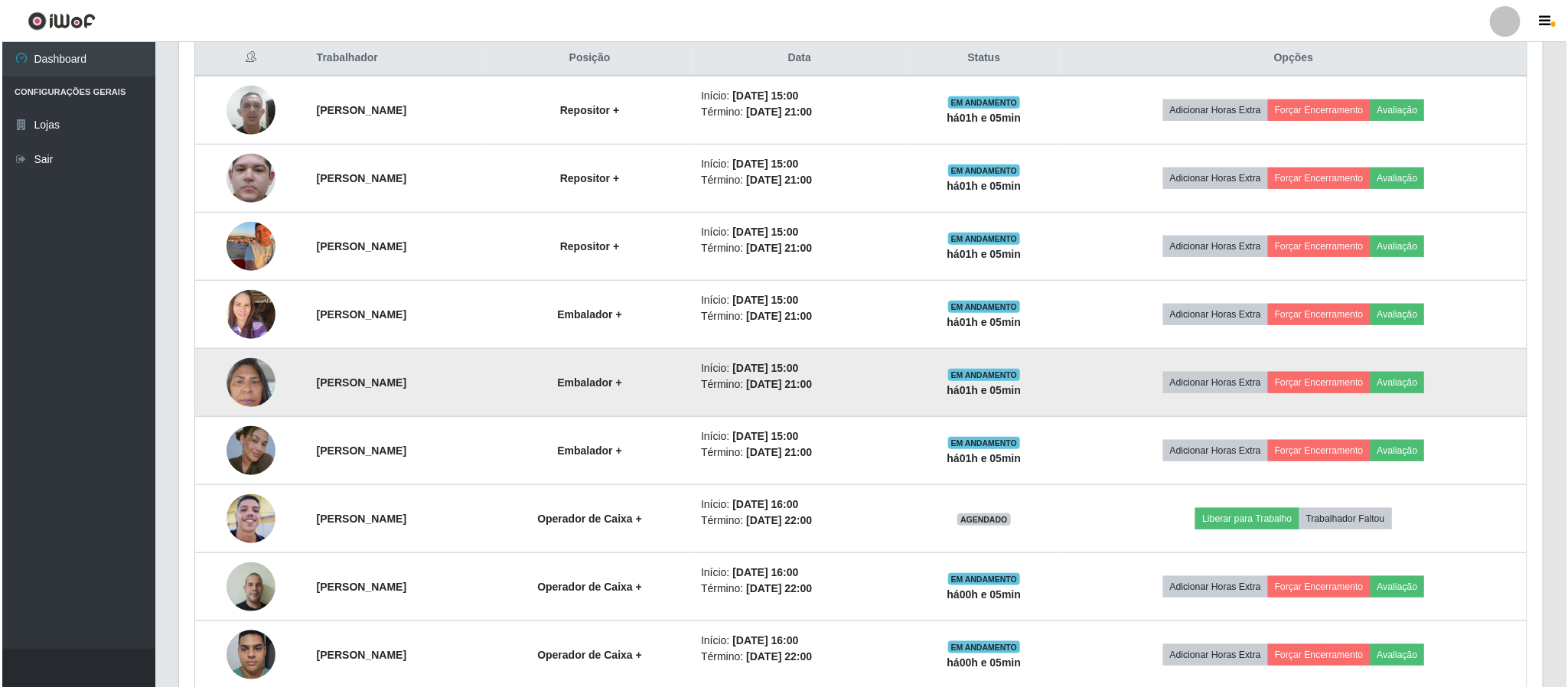
scroll to position [744, 0]
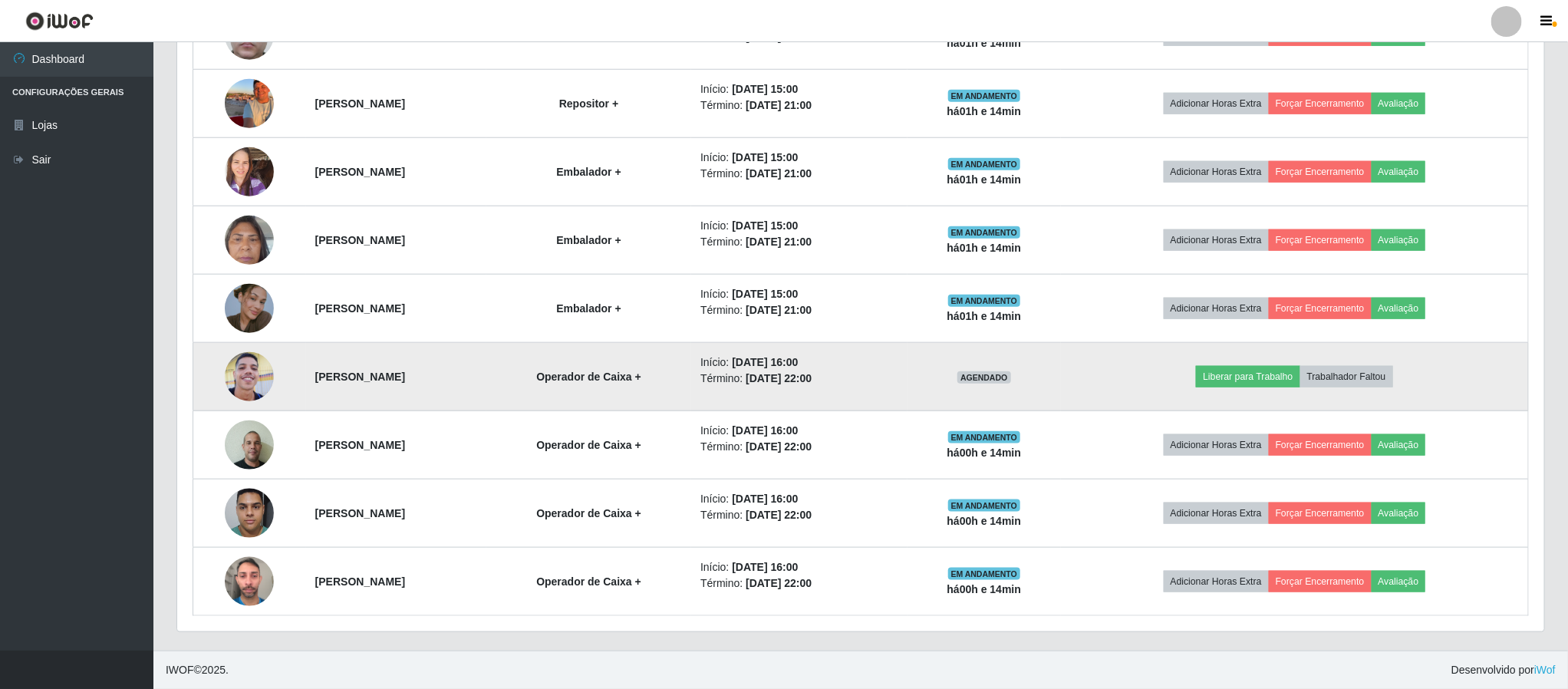
click at [236, 374] on img at bounding box center [249, 377] width 49 height 88
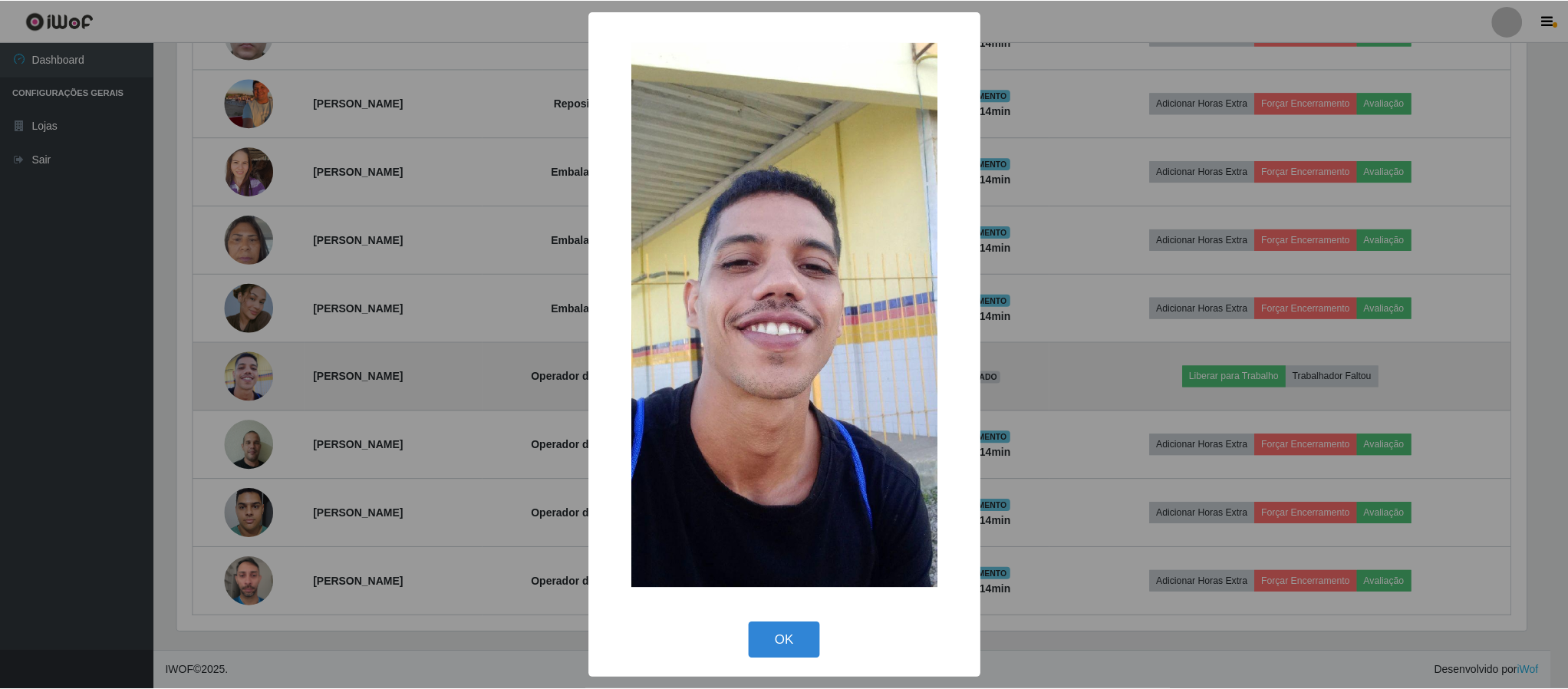
scroll to position [320, 1354]
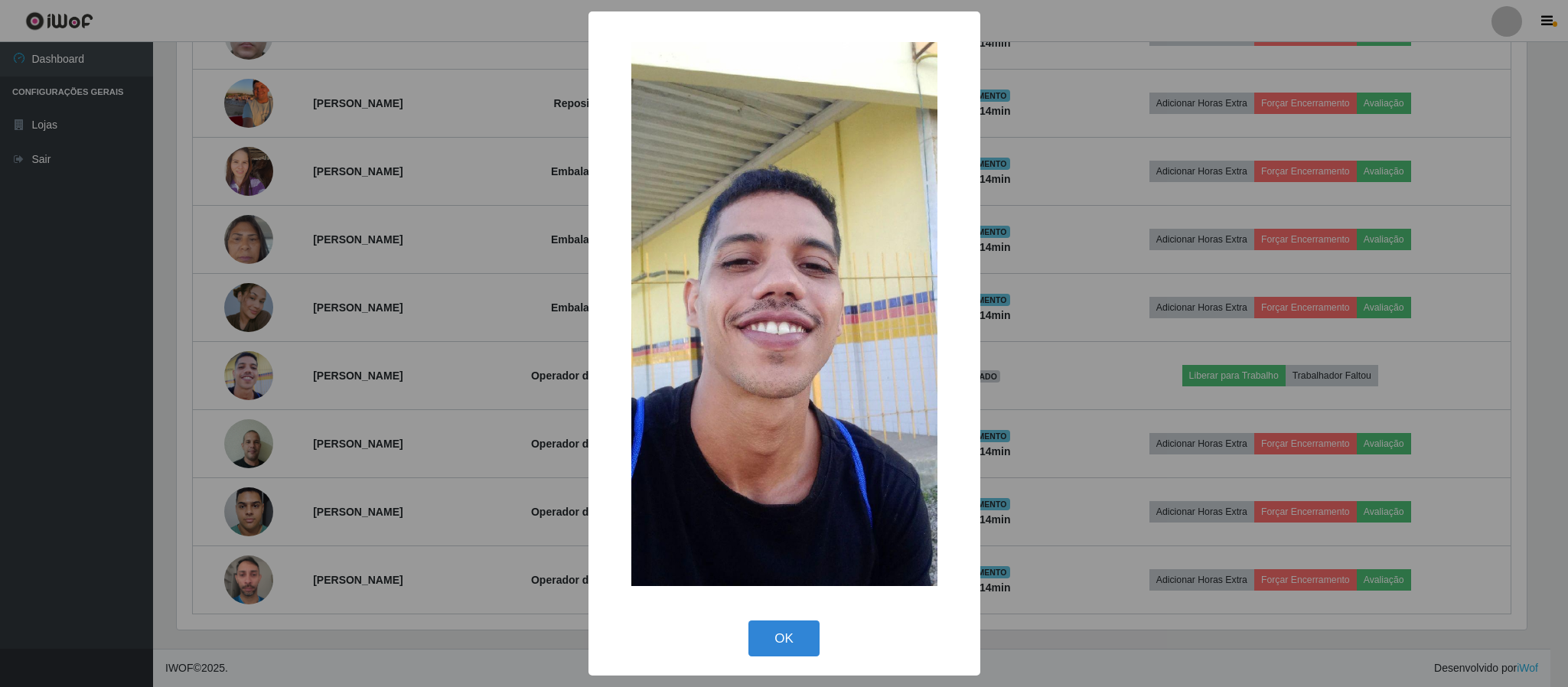
click at [457, 359] on div "× OK Cancel" at bounding box center [784, 343] width 1568 height 687
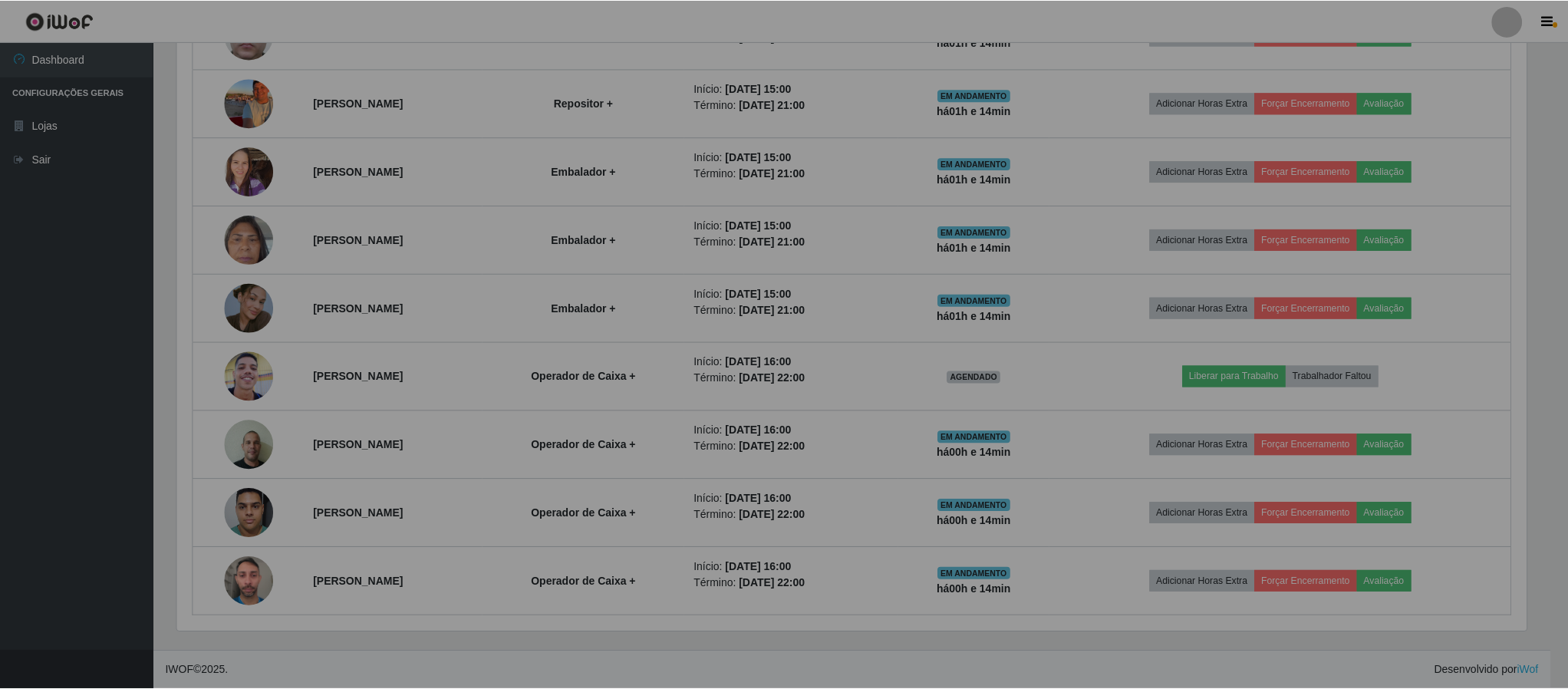
scroll to position [320, 1365]
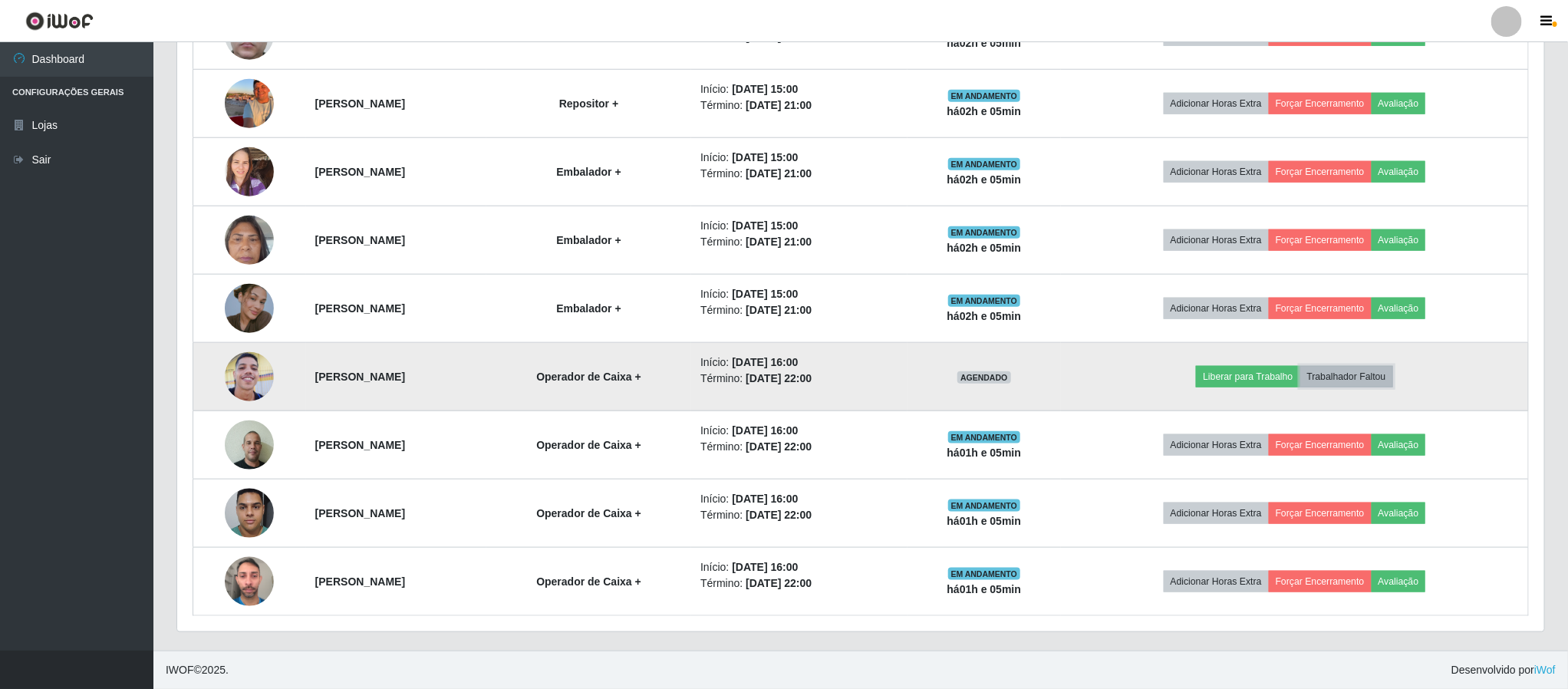
click at [1374, 382] on button "Trabalhador Faltou" at bounding box center [1346, 377] width 93 height 21
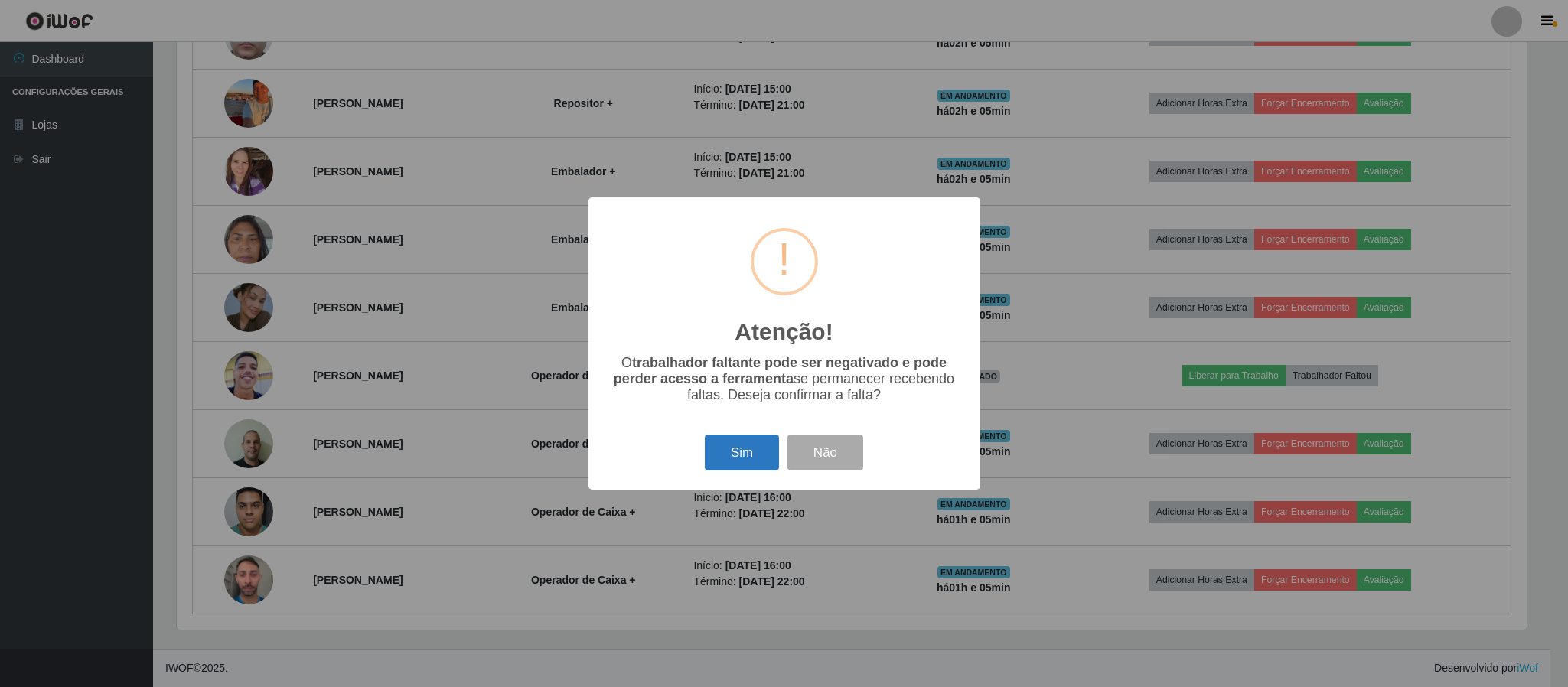
click at [741, 450] on button "Sim" at bounding box center [742, 452] width 74 height 36
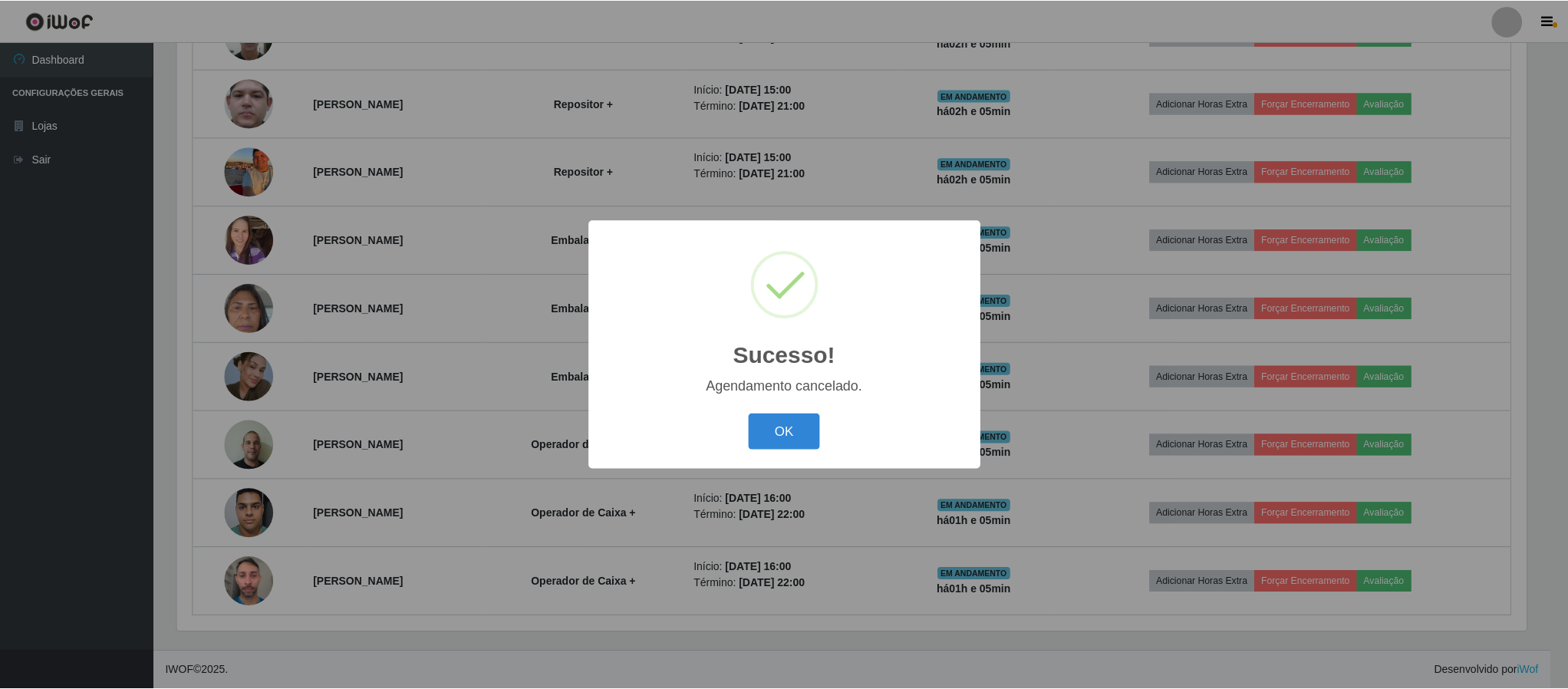
scroll to position [679, 0]
click at [797, 443] on button "OK" at bounding box center [785, 432] width 71 height 36
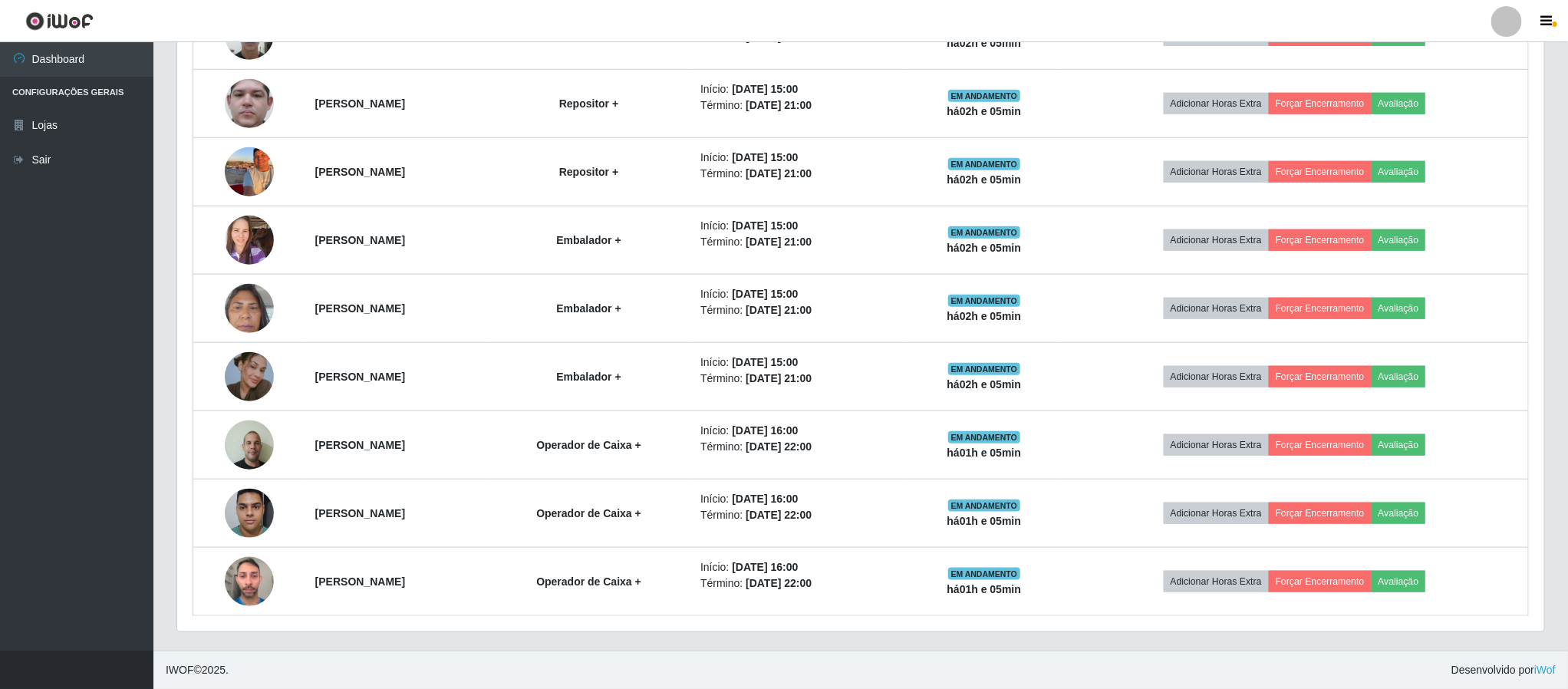
scroll to position [320, 1365]
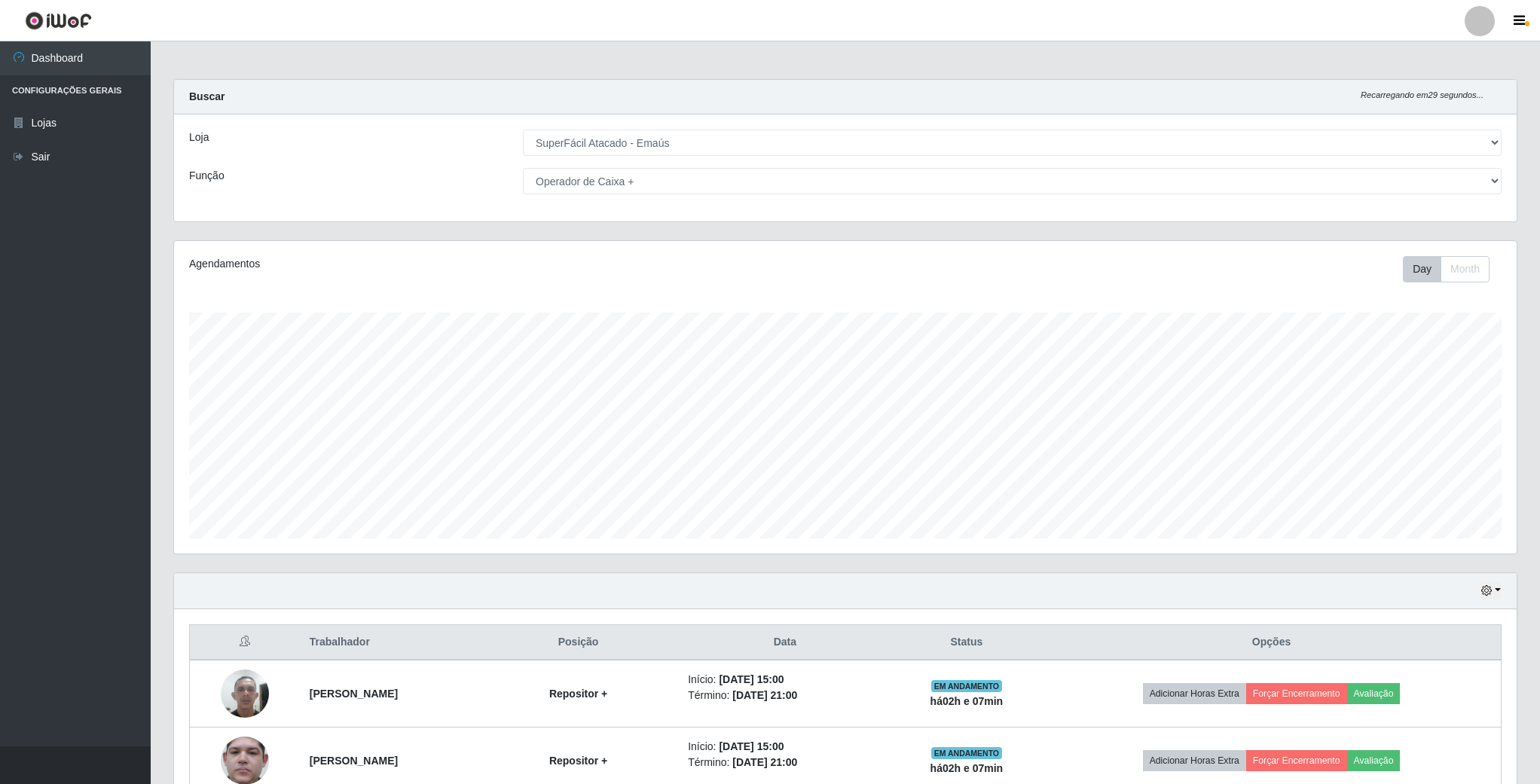
select select "407"
select select "72"
